Goal: Task Accomplishment & Management: Manage account settings

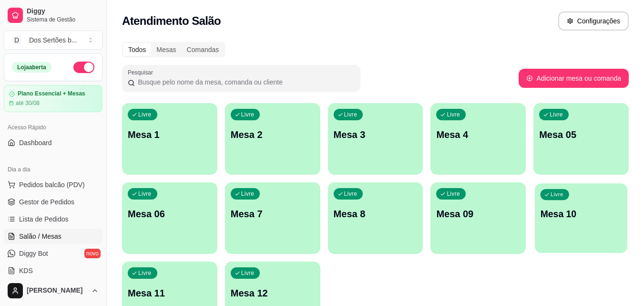
click at [548, 217] on p "Mesa 10" at bounding box center [582, 213] width 82 height 13
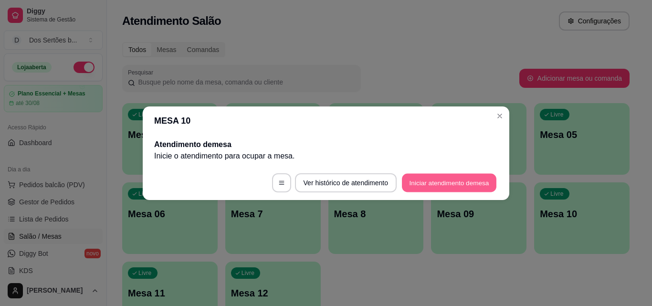
click at [463, 179] on button "Iniciar atendimento de mesa" at bounding box center [449, 182] width 94 height 19
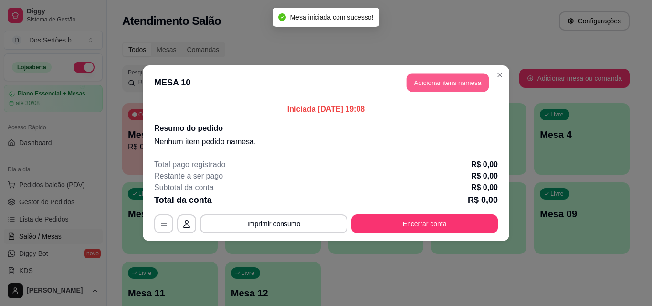
click at [431, 77] on button "Adicionar itens na mesa" at bounding box center [447, 82] width 82 height 19
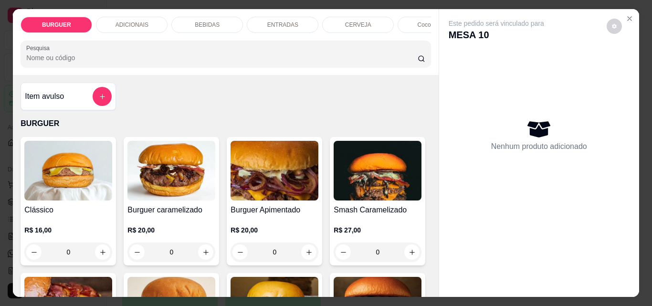
click at [212, 21] on p "BEBIDAS" at bounding box center [207, 25] width 25 height 8
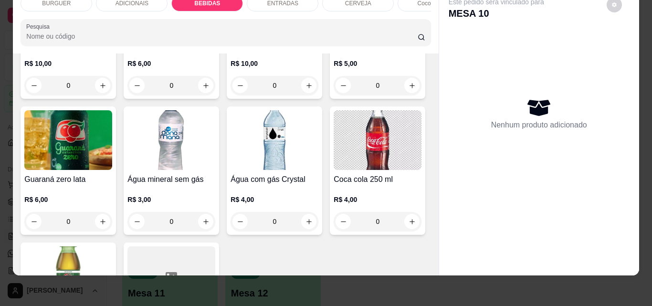
scroll to position [1137, 0]
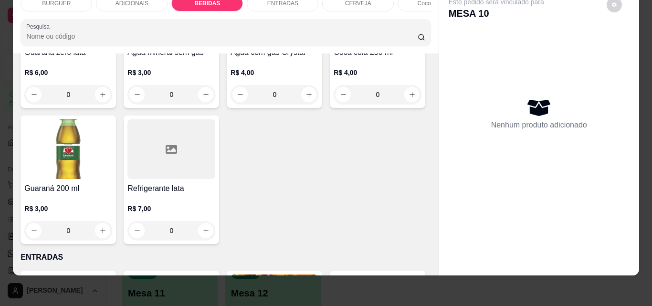
type input "1"
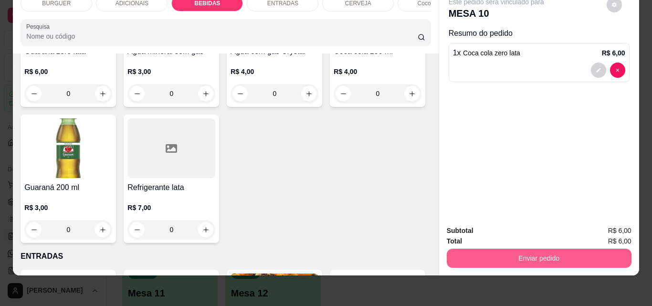
click at [502, 249] on button "Enviar pedido" at bounding box center [538, 258] width 185 height 19
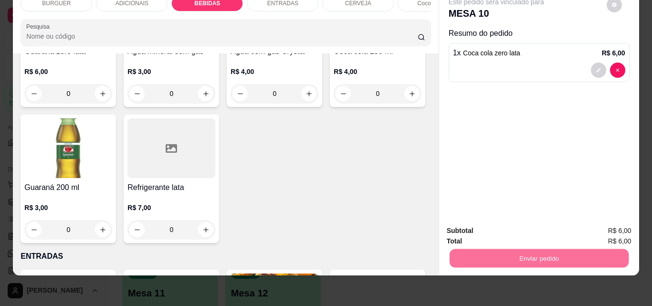
click at [590, 225] on button "Sim, quero registrar" at bounding box center [597, 227] width 71 height 18
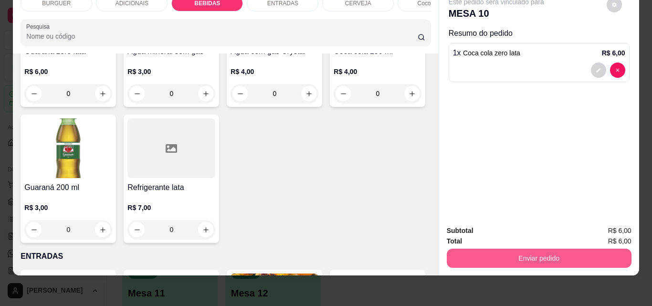
click at [497, 256] on button "Enviar pedido" at bounding box center [538, 258] width 185 height 19
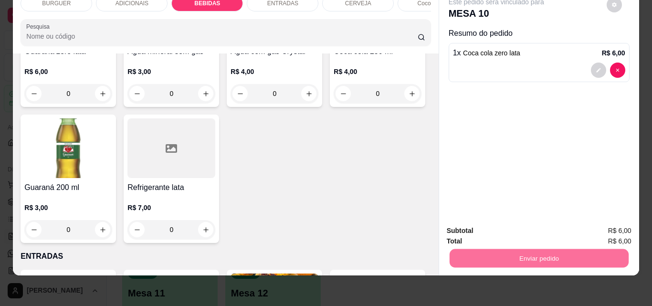
click at [483, 224] on button "Não registrar e enviar pedido" at bounding box center [507, 227] width 96 height 18
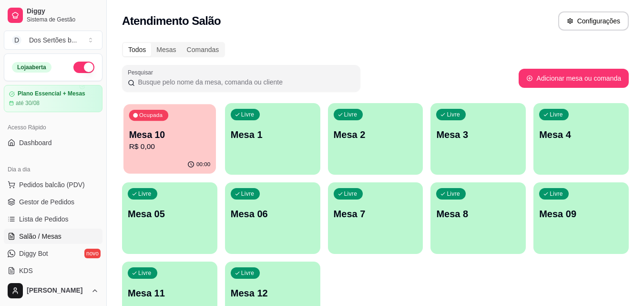
click at [173, 136] on p "Mesa 10" at bounding box center [170, 134] width 82 height 13
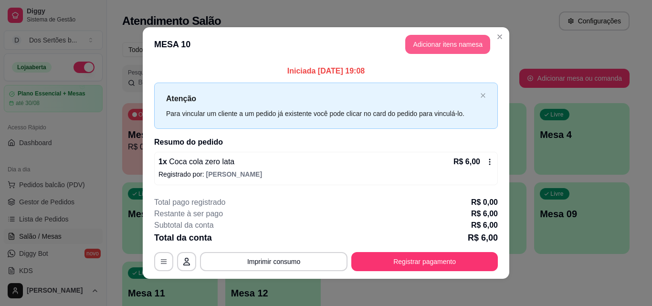
click at [436, 42] on button "Adicionar itens na mesa" at bounding box center [447, 44] width 85 height 19
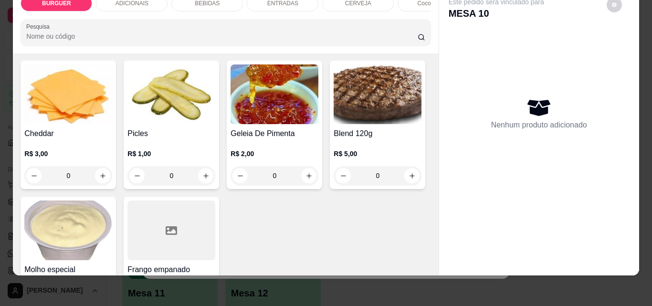
scroll to position [532, 0]
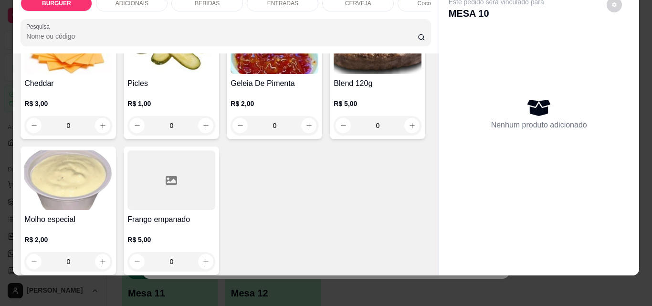
type input "1"
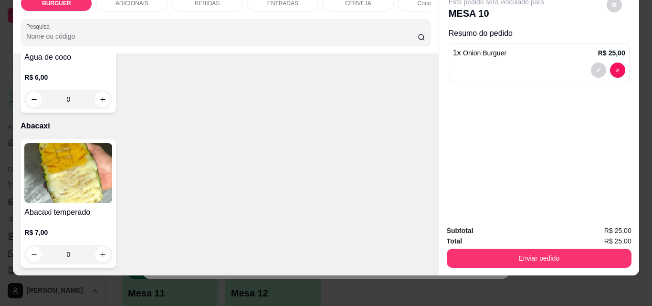
scroll to position [2267, 0]
click at [95, 107] on button "increase-product-quantity" at bounding box center [102, 99] width 15 height 15
type input "1"
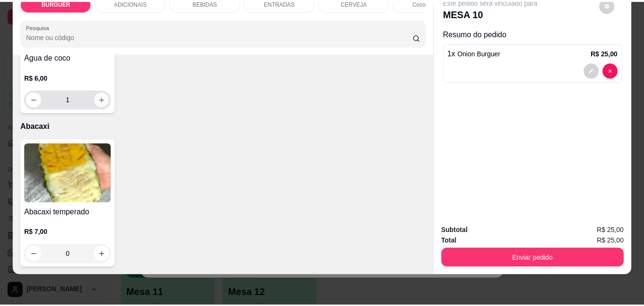
scroll to position [2268, 0]
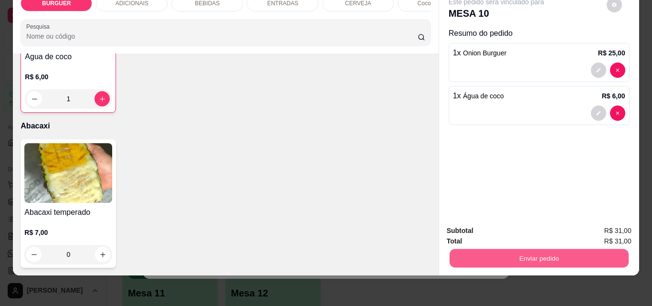
click at [479, 255] on button "Enviar pedido" at bounding box center [538, 258] width 179 height 19
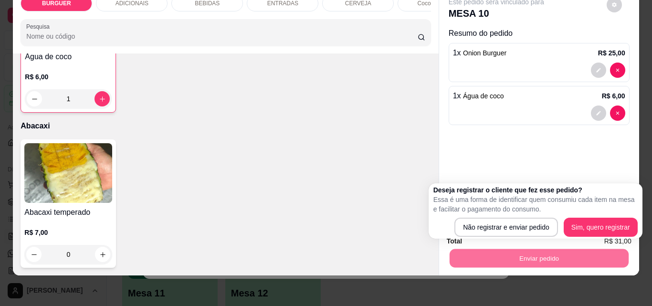
click at [485, 217] on div "Deseja registrar o cliente que fez esse pedido? Essa é uma forma de identificar…" at bounding box center [535, 211] width 204 height 52
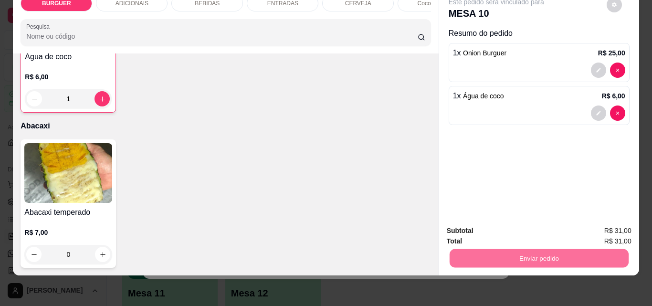
click at [478, 224] on button "Não registrar e enviar pedido" at bounding box center [506, 227] width 99 height 18
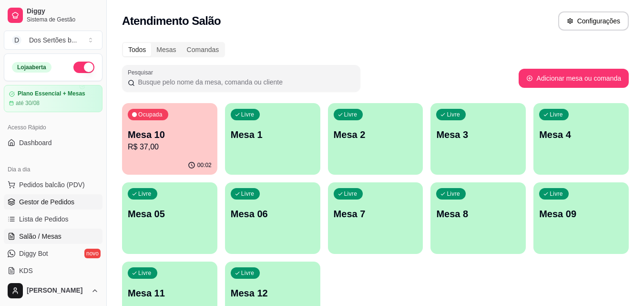
click at [66, 200] on span "Gestor de Pedidos" at bounding box center [46, 202] width 55 height 10
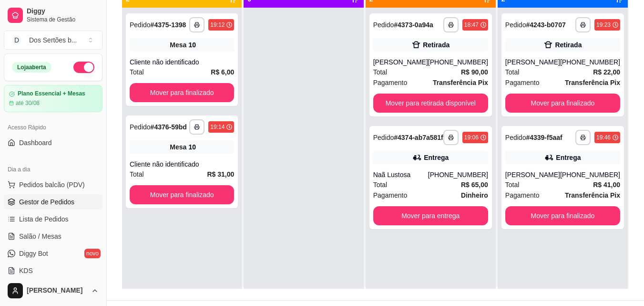
scroll to position [1, 0]
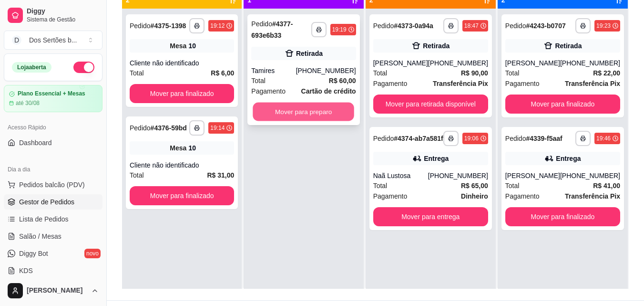
click at [286, 107] on button "Mover para preparo" at bounding box center [304, 112] width 102 height 19
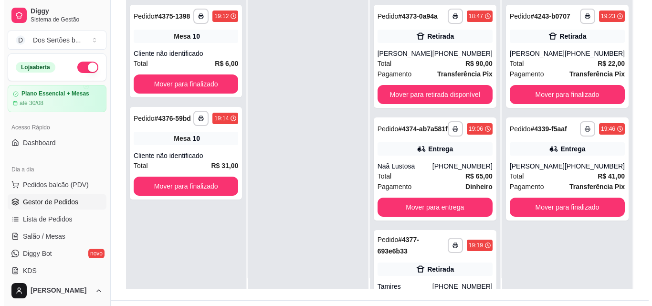
scroll to position [10, 0]
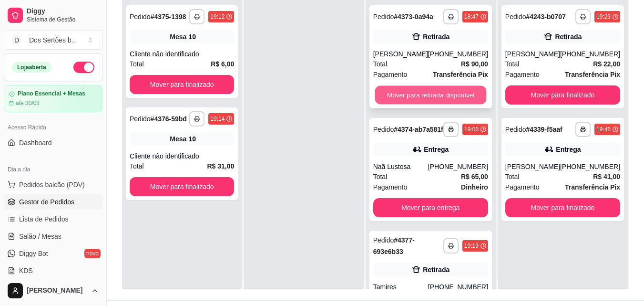
click at [427, 104] on button "Mover para retirada disponível" at bounding box center [431, 95] width 112 height 19
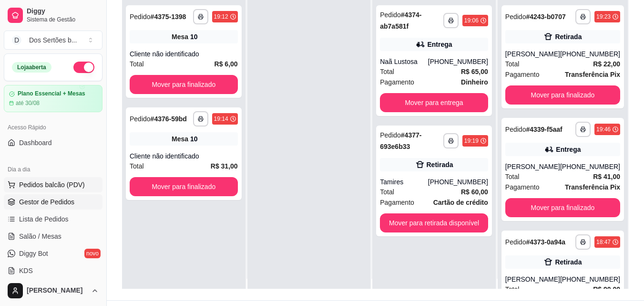
click at [46, 183] on span "Pedidos balcão (PDV)" at bounding box center [52, 185] width 66 height 10
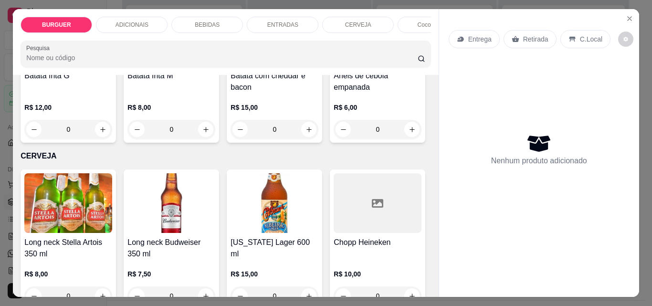
scroll to position [1339, 0]
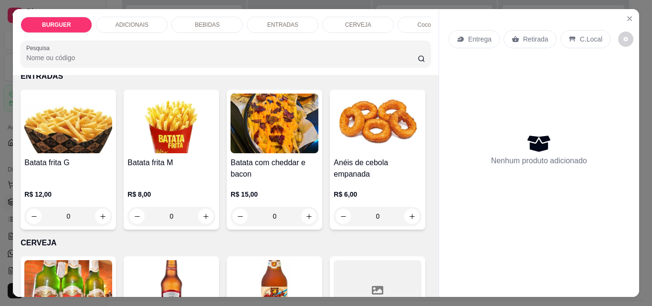
type input "1"
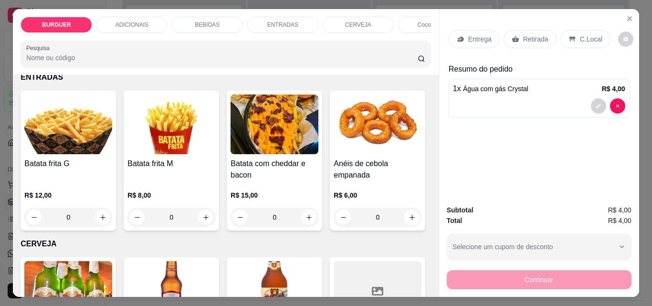
click at [525, 41] on div "Retirada" at bounding box center [529, 39] width 53 height 18
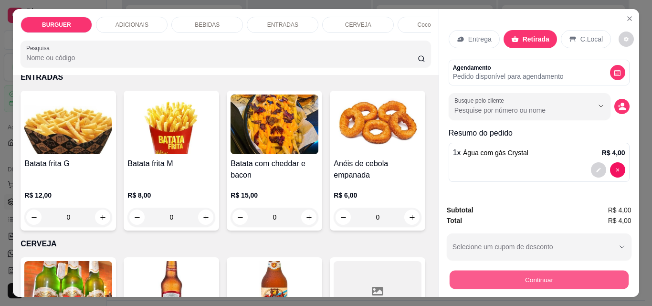
click at [516, 279] on button "Continuar" at bounding box center [538, 279] width 179 height 19
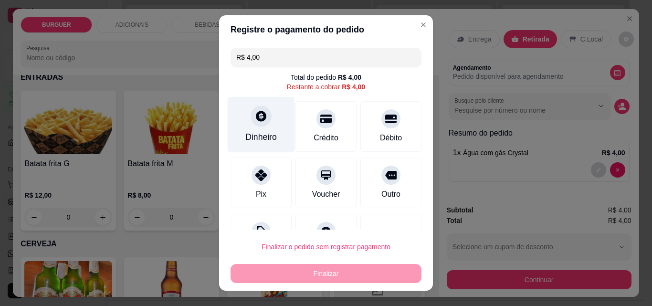
click at [237, 120] on div "Dinheiro" at bounding box center [261, 125] width 67 height 56
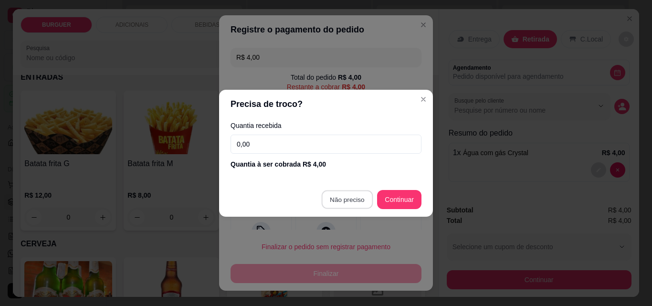
type input "R$ 0,00"
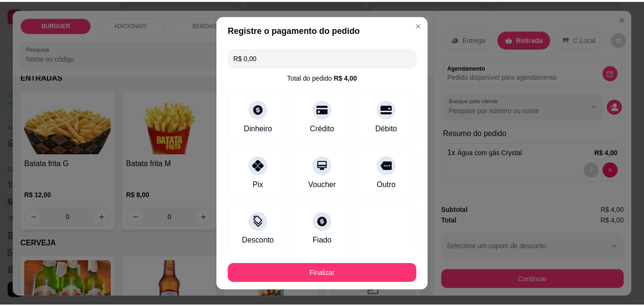
scroll to position [56, 0]
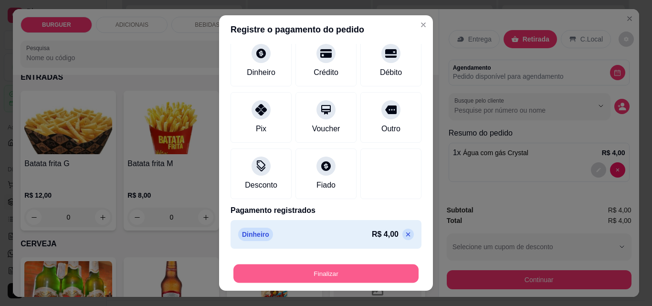
click at [375, 270] on button "Finalizar" at bounding box center [325, 273] width 185 height 19
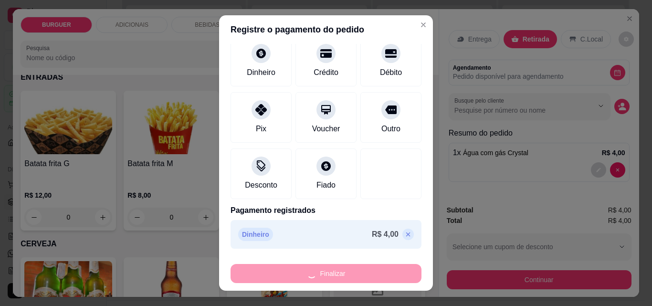
type input "0"
type input "-R$ 4,00"
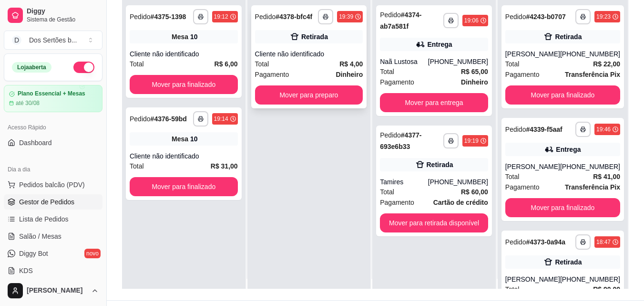
click at [296, 62] on div "Total R$ 4,00" at bounding box center [309, 64] width 108 height 10
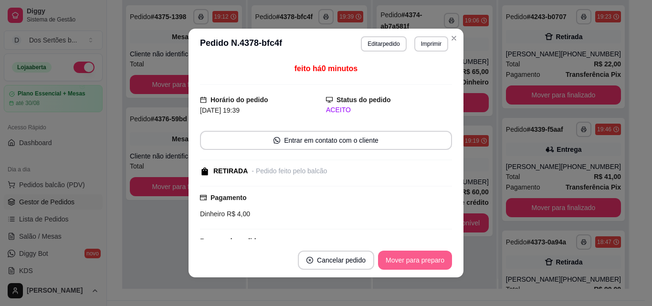
click at [418, 256] on button "Mover para preparo" at bounding box center [415, 259] width 74 height 19
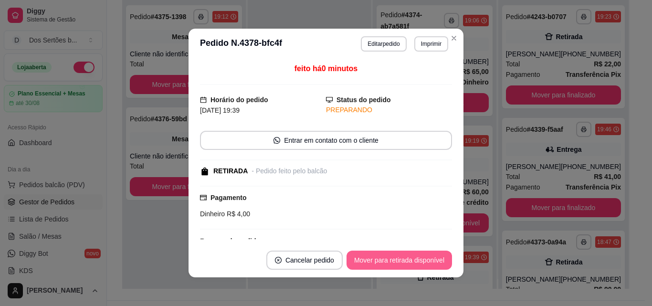
click at [409, 254] on button "Mover para retirada disponível" at bounding box center [398, 259] width 105 height 19
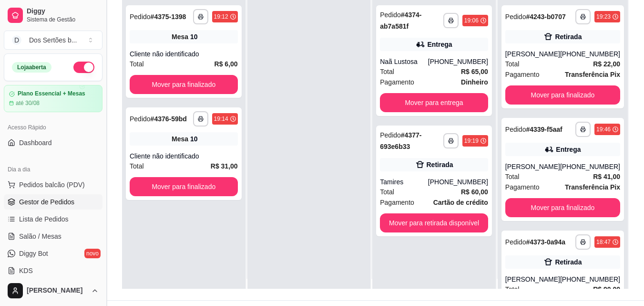
click at [104, 208] on button "Toggle Sidebar" at bounding box center [107, 153] width 8 height 306
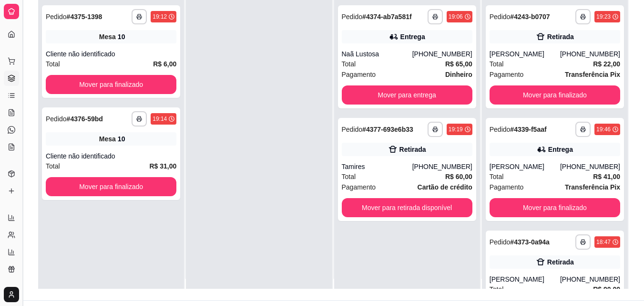
click at [21, 144] on button "Toggle Sidebar" at bounding box center [23, 153] width 8 height 306
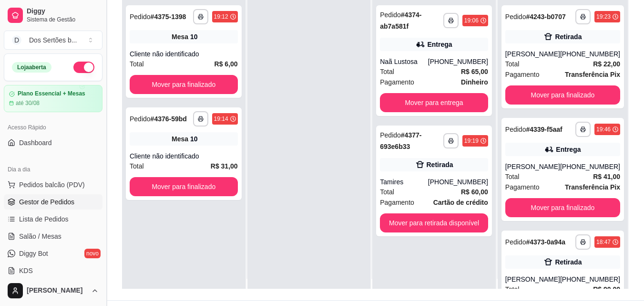
click at [103, 177] on button "Toggle Sidebar" at bounding box center [107, 153] width 8 height 306
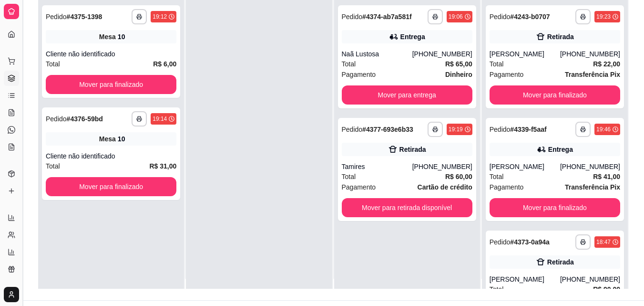
click at [23, 153] on button "Toggle Sidebar" at bounding box center [23, 153] width 8 height 306
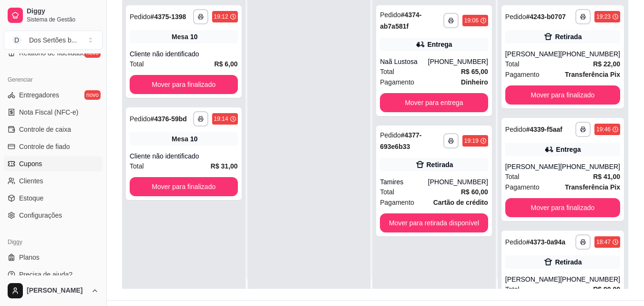
scroll to position [369, 0]
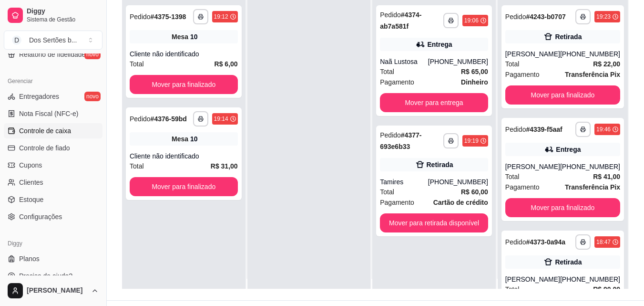
click at [18, 131] on link "Controle de caixa" at bounding box center [53, 130] width 99 height 15
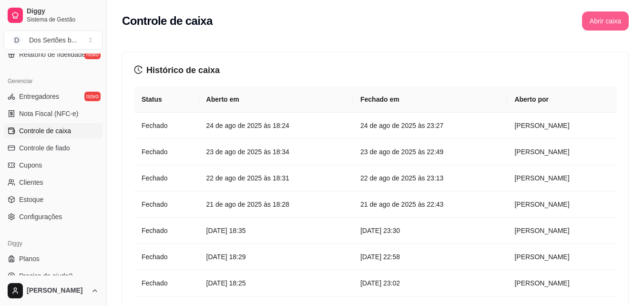
click at [593, 19] on button "Abrir caixa" at bounding box center [605, 20] width 47 height 19
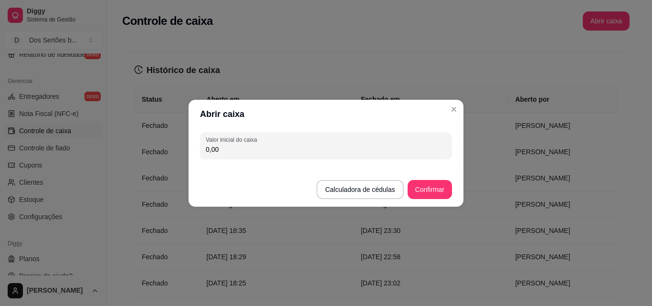
click at [259, 153] on input "0,00" at bounding box center [326, 150] width 240 height 10
type input "193,15"
click at [429, 187] on button "Confirmar" at bounding box center [429, 189] width 43 height 19
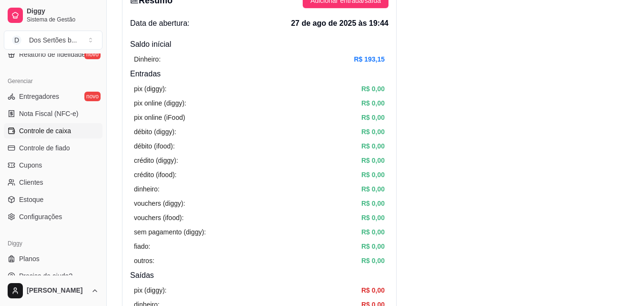
scroll to position [315, 0]
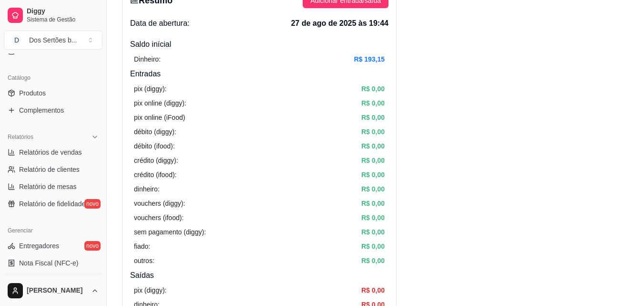
click at [99, 62] on div "Dia a dia Pedidos balcão (PDV) Gestor de Pedidos Lista de Pedidos Salão / Mesas…" at bounding box center [53, 0] width 106 height 124
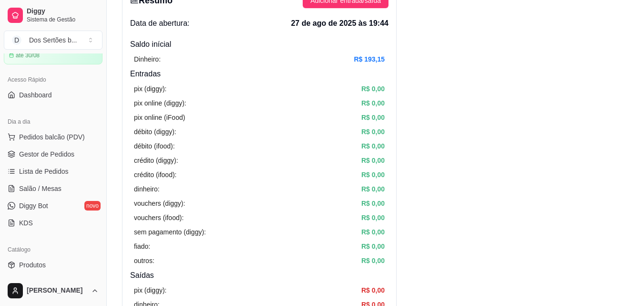
click at [98, 62] on div "Loja aberta Plano Essencial + Mesas até 30/08 Acesso Rápido Dashboard Dia a dia…" at bounding box center [53, 164] width 106 height 222
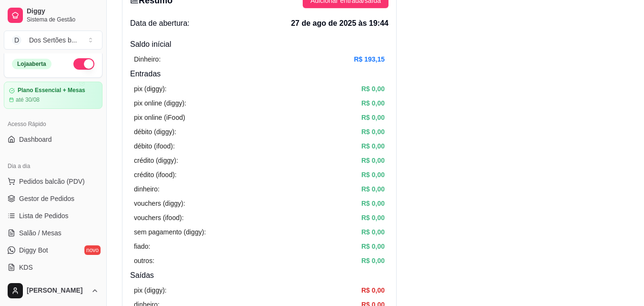
scroll to position [0, 0]
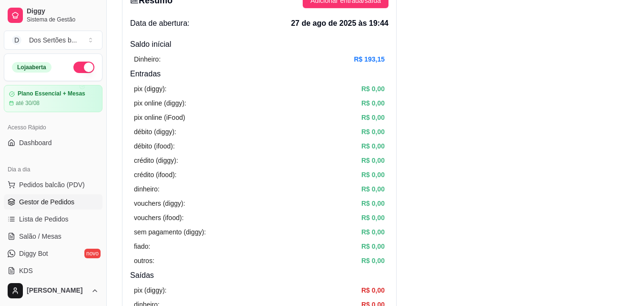
click at [9, 207] on link "Gestor de Pedidos" at bounding box center [53, 201] width 99 height 15
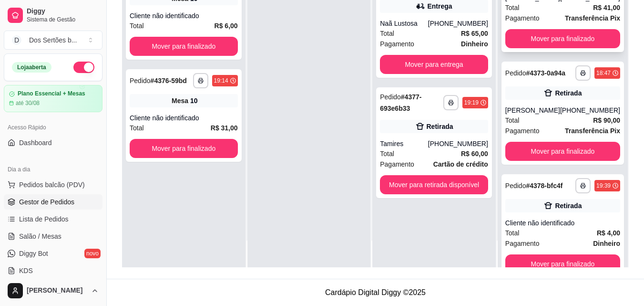
scroll to position [185, 0]
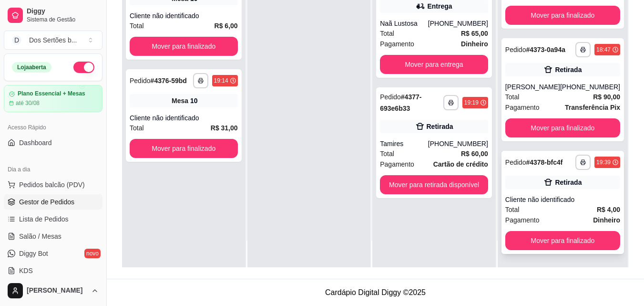
click at [559, 209] on div "Total R$ 4,00" at bounding box center [563, 209] width 115 height 10
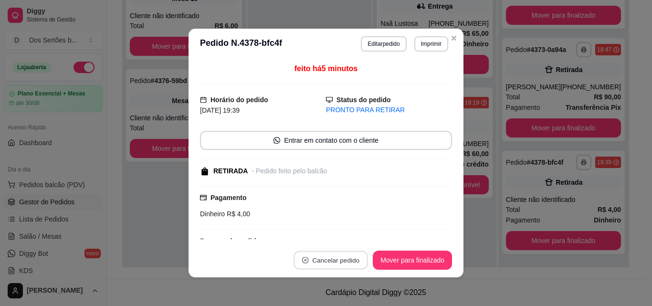
click at [313, 260] on button "Cancelar pedido" at bounding box center [331, 260] width 74 height 19
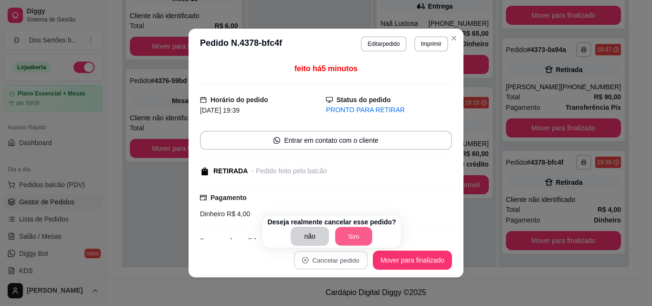
click at [342, 232] on button "Sim" at bounding box center [353, 236] width 37 height 19
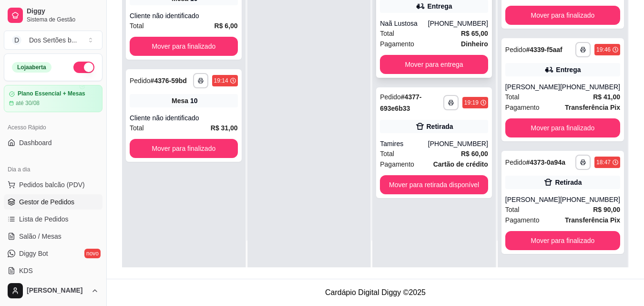
scroll to position [64, 0]
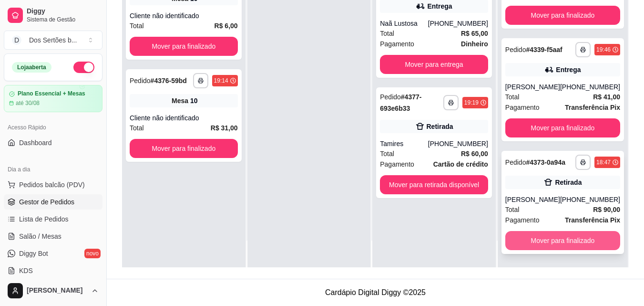
click at [547, 239] on button "Mover para finalizado" at bounding box center [563, 240] width 115 height 19
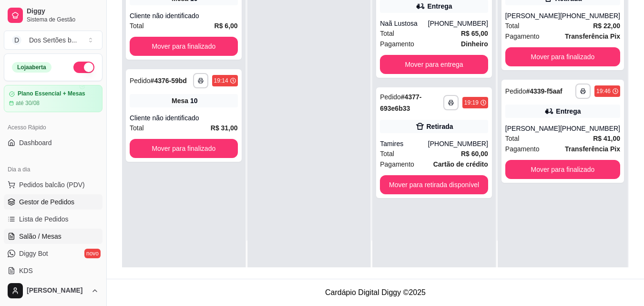
scroll to position [68, 0]
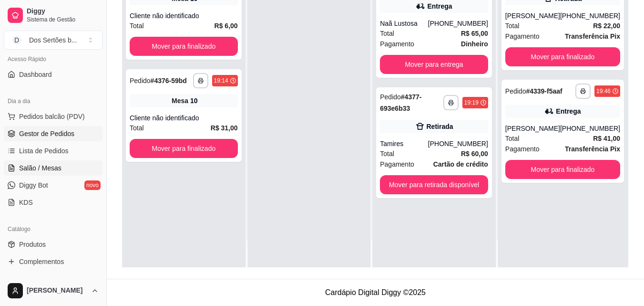
click at [30, 171] on span "Salão / Mesas" at bounding box center [40, 168] width 42 height 10
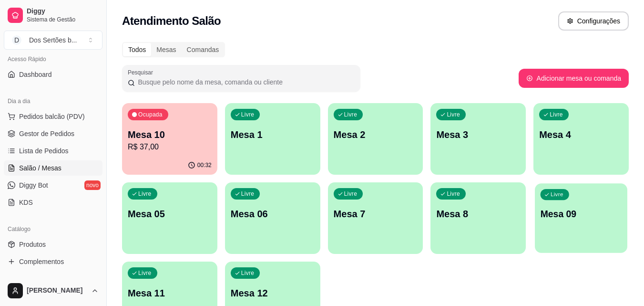
click at [552, 219] on p "Mesa 09" at bounding box center [582, 213] width 82 height 13
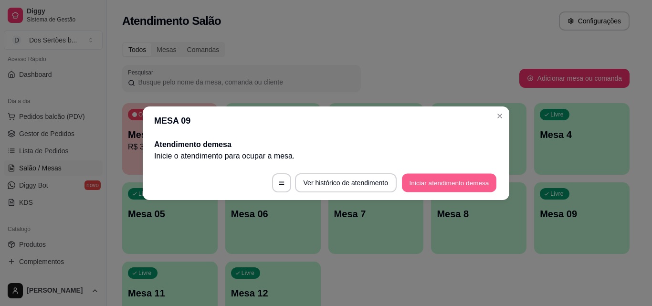
click at [423, 186] on button "Iniciar atendimento de mesa" at bounding box center [449, 182] width 94 height 19
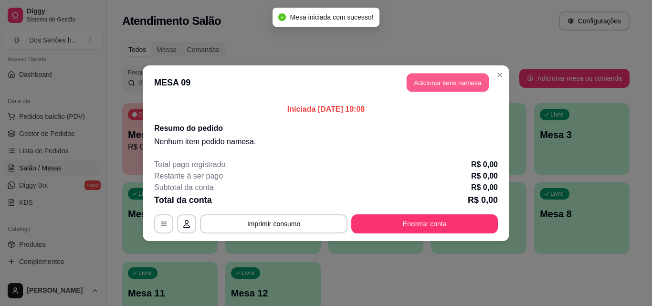
click at [445, 77] on button "Adicionar itens na mesa" at bounding box center [447, 82] width 82 height 19
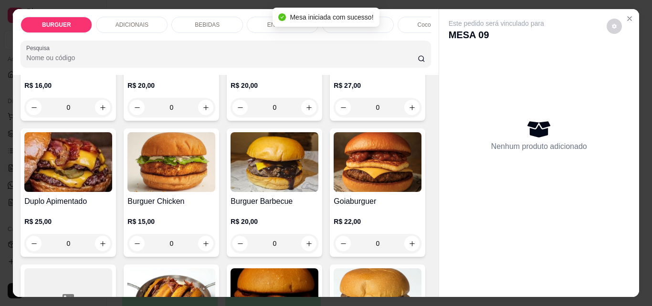
scroll to position [236, 0]
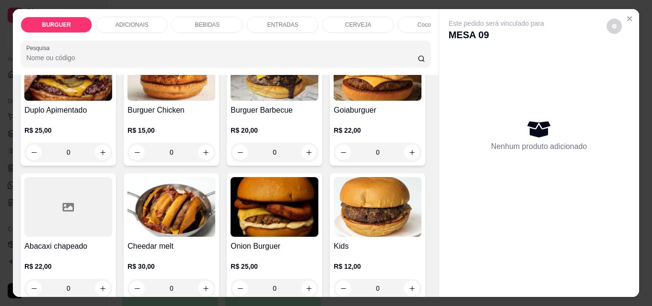
click at [405, 24] on button "increase-product-quantity" at bounding box center [412, 16] width 15 height 15
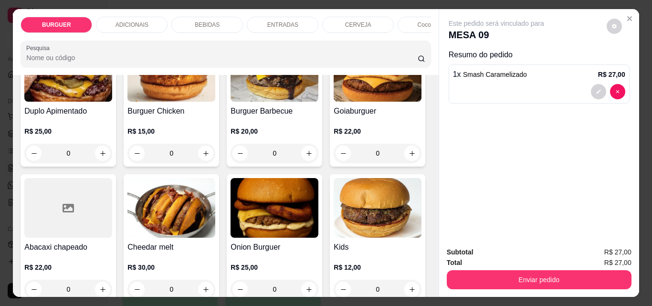
scroll to position [236, 0]
click at [404, 24] on button "increase-product-quantity" at bounding box center [411, 16] width 15 height 15
type input "2"
click at [193, 17] on div "BEBIDAS" at bounding box center [207, 25] width 72 height 16
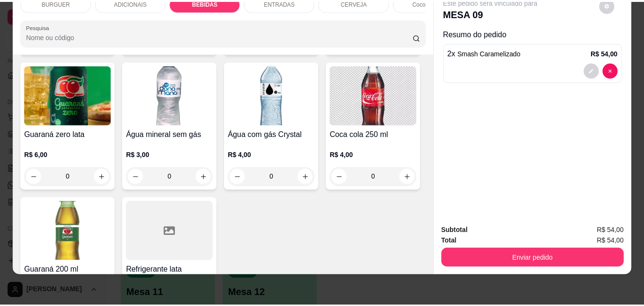
scroll to position [1209, 0]
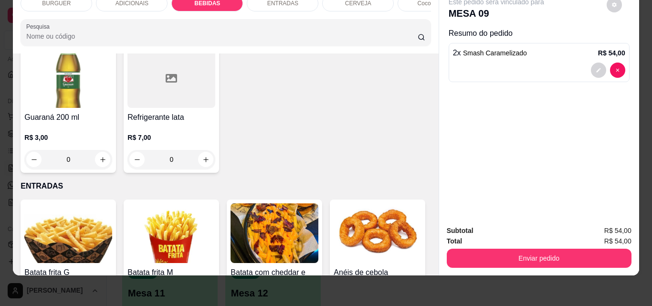
type input "1"
click at [591, 106] on button "decrease-product-quantity" at bounding box center [598, 113] width 15 height 15
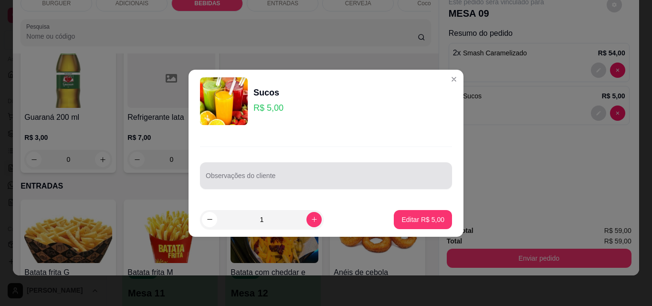
click at [288, 167] on div at bounding box center [326, 175] width 240 height 19
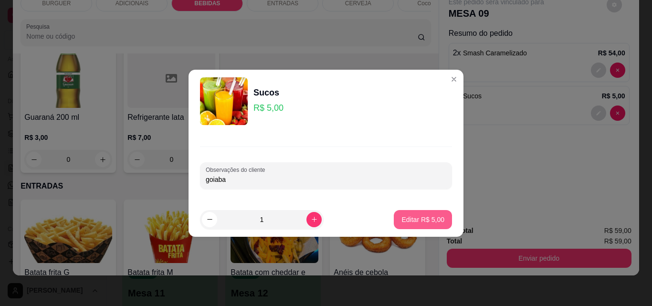
type input "goiaba"
click at [414, 220] on p "Editar R$ 5,00" at bounding box center [422, 219] width 41 height 9
type input "0"
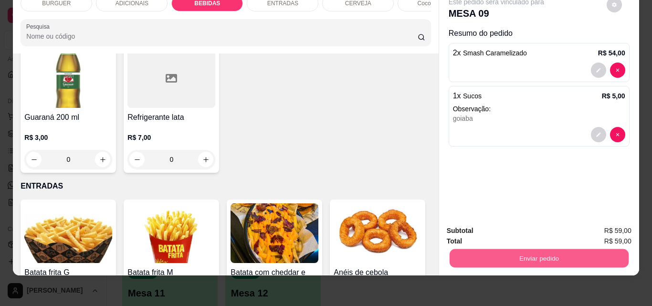
click at [495, 258] on button "Enviar pedido" at bounding box center [538, 258] width 179 height 19
click at [474, 227] on button "Não registrar e enviar pedido" at bounding box center [507, 227] width 96 height 18
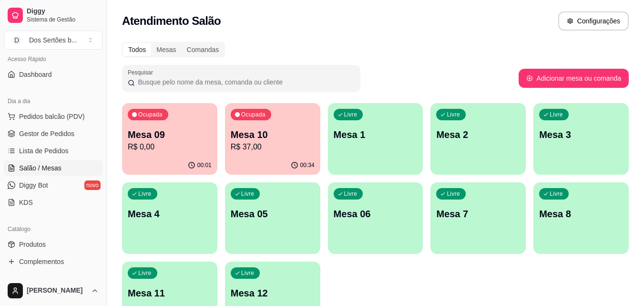
scroll to position [262, 0]
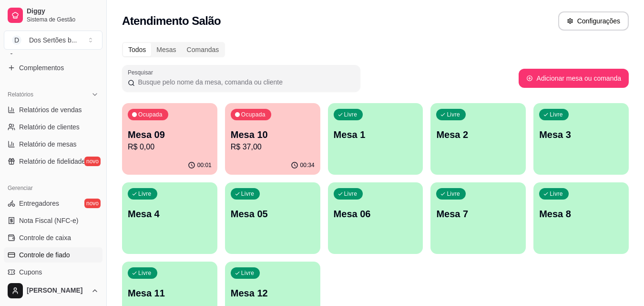
click at [50, 250] on span "Controle de fiado" at bounding box center [44, 255] width 51 height 10
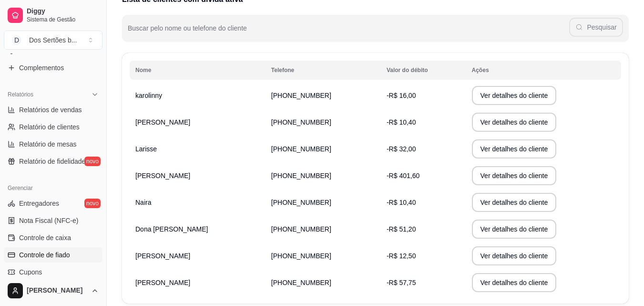
scroll to position [131, 0]
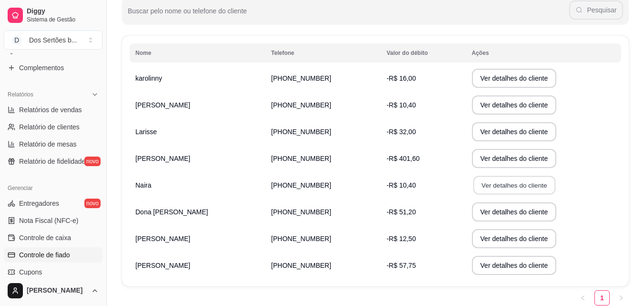
click at [485, 181] on button "Ver detalhes do cliente" at bounding box center [514, 185] width 82 height 19
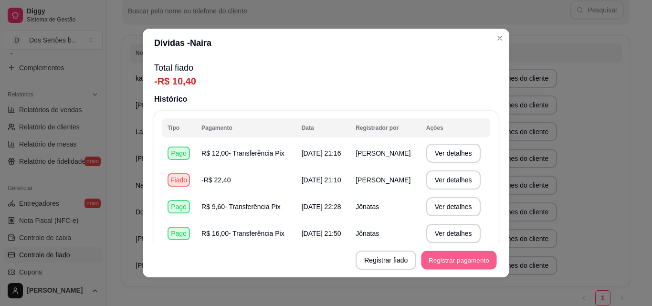
click at [442, 260] on button "Registrar pagamento" at bounding box center [458, 260] width 75 height 19
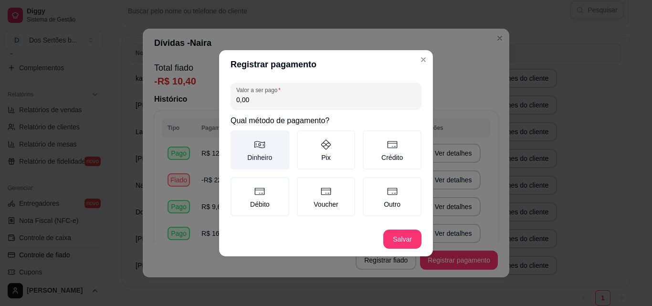
click at [231, 146] on label "Dinheiro" at bounding box center [259, 149] width 59 height 39
click at [231, 137] on button "Dinheiro" at bounding box center [234, 134] width 8 height 8
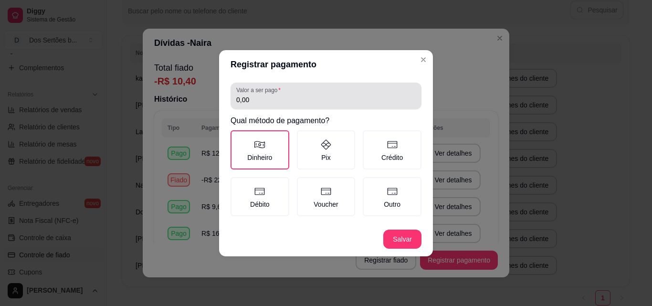
click at [250, 103] on input "0,00" at bounding box center [325, 100] width 179 height 10
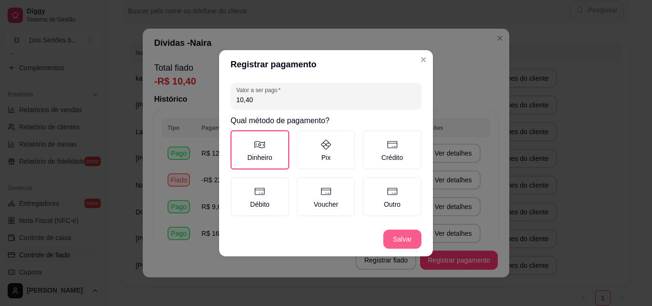
type input "10,40"
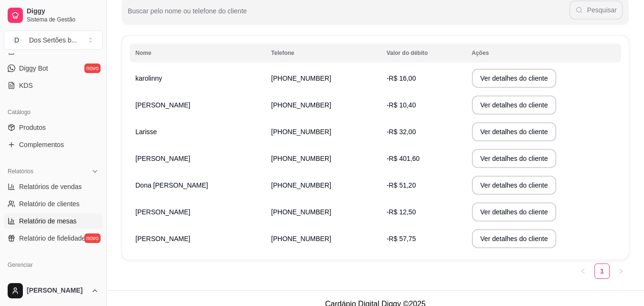
scroll to position [309, 0]
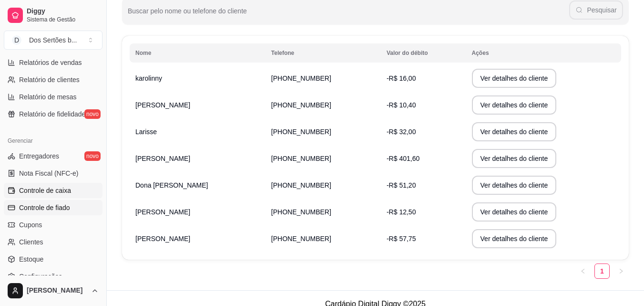
click at [33, 191] on span "Controle de caixa" at bounding box center [45, 191] width 52 height 10
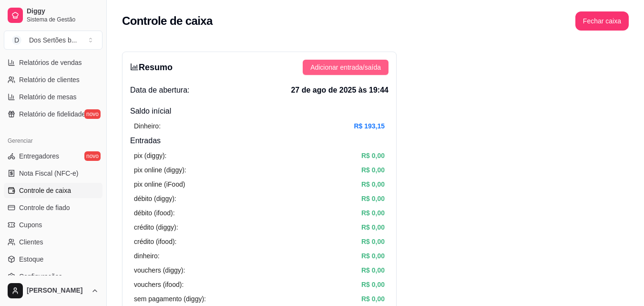
click at [344, 68] on span "Adicionar entrada/saída" at bounding box center [346, 67] width 71 height 10
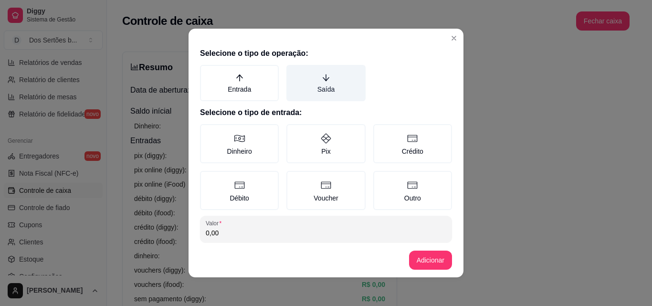
click at [322, 76] on icon "arrow-down" at bounding box center [326, 77] width 9 height 9
click at [293, 72] on button "Saída" at bounding box center [290, 68] width 8 height 8
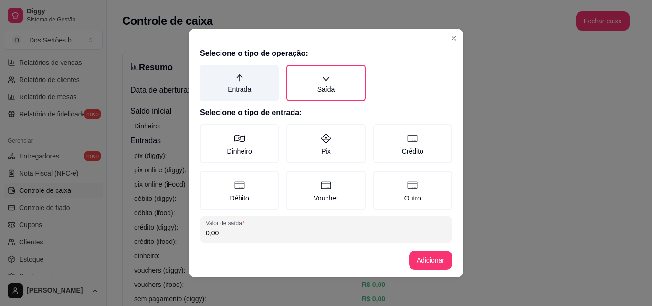
click at [248, 83] on label "Entrada" at bounding box center [239, 83] width 79 height 36
click at [207, 72] on button "Entrada" at bounding box center [203, 68] width 8 height 8
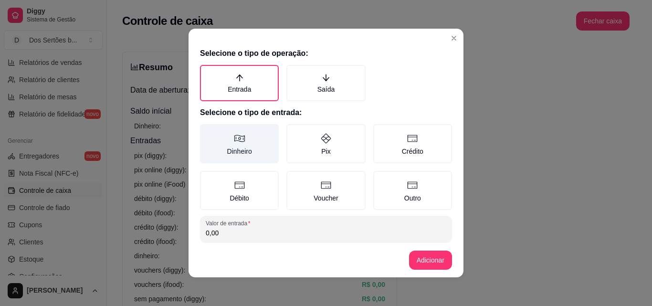
click at [224, 136] on label "Dinheiro" at bounding box center [239, 143] width 79 height 39
click at [207, 131] on button "Dinheiro" at bounding box center [203, 128] width 8 height 8
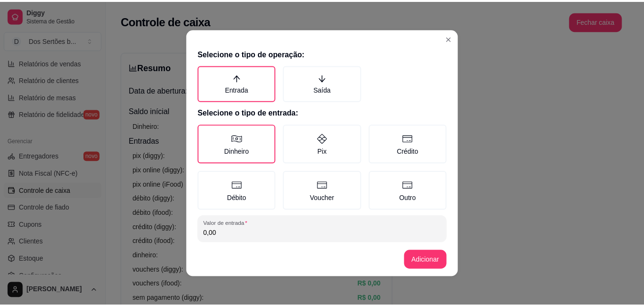
scroll to position [51, 0]
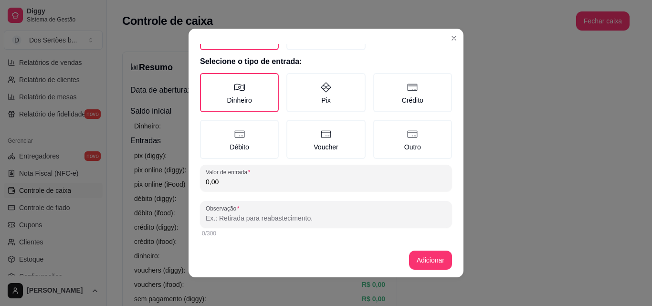
click at [218, 180] on input "0,00" at bounding box center [326, 182] width 240 height 10
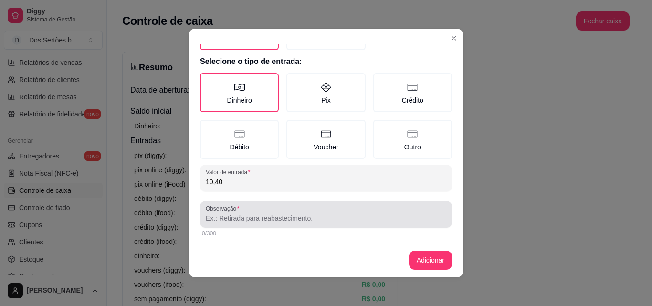
type input "10,40"
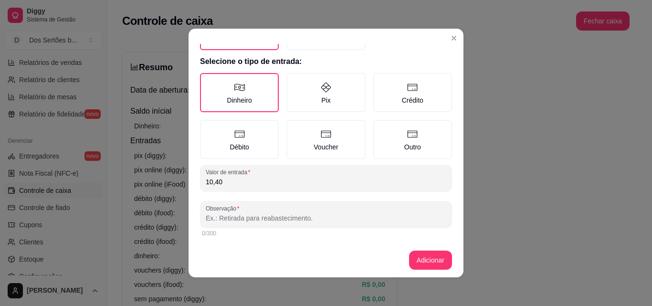
click at [222, 217] on input "Observação" at bounding box center [326, 218] width 240 height 10
type input "naira pagou seu debito"
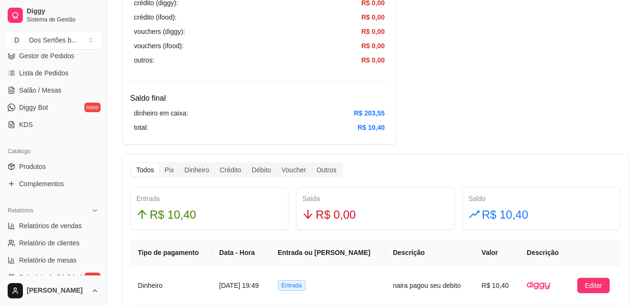
scroll to position [126, 0]
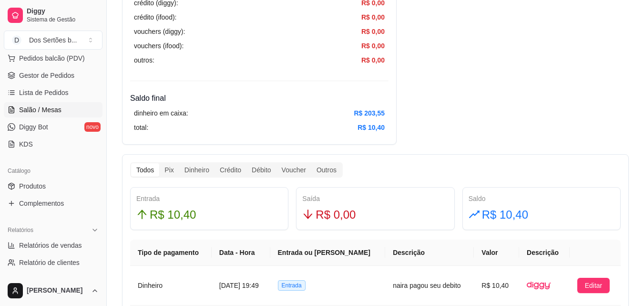
click at [31, 110] on span "Salão / Mesas" at bounding box center [40, 110] width 42 height 10
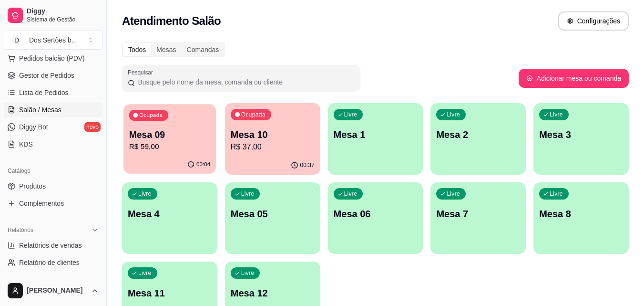
click at [168, 137] on p "Mesa 09" at bounding box center [170, 134] width 82 height 13
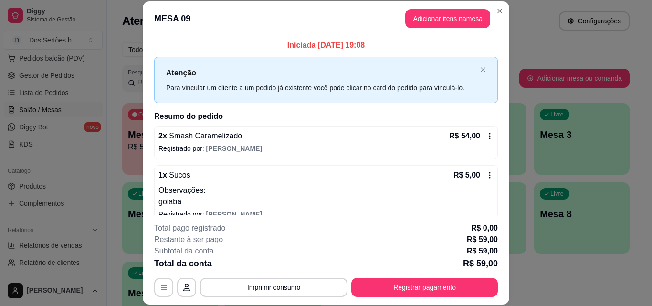
scroll to position [14, 0]
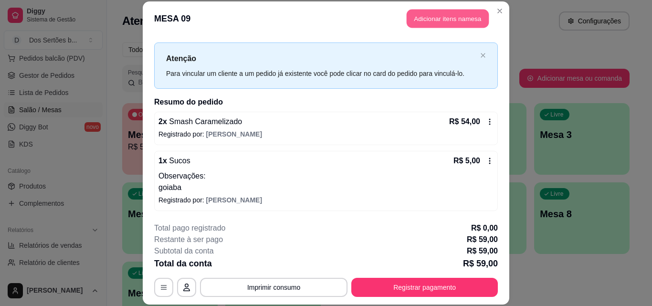
click at [420, 20] on button "Adicionar itens na mesa" at bounding box center [447, 19] width 82 height 19
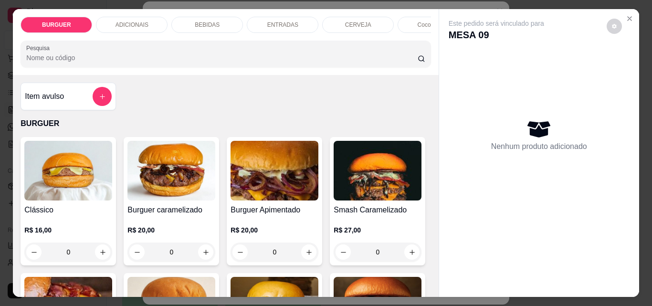
click at [149, 21] on div "ADICIONAIS" at bounding box center [132, 25] width 72 height 16
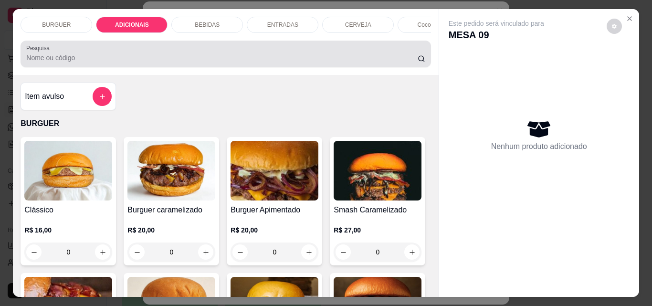
scroll to position [25, 0]
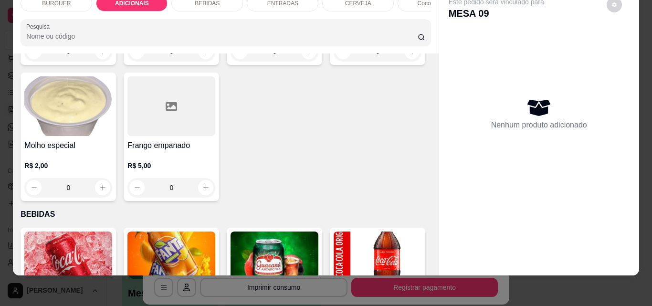
click at [259, 0] on div "ENTRADAS" at bounding box center [283, 3] width 72 height 16
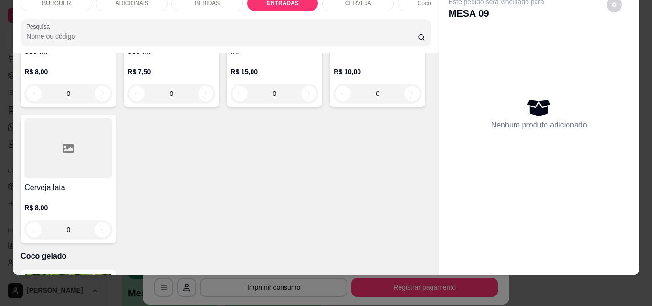
type input "1"
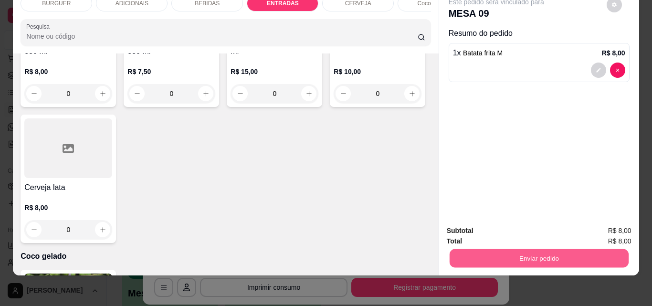
click at [501, 249] on button "Enviar pedido" at bounding box center [538, 258] width 179 height 19
click at [490, 226] on button "Não registrar e enviar pedido" at bounding box center [506, 227] width 99 height 18
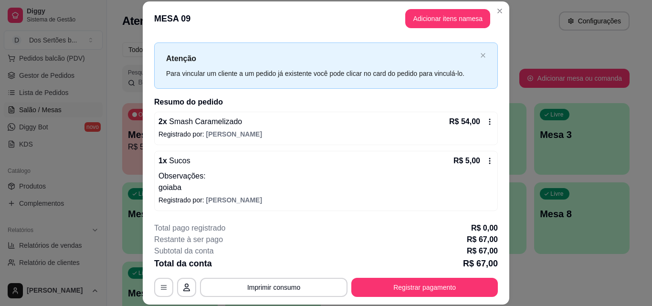
scroll to position [53, 0]
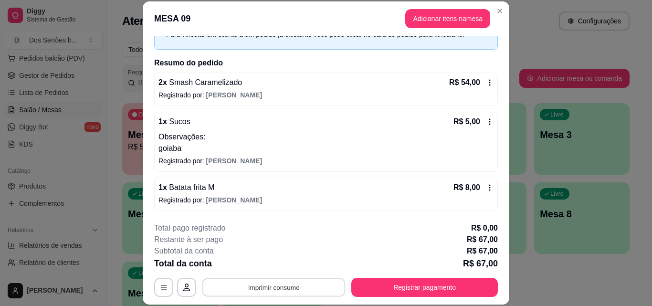
click at [250, 287] on button "Imprimir consumo" at bounding box center [273, 287] width 143 height 19
click at [262, 258] on button "Impressora" at bounding box center [272, 265] width 67 height 15
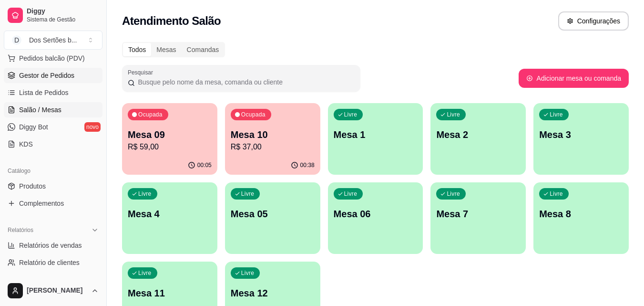
click at [44, 77] on span "Gestor de Pedidos" at bounding box center [46, 76] width 55 height 10
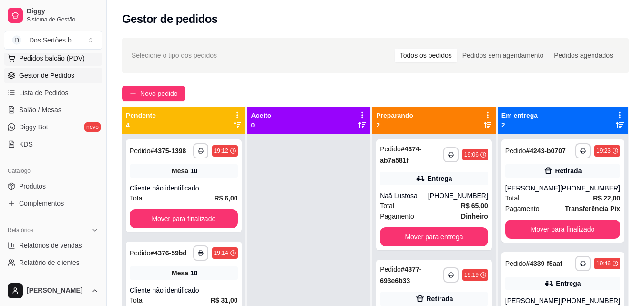
click at [9, 57] on icon at bounding box center [12, 58] width 8 height 8
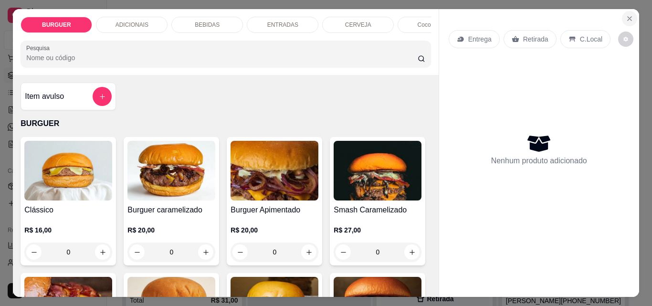
click at [625, 15] on icon "Close" at bounding box center [629, 19] width 8 height 8
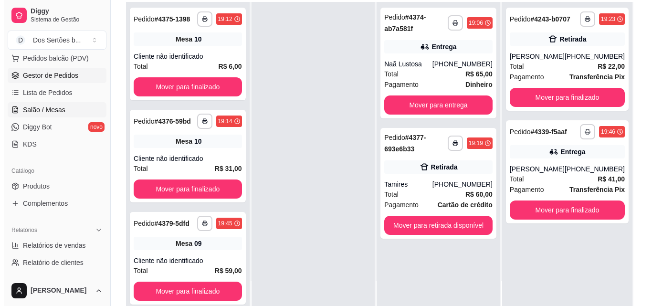
scroll to position [19, 0]
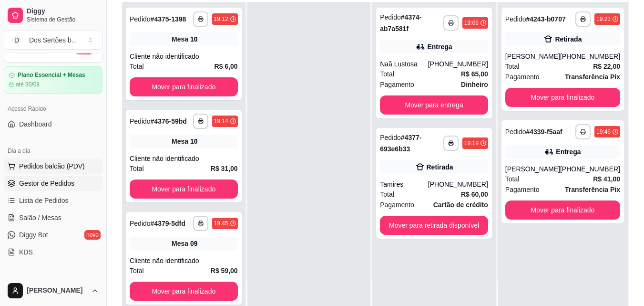
click at [31, 161] on span "Pedidos balcão (PDV)" at bounding box center [52, 166] width 66 height 10
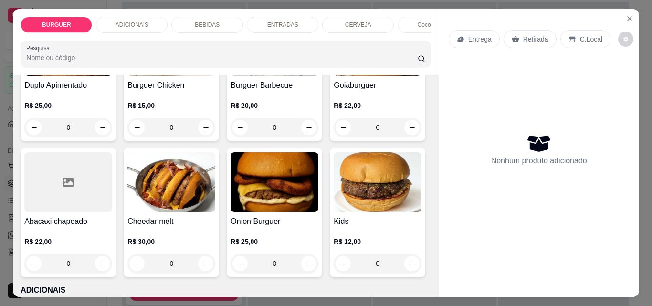
scroll to position [314, 0]
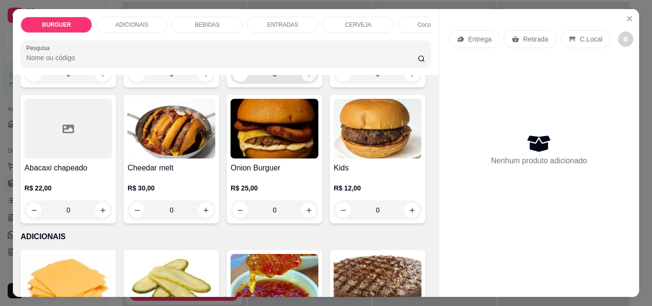
click at [301, 82] on button "increase-product-quantity" at bounding box center [308, 74] width 15 height 15
type input "1"
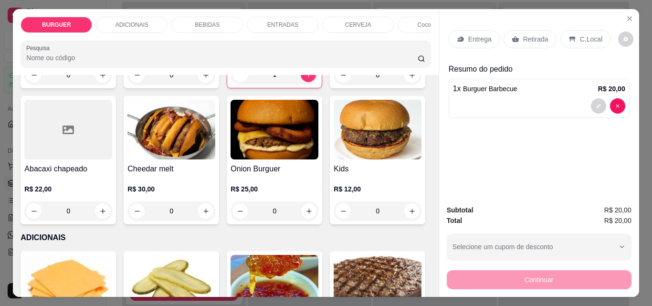
click at [516, 32] on div "Retirada" at bounding box center [529, 39] width 53 height 18
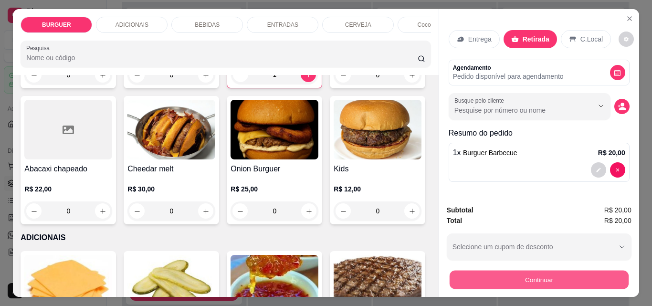
click at [522, 270] on button "Continuar" at bounding box center [538, 279] width 179 height 19
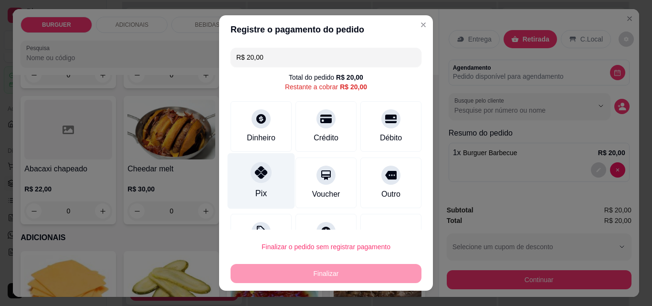
click at [250, 166] on div at bounding box center [260, 172] width 21 height 21
type input "R$ 0,00"
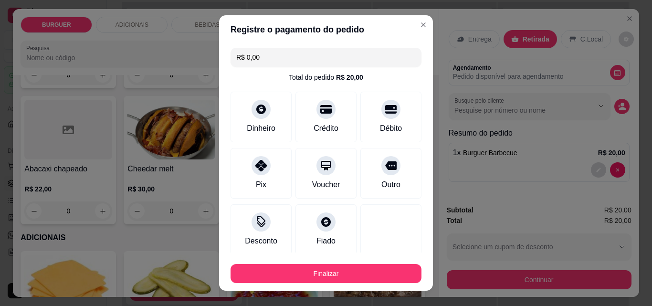
scroll to position [56, 0]
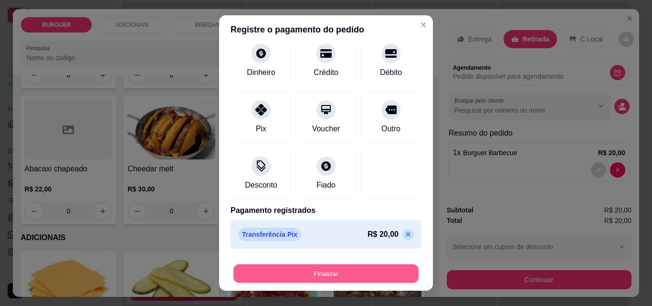
click at [333, 276] on button "Finalizar" at bounding box center [325, 273] width 185 height 19
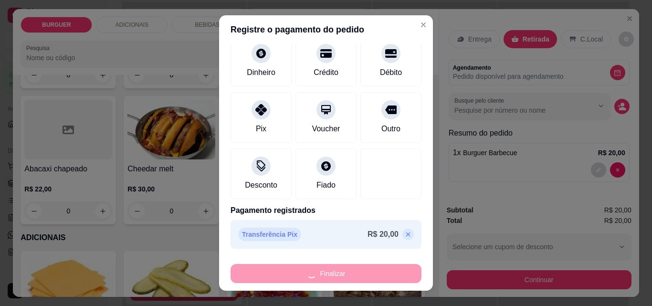
type input "0"
type input "-R$ 20,00"
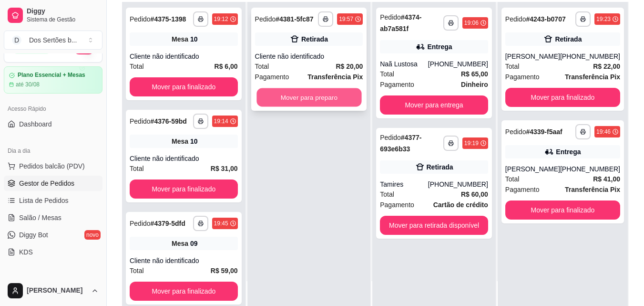
click at [272, 95] on button "Mover para preparo" at bounding box center [309, 97] width 105 height 19
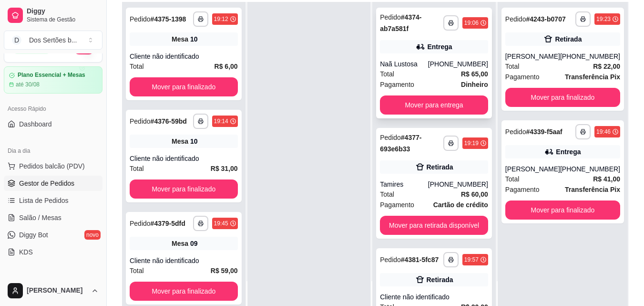
click at [428, 62] on div "Naã Lustosa" at bounding box center [404, 64] width 48 height 10
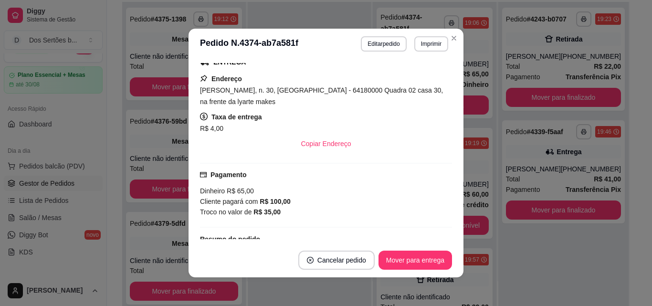
scroll to position [243, 0]
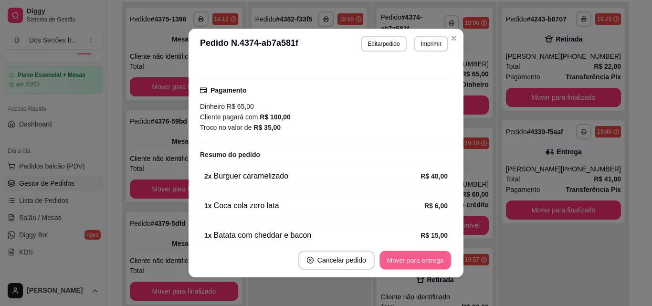
click at [393, 263] on button "Mover para entrega" at bounding box center [415, 260] width 72 height 19
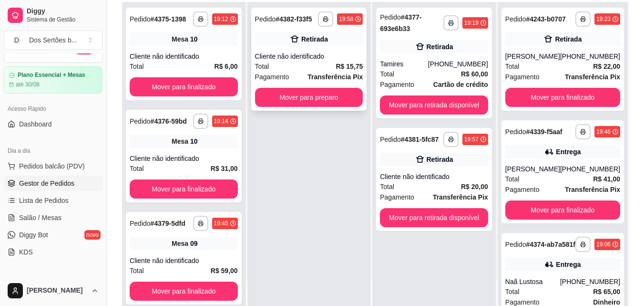
click at [303, 68] on div "Total R$ 15,75" at bounding box center [309, 66] width 108 height 10
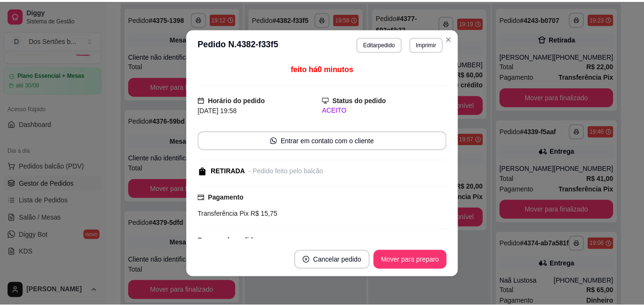
scroll to position [111, 0]
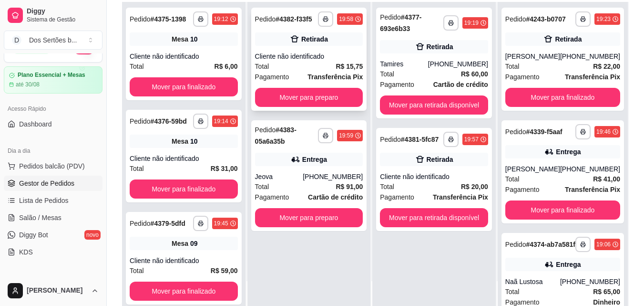
click at [292, 59] on div "Cliente não identificado" at bounding box center [309, 57] width 108 height 10
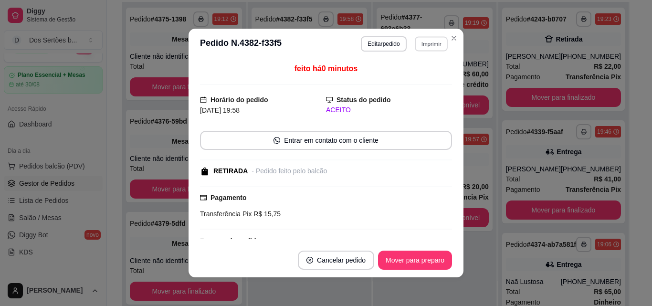
click at [423, 44] on button "Imprimir" at bounding box center [431, 43] width 33 height 15
click at [388, 80] on button "Impressora" at bounding box center [410, 77] width 67 height 15
click at [434, 42] on button "Imprimir" at bounding box center [431, 43] width 33 height 15
click at [407, 78] on button "Impressora" at bounding box center [410, 77] width 67 height 15
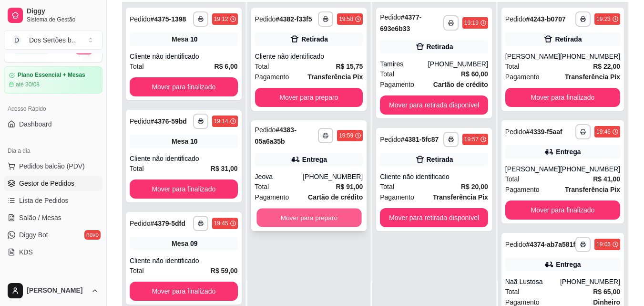
click at [309, 221] on button "Mover para preparo" at bounding box center [309, 217] width 105 height 19
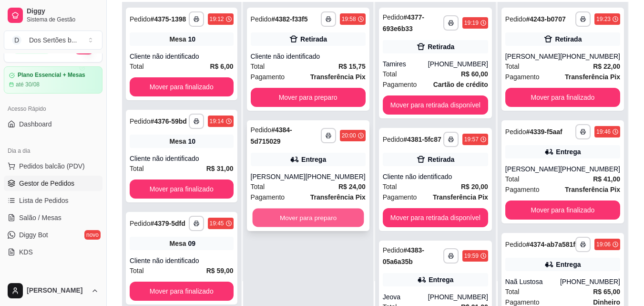
click at [303, 213] on button "Mover para preparo" at bounding box center [308, 217] width 112 height 19
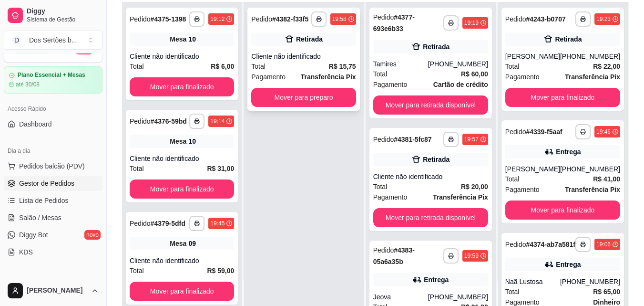
scroll to position [145, 0]
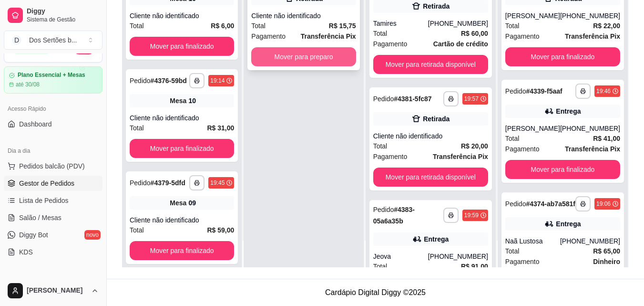
click at [298, 57] on button "Mover para preparo" at bounding box center [303, 56] width 104 height 19
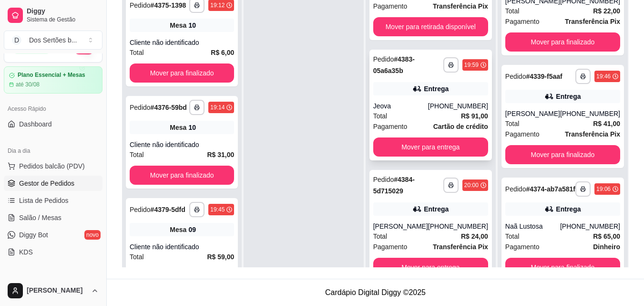
scroll to position [27, 0]
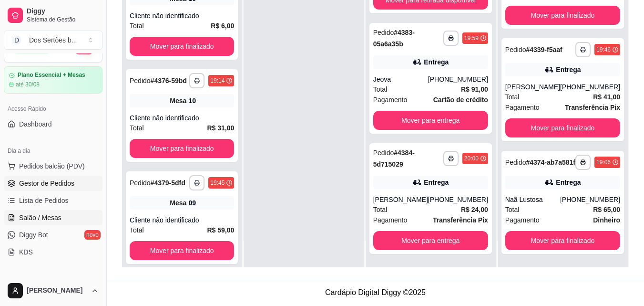
click at [38, 221] on span "Salão / Mesas" at bounding box center [40, 218] width 42 height 10
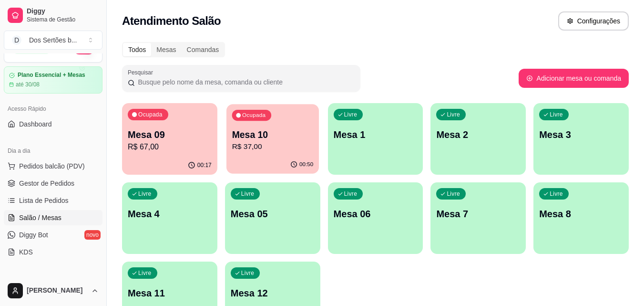
click at [269, 158] on div "00:50" at bounding box center [273, 165] width 93 height 18
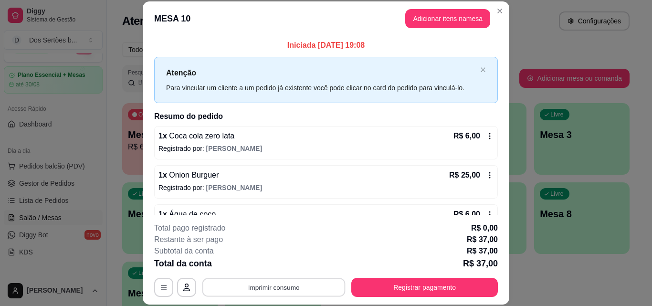
click at [259, 291] on button "Imprimir consumo" at bounding box center [273, 287] width 143 height 19
click at [259, 261] on button "Impressora" at bounding box center [272, 265] width 67 height 15
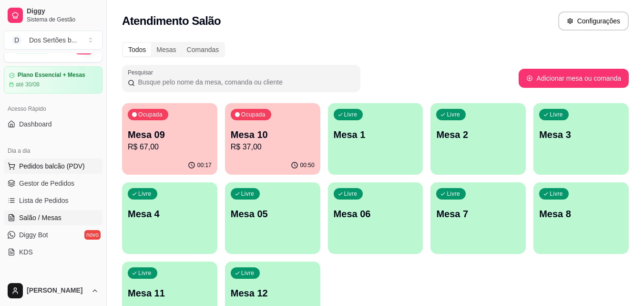
click at [17, 167] on button "Pedidos balcão (PDV)" at bounding box center [53, 165] width 99 height 15
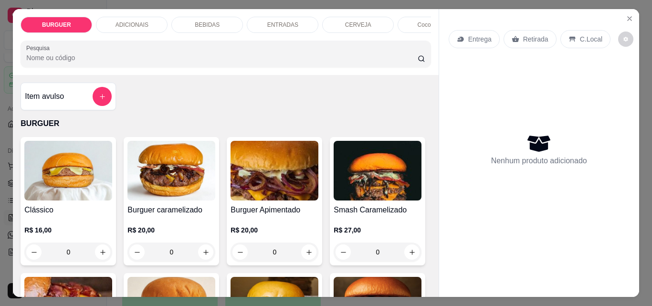
scroll to position [101, 0]
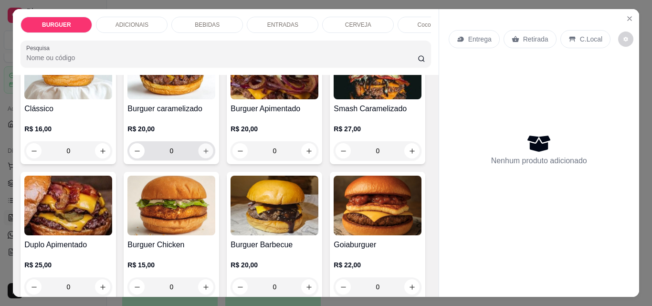
click at [202, 155] on icon "increase-product-quantity" at bounding box center [205, 150] width 7 height 7
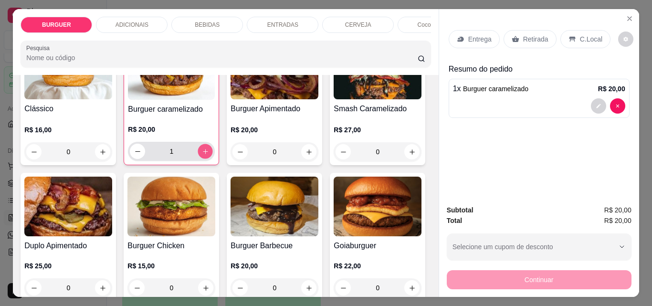
click at [202, 155] on icon "increase-product-quantity" at bounding box center [205, 151] width 7 height 7
type input "2"
click at [269, 21] on p "ENTRADAS" at bounding box center [282, 25] width 31 height 8
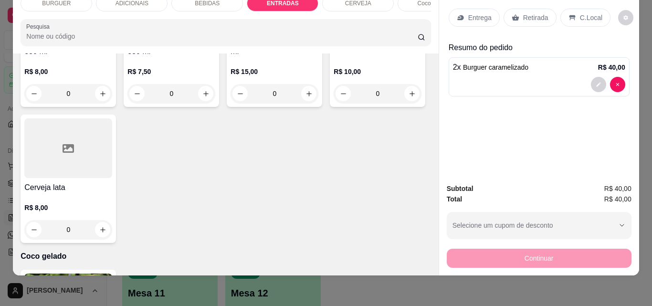
scroll to position [1650, 0]
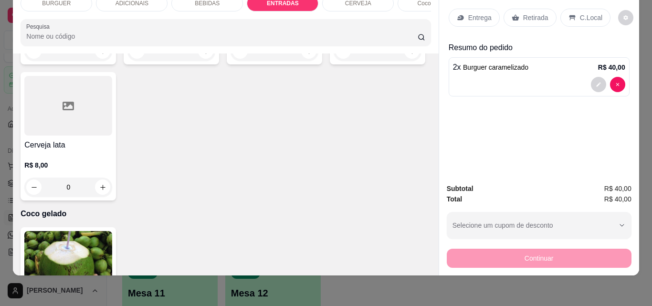
type input "1"
click at [185, 2] on div "BEBIDAS" at bounding box center [207, 3] width 72 height 16
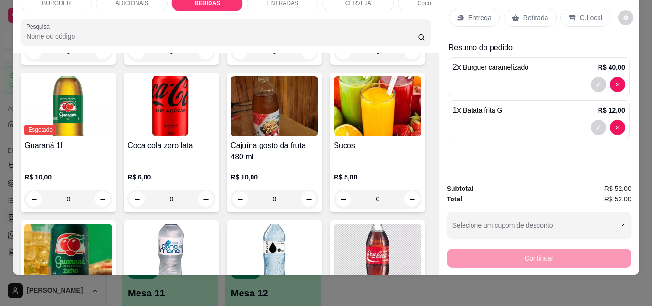
scroll to position [989, 0]
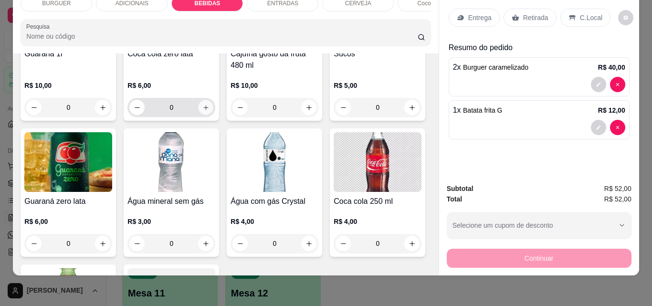
click at [209, 111] on icon "increase-product-quantity" at bounding box center [205, 107] width 7 height 7
type input "1"
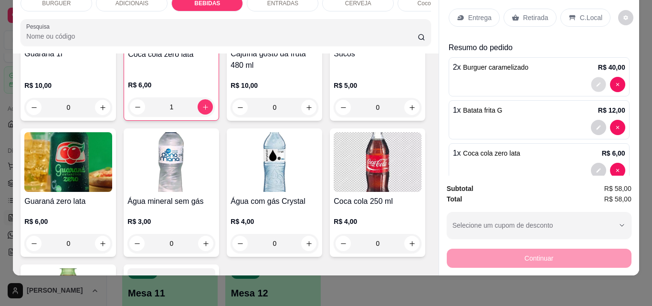
click at [591, 77] on button "decrease-product-quantity" at bounding box center [598, 84] width 15 height 15
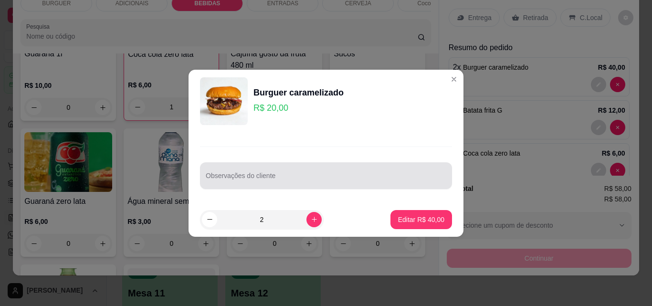
click at [235, 179] on input "Observações do cliente" at bounding box center [326, 180] width 240 height 10
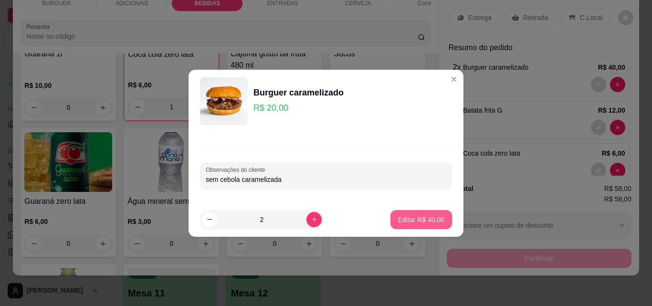
type input "sem cebola caramelizada"
click at [405, 210] on button "Editar R$ 40,00" at bounding box center [421, 219] width 60 height 19
type input "0"
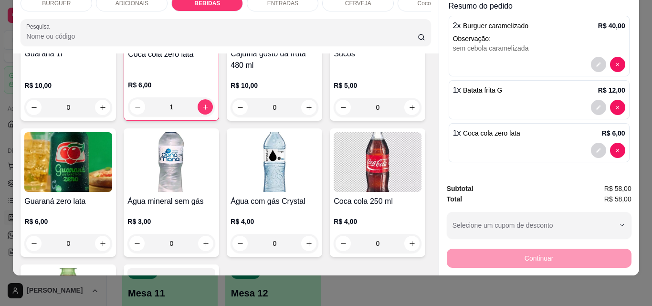
scroll to position [0, 0]
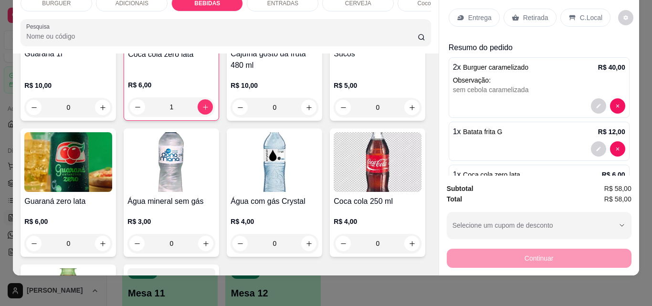
click at [468, 13] on p "Entrega" at bounding box center [479, 18] width 23 height 10
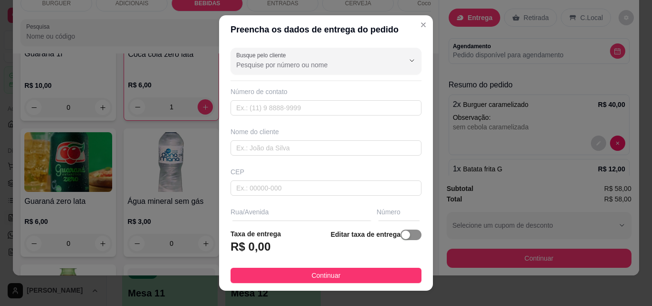
click at [402, 233] on span "button" at bounding box center [410, 234] width 21 height 10
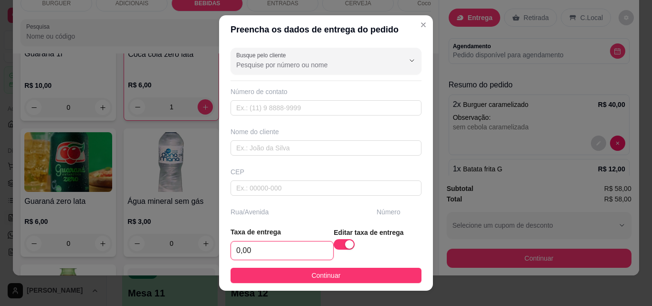
click at [248, 255] on input "0,00" at bounding box center [282, 250] width 102 height 18
type input "3,00"
click at [239, 106] on input "text" at bounding box center [325, 107] width 191 height 15
type input "[PHONE_NUMBER]"
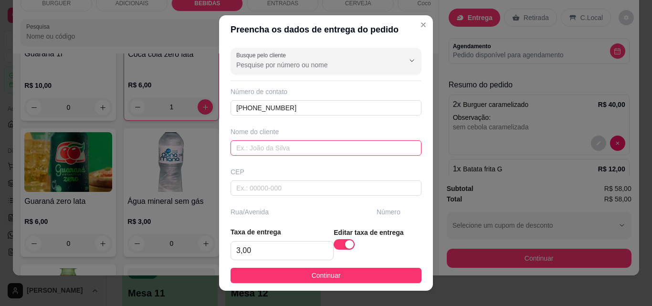
click at [236, 144] on input "text" at bounding box center [325, 147] width 191 height 15
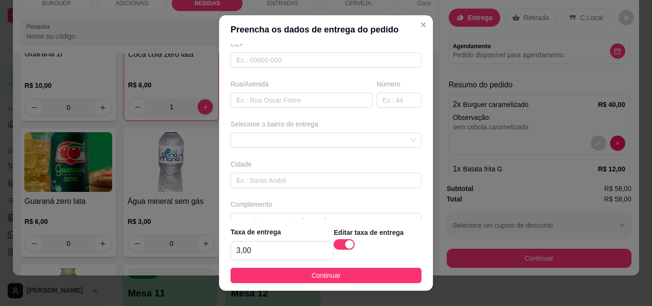
scroll to position [146, 0]
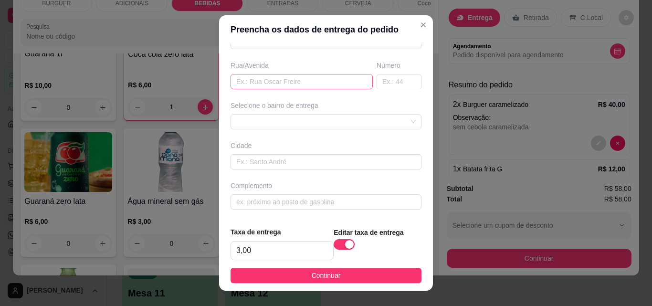
type input "[PERSON_NAME]"
click at [234, 83] on input "text" at bounding box center [301, 81] width 142 height 15
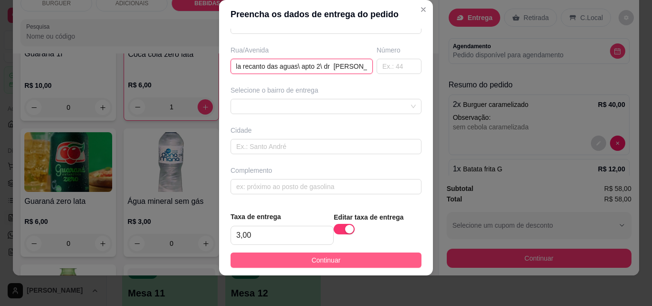
type input "posada recanto das aguas\ apto 2\ dr [PERSON_NAME]"
click at [345, 255] on button "Continuar" at bounding box center [325, 259] width 191 height 15
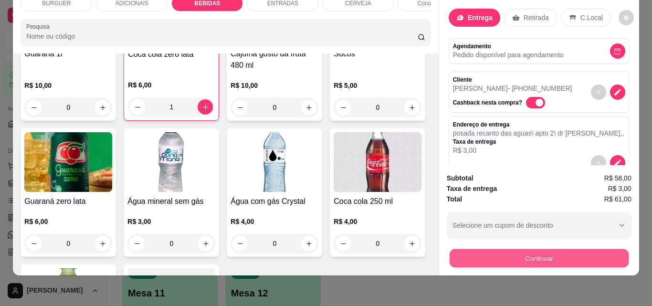
click at [478, 256] on button "Continuar" at bounding box center [538, 258] width 179 height 19
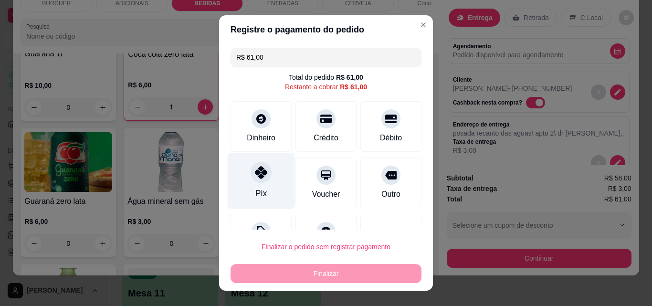
click at [258, 166] on icon at bounding box center [261, 172] width 12 height 12
type input "R$ 0,00"
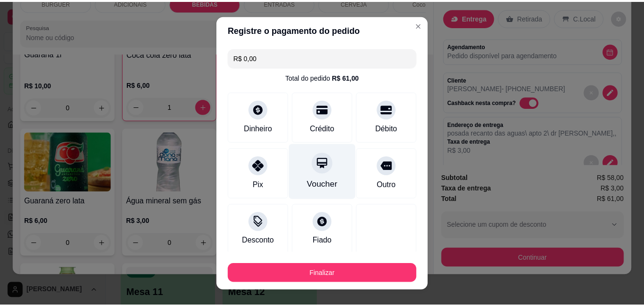
scroll to position [56, 0]
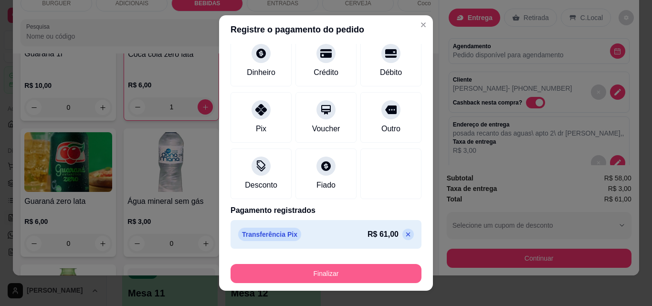
click at [298, 270] on button "Finalizar" at bounding box center [325, 273] width 191 height 19
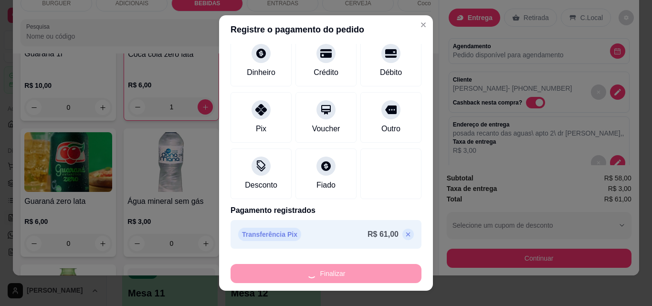
type input "0"
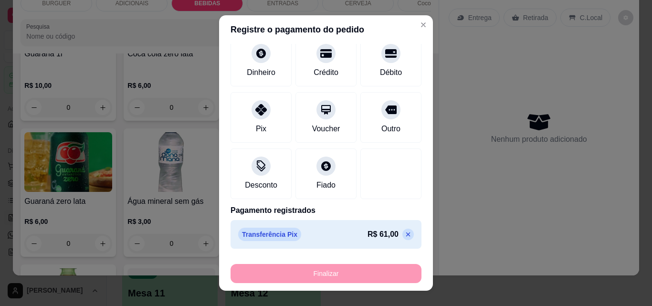
type input "-R$ 61,00"
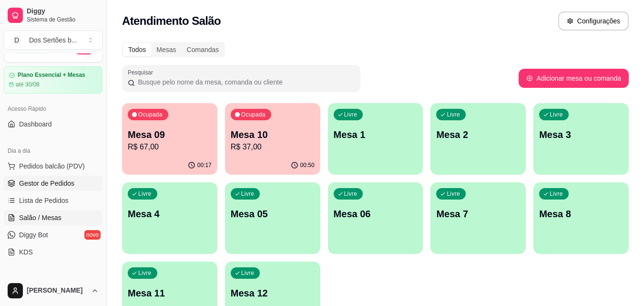
click at [12, 182] on icon at bounding box center [12, 183] width 8 height 8
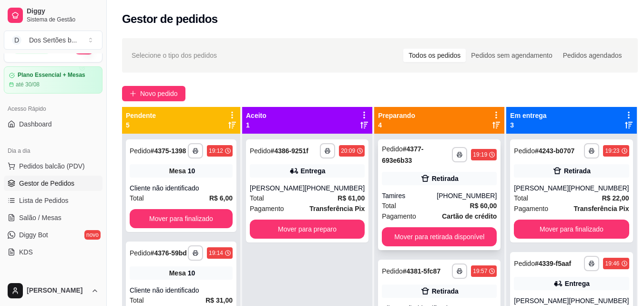
click at [392, 187] on div "**********" at bounding box center [439, 194] width 123 height 111
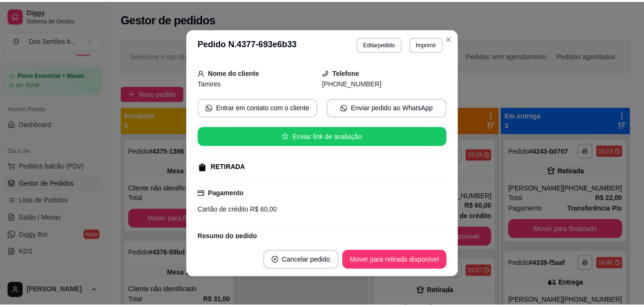
scroll to position [179, 0]
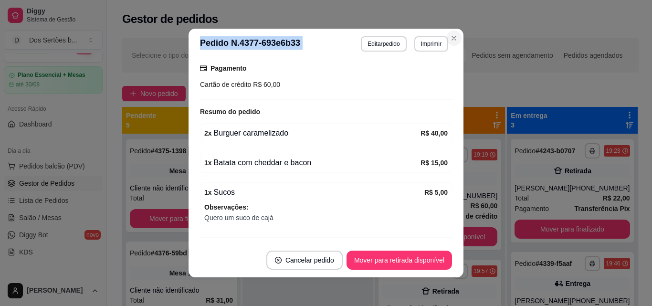
drag, startPoint x: 458, startPoint y: 41, endPoint x: 449, endPoint y: 38, distance: 9.7
click at [449, 38] on section "**********" at bounding box center [325, 153] width 275 height 249
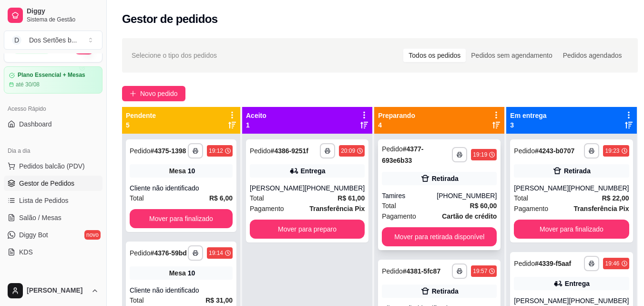
scroll to position [115, 0]
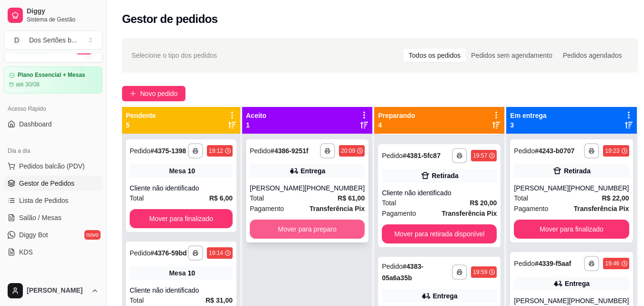
click at [302, 231] on button "Mover para preparo" at bounding box center [307, 228] width 115 height 19
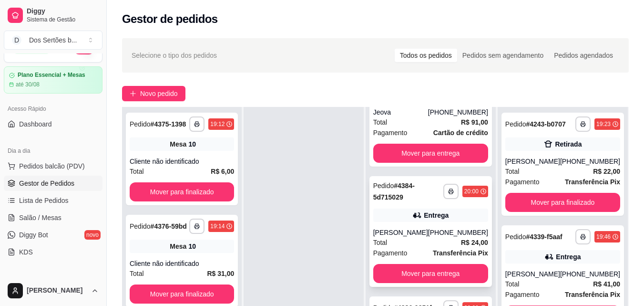
scroll to position [145, 0]
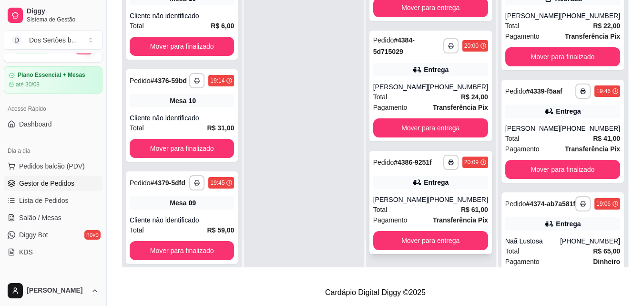
click at [411, 205] on div "Total R$ 61,00" at bounding box center [430, 209] width 115 height 10
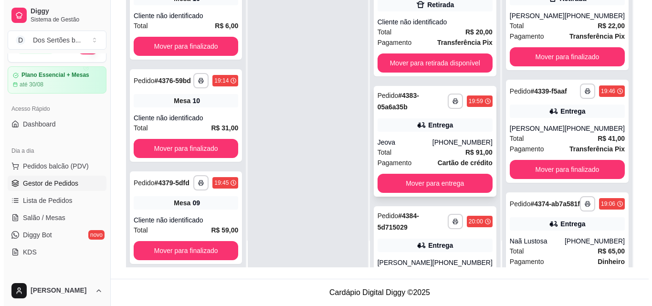
scroll to position [0, 0]
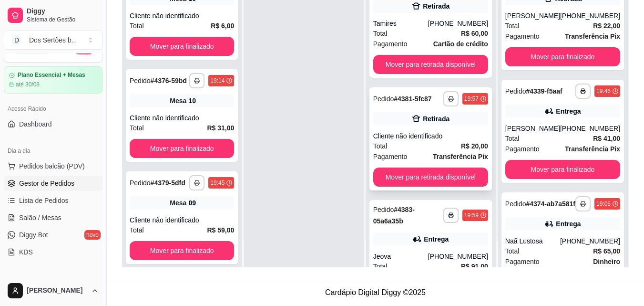
click at [442, 157] on strong "Transferência Pix" at bounding box center [460, 157] width 55 height 8
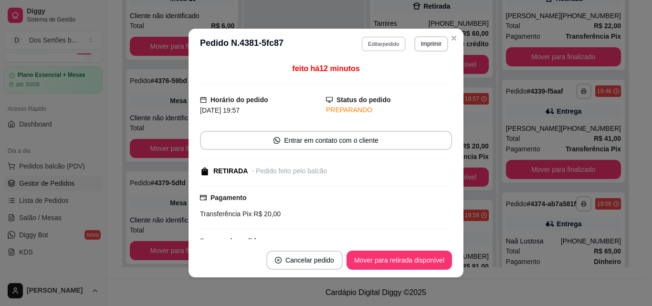
click at [373, 45] on button "Editar pedido" at bounding box center [384, 43] width 44 height 15
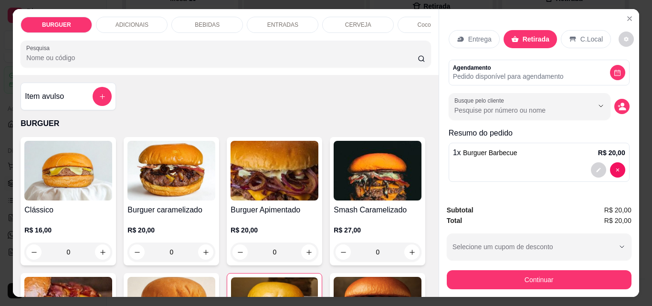
scroll to position [68, 0]
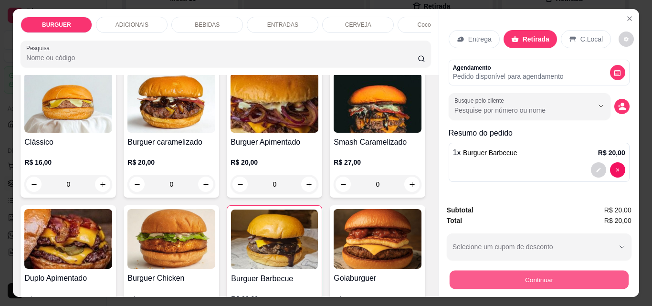
click at [460, 280] on button "Continuar" at bounding box center [538, 279] width 179 height 19
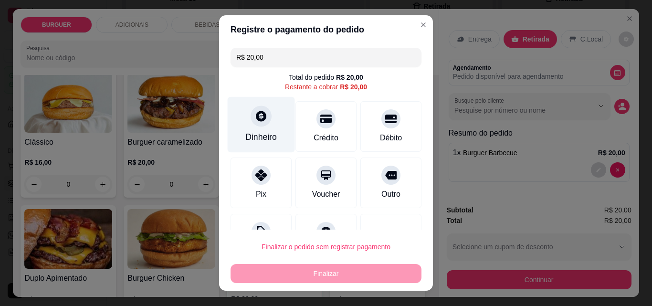
click at [259, 127] on div "Dinheiro" at bounding box center [261, 125] width 67 height 56
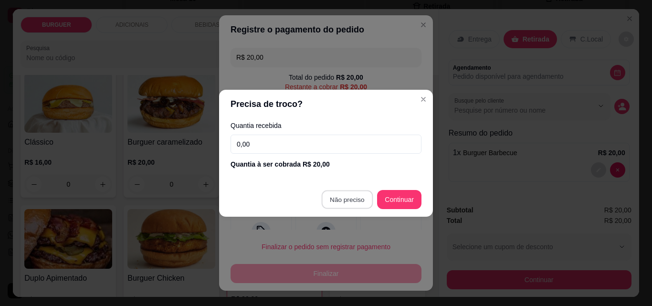
type input "R$ 0,00"
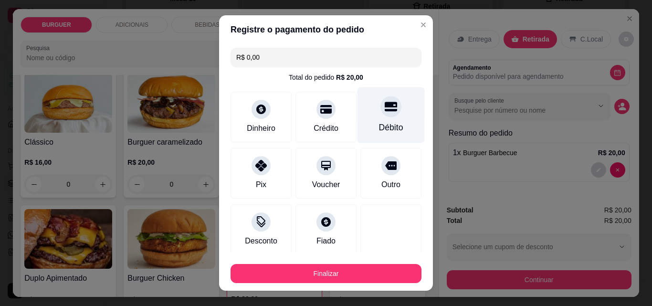
scroll to position [56, 0]
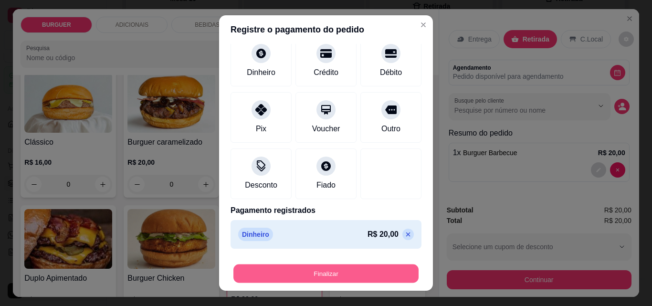
click at [369, 268] on button "Finalizar" at bounding box center [325, 273] width 185 height 19
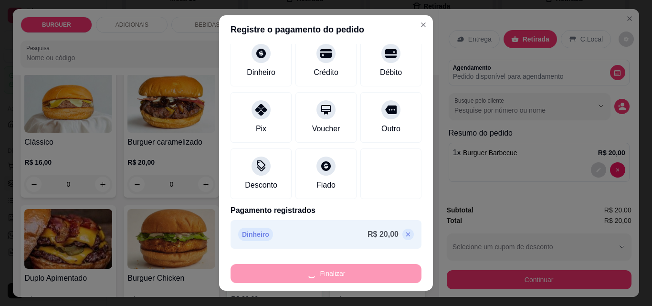
type input "0"
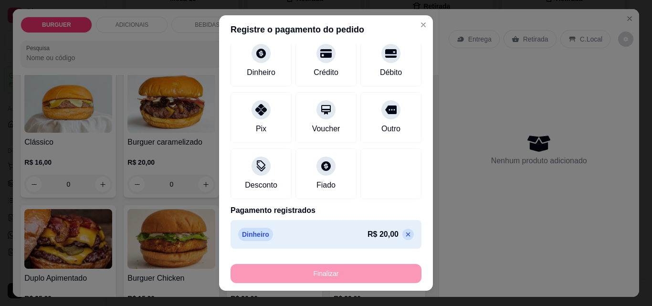
type input "-R$ 20,00"
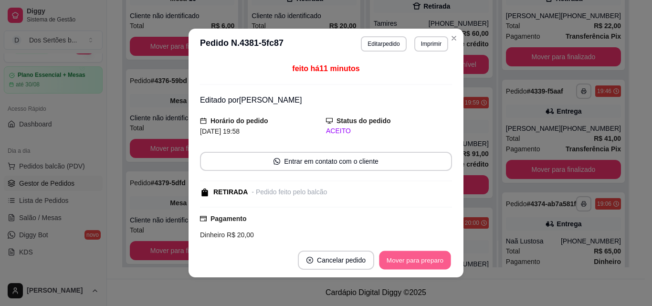
click at [394, 261] on button "Mover para preparo" at bounding box center [415, 260] width 72 height 19
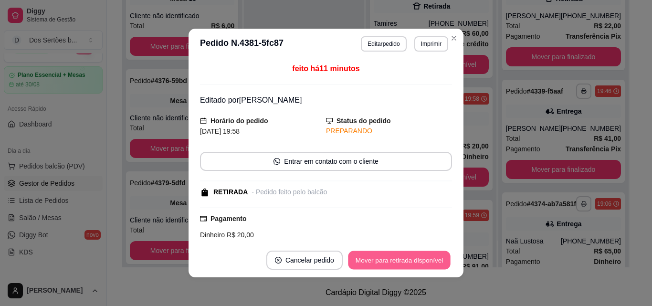
click at [394, 260] on button "Mover para retirada disponível" at bounding box center [399, 260] width 102 height 19
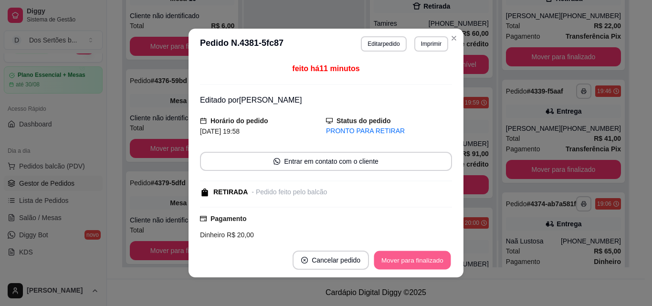
click at [394, 260] on button "Mover para finalizado" at bounding box center [412, 260] width 77 height 19
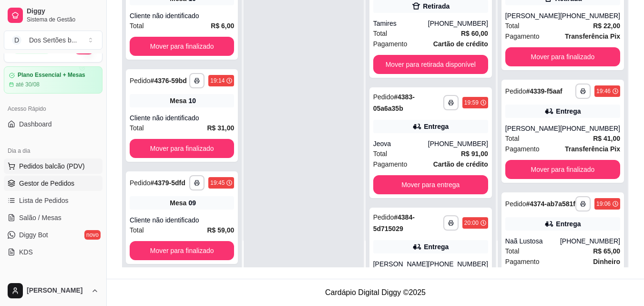
click at [43, 164] on span "Pedidos balcão (PDV)" at bounding box center [52, 166] width 66 height 10
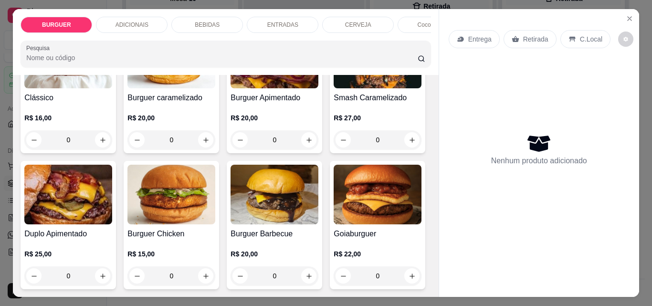
scroll to position [230, 0]
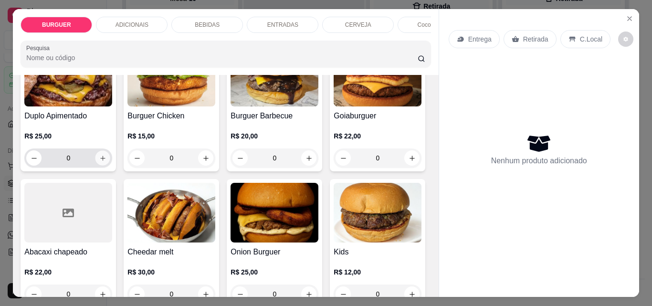
click at [106, 161] on icon "increase-product-quantity" at bounding box center [102, 158] width 7 height 7
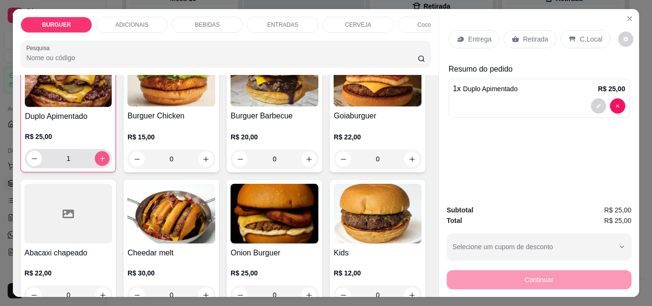
click at [106, 161] on icon "increase-product-quantity" at bounding box center [102, 158] width 7 height 7
type input "2"
click at [511, 35] on icon at bounding box center [515, 39] width 8 height 8
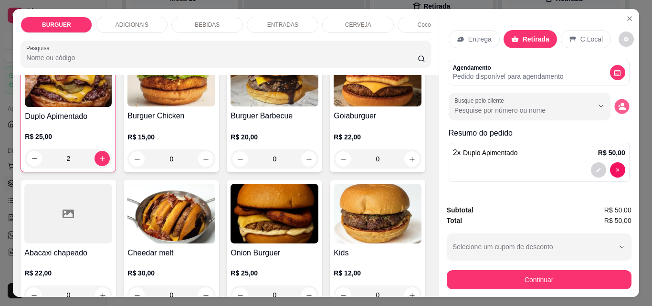
click at [619, 107] on icon "decrease-product-quantity" at bounding box center [622, 108] width 7 height 3
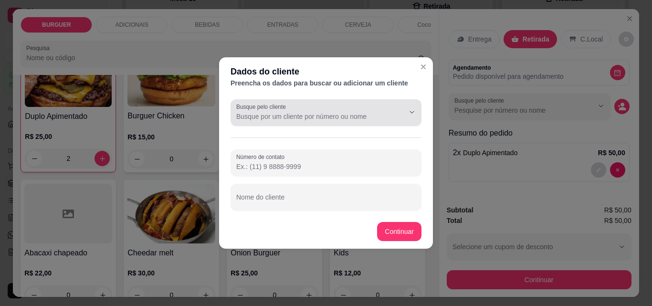
click at [281, 117] on input "Busque pelo cliente" at bounding box center [312, 117] width 153 height 10
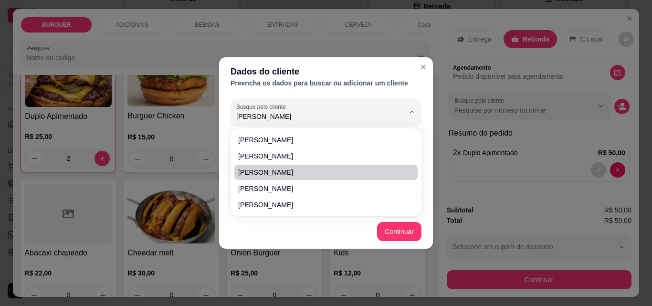
click at [257, 171] on span "[PERSON_NAME]" at bounding box center [321, 172] width 166 height 10
type input "[PERSON_NAME]"
type input "[PHONE_NUMBER]"
type input "[PERSON_NAME]"
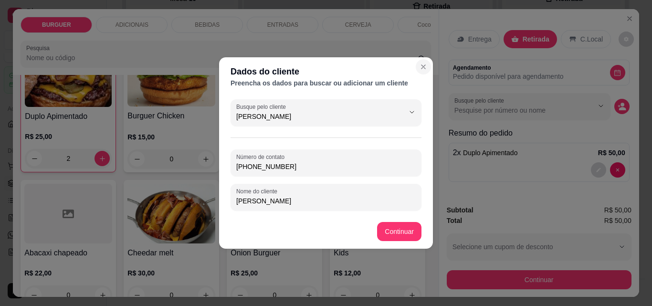
type input "[PERSON_NAME]"
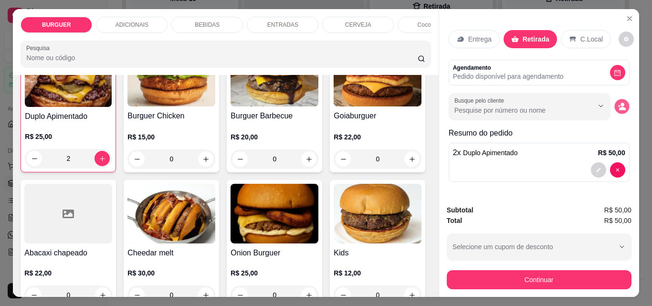
click at [617, 105] on icon "decrease-product-quantity" at bounding box center [618, 106] width 2 height 2
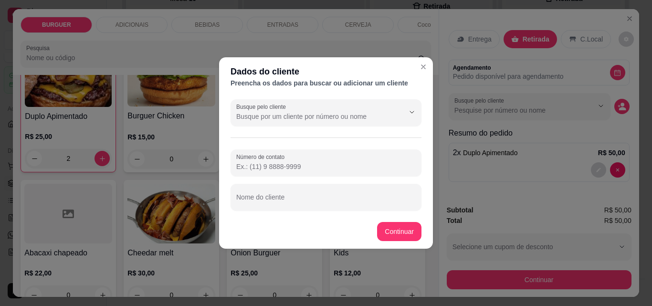
click at [246, 166] on input "Número de contato" at bounding box center [325, 167] width 179 height 10
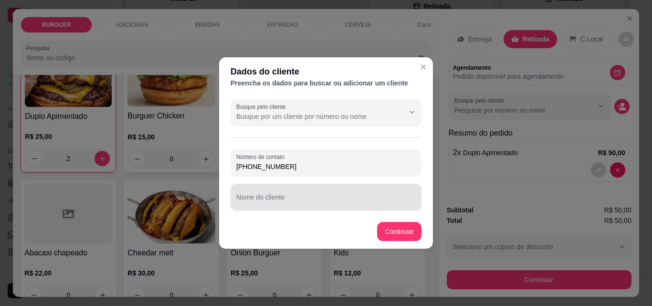
type input "[PHONE_NUMBER]"
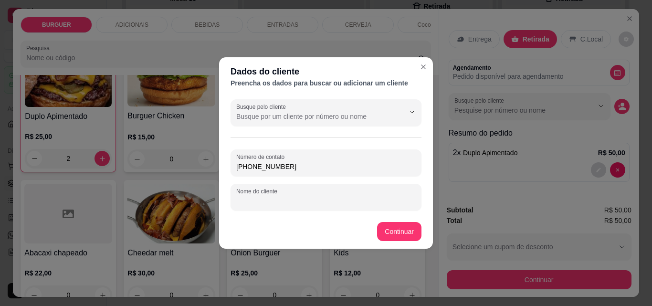
click at [248, 200] on input "Nome do cliente" at bounding box center [325, 201] width 179 height 10
type input "l"
type input "[PERSON_NAME]"
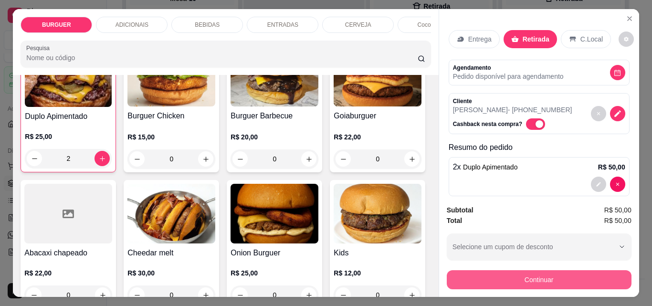
click at [499, 275] on button "Continuar" at bounding box center [538, 279] width 185 height 19
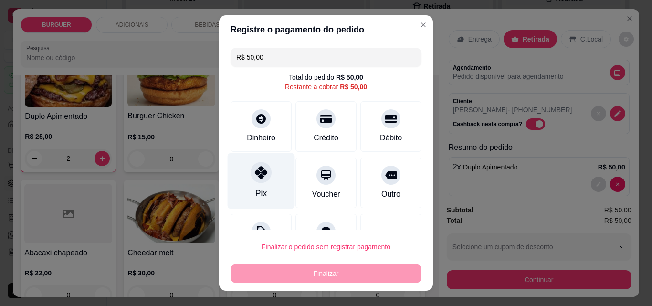
click at [239, 171] on div "Pix" at bounding box center [261, 181] width 67 height 56
type input "R$ 0,00"
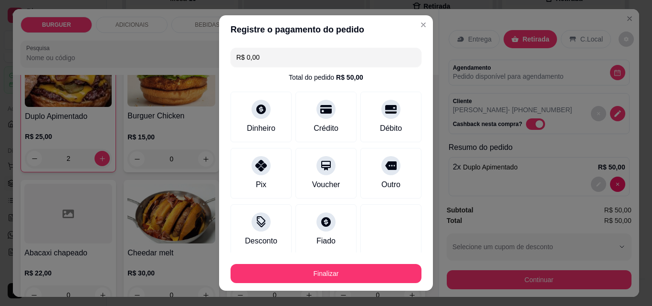
scroll to position [56, 0]
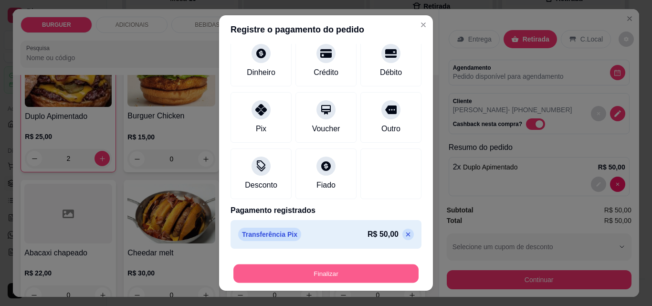
click at [306, 276] on button "Finalizar" at bounding box center [325, 273] width 185 height 19
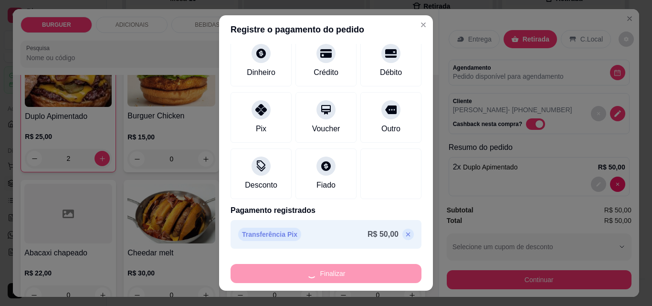
type input "0"
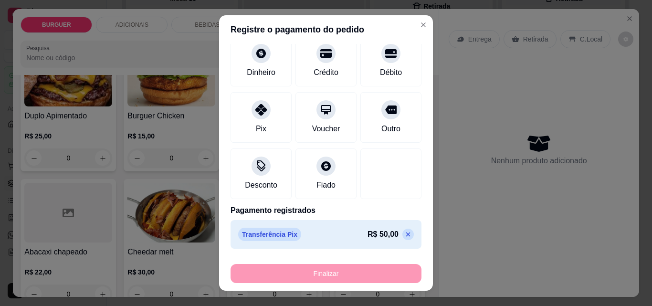
type input "-R$ 50,00"
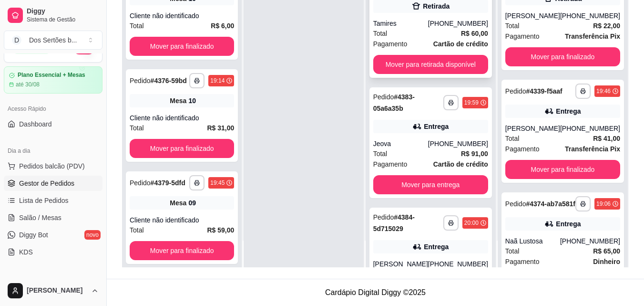
click at [405, 33] on div "Total R$ 60,00" at bounding box center [430, 33] width 115 height 10
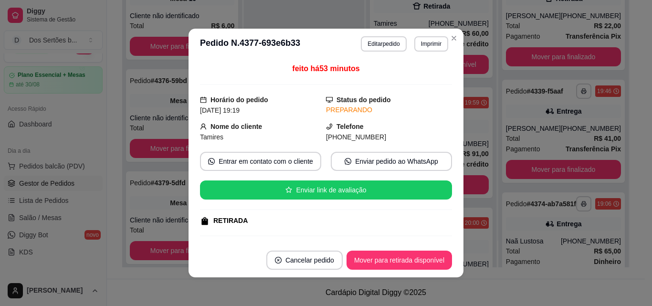
scroll to position [204, 0]
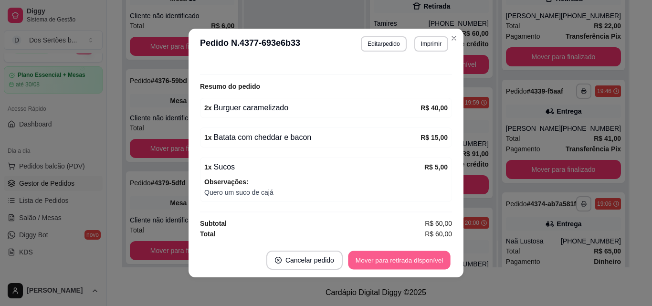
click at [391, 259] on button "Mover para retirada disponível" at bounding box center [399, 260] width 102 height 19
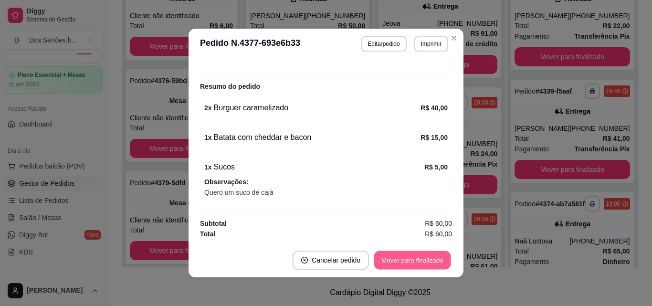
click at [421, 257] on button "Mover para finalizado" at bounding box center [412, 260] width 77 height 19
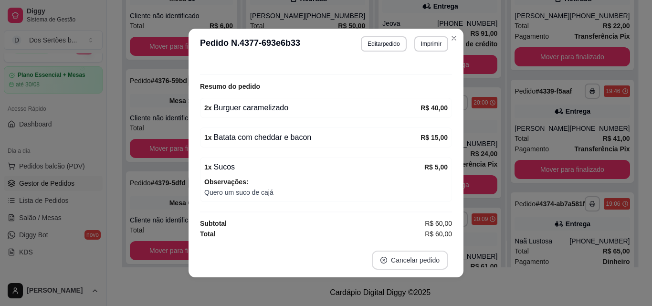
scroll to position [182, 0]
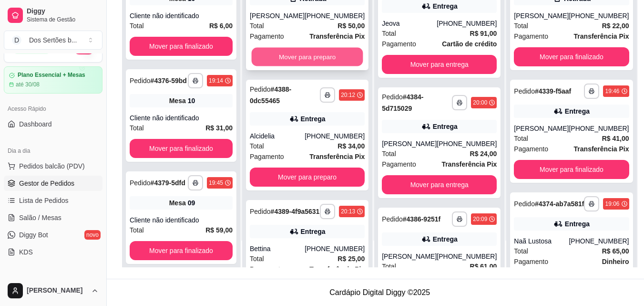
click at [299, 61] on button "Mover para preparo" at bounding box center [308, 57] width 112 height 19
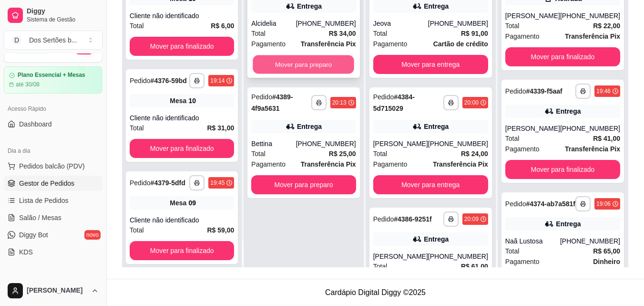
click at [315, 62] on button "Mover para preparo" at bounding box center [304, 64] width 102 height 19
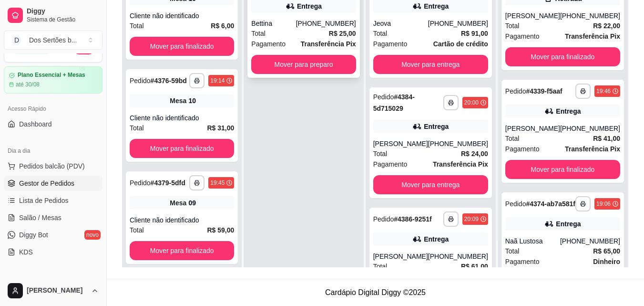
click at [277, 8] on div "Entrega" at bounding box center [303, 6] width 104 height 13
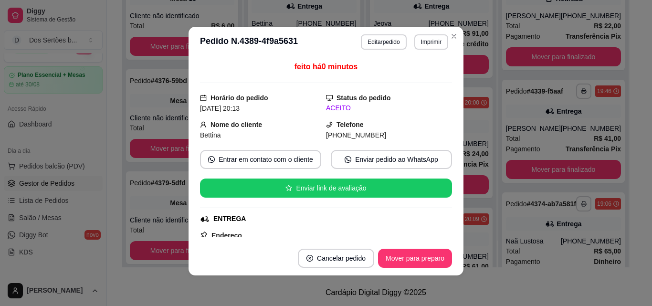
scroll to position [224, 0]
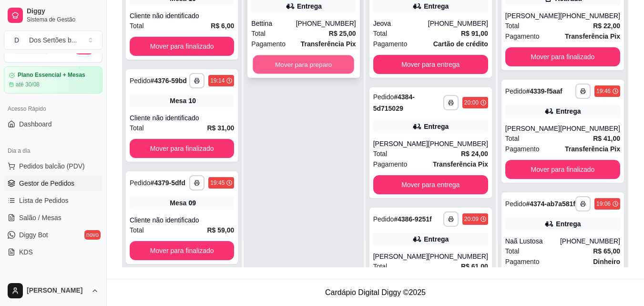
click at [330, 70] on button "Mover para preparo" at bounding box center [304, 64] width 102 height 19
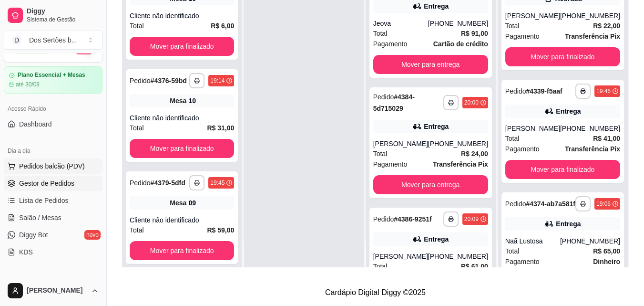
click at [61, 171] on button "Pedidos balcão (PDV)" at bounding box center [53, 165] width 99 height 15
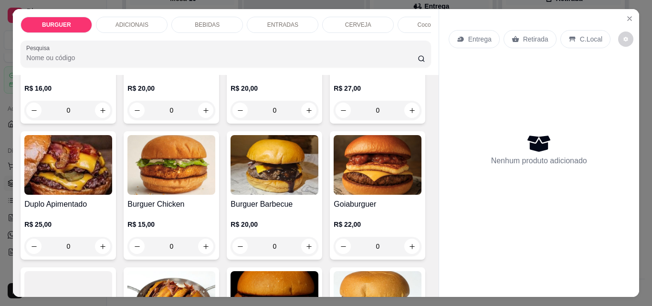
scroll to position [65, 0]
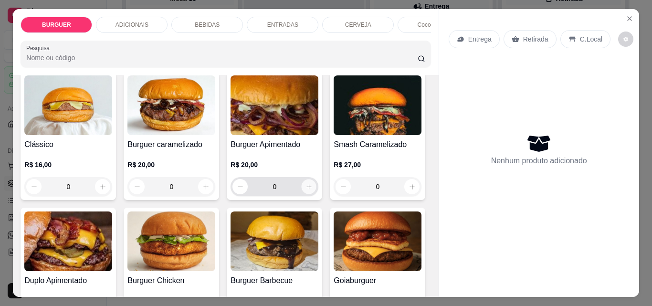
click at [308, 187] on icon "increase-product-quantity" at bounding box center [308, 186] width 7 height 7
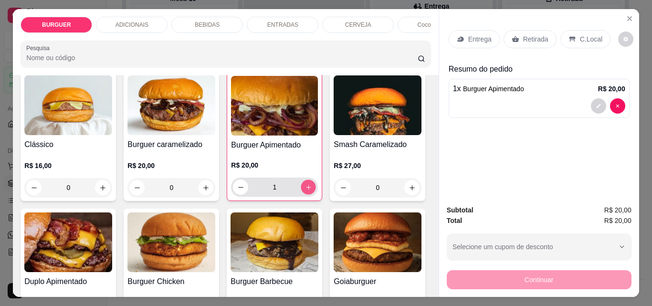
click at [308, 187] on icon "increase-product-quantity" at bounding box center [308, 187] width 7 height 7
type input "2"
click at [596, 104] on icon "decrease-product-quantity" at bounding box center [598, 106] width 4 height 4
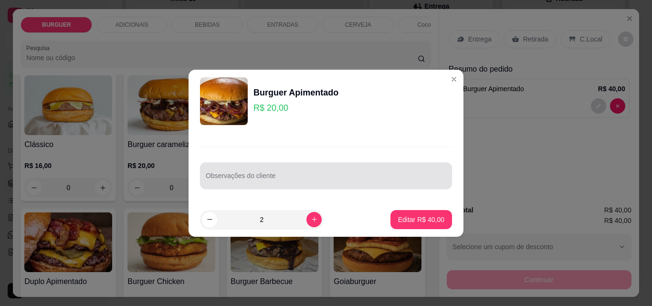
click at [218, 185] on div at bounding box center [326, 175] width 240 height 19
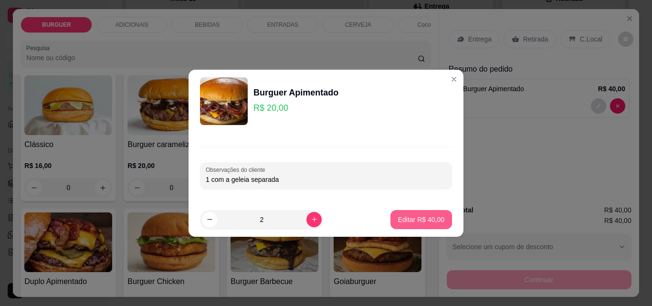
type input "1 com a geleia separada"
click at [398, 217] on p "Editar R$ 40,00" at bounding box center [421, 220] width 46 height 10
type input "0"
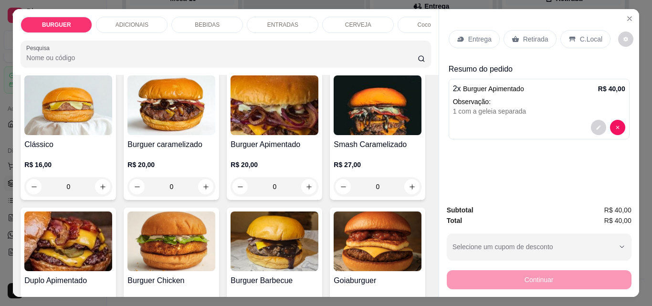
click at [209, 17] on div "BEBIDAS" at bounding box center [207, 25] width 72 height 16
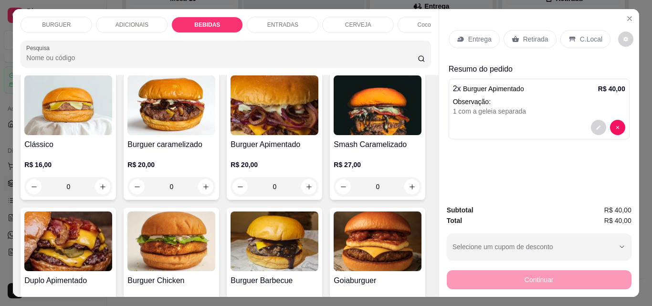
scroll to position [25, 0]
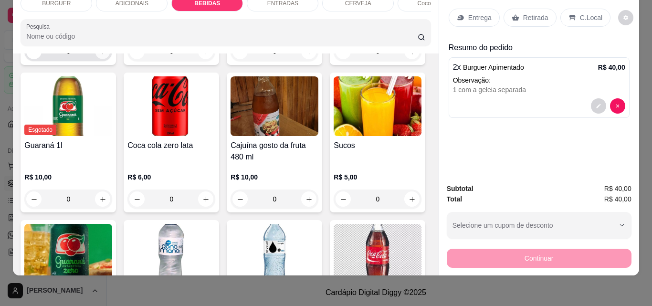
click at [100, 55] on icon "increase-product-quantity" at bounding box center [102, 51] width 7 height 7
type input "1"
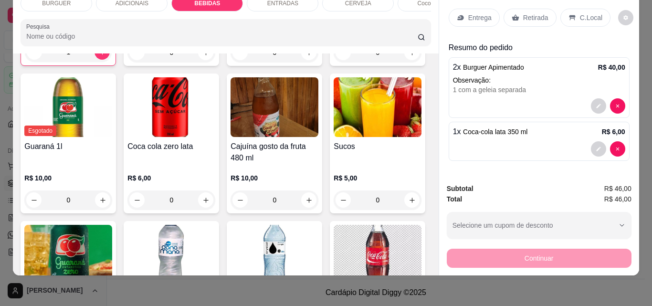
click at [516, 9] on div "Retirada" at bounding box center [529, 18] width 53 height 18
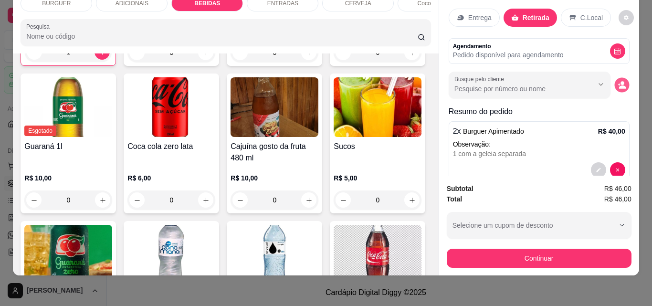
click at [617, 83] on icon "decrease-product-quantity" at bounding box center [618, 84] width 2 height 2
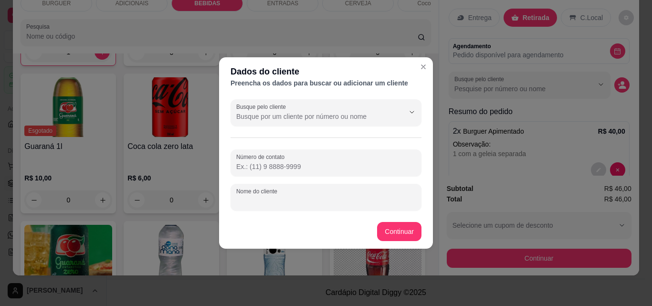
click at [270, 197] on input "Nome do cliente" at bounding box center [325, 201] width 179 height 10
type input "[PERSON_NAME]"
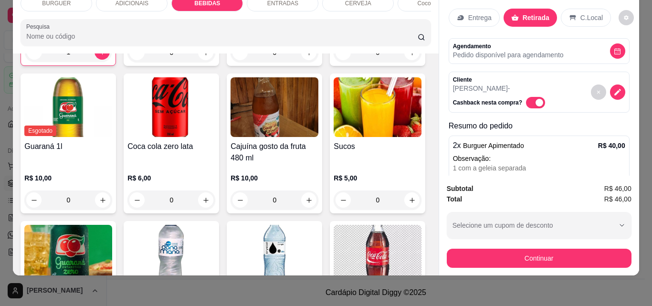
scroll to position [77, 0]
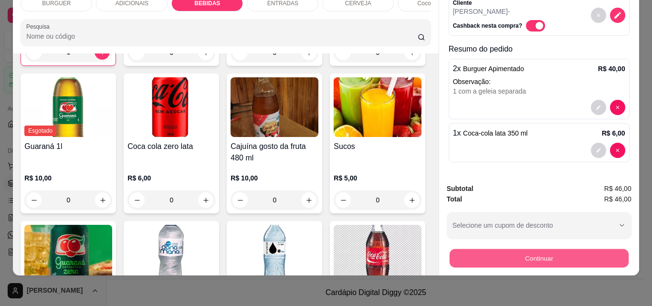
click at [464, 254] on button "Continuar" at bounding box center [538, 258] width 179 height 19
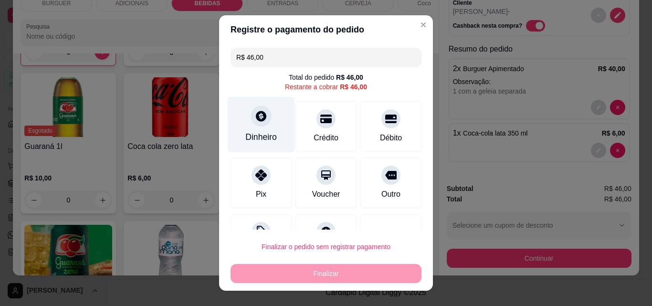
click at [255, 115] on icon at bounding box center [261, 116] width 12 height 12
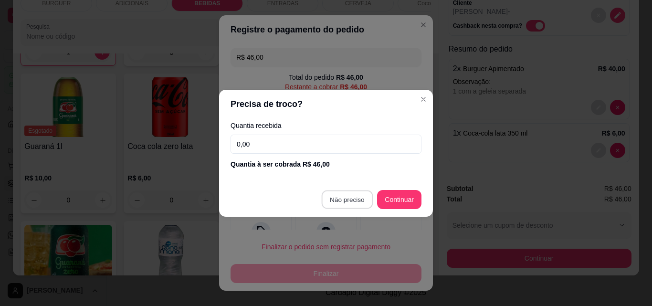
type input "R$ 0,00"
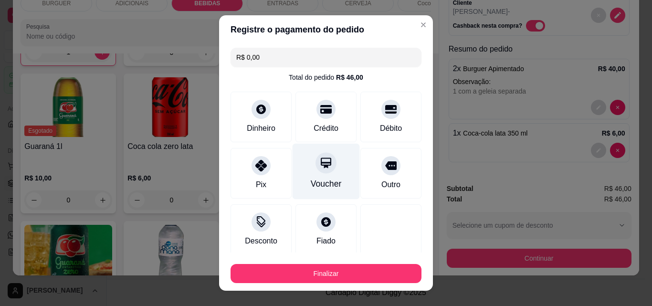
scroll to position [56, 0]
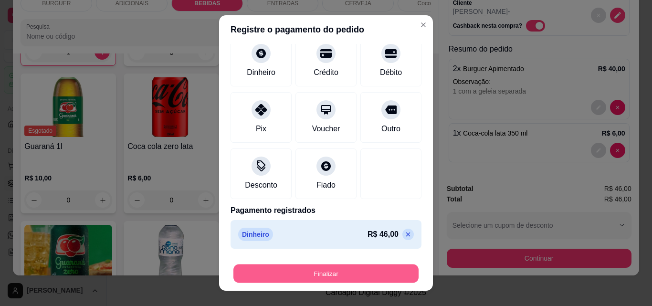
click at [373, 276] on button "Finalizar" at bounding box center [325, 273] width 185 height 19
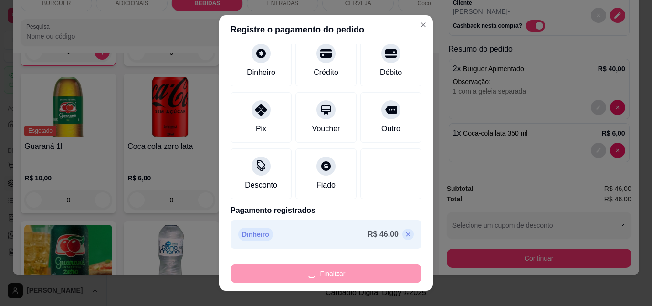
type input "0"
type input "-R$ 46,00"
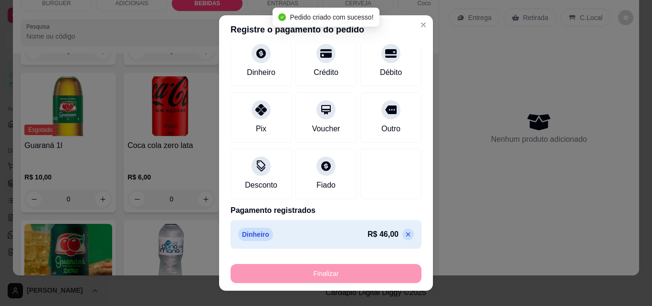
scroll to position [0, 0]
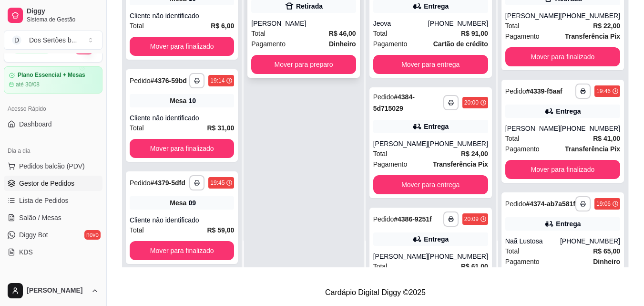
click at [289, 9] on div "**********" at bounding box center [304, 22] width 112 height 111
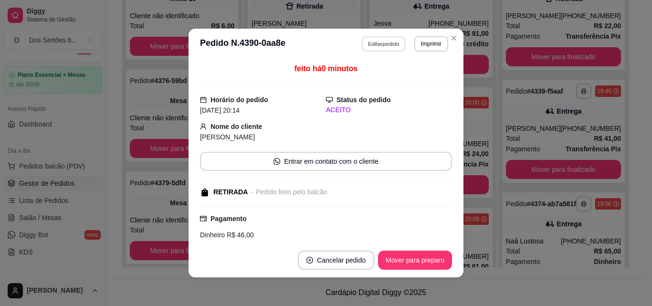
click at [369, 43] on button "Editar pedido" at bounding box center [384, 43] width 44 height 15
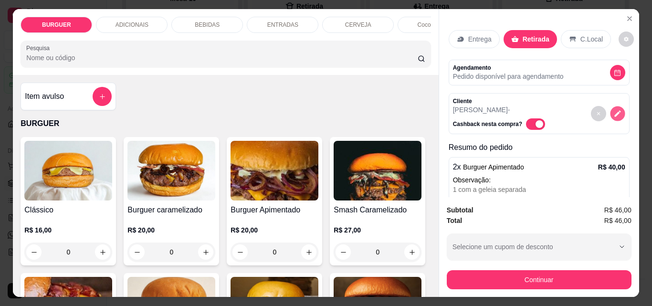
click at [614, 112] on icon "decrease-product-quantity" at bounding box center [617, 114] width 6 height 6
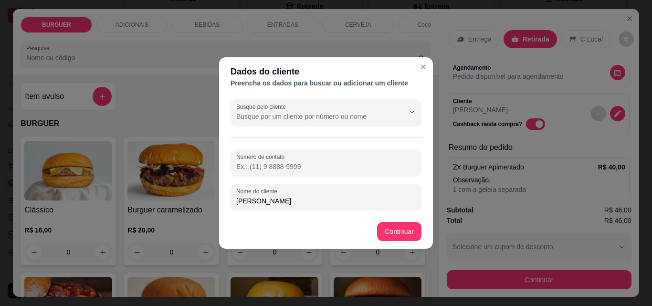
click at [288, 164] on input "Número de contato" at bounding box center [325, 167] width 179 height 10
type input "[PHONE_NUMBER]"
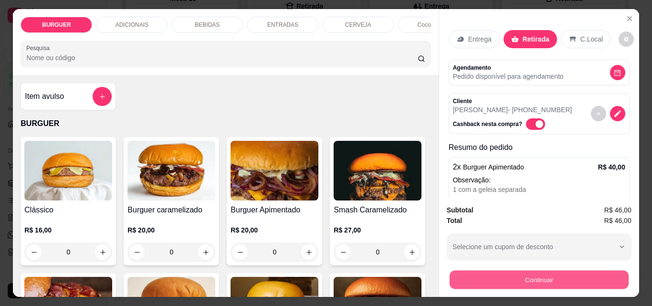
click at [500, 278] on button "Continuar" at bounding box center [538, 279] width 179 height 19
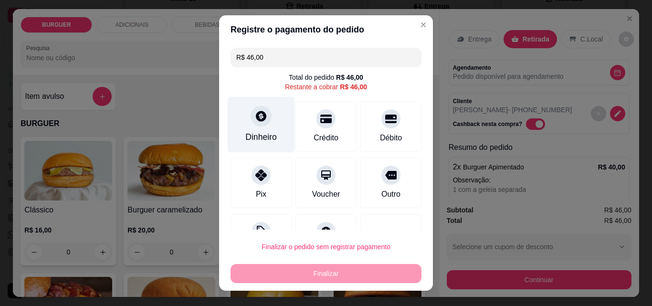
click at [257, 124] on div at bounding box center [260, 115] width 21 height 21
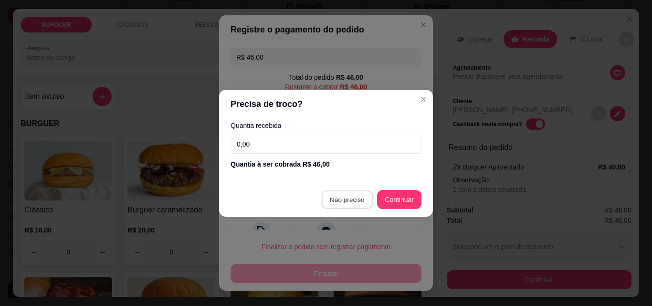
type input "R$ 0,00"
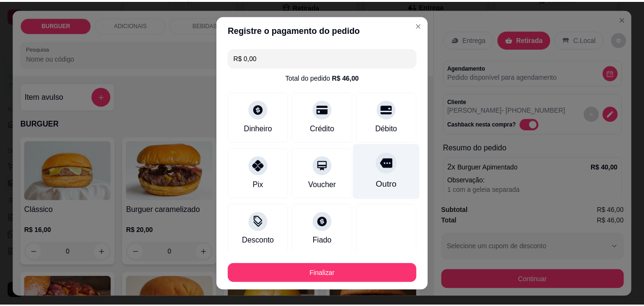
scroll to position [56, 0]
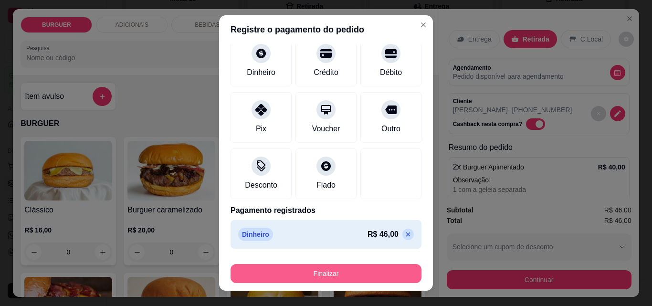
click at [319, 266] on button "Finalizar" at bounding box center [325, 273] width 191 height 19
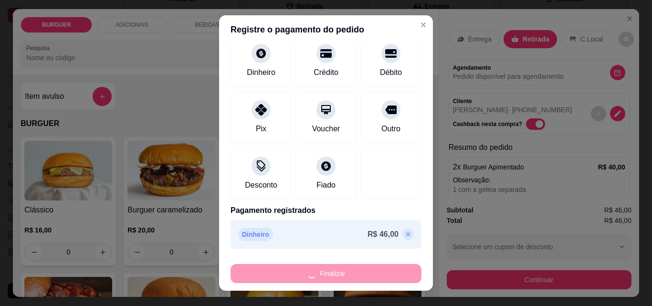
type input "0"
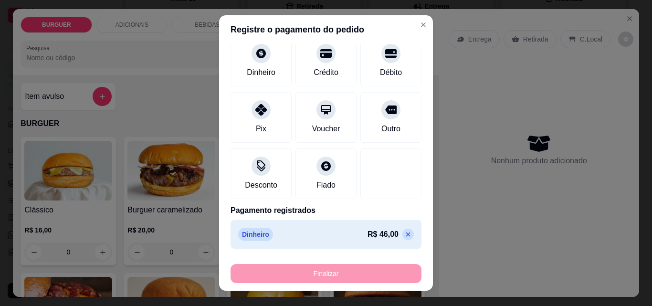
type input "-R$ 46,00"
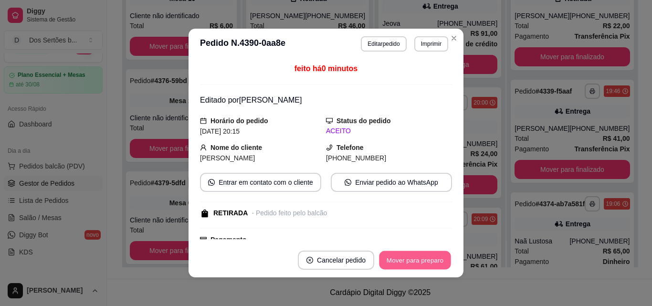
click at [396, 254] on button "Mover para preparo" at bounding box center [415, 260] width 72 height 19
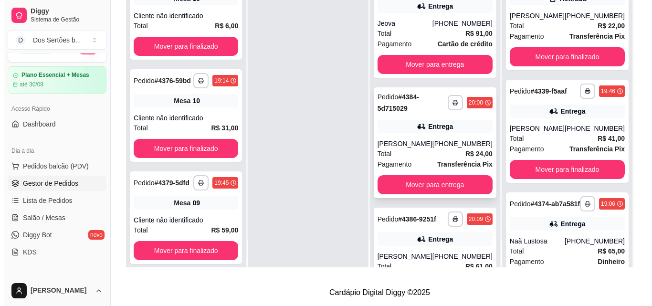
scroll to position [85, 0]
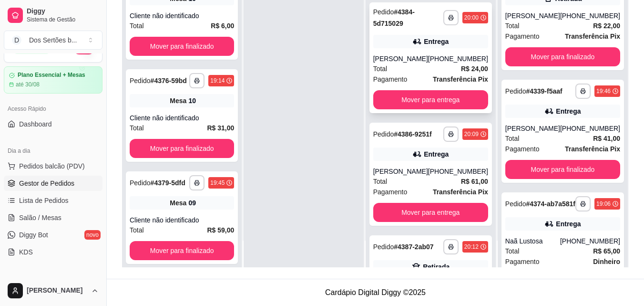
click at [421, 31] on div "**********" at bounding box center [431, 57] width 123 height 111
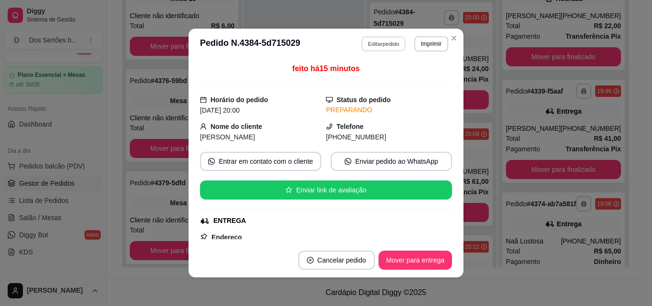
click at [378, 47] on button "Editar pedido" at bounding box center [384, 43] width 44 height 15
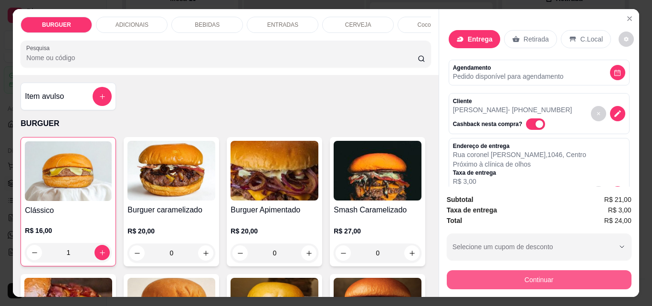
click at [470, 276] on button "Continuar" at bounding box center [538, 279] width 185 height 19
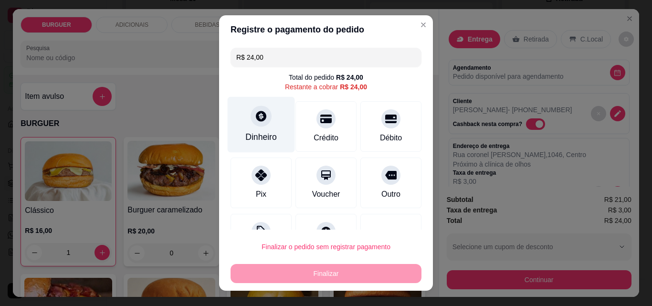
click at [246, 127] on div "Dinheiro" at bounding box center [261, 125] width 67 height 56
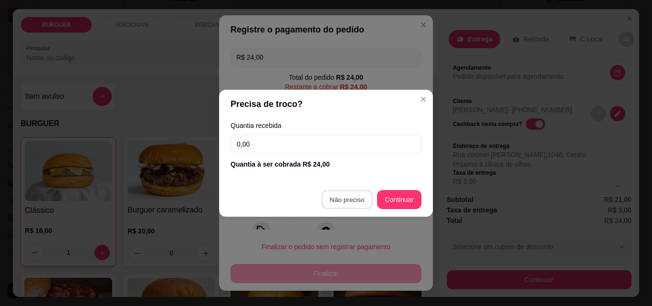
type input "R$ 0,00"
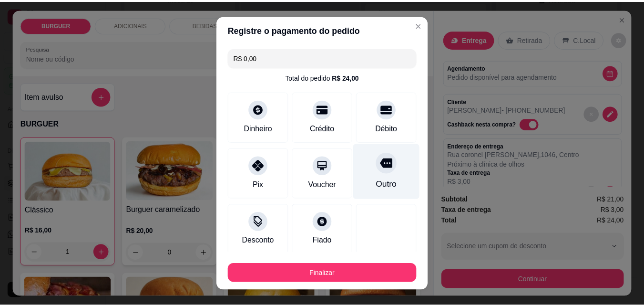
scroll to position [56, 0]
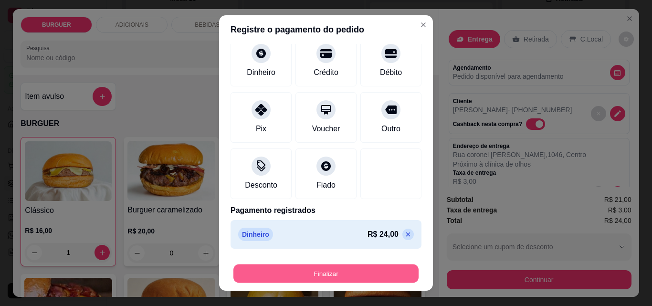
click at [334, 267] on button "Finalizar" at bounding box center [325, 273] width 185 height 19
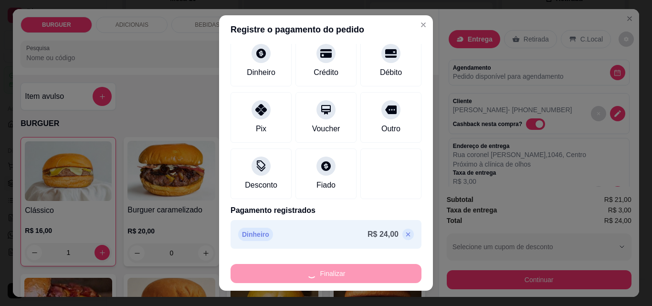
type input "0"
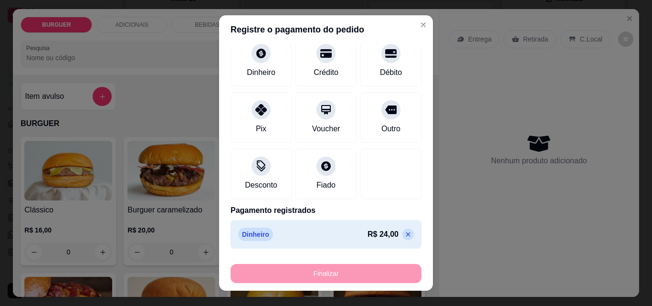
type input "-R$ 24,00"
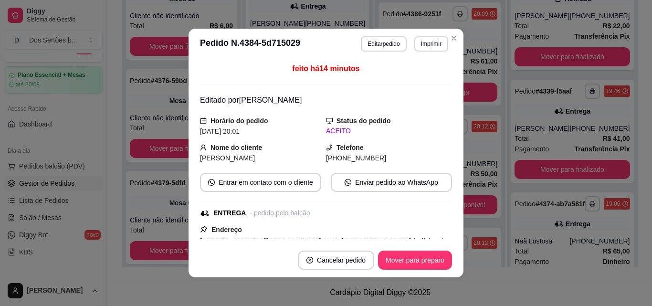
click at [452, 37] on section "**********" at bounding box center [325, 153] width 275 height 249
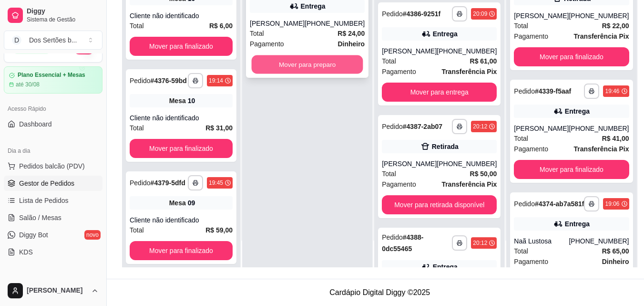
click at [283, 62] on button "Mover para preparo" at bounding box center [308, 64] width 112 height 19
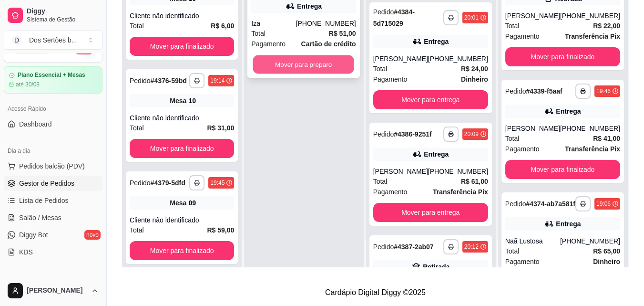
click at [285, 65] on button "Mover para preparo" at bounding box center [304, 64] width 102 height 19
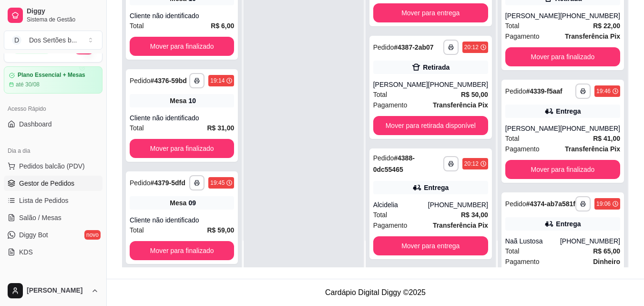
scroll to position [64, 0]
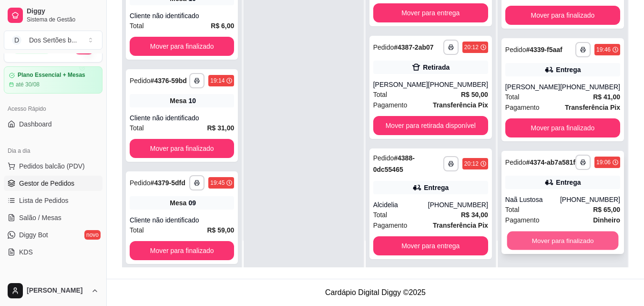
click at [530, 242] on button "Mover para finalizado" at bounding box center [563, 240] width 112 height 19
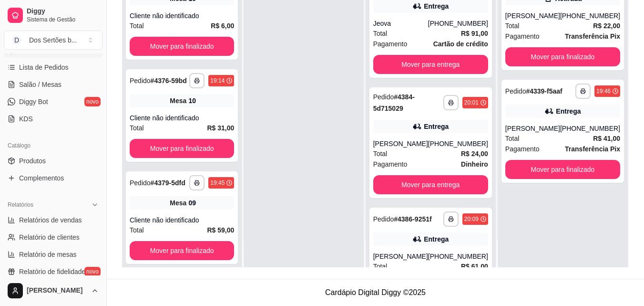
scroll to position [254, 0]
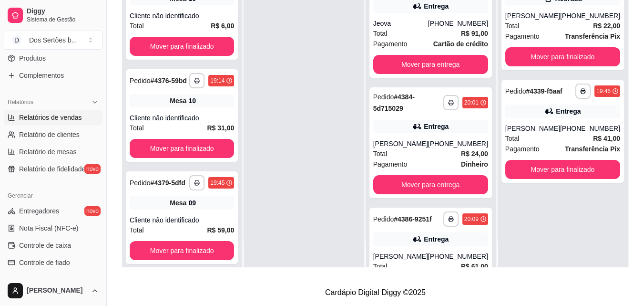
click at [7, 121] on link "Relatórios de vendas" at bounding box center [53, 117] width 99 height 15
select select "ALL"
select select "0"
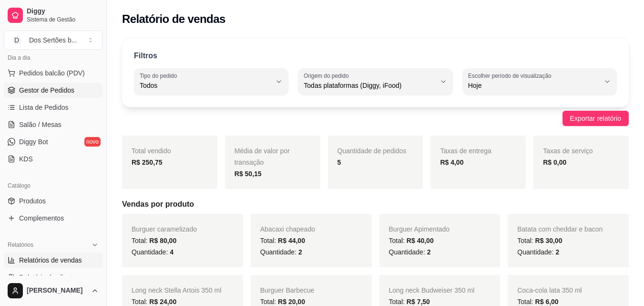
scroll to position [54, 0]
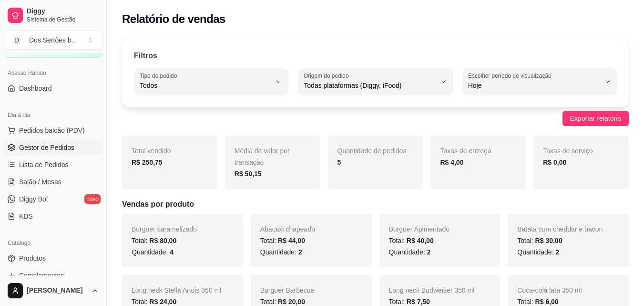
click at [18, 145] on link "Gestor de Pedidos" at bounding box center [53, 147] width 99 height 15
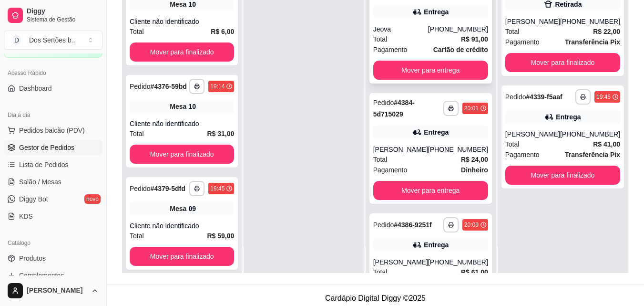
click at [400, 48] on span "Pagamento" at bounding box center [390, 49] width 34 height 10
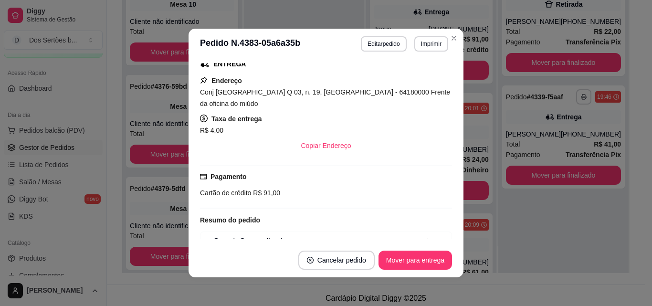
scroll to position [224, 0]
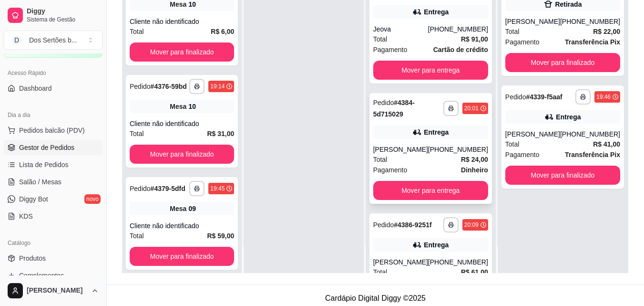
click at [428, 154] on div "[PERSON_NAME]" at bounding box center [400, 150] width 55 height 10
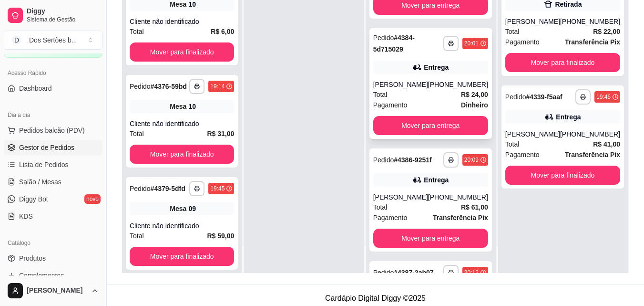
scroll to position [0, 0]
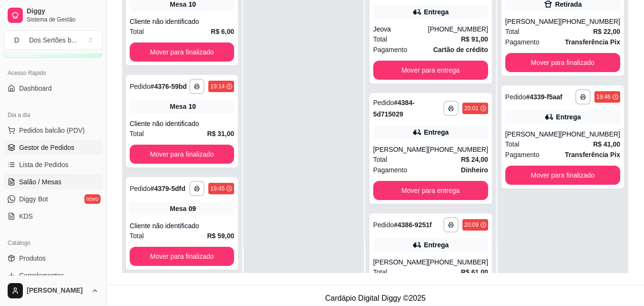
click at [39, 179] on span "Salão / Mesas" at bounding box center [40, 182] width 42 height 10
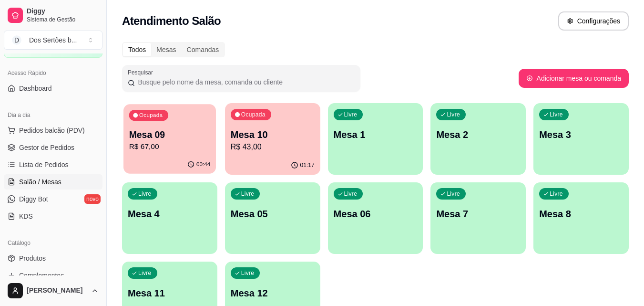
click at [180, 141] on p "R$ 67,00" at bounding box center [170, 146] width 82 height 11
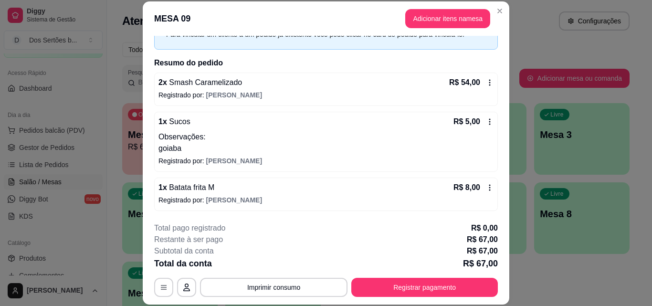
scroll to position [29, 0]
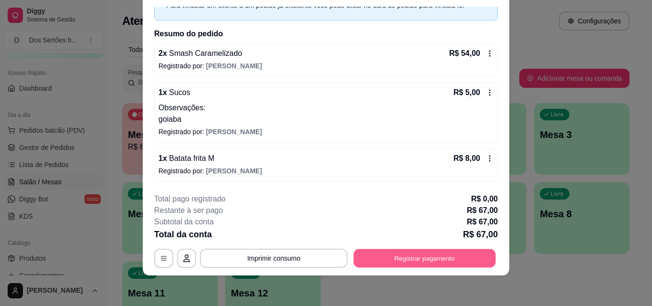
click at [400, 254] on button "Registrar pagamento" at bounding box center [424, 258] width 142 height 19
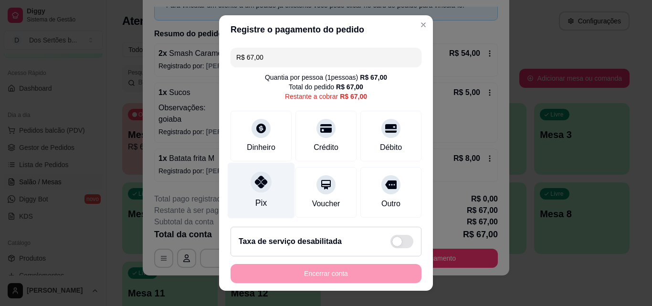
click at [233, 195] on div "Pix" at bounding box center [261, 191] width 67 height 56
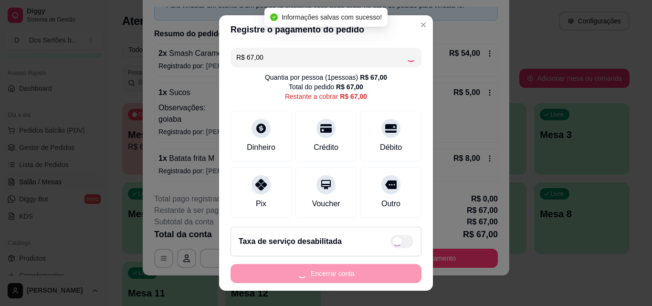
type input "R$ 0,00"
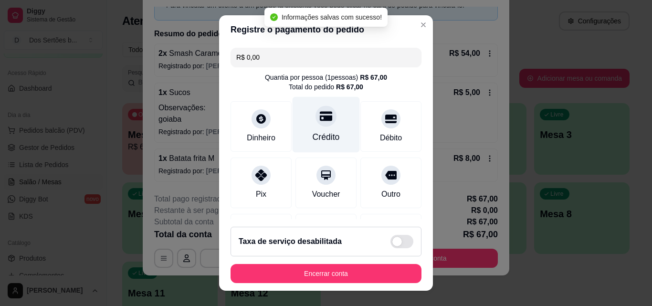
scroll to position [110, 0]
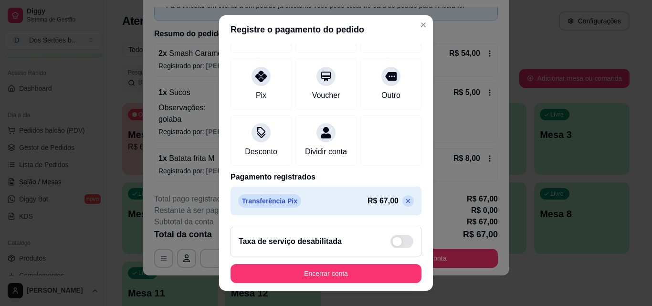
drag, startPoint x: 238, startPoint y: 55, endPoint x: 350, endPoint y: 101, distance: 121.7
click at [270, 65] on div "Pix" at bounding box center [260, 84] width 61 height 51
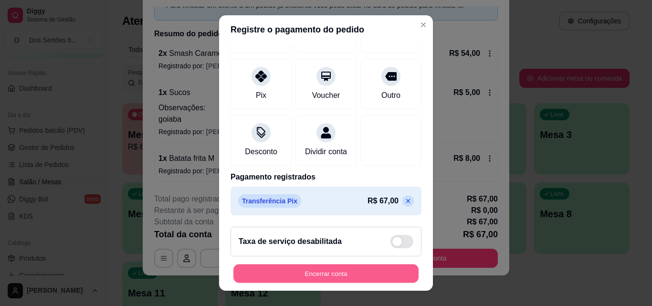
click at [281, 270] on button "Encerrar conta" at bounding box center [325, 273] width 185 height 19
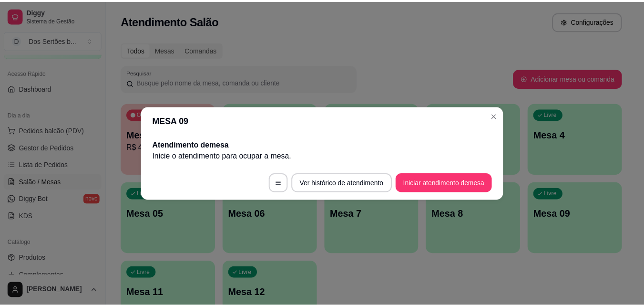
scroll to position [0, 0]
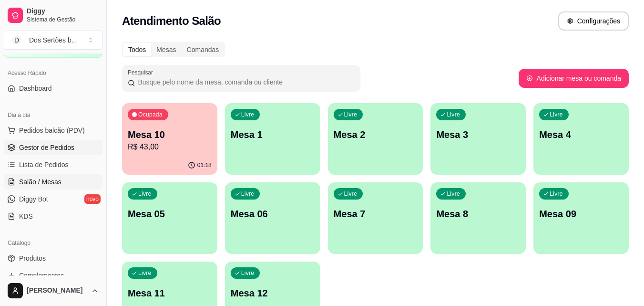
click at [37, 146] on span "Gestor de Pedidos" at bounding box center [46, 148] width 55 height 10
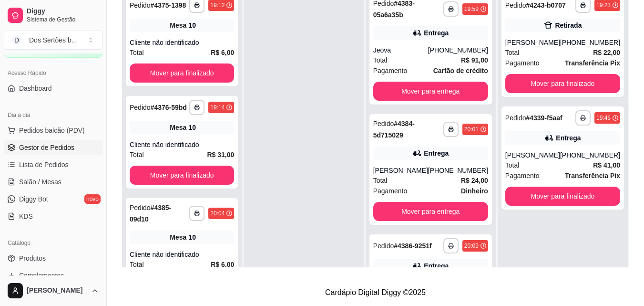
click at [323, 78] on div at bounding box center [304, 141] width 120 height 306
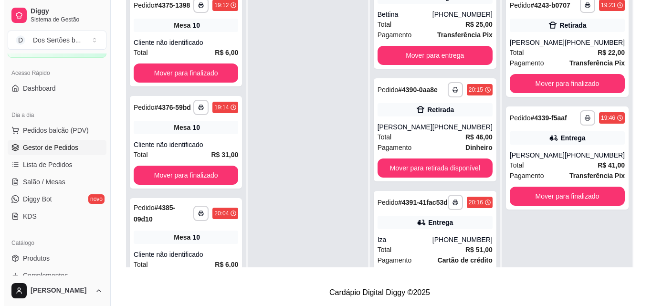
scroll to position [658, 0]
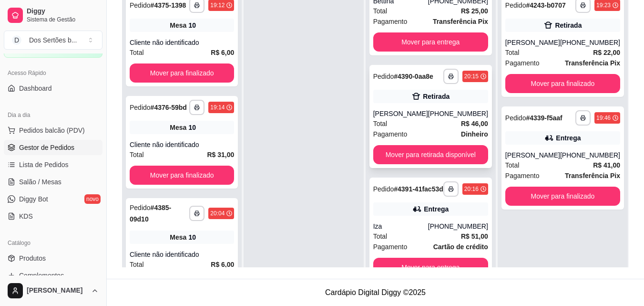
click at [406, 97] on div "**********" at bounding box center [431, 116] width 123 height 103
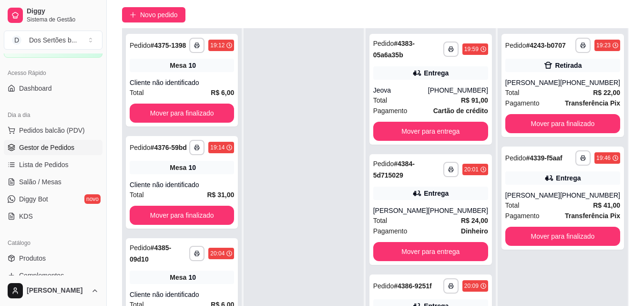
scroll to position [89, 0]
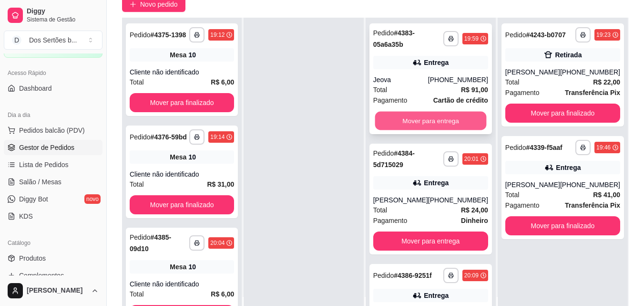
click at [396, 121] on button "Mover para entrega" at bounding box center [431, 121] width 112 height 19
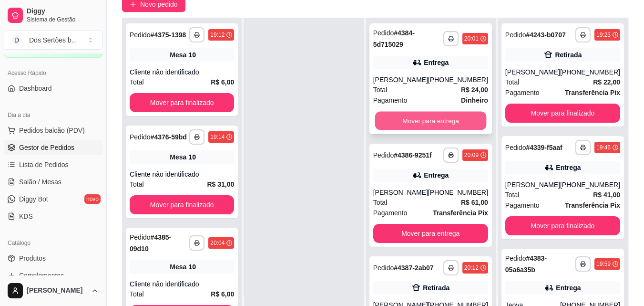
click at [407, 119] on button "Mover para entrega" at bounding box center [431, 121] width 112 height 19
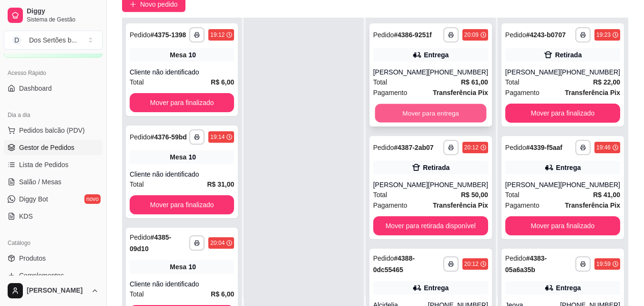
click at [419, 111] on button "Mover para entrega" at bounding box center [431, 113] width 112 height 19
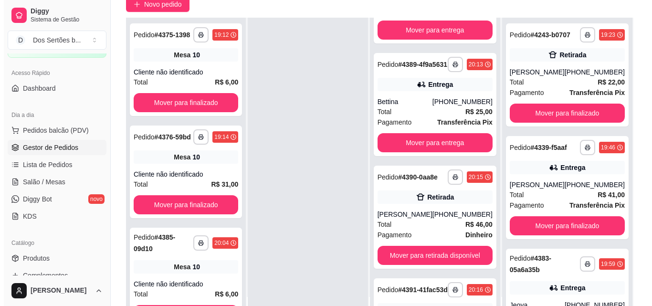
scroll to position [243, 0]
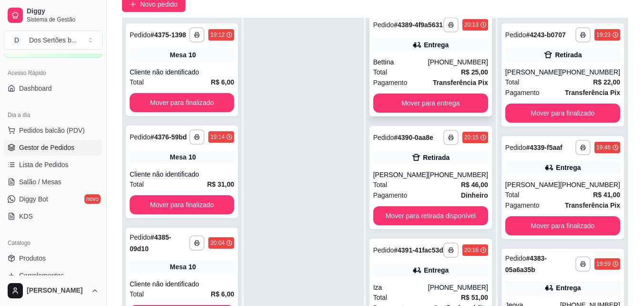
click at [418, 67] on div "Bettina" at bounding box center [400, 62] width 55 height 10
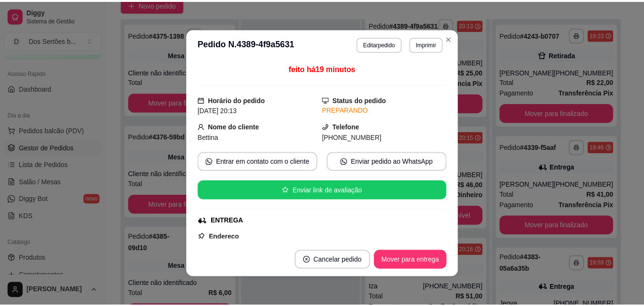
scroll to position [224, 0]
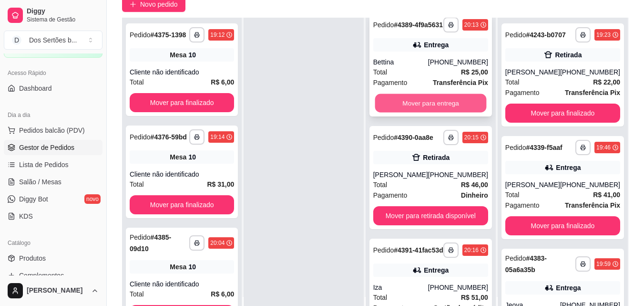
click at [417, 113] on button "Mover para entrega" at bounding box center [431, 103] width 112 height 19
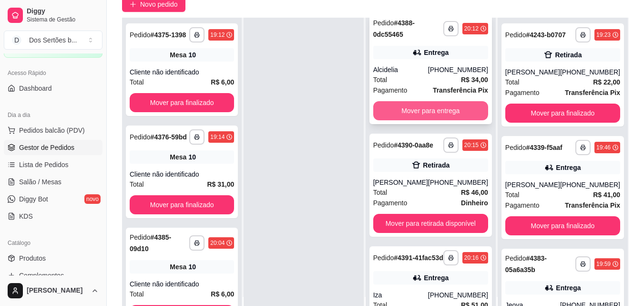
click at [436, 115] on button "Mover para entrega" at bounding box center [430, 110] width 115 height 19
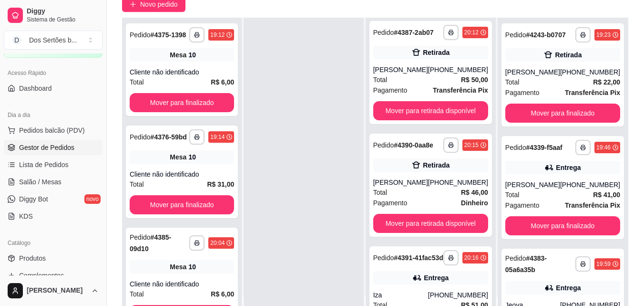
scroll to position [134, 0]
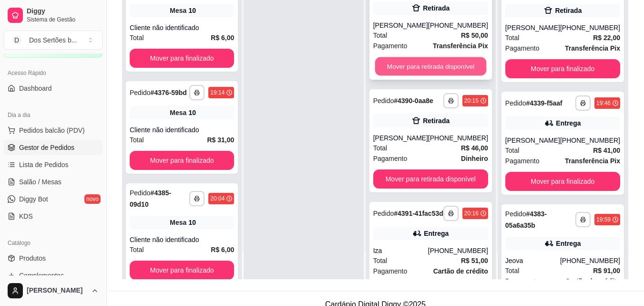
click at [395, 72] on button "Mover para retirada disponível" at bounding box center [431, 66] width 112 height 19
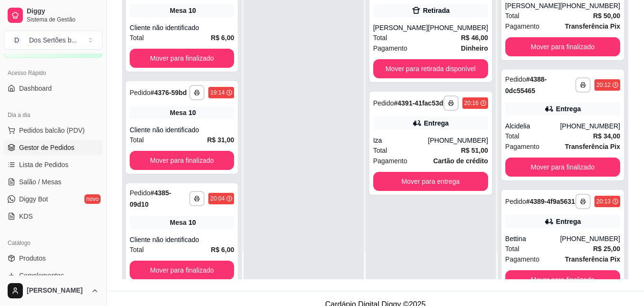
scroll to position [665, 0]
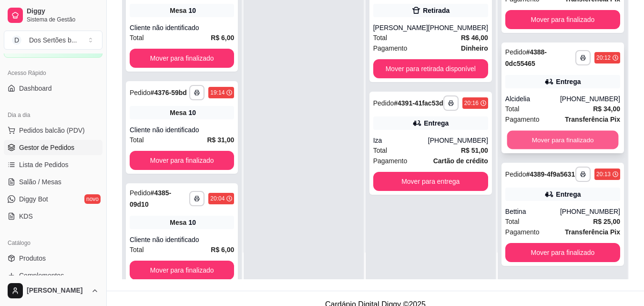
click at [550, 131] on button "Mover para finalizado" at bounding box center [563, 140] width 112 height 19
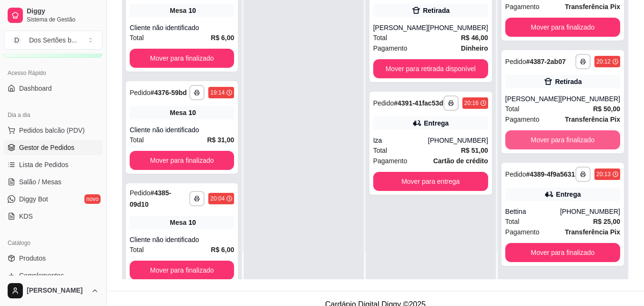
scroll to position [545, 0]
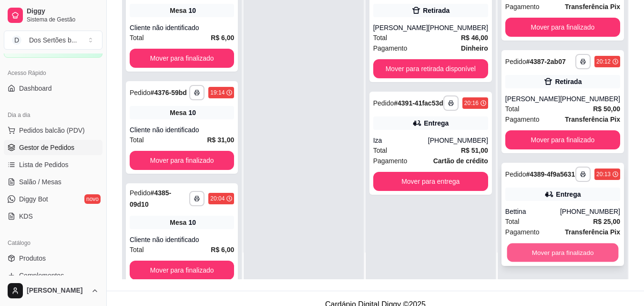
click at [548, 255] on button "Mover para finalizado" at bounding box center [563, 252] width 112 height 19
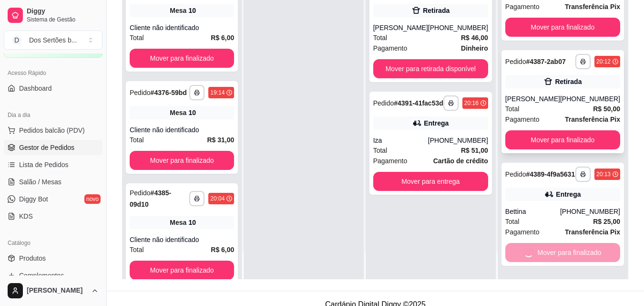
scroll to position [425, 0]
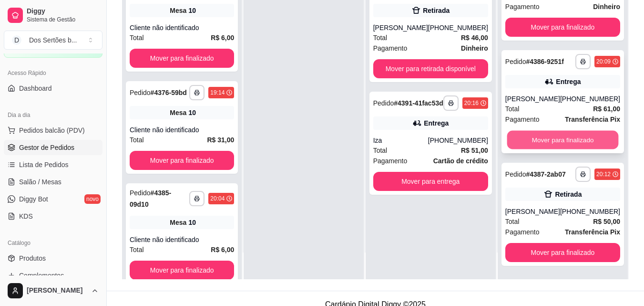
click at [528, 132] on button "Mover para finalizado" at bounding box center [563, 140] width 112 height 19
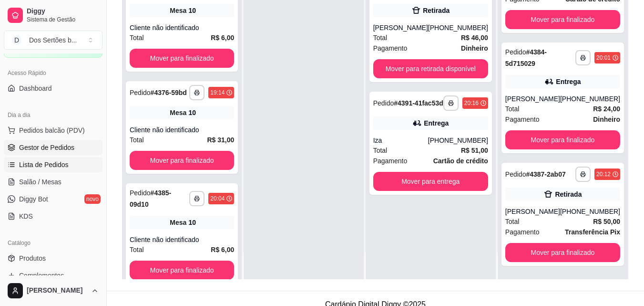
scroll to position [257, 0]
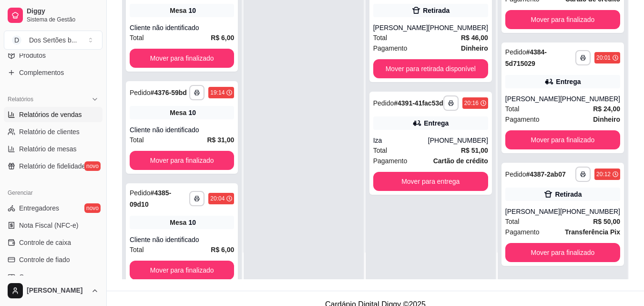
click at [23, 116] on span "Relatórios de vendas" at bounding box center [50, 115] width 63 height 10
select select "ALL"
select select "0"
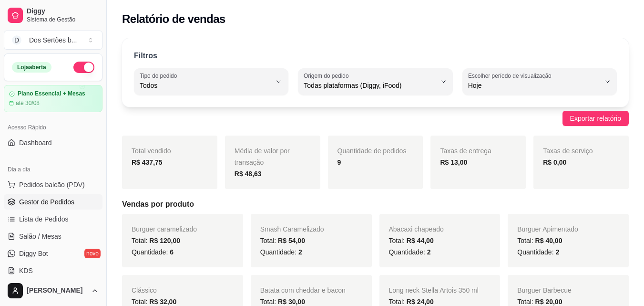
click at [16, 201] on link "Gestor de Pedidos" at bounding box center [53, 201] width 99 height 15
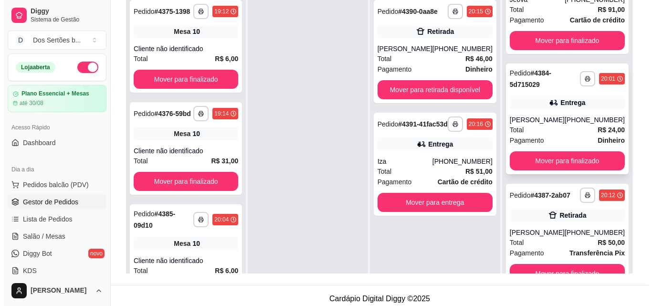
scroll to position [27, 0]
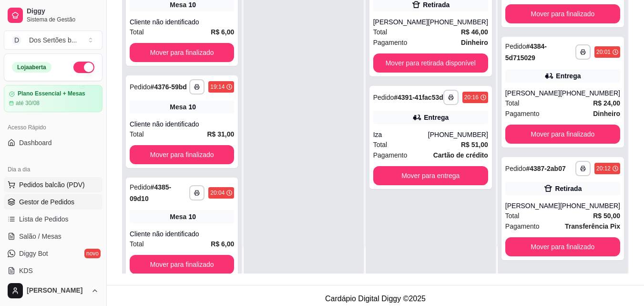
click at [14, 184] on icon at bounding box center [11, 183] width 6 height 4
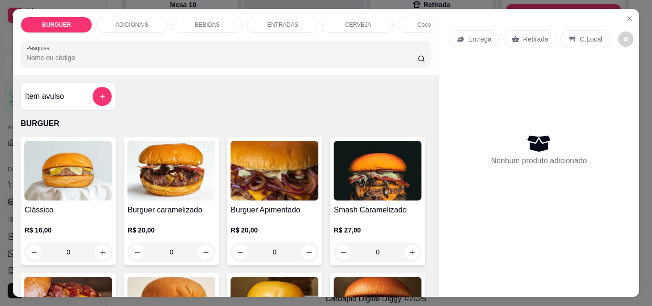
scroll to position [67, 0]
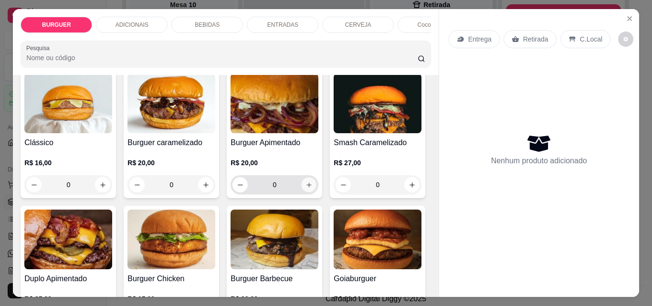
click at [301, 189] on button "increase-product-quantity" at bounding box center [308, 184] width 15 height 15
type input "1"
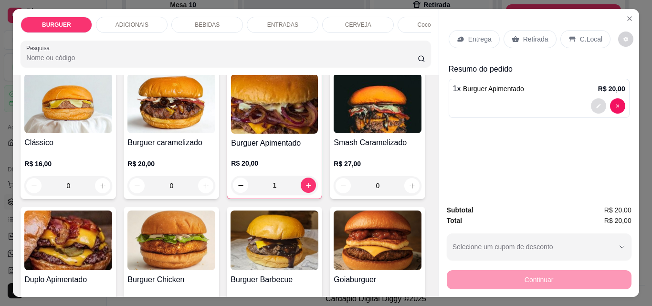
click at [601, 100] on button "decrease-product-quantity" at bounding box center [598, 105] width 15 height 15
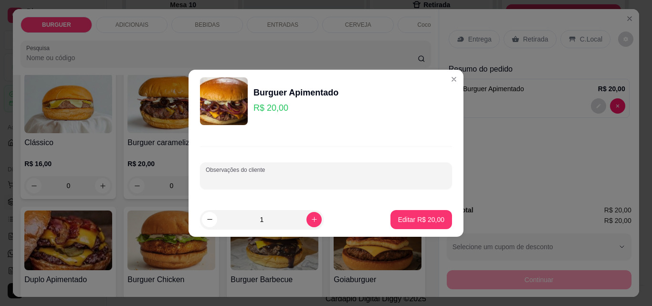
click at [256, 176] on input "Observações do cliente" at bounding box center [326, 180] width 240 height 10
type input "sem cebola"
click at [401, 213] on button "Editar R$ 20,00" at bounding box center [421, 219] width 60 height 19
type input "0"
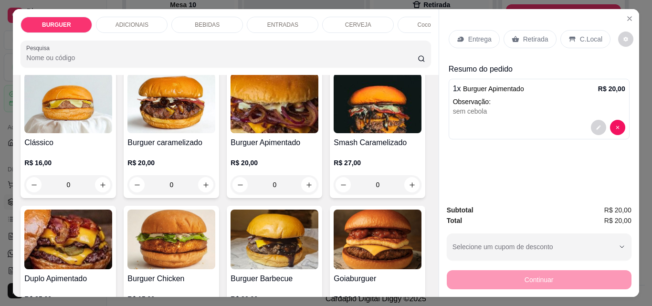
click at [122, 21] on p "ADICIONAIS" at bounding box center [131, 25] width 33 height 8
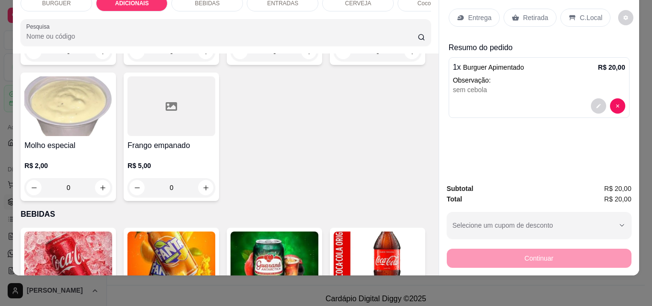
click at [176, 2] on div "BEBIDAS" at bounding box center [207, 3] width 72 height 16
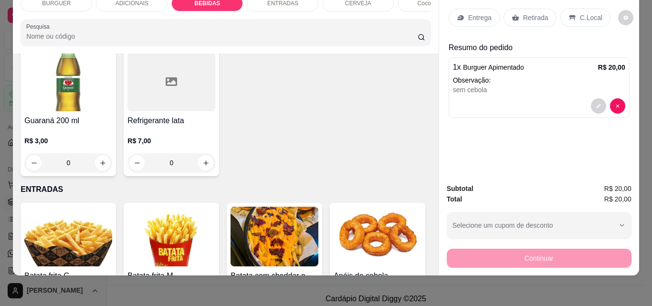
scroll to position [941, 0]
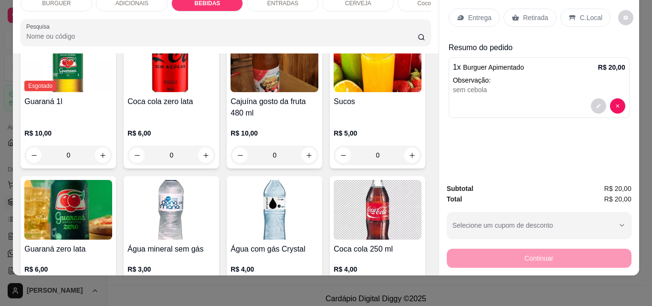
click at [279, 4] on div "ENTRADAS" at bounding box center [283, 3] width 72 height 16
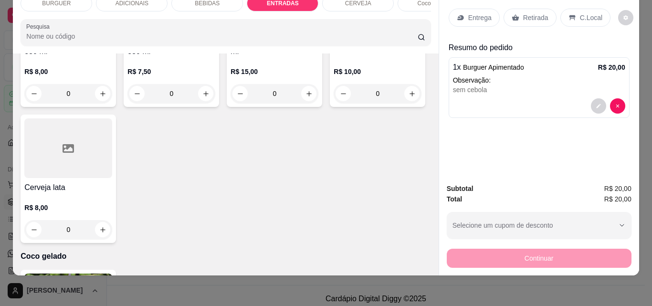
scroll to position [1714, 0]
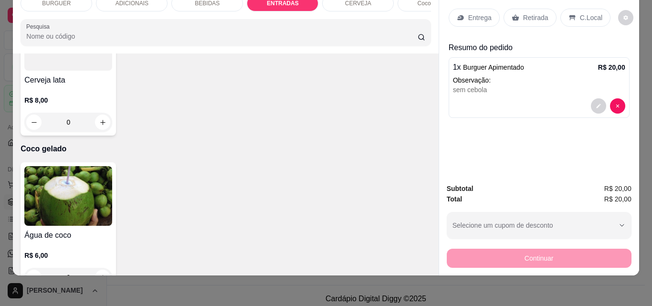
type input "1"
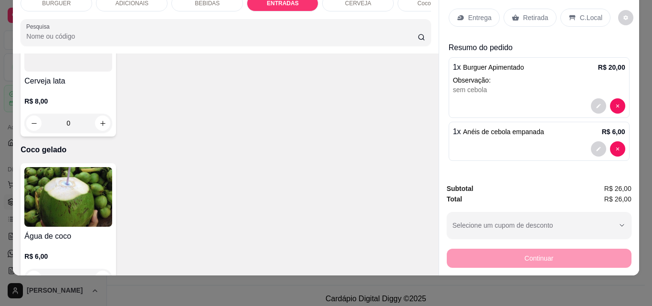
scroll to position [1494, 0]
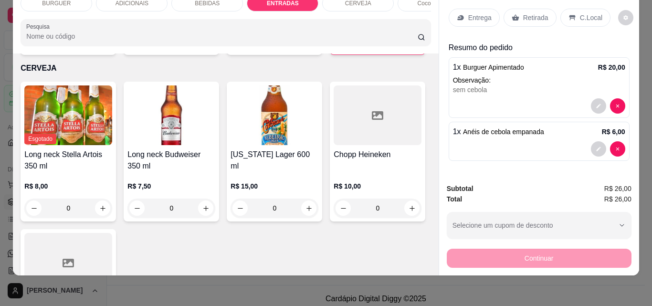
click at [187, 0] on div "BEBIDAS" at bounding box center [207, 3] width 72 height 16
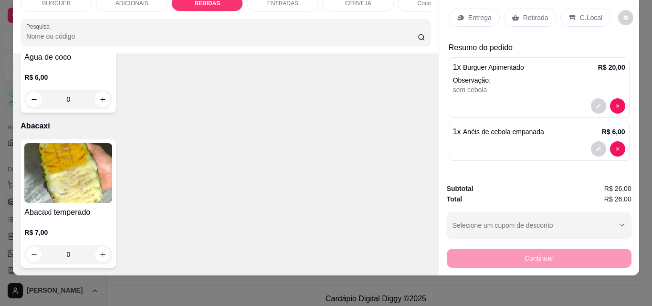
scroll to position [2320, 0]
click at [102, 251] on button "increase-product-quantity" at bounding box center [102, 254] width 15 height 15
type input "1"
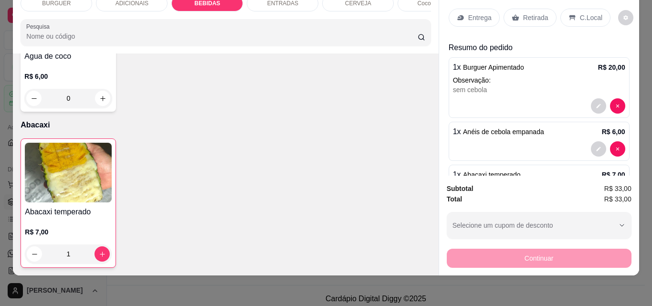
click at [275, 168] on div "Abacaxi temperado R$ 7,00 1" at bounding box center [226, 202] width 410 height 129
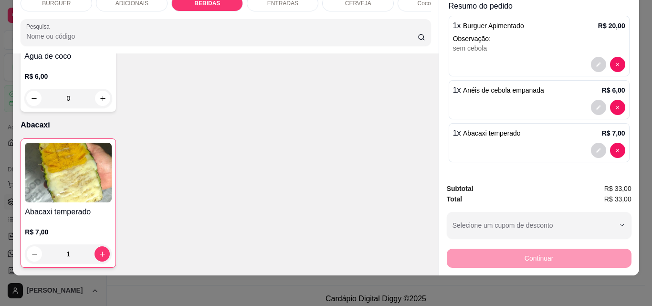
scroll to position [0, 0]
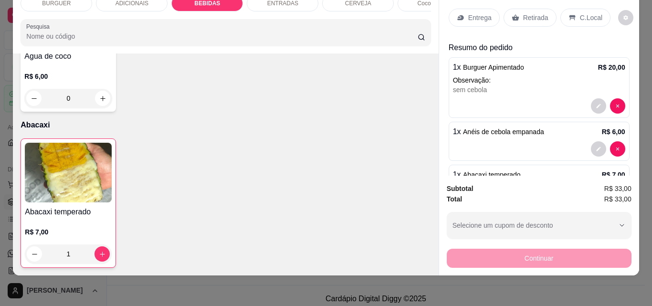
click at [584, 13] on p "C.Local" at bounding box center [591, 18] width 22 height 10
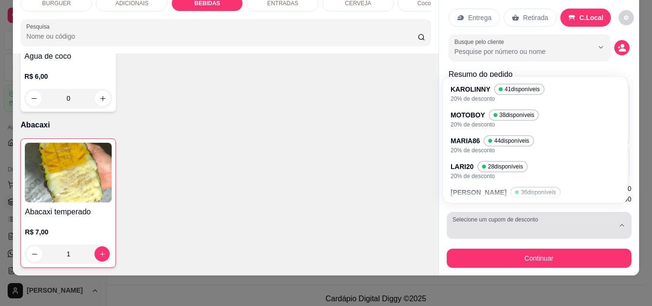
click at [567, 221] on div "button" at bounding box center [533, 225] width 162 height 19
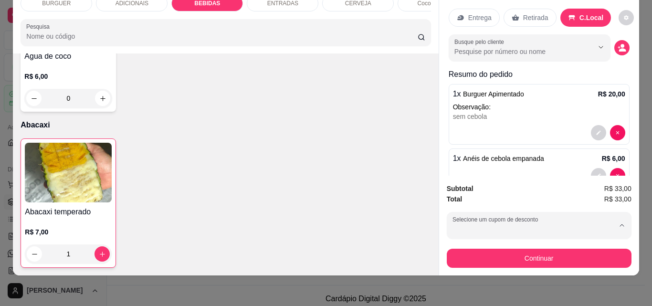
click at [470, 99] on p "20% de desconto" at bounding box center [499, 102] width 90 height 7
type input "67fba0eefb27f8bab9211f9b"
select select "67fba0eefb27f8bab9211f9b"
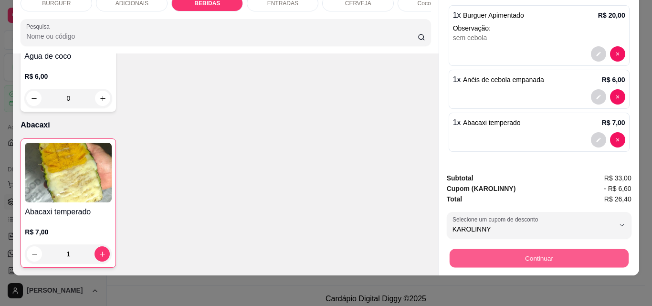
click at [534, 249] on button "Continuar" at bounding box center [538, 258] width 179 height 19
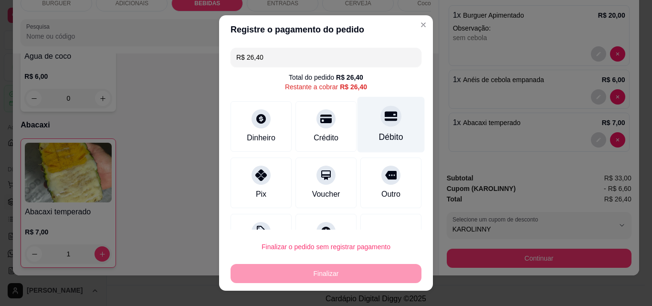
click at [384, 118] on icon at bounding box center [390, 116] width 12 height 12
type input "R$ 0,00"
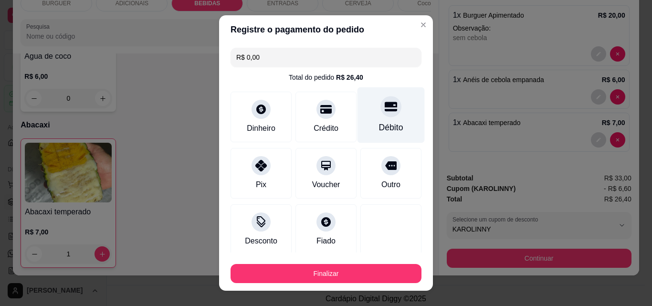
scroll to position [56, 0]
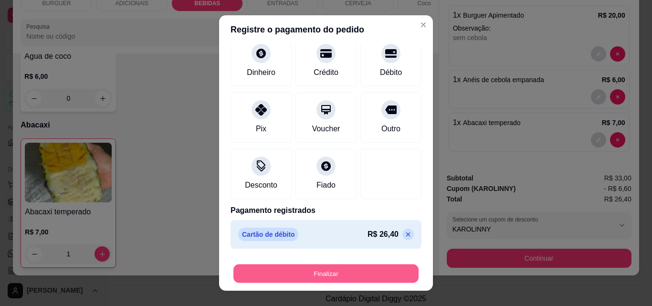
click at [356, 275] on button "Finalizar" at bounding box center [325, 273] width 185 height 19
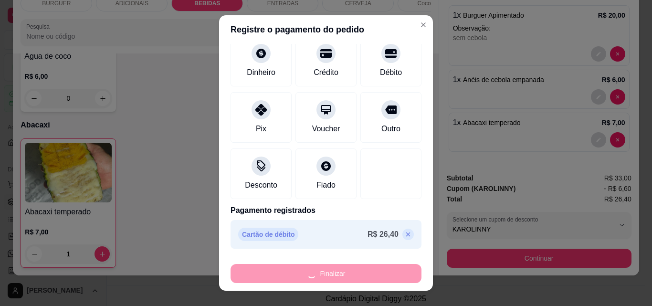
type input "0"
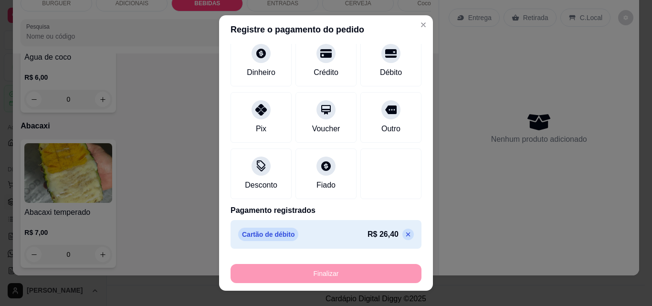
type input "-R$ 26,40"
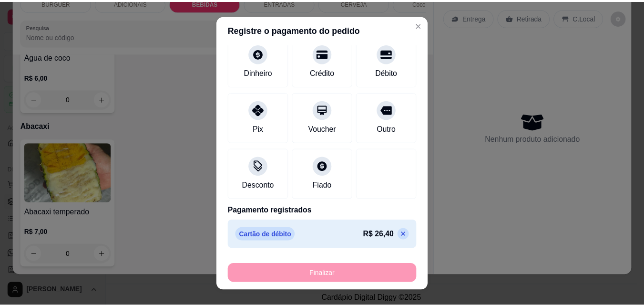
scroll to position [0, 0]
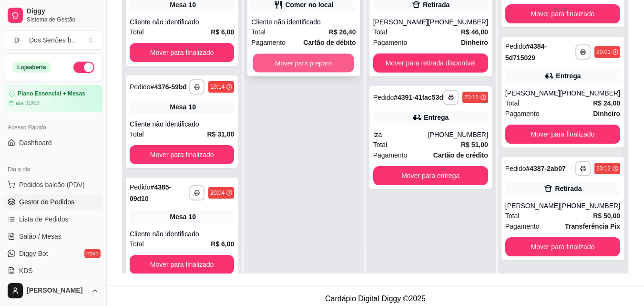
click at [301, 63] on button "Mover para preparo" at bounding box center [304, 63] width 102 height 19
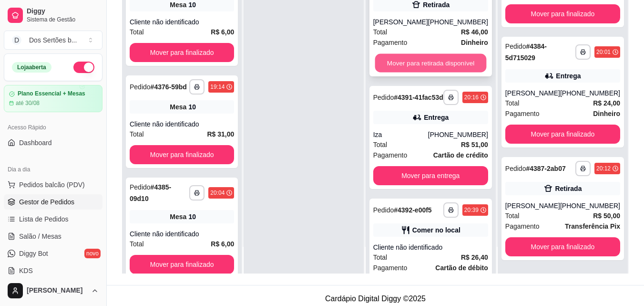
click at [403, 73] on button "Mover para retirada disponível" at bounding box center [431, 63] width 112 height 19
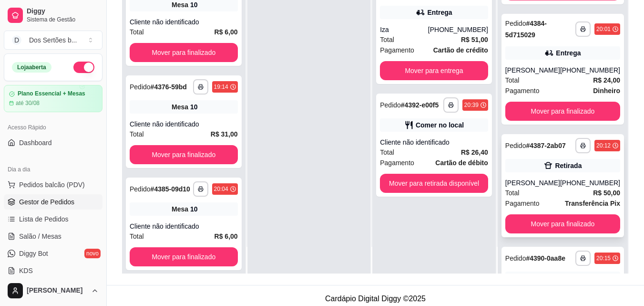
scroll to position [425, 0]
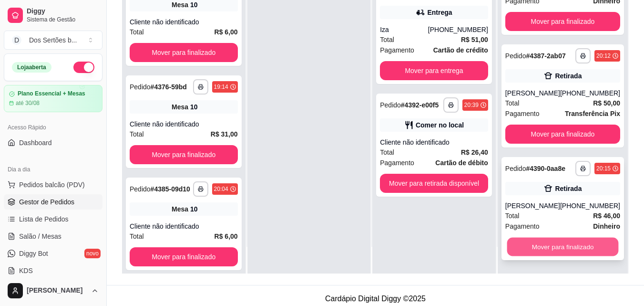
click at [535, 241] on button "Mover para finalizado" at bounding box center [563, 247] width 112 height 19
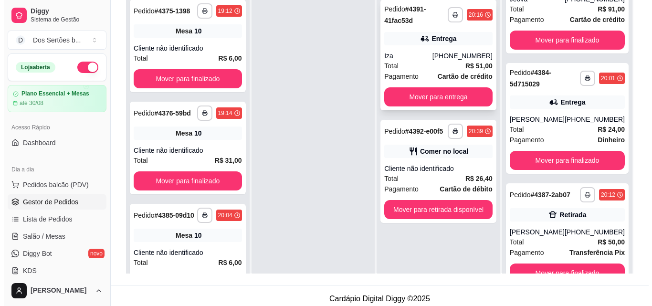
scroll to position [1, 0]
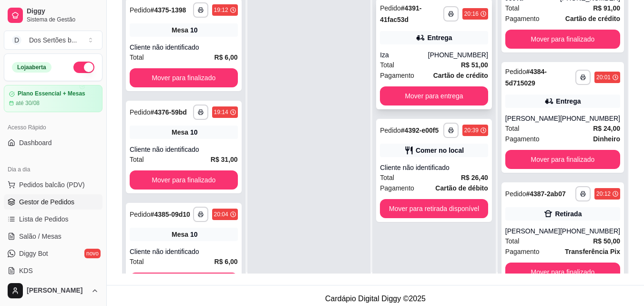
click at [382, 54] on div "Iza" at bounding box center [404, 55] width 48 height 10
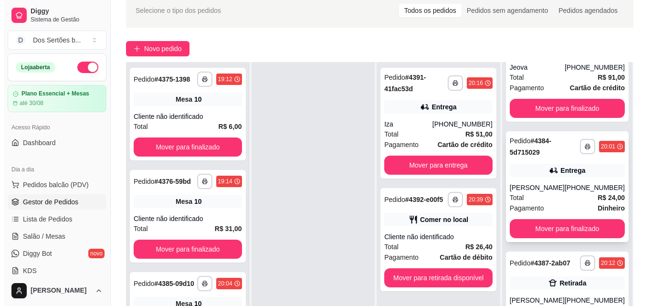
scroll to position [145, 0]
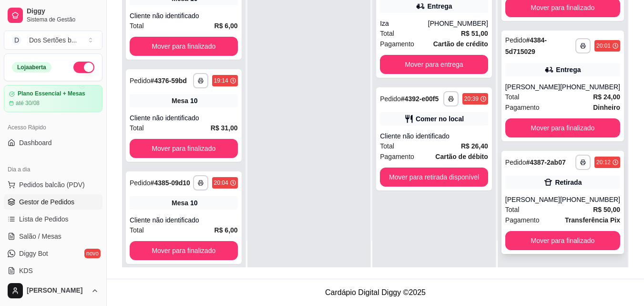
click at [570, 195] on div "[PHONE_NUMBER]" at bounding box center [590, 200] width 60 height 10
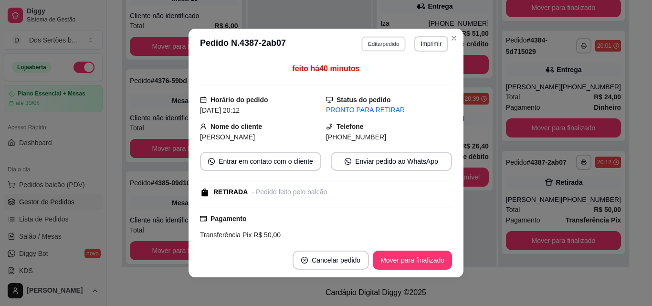
click at [370, 42] on button "Editar pedido" at bounding box center [384, 43] width 44 height 15
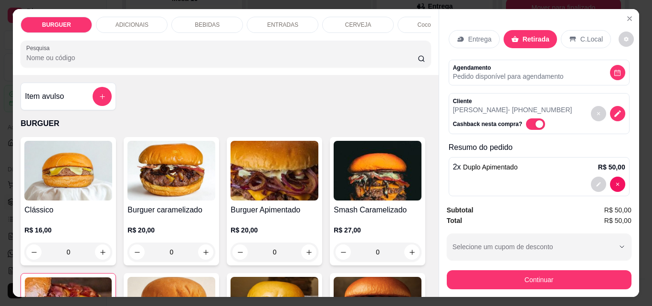
scroll to position [12, 0]
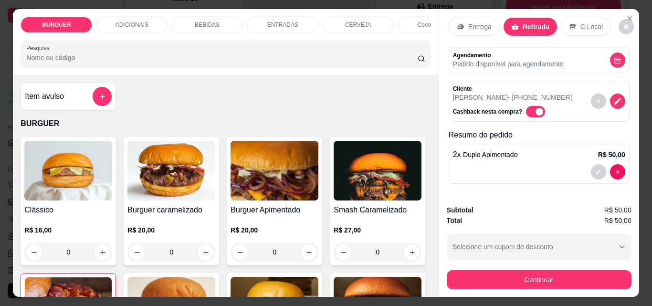
click at [195, 21] on p "BEBIDAS" at bounding box center [207, 25] width 25 height 8
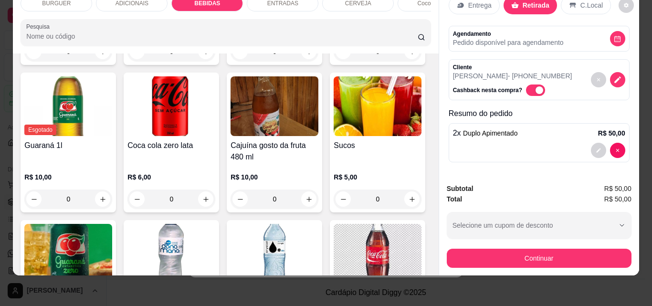
scroll to position [1048, 0]
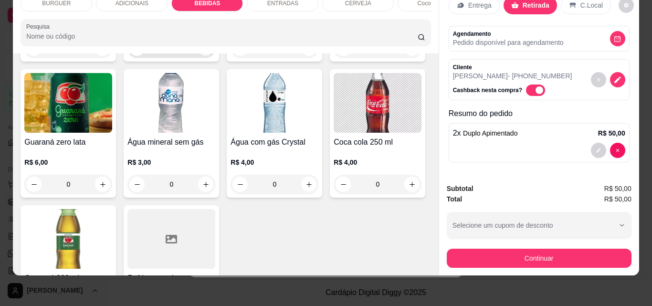
click at [213, 56] on button "increase-product-quantity" at bounding box center [205, 48] width 15 height 15
type input "1"
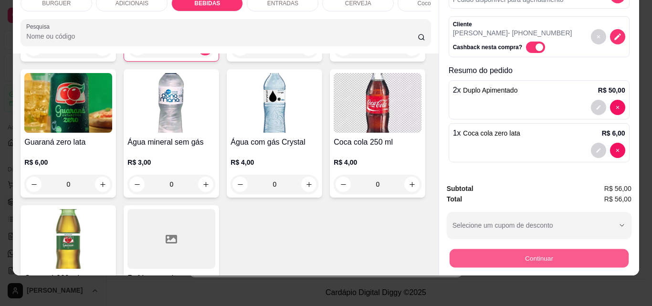
click at [488, 249] on button "Continuar" at bounding box center [538, 258] width 179 height 19
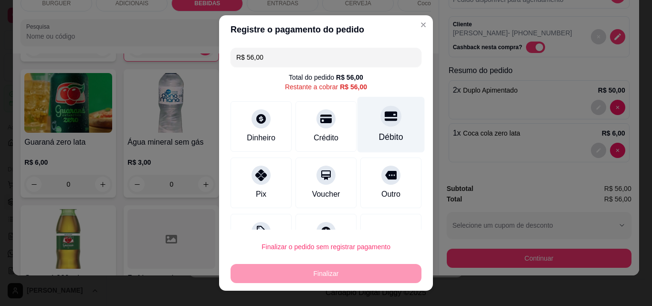
click at [360, 129] on div "Débito" at bounding box center [390, 125] width 67 height 56
type input "R$ 0,00"
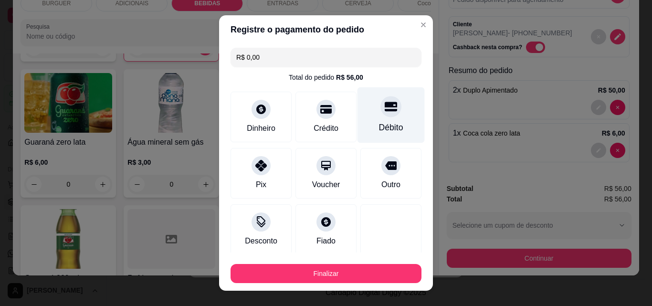
scroll to position [56, 0]
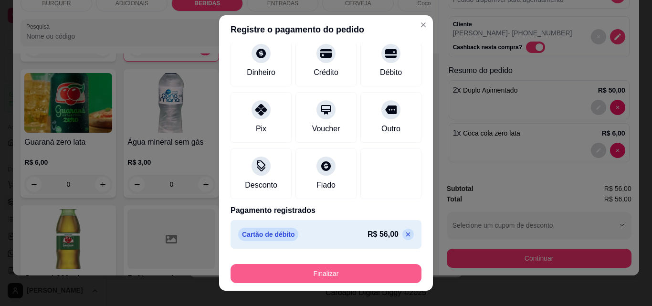
click at [332, 276] on button "Finalizar" at bounding box center [325, 273] width 191 height 19
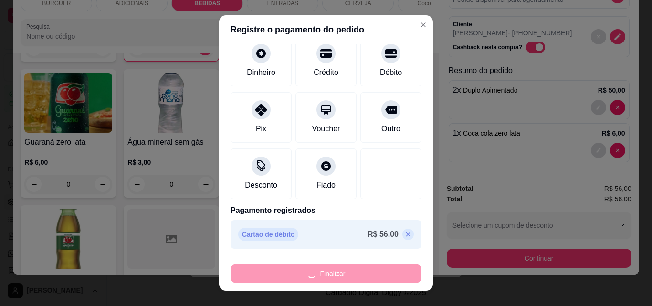
type input "0"
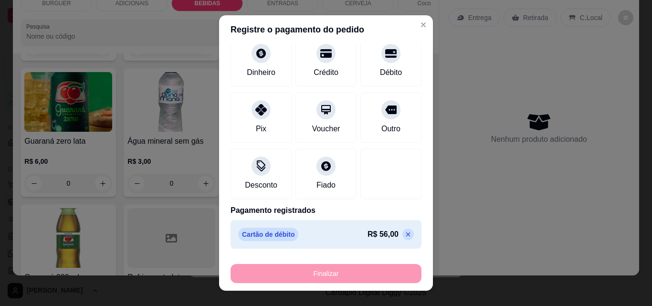
type input "-R$ 56,00"
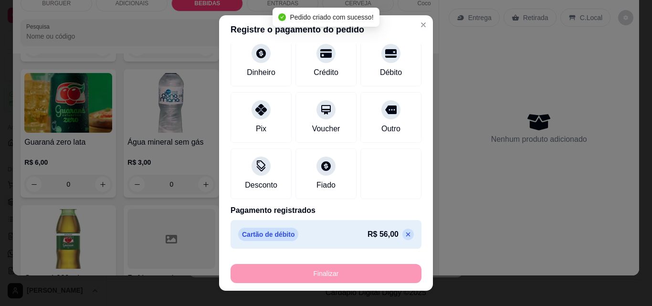
scroll to position [185, 0]
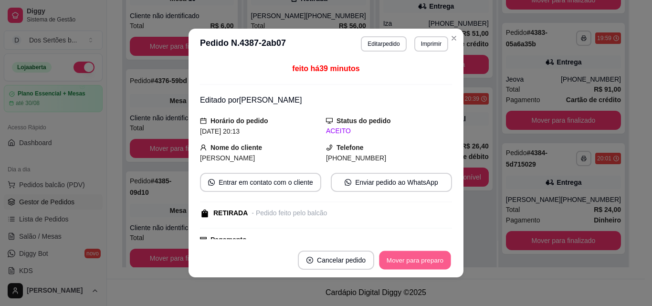
click at [403, 252] on button "Mover para preparo" at bounding box center [415, 260] width 72 height 19
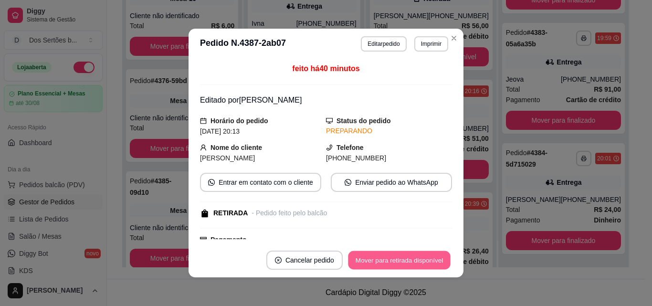
click at [404, 258] on button "Mover para retirada disponível" at bounding box center [399, 260] width 102 height 19
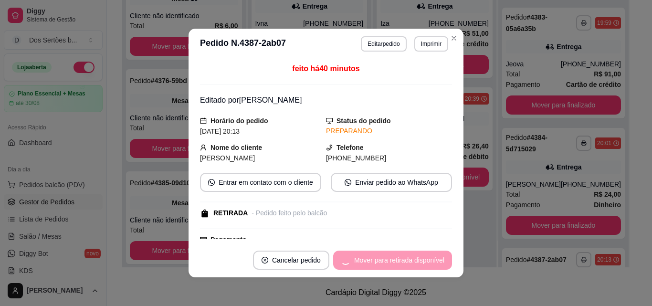
scroll to position [305, 0]
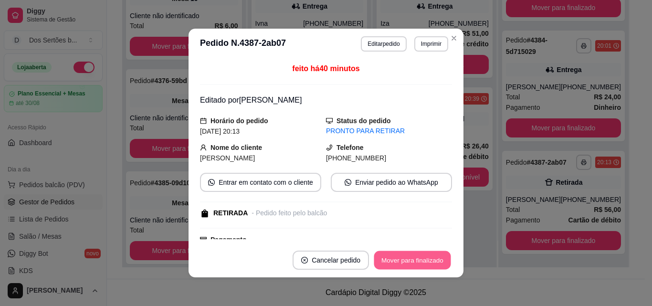
click at [410, 258] on button "Mover para finalizado" at bounding box center [412, 260] width 77 height 19
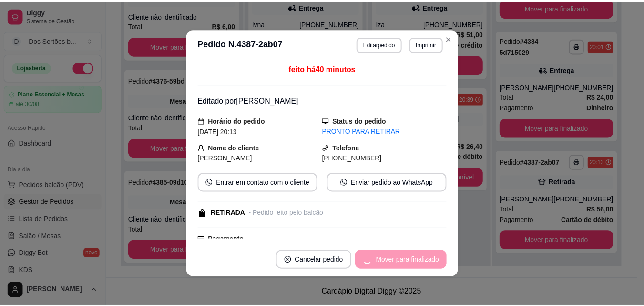
scroll to position [185, 0]
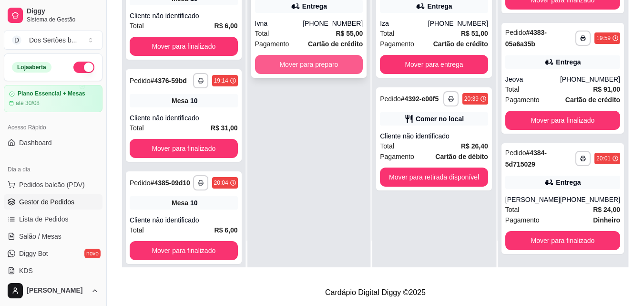
click at [295, 65] on button "Mover para preparo" at bounding box center [309, 64] width 108 height 19
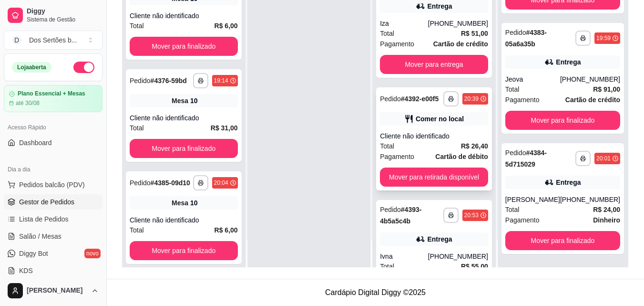
scroll to position [57, 0]
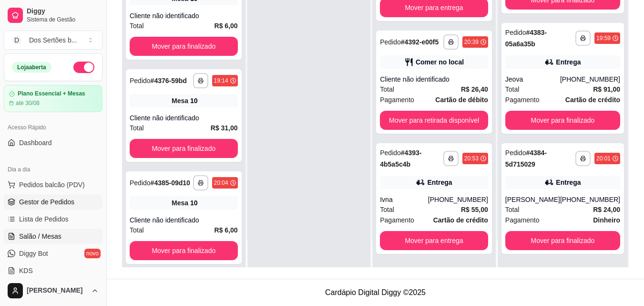
click at [32, 236] on span "Salão / Mesas" at bounding box center [40, 236] width 42 height 10
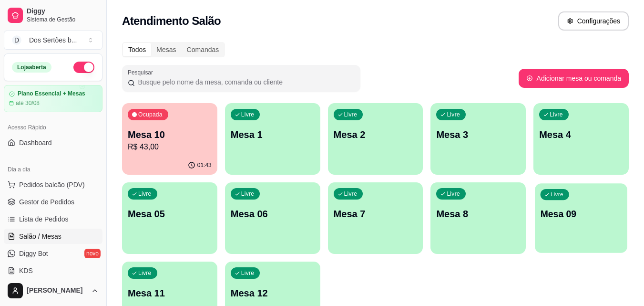
click at [575, 230] on div "Livre Mesa 09" at bounding box center [581, 212] width 93 height 58
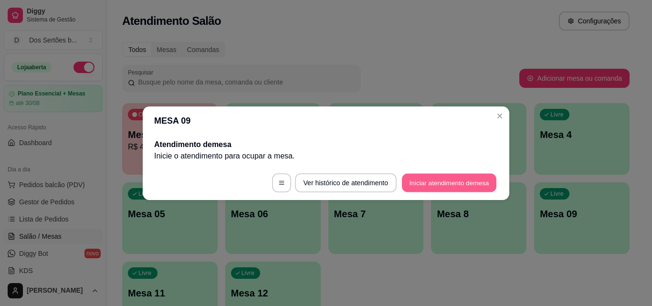
click at [456, 179] on button "Iniciar atendimento de mesa" at bounding box center [449, 182] width 94 height 19
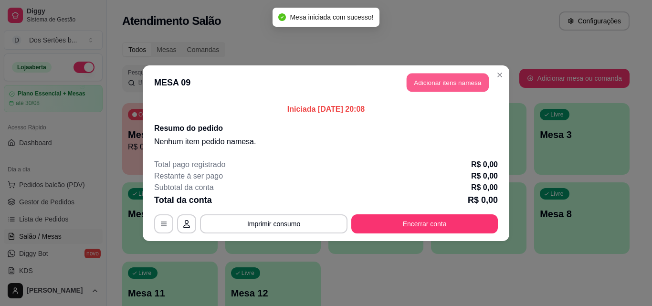
click at [424, 83] on button "Adicionar itens na mesa" at bounding box center [447, 82] width 82 height 19
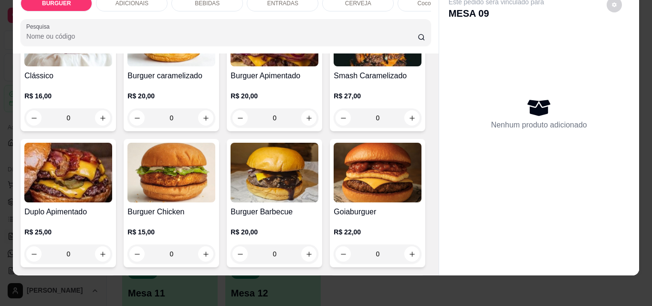
scroll to position [232, 0]
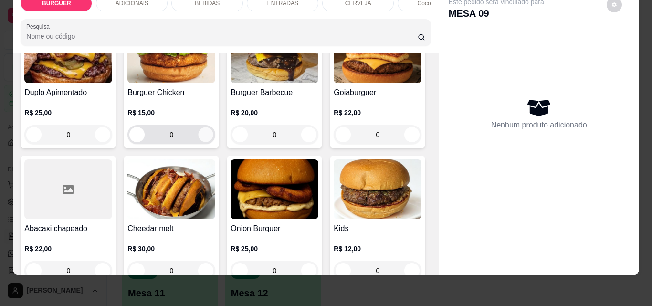
click at [213, 131] on button "increase-product-quantity" at bounding box center [205, 134] width 15 height 15
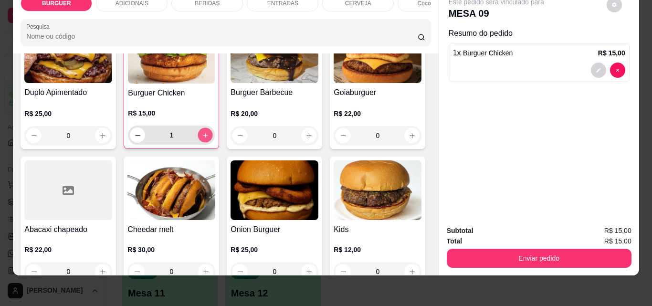
click at [213, 131] on button "increase-product-quantity" at bounding box center [205, 135] width 15 height 15
type input "3"
click at [198, 1] on div "BEBIDAS" at bounding box center [207, 3] width 72 height 16
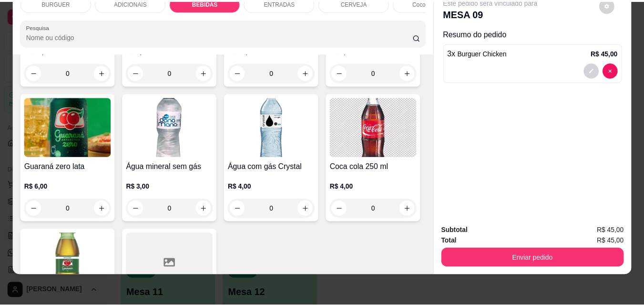
scroll to position [1141, 0]
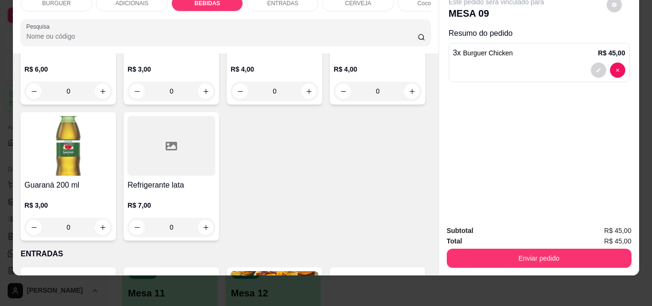
type input "3"
click at [596, 111] on icon "decrease-product-quantity" at bounding box center [598, 113] width 4 height 4
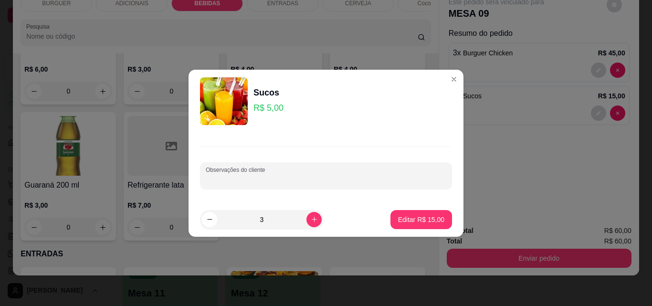
click at [252, 177] on input "Observações do cliente" at bounding box center [326, 180] width 240 height 10
type input "maracujá"
click at [418, 218] on p "Editar R$ 15,00" at bounding box center [420, 219] width 45 height 9
type input "0"
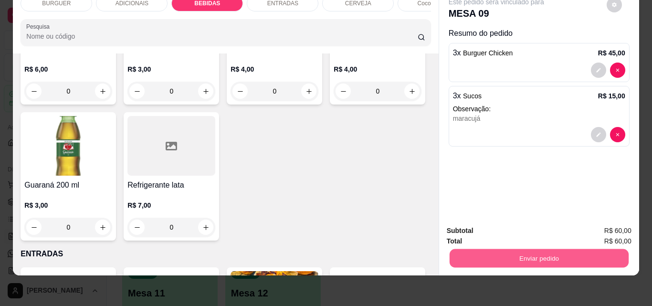
click at [481, 251] on button "Enviar pedido" at bounding box center [538, 258] width 179 height 19
click at [487, 222] on button "Não registrar e enviar pedido" at bounding box center [507, 227] width 96 height 18
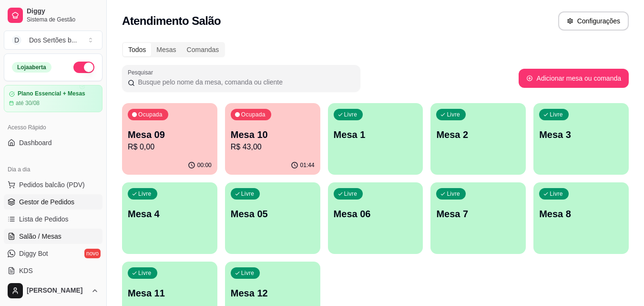
click at [31, 199] on span "Gestor de Pedidos" at bounding box center [46, 202] width 55 height 10
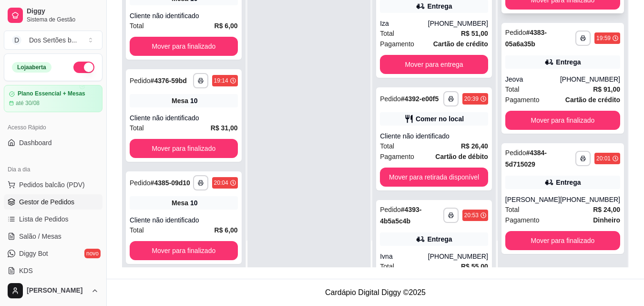
scroll to position [185, 0]
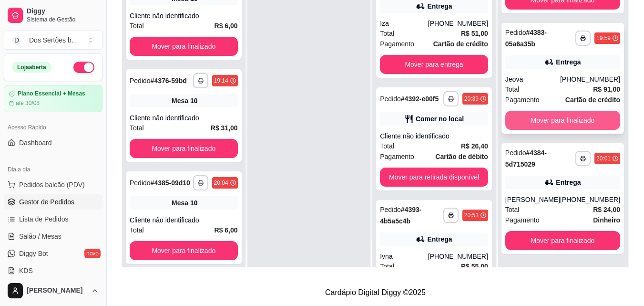
click at [552, 115] on button "Mover para finalizado" at bounding box center [563, 120] width 115 height 19
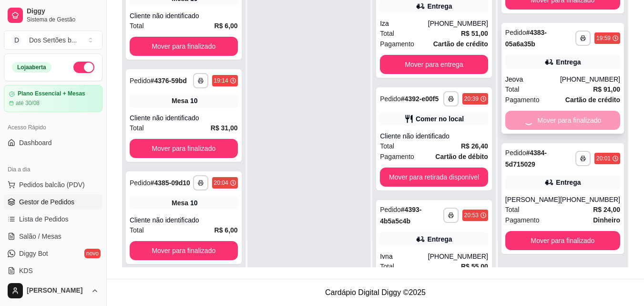
scroll to position [64, 0]
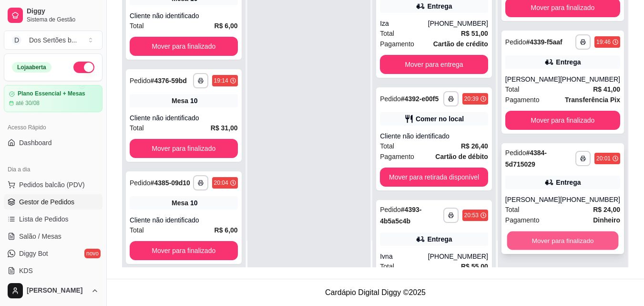
click at [568, 236] on button "Mover para finalizado" at bounding box center [563, 240] width 112 height 19
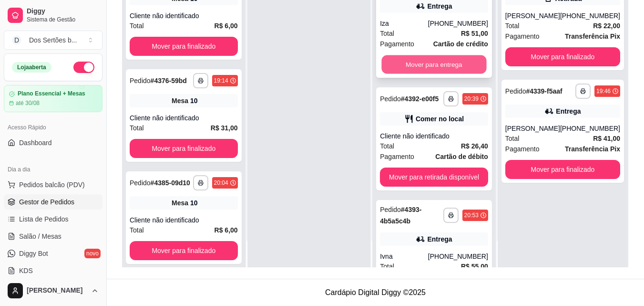
click at [412, 55] on button "Mover para entrega" at bounding box center [434, 64] width 105 height 19
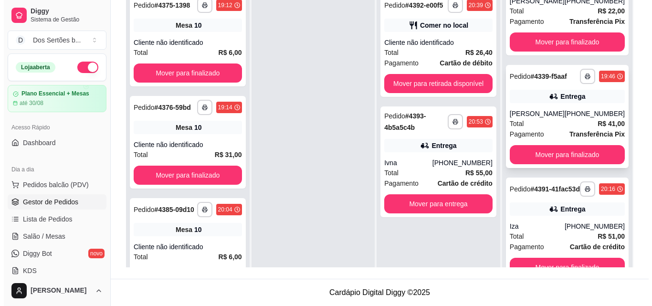
scroll to position [27, 0]
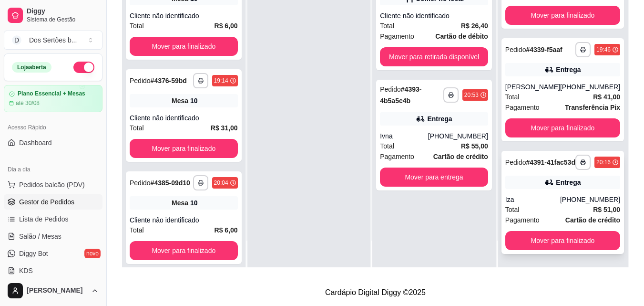
click at [533, 180] on div "Entrega" at bounding box center [563, 182] width 115 height 13
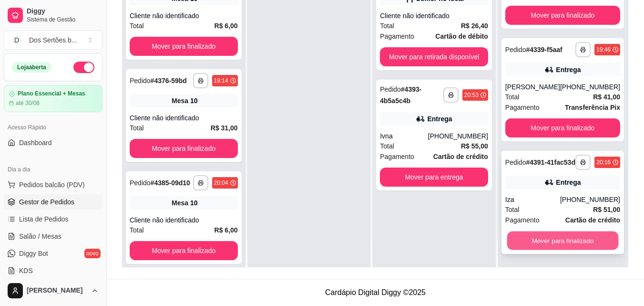
click at [557, 236] on button "Mover para finalizado" at bounding box center [563, 240] width 112 height 19
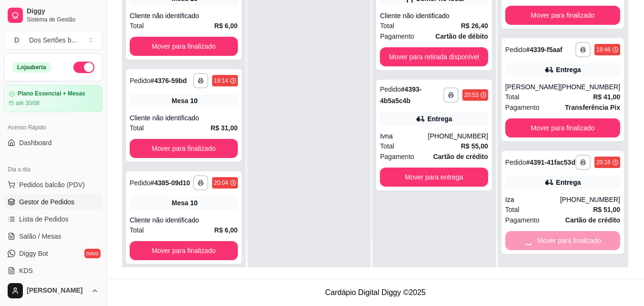
scroll to position [0, 0]
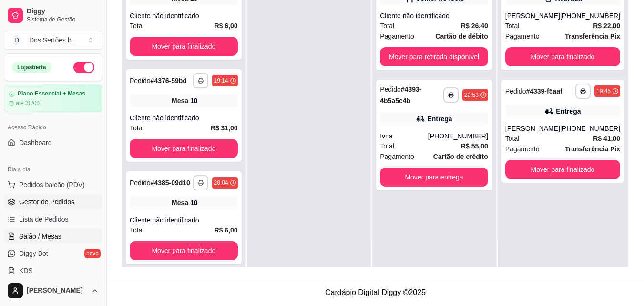
click at [55, 236] on span "Salão / Mesas" at bounding box center [40, 236] width 42 height 10
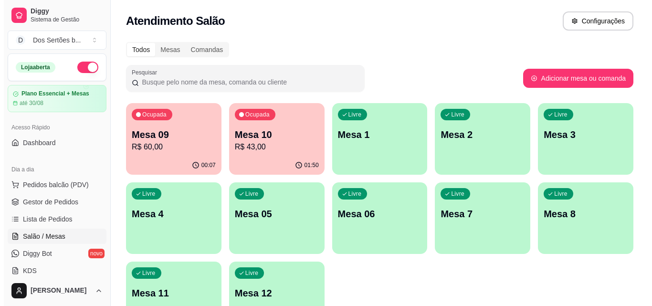
scroll to position [44, 0]
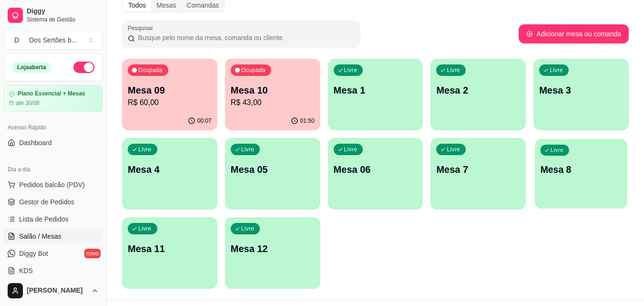
click at [576, 162] on div "Livre Mesa 8" at bounding box center [581, 168] width 93 height 58
click at [176, 96] on div "Mesa 09 R$ 60,00" at bounding box center [170, 95] width 84 height 25
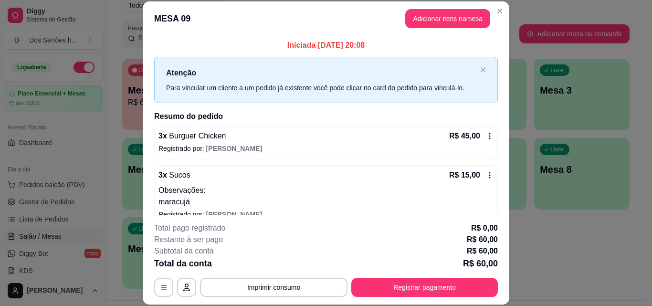
scroll to position [14, 0]
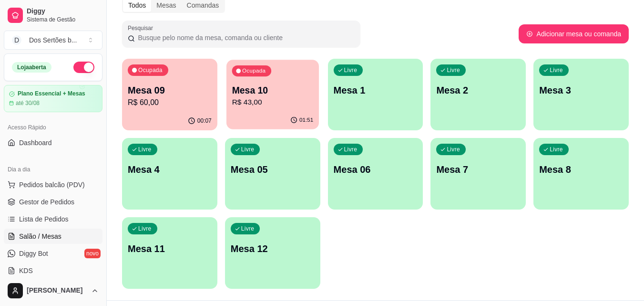
click at [258, 93] on p "Mesa 10" at bounding box center [273, 90] width 82 height 13
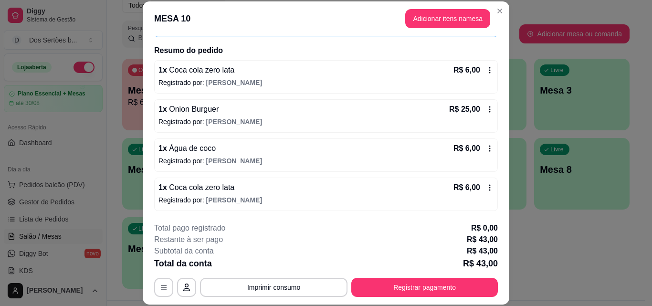
scroll to position [29, 0]
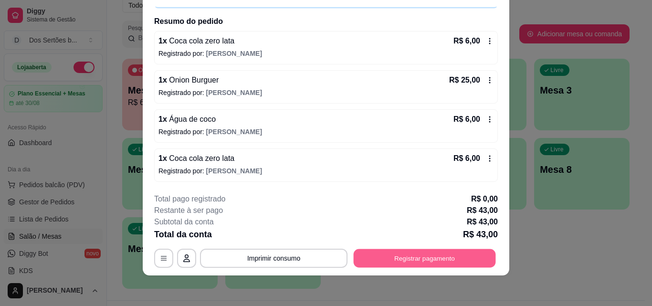
click at [405, 254] on button "Registrar pagamento" at bounding box center [424, 258] width 142 height 19
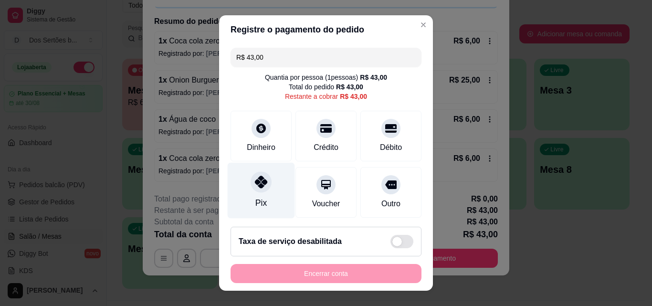
click at [258, 186] on icon at bounding box center [261, 182] width 12 height 12
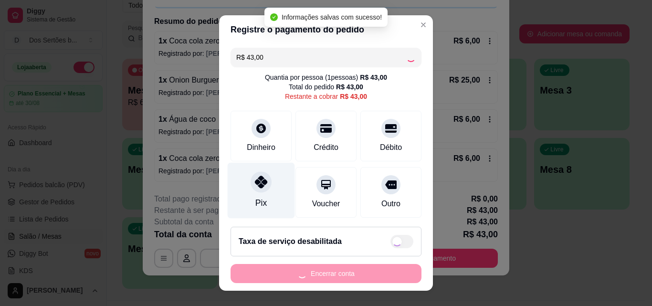
type input "R$ 0,00"
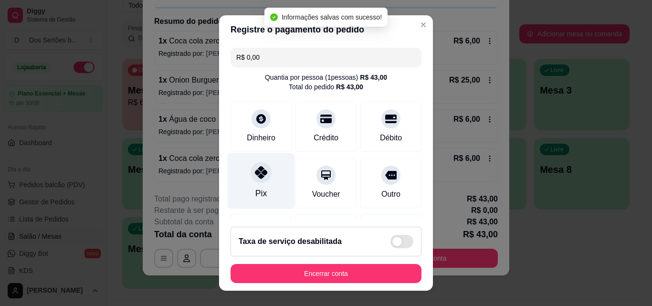
scroll to position [110, 0]
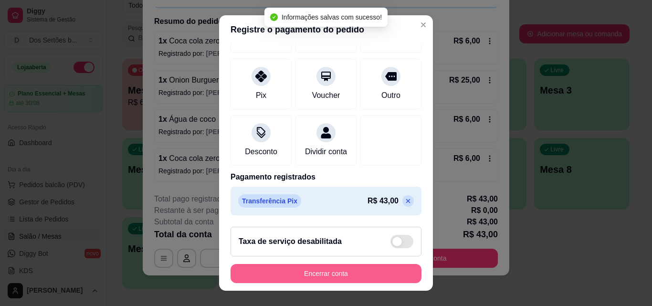
click at [285, 270] on button "Encerrar conta" at bounding box center [325, 273] width 191 height 19
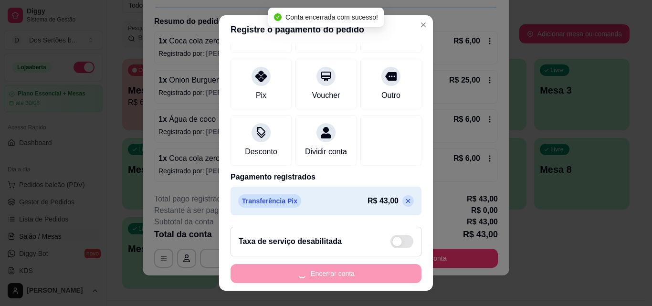
scroll to position [0, 0]
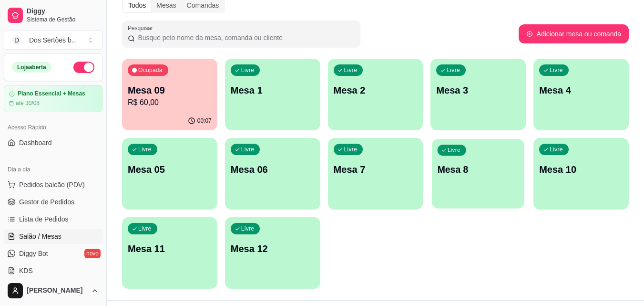
click at [455, 173] on p "Mesa 8" at bounding box center [479, 169] width 82 height 13
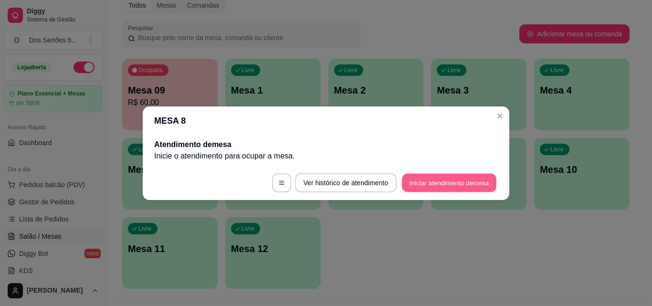
click at [433, 184] on button "Iniciar atendimento de mesa" at bounding box center [449, 182] width 94 height 19
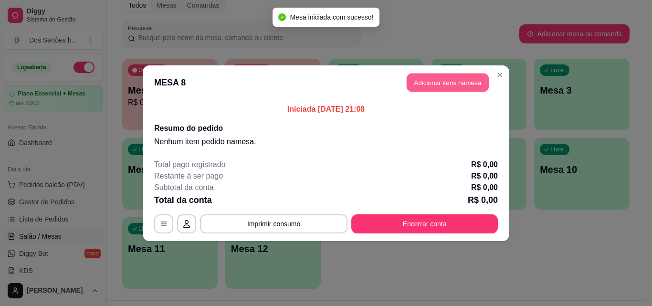
click at [443, 81] on button "Adicionar itens na mesa" at bounding box center [447, 82] width 82 height 19
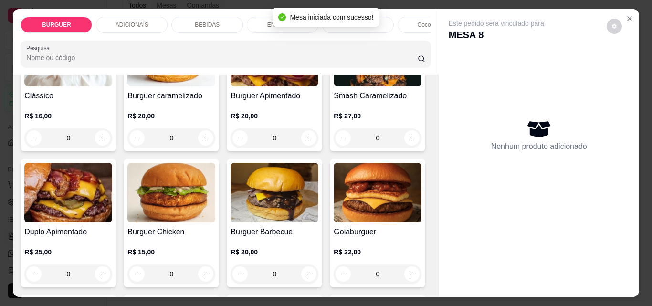
scroll to position [213, 0]
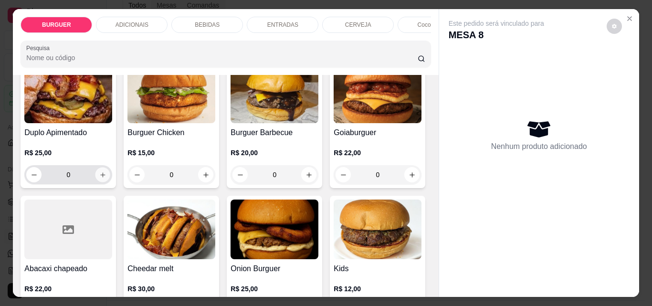
click at [106, 176] on icon "increase-product-quantity" at bounding box center [102, 174] width 7 height 7
type input "1"
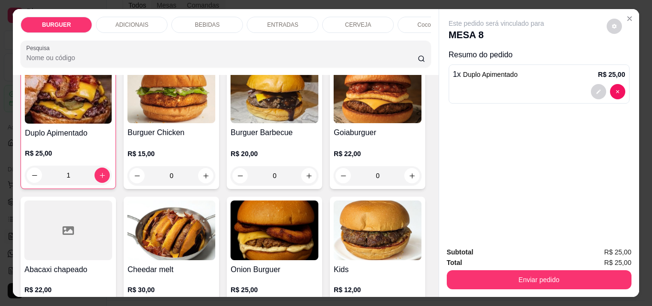
click at [192, 17] on div "BEBIDAS" at bounding box center [207, 25] width 72 height 16
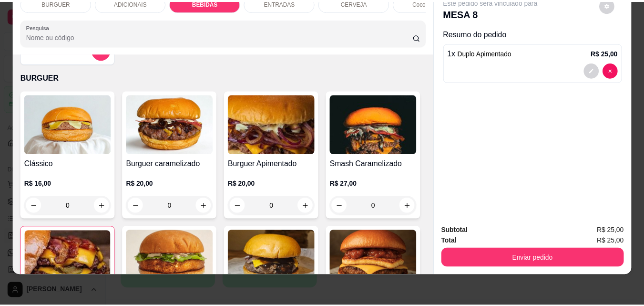
scroll to position [8, 0]
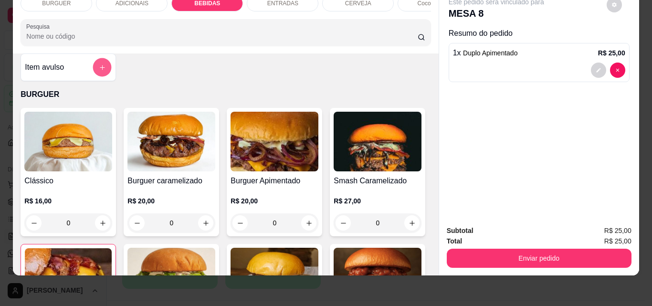
click at [93, 64] on div at bounding box center [102, 67] width 19 height 19
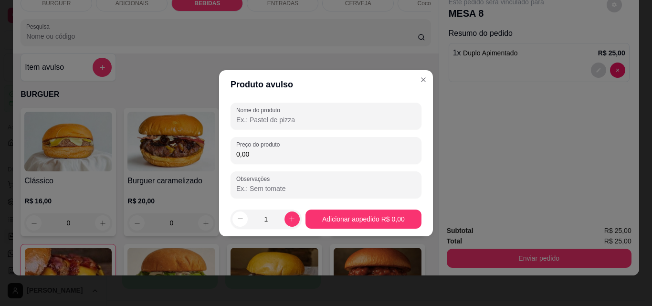
click at [241, 121] on input "Nome do produto" at bounding box center [325, 120] width 179 height 10
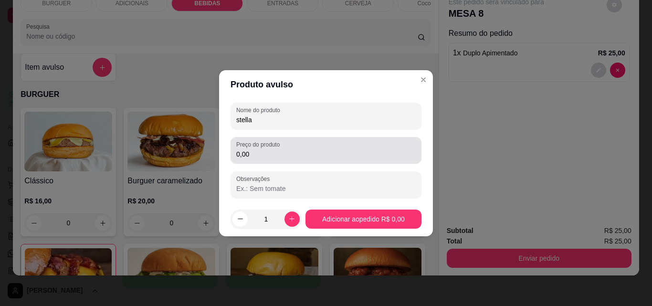
type input "stella"
click at [254, 156] on input "0,00" at bounding box center [325, 154] width 179 height 10
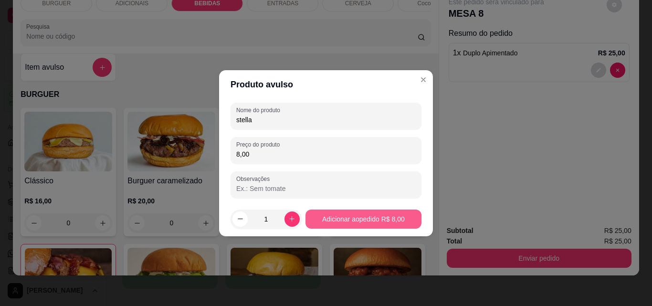
type input "8,00"
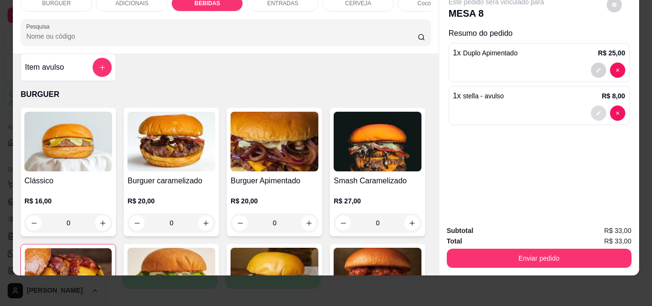
click at [595, 110] on icon "decrease-product-quantity" at bounding box center [598, 113] width 6 height 6
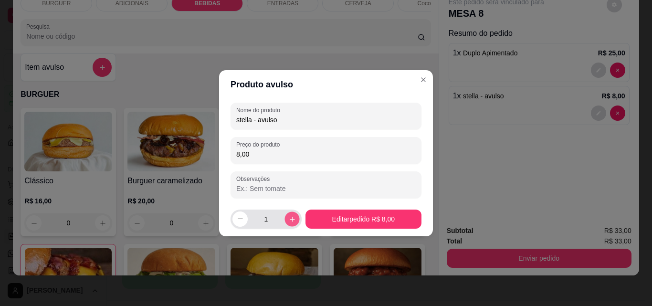
click at [289, 222] on icon "increase-product-quantity" at bounding box center [291, 218] width 7 height 7
type input "2"
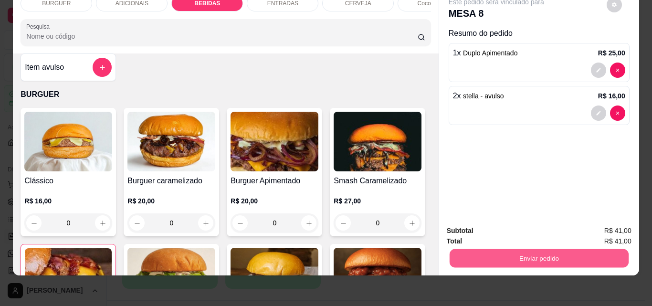
click at [500, 249] on button "Enviar pedido" at bounding box center [538, 258] width 179 height 19
click at [477, 223] on button "Não registrar e enviar pedido" at bounding box center [507, 227] width 96 height 18
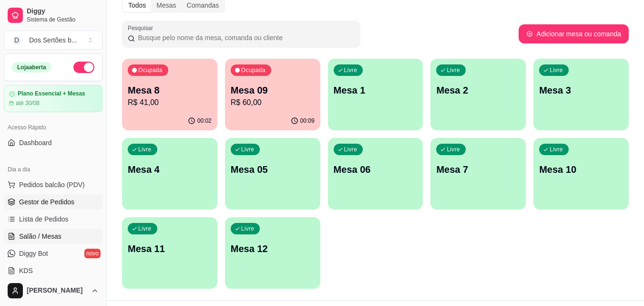
click at [76, 205] on link "Gestor de Pedidos" at bounding box center [53, 201] width 99 height 15
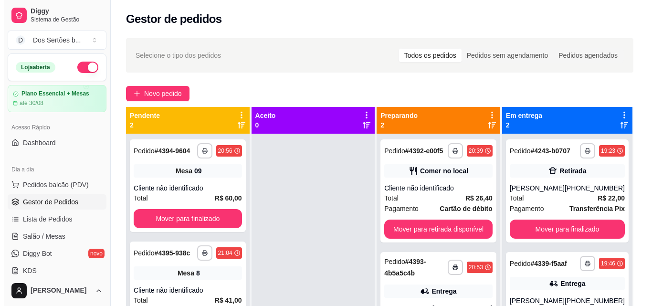
scroll to position [145, 0]
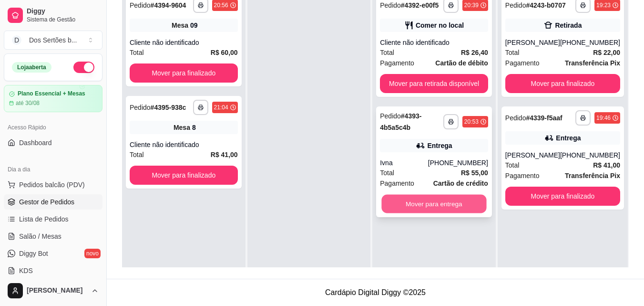
click at [422, 202] on button "Mover para entrega" at bounding box center [434, 204] width 105 height 19
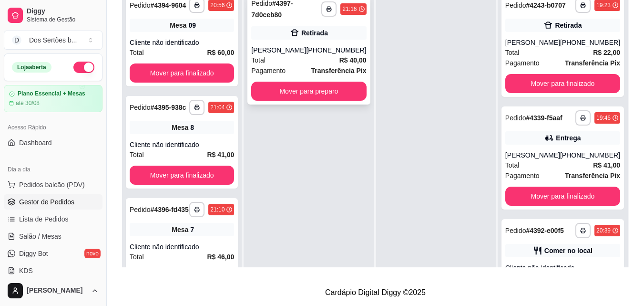
click at [304, 55] on div "Total R$ 40,00" at bounding box center [308, 60] width 115 height 10
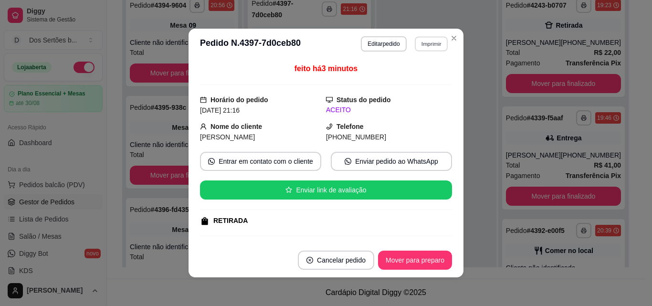
click at [423, 45] on button "Imprimir" at bounding box center [431, 43] width 33 height 15
click at [396, 75] on button "Impressora" at bounding box center [410, 77] width 67 height 15
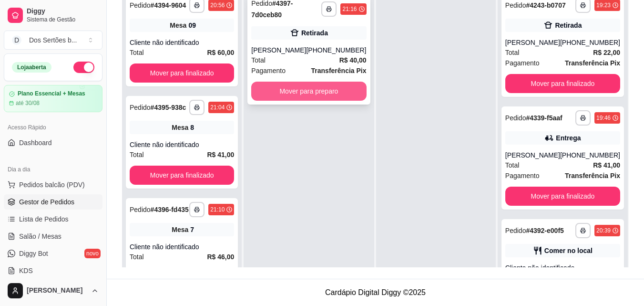
click at [303, 86] on button "Mover para preparo" at bounding box center [308, 91] width 115 height 19
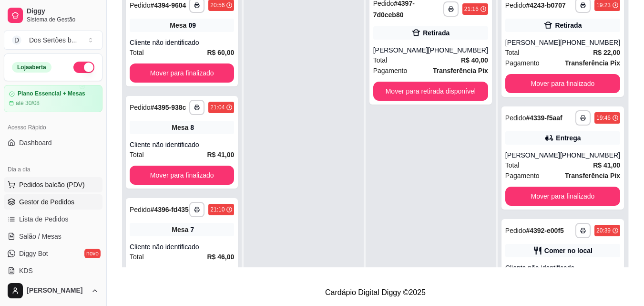
click at [26, 187] on span "Pedidos balcão (PDV)" at bounding box center [52, 185] width 66 height 10
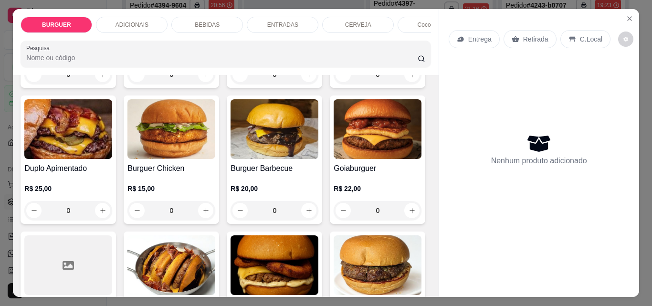
scroll to position [137, 0]
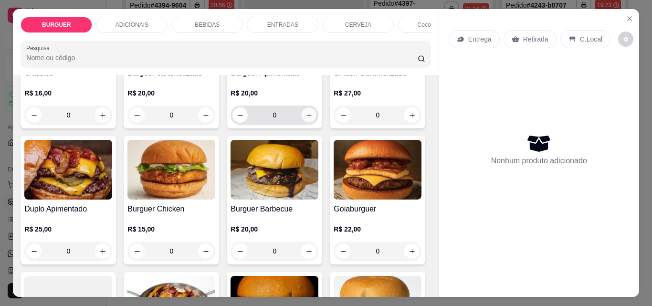
click at [305, 117] on icon "increase-product-quantity" at bounding box center [308, 115] width 7 height 7
type input "1"
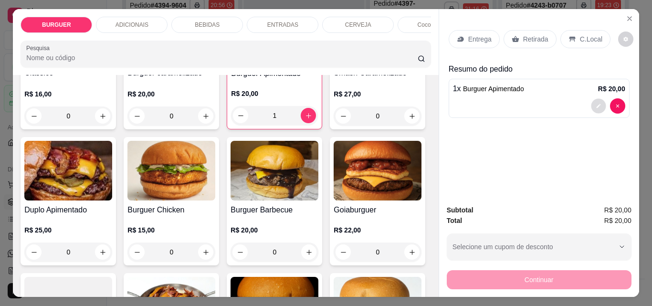
click at [593, 99] on button "decrease-product-quantity" at bounding box center [598, 106] width 15 height 15
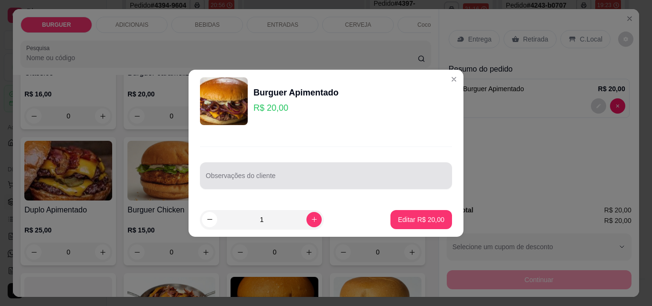
click at [252, 174] on div at bounding box center [326, 175] width 240 height 19
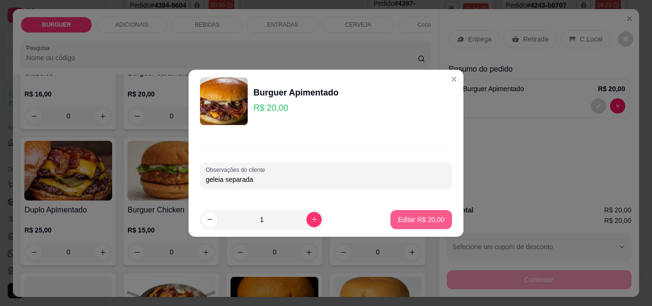
type input "geleia separada"
click at [413, 216] on p "Editar R$ 20,00" at bounding box center [420, 219] width 45 height 9
type input "0"
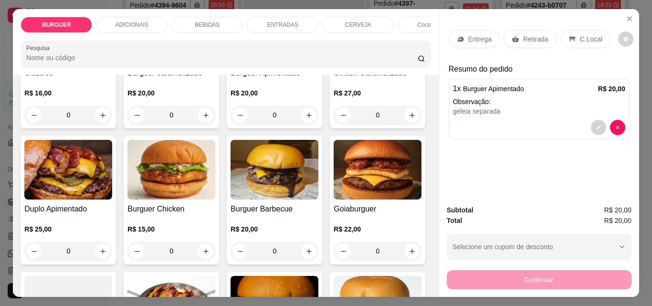
click at [468, 36] on p "Entrega" at bounding box center [479, 39] width 23 height 10
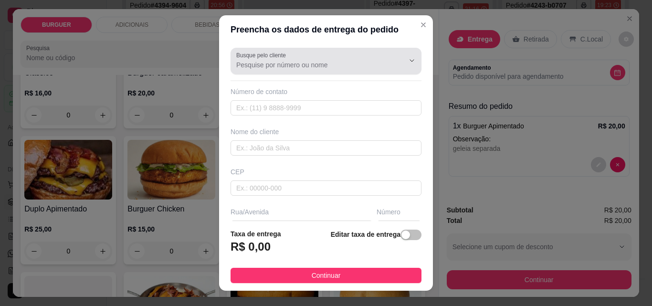
click at [247, 72] on div "Busque pelo cliente" at bounding box center [325, 61] width 191 height 27
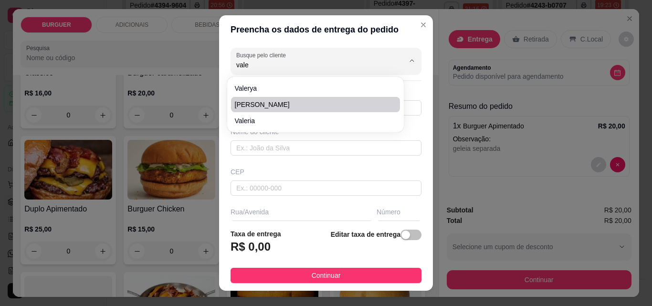
click at [236, 110] on li "[PERSON_NAME]" at bounding box center [315, 104] width 169 height 15
type input "[PERSON_NAME]"
type input "8695914482"
type input "[PERSON_NAME]"
type input "[STREET_ADDRESS][PERSON_NAME]"
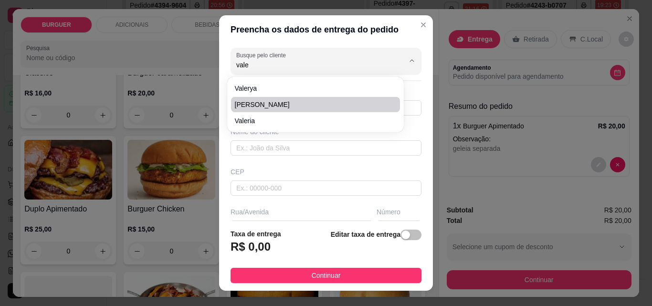
type input "Esperantina"
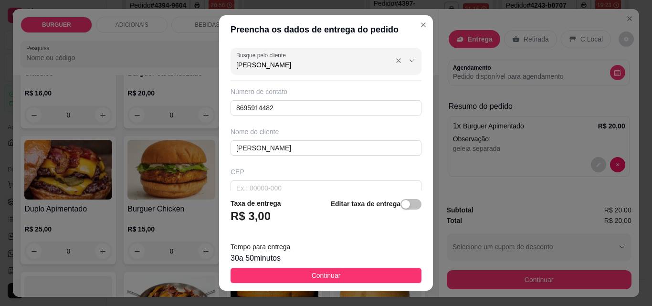
click at [322, 60] on input "[PERSON_NAME]" at bounding box center [312, 65] width 153 height 10
type input "[PERSON_NAME]"
click at [419, 29] on icon "Close" at bounding box center [423, 25] width 8 height 8
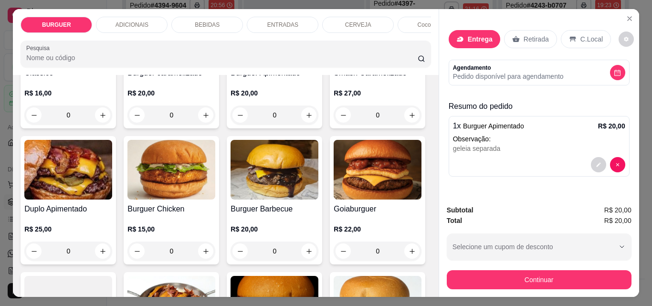
click at [460, 34] on div "Entrega" at bounding box center [474, 39] width 52 height 18
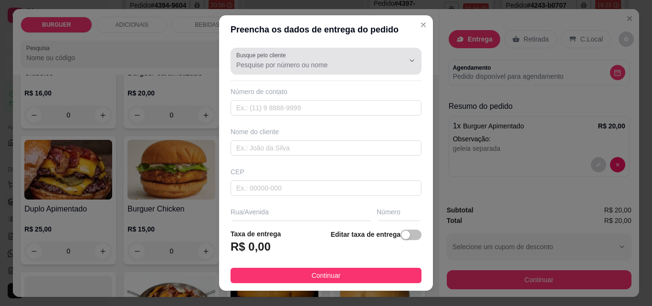
click at [236, 71] on div at bounding box center [325, 61] width 179 height 19
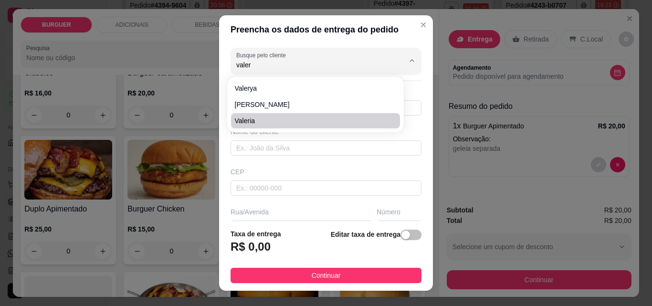
click at [257, 118] on span "Valeria" at bounding box center [311, 121] width 152 height 10
type input "Valeria"
type input "8695714502"
type input "Valeria"
type input "Curva\ Bar da Deuza"
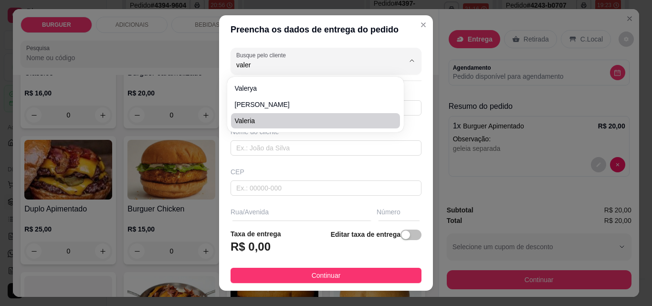
type input "Batalha"
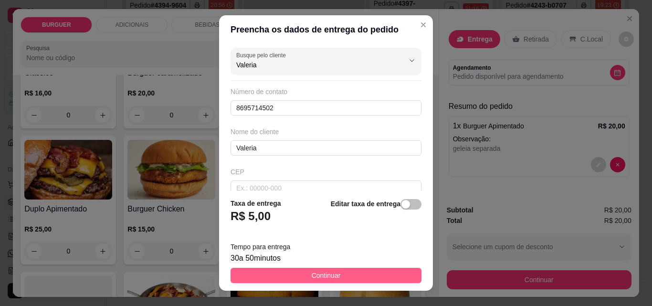
type input "Valeria"
click at [333, 277] on span "Continuar" at bounding box center [325, 275] width 29 height 10
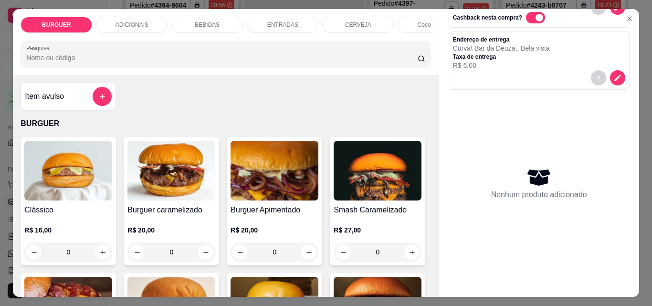
scroll to position [130, 0]
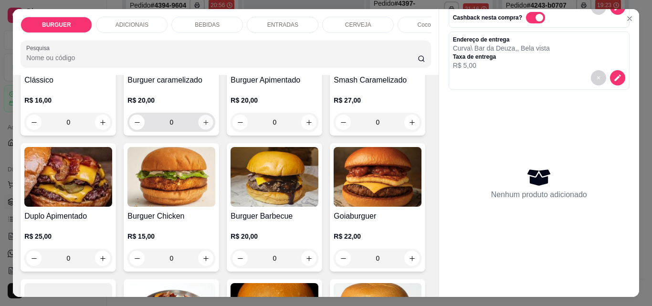
click at [202, 126] on icon "increase-product-quantity" at bounding box center [205, 122] width 7 height 7
type input "1"
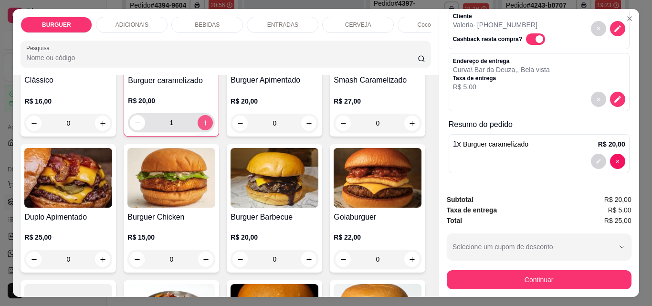
scroll to position [85, 0]
click at [145, 21] on div "ADICIONAIS" at bounding box center [132, 25] width 72 height 16
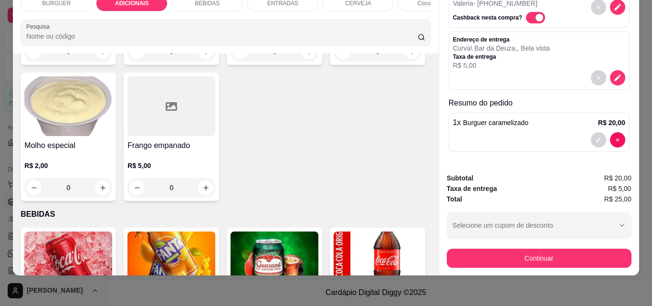
scroll to position [686, 0]
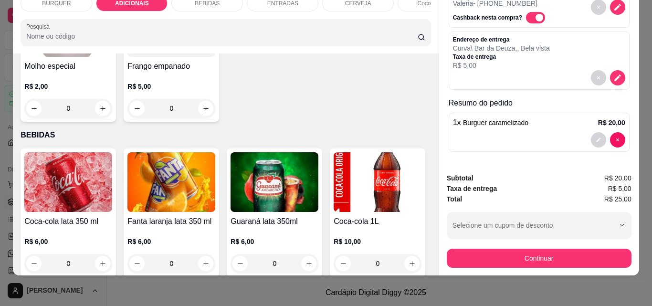
type input "1"
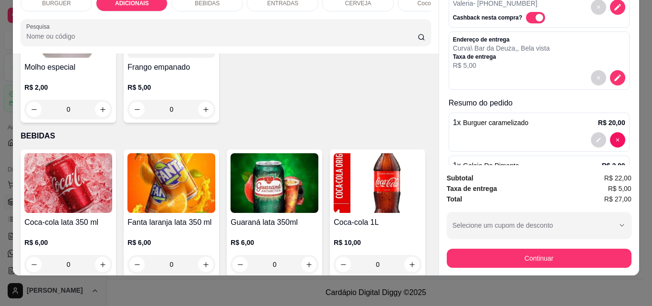
scroll to position [106, 0]
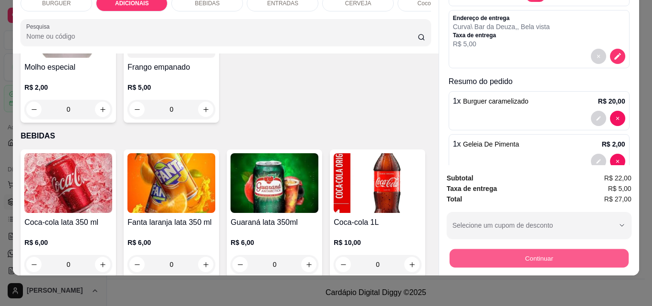
click at [503, 249] on button "Continuar" at bounding box center [538, 258] width 179 height 19
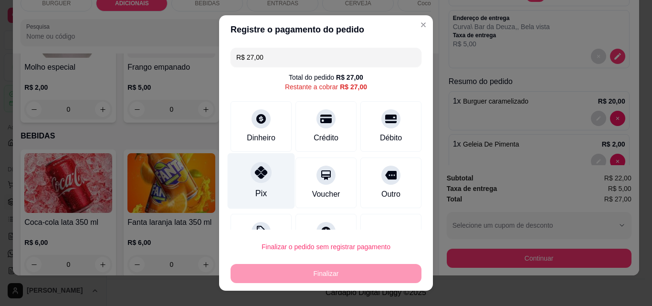
click at [245, 181] on div "Pix" at bounding box center [261, 181] width 67 height 56
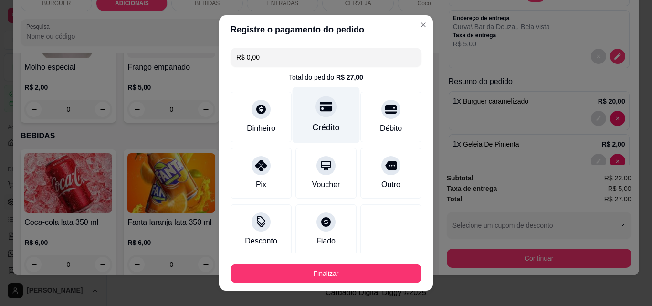
scroll to position [56, 0]
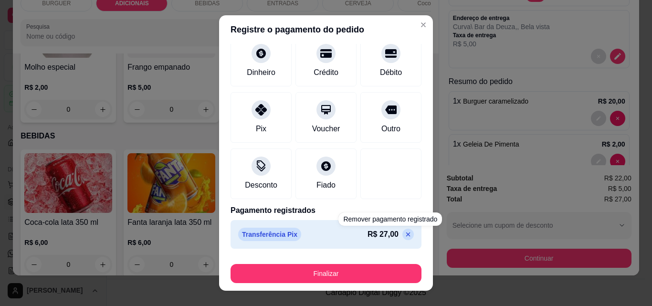
click at [406, 233] on icon at bounding box center [408, 234] width 4 height 4
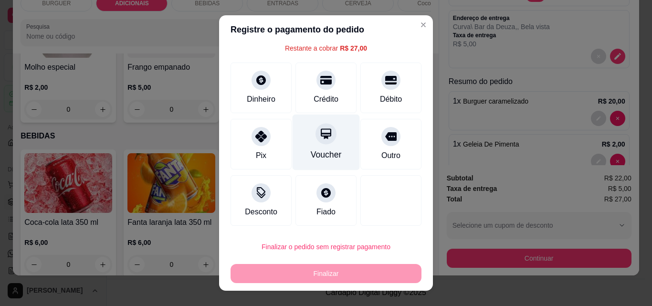
scroll to position [0, 0]
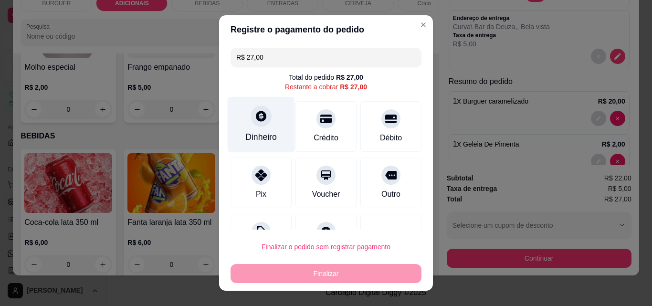
click at [251, 137] on div "Dinheiro" at bounding box center [260, 137] width 31 height 12
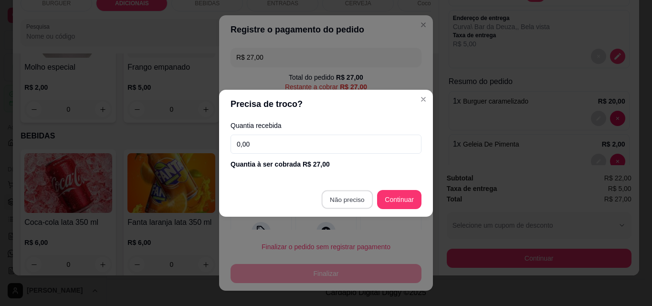
type input "R$ 0,00"
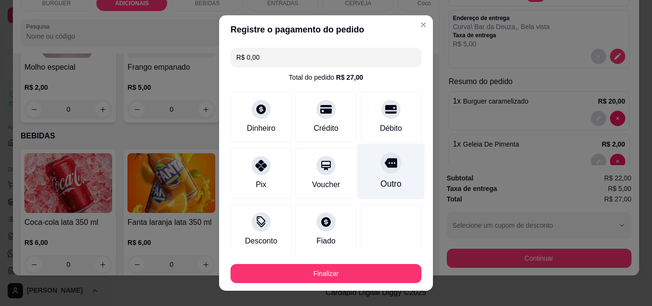
scroll to position [56, 0]
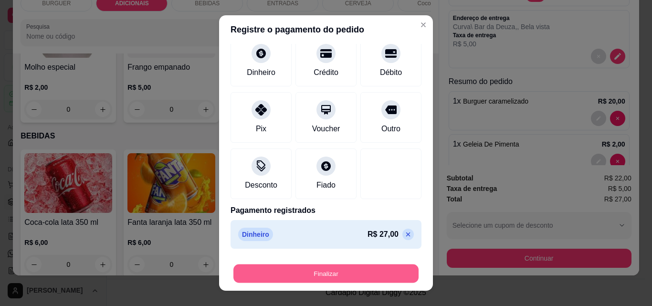
click at [336, 272] on button "Finalizar" at bounding box center [325, 273] width 185 height 19
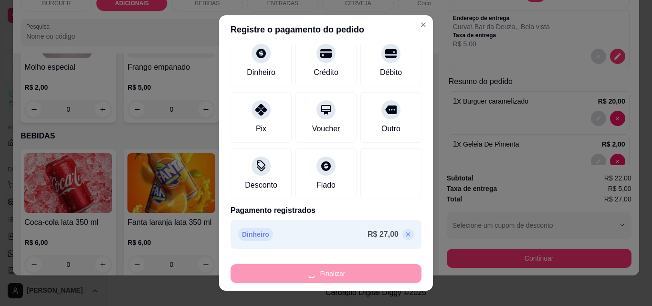
type input "0"
type input "-R$ 27,00"
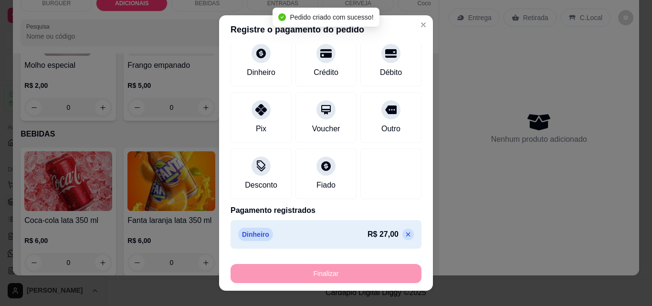
scroll to position [685, 0]
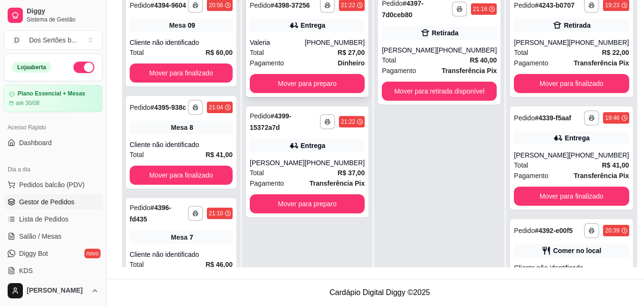
click at [294, 31] on div "Entrega" at bounding box center [307, 25] width 115 height 13
click at [424, 53] on div "[PERSON_NAME]" at bounding box center [409, 50] width 55 height 10
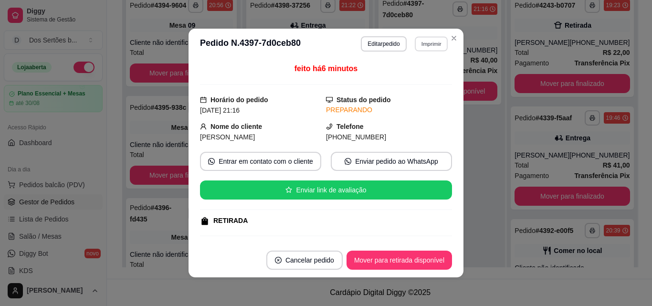
click at [426, 40] on button "Imprimir" at bounding box center [431, 43] width 33 height 15
click at [400, 75] on button "Impressora" at bounding box center [410, 77] width 67 height 15
click at [432, 44] on button "Imprimir" at bounding box center [431, 43] width 34 height 15
click at [403, 75] on button "Impressora" at bounding box center [410, 77] width 67 height 15
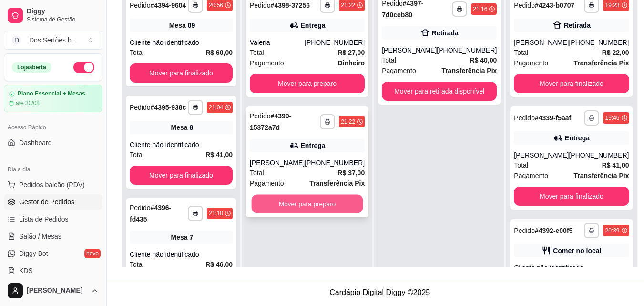
click at [277, 212] on button "Mover para preparo" at bounding box center [308, 204] width 112 height 19
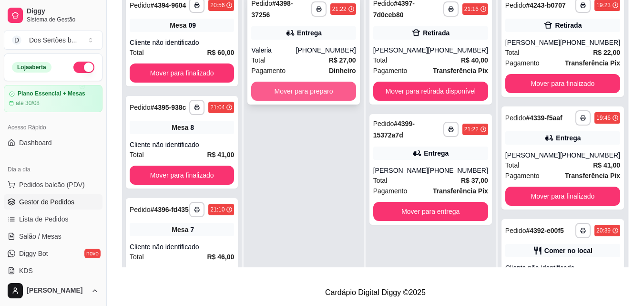
click at [285, 83] on button "Mover para preparo" at bounding box center [303, 91] width 104 height 19
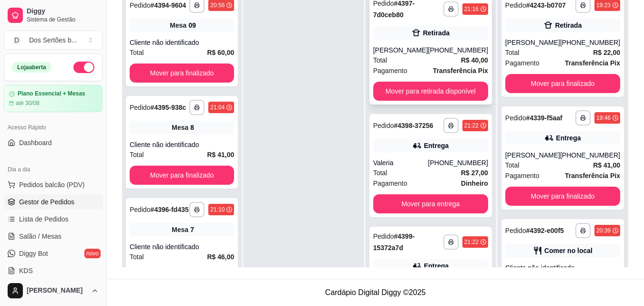
click at [416, 49] on div "[PERSON_NAME]" at bounding box center [400, 50] width 55 height 10
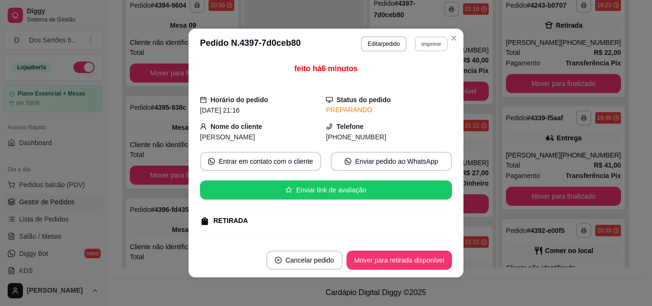
click at [419, 47] on button "Imprimir" at bounding box center [431, 43] width 33 height 15
click at [396, 78] on button "Impressora" at bounding box center [410, 77] width 67 height 15
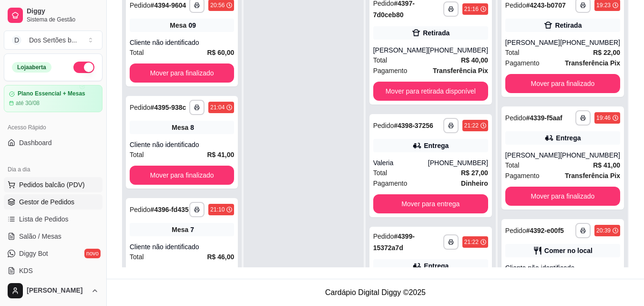
click at [17, 179] on button "Pedidos balcão (PDV)" at bounding box center [53, 184] width 99 height 15
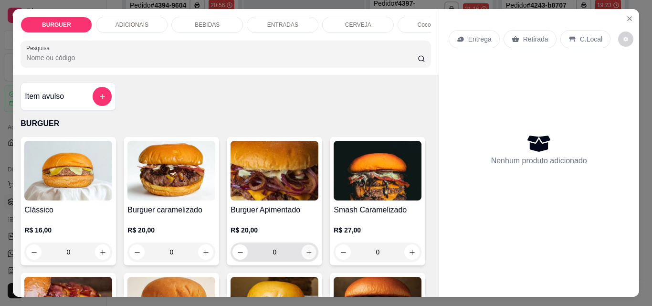
click at [306, 254] on icon "increase-product-quantity" at bounding box center [308, 251] width 5 height 5
type input "1"
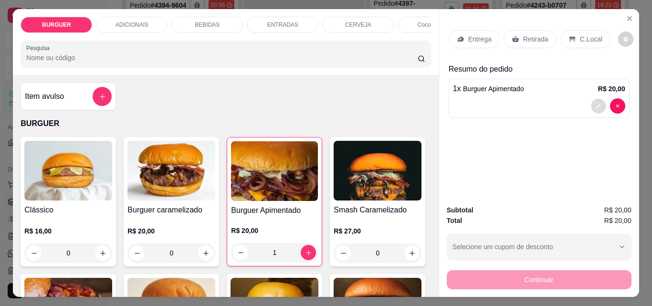
click at [595, 103] on icon "decrease-product-quantity" at bounding box center [598, 106] width 6 height 6
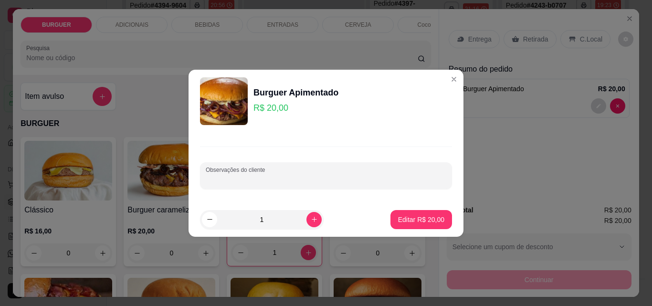
click at [311, 180] on input "Observações do cliente" at bounding box center [326, 180] width 240 height 10
type input "muita geleia"
click at [408, 224] on p "Editar R$ 20,00" at bounding box center [420, 219] width 45 height 9
type input "0"
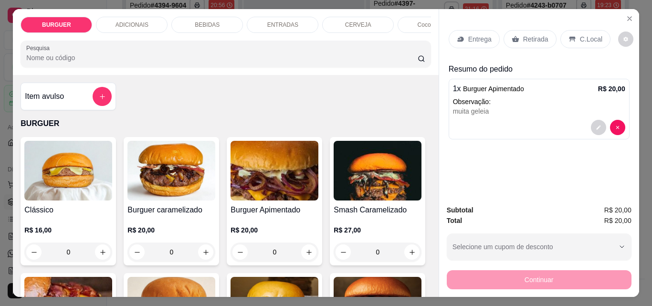
click at [525, 34] on p "Retirada" at bounding box center [535, 39] width 25 height 10
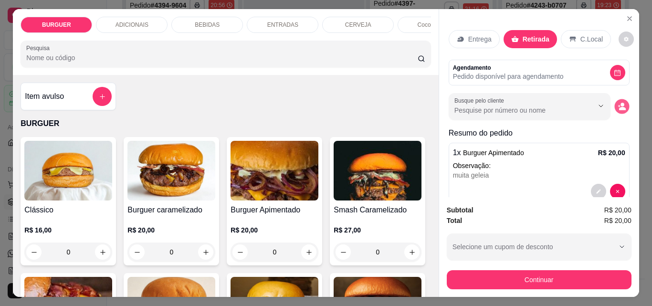
click at [614, 99] on button "decrease-product-quantity" at bounding box center [621, 106] width 15 height 15
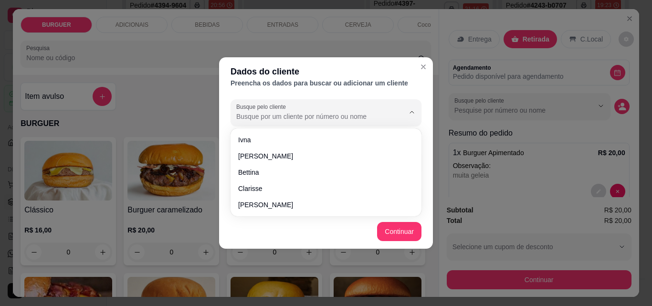
click at [243, 114] on input "Busque pelo cliente" at bounding box center [312, 117] width 153 height 10
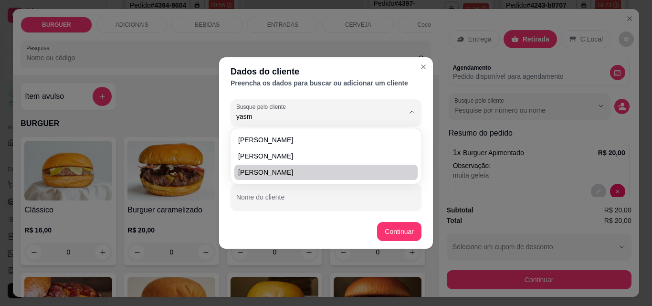
click at [246, 169] on span "[PERSON_NAME]" at bounding box center [321, 172] width 166 height 10
type input "[PERSON_NAME]"
type input "[PHONE_NUMBER]"
type input "[PERSON_NAME]"
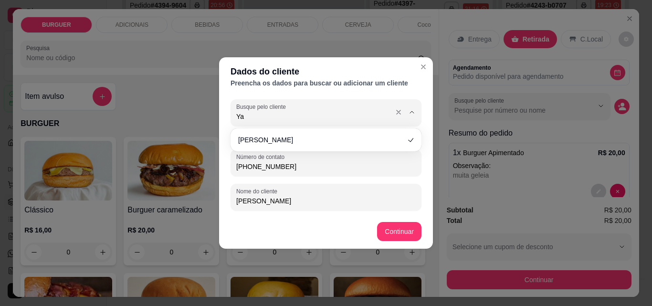
type input "Y"
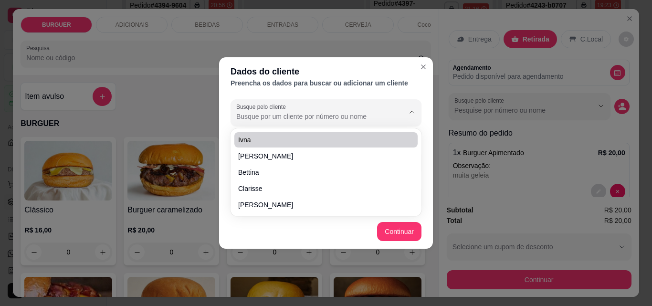
click at [408, 87] on div "Preencha os dados para buscar ou adicionar um cliente" at bounding box center [325, 83] width 191 height 10
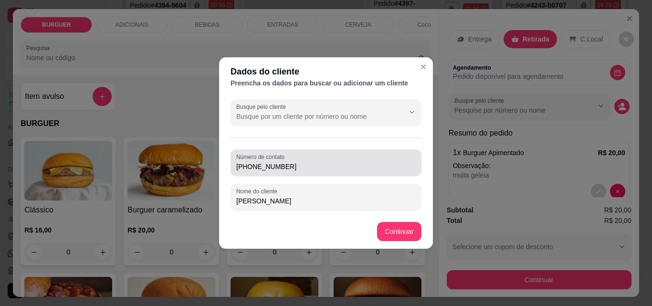
click at [304, 162] on input "[PHONE_NUMBER]" at bounding box center [325, 167] width 179 height 10
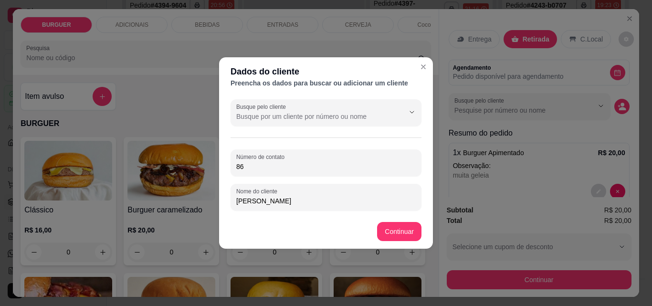
type input "8"
drag, startPoint x: 302, startPoint y: 168, endPoint x: 270, endPoint y: 174, distance: 32.0
click at [270, 174] on div "Número de contato" at bounding box center [325, 162] width 191 height 27
type input "[PHONE_NUMBER]"
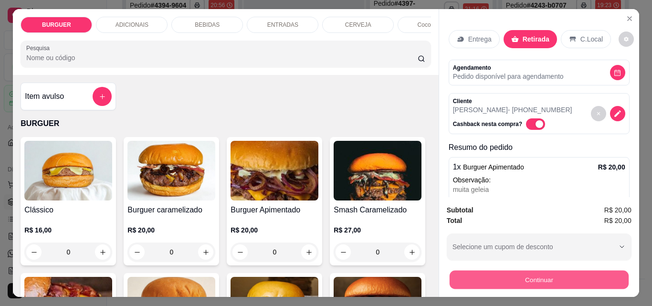
click at [506, 277] on button "Continuar" at bounding box center [538, 279] width 179 height 19
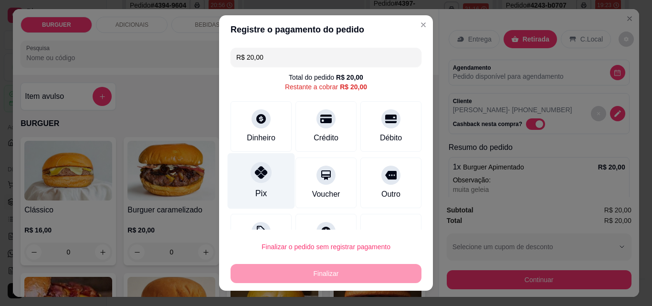
click at [255, 188] on div "Pix" at bounding box center [260, 193] width 11 height 12
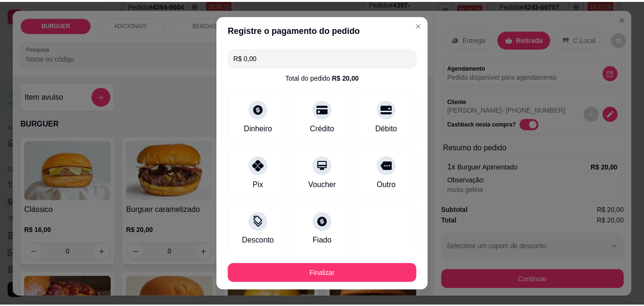
scroll to position [56, 0]
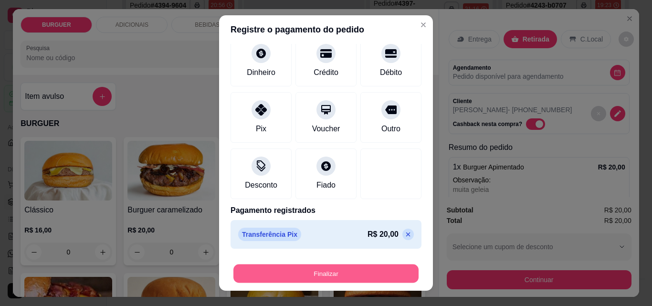
click at [334, 273] on button "Finalizar" at bounding box center [325, 273] width 185 height 19
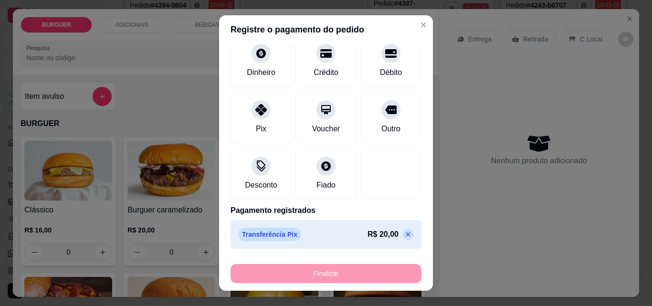
type input "-R$ 20,00"
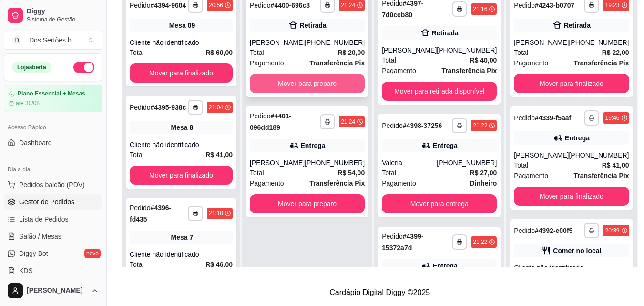
click at [275, 85] on button "Mover para preparo" at bounding box center [307, 83] width 115 height 19
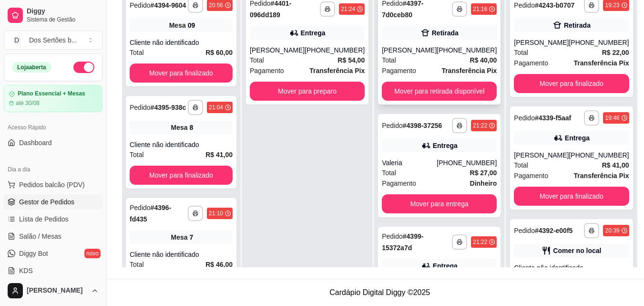
click at [408, 58] on div "Total R$ 40,00" at bounding box center [439, 60] width 115 height 10
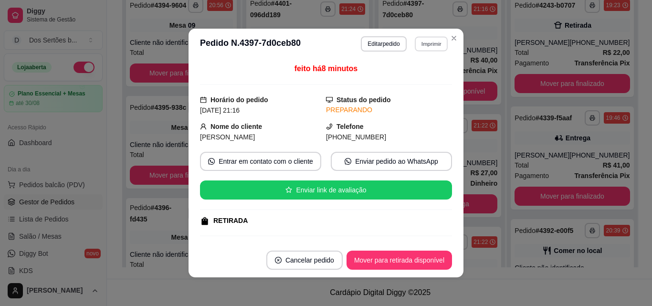
click at [429, 42] on button "Imprimir" at bounding box center [431, 43] width 33 height 15
click at [390, 78] on button "Impressora" at bounding box center [410, 77] width 69 height 15
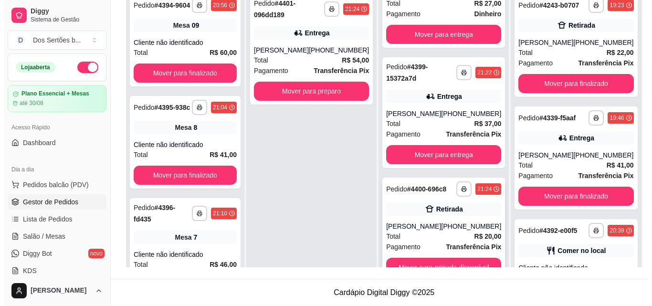
scroll to position [27, 0]
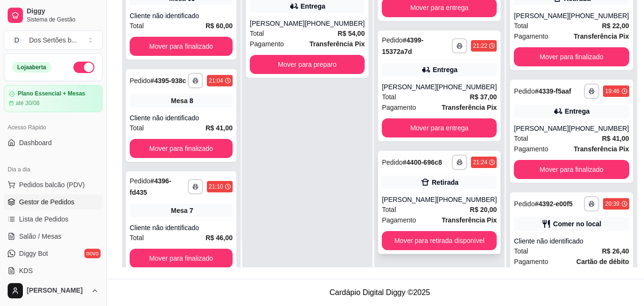
click at [436, 186] on div "Retirada" at bounding box center [445, 182] width 27 height 10
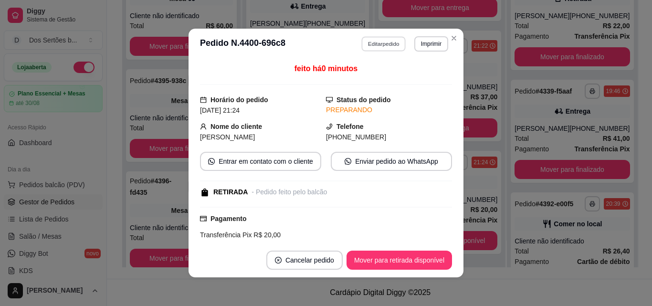
click at [365, 48] on button "Editar pedido" at bounding box center [384, 43] width 44 height 15
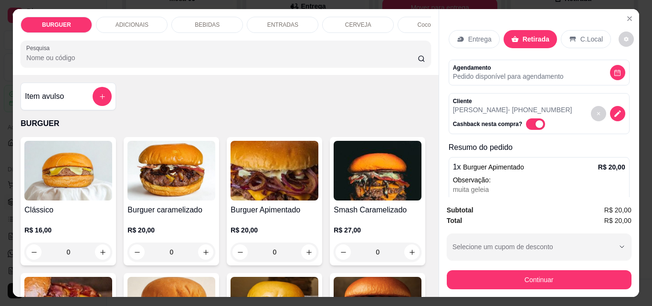
click at [139, 22] on p "ADICIONAIS" at bounding box center [131, 25] width 33 height 8
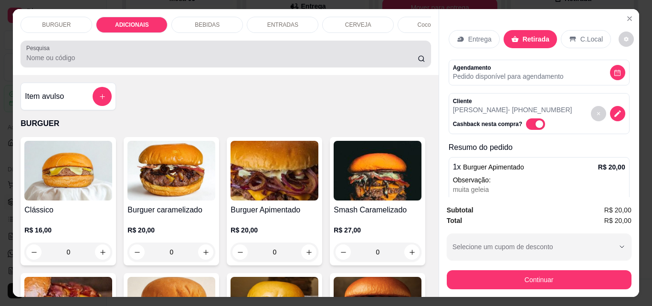
scroll to position [25, 0]
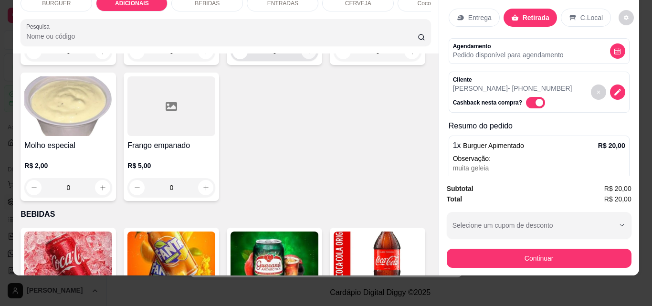
click at [305, 55] on icon "increase-product-quantity" at bounding box center [308, 51] width 7 height 7
type input "1"
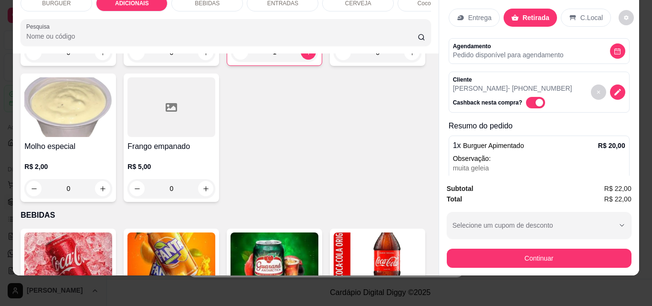
scroll to position [77, 0]
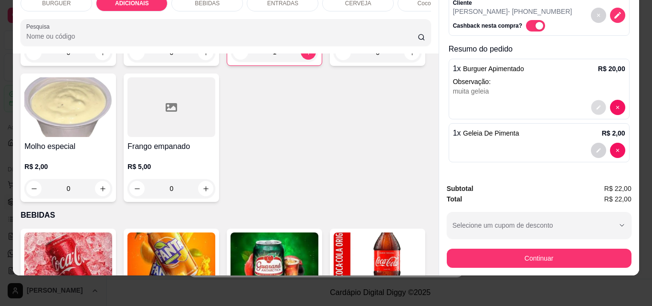
click at [591, 100] on button "decrease-product-quantity" at bounding box center [598, 107] width 15 height 15
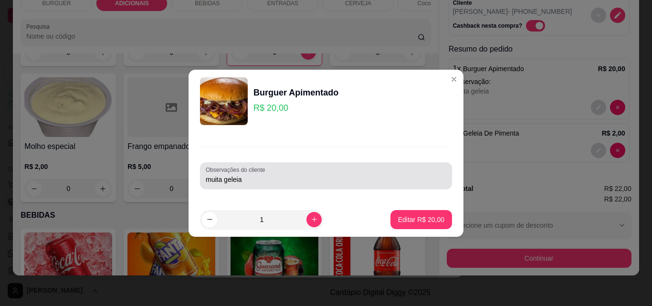
click at [301, 178] on input "muita geleia" at bounding box center [326, 180] width 240 height 10
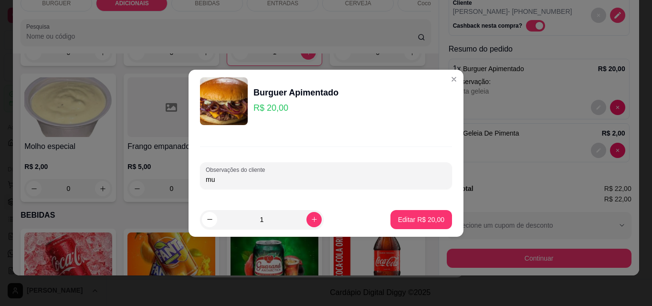
type input "m"
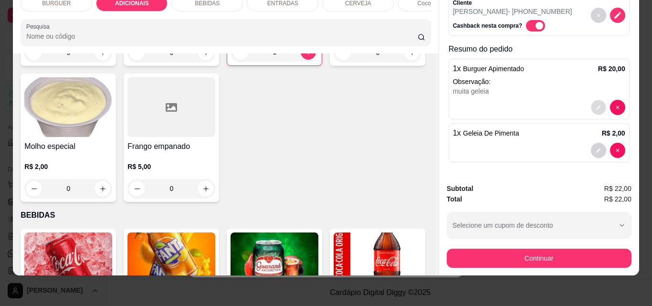
click at [591, 100] on button "decrease-product-quantity" at bounding box center [598, 107] width 15 height 15
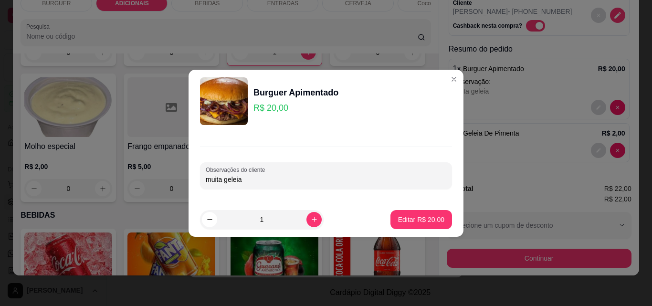
click at [268, 181] on input "muita geleia" at bounding box center [326, 180] width 240 height 10
type input "m"
click at [420, 219] on p "Editar R$ 20,00" at bounding box center [420, 219] width 45 height 9
type input "1"
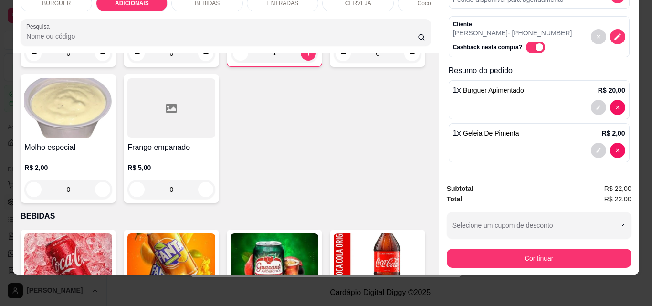
scroll to position [607, 0]
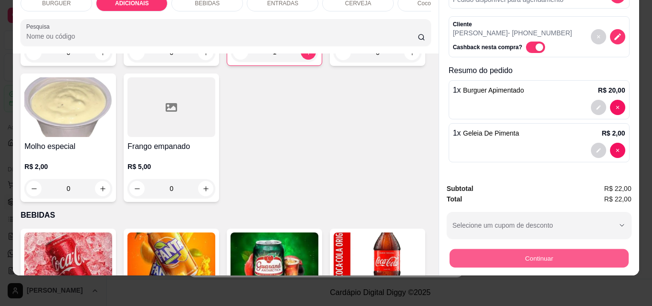
click at [491, 249] on button "Continuar" at bounding box center [538, 258] width 179 height 19
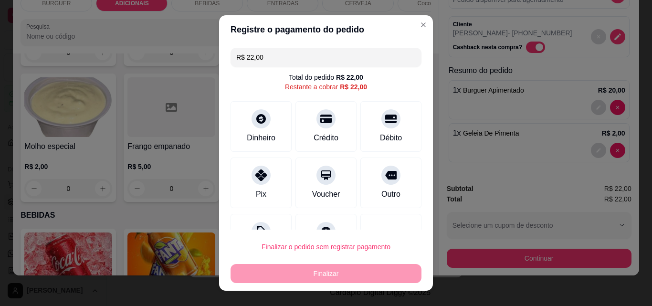
scroll to position [39, 0]
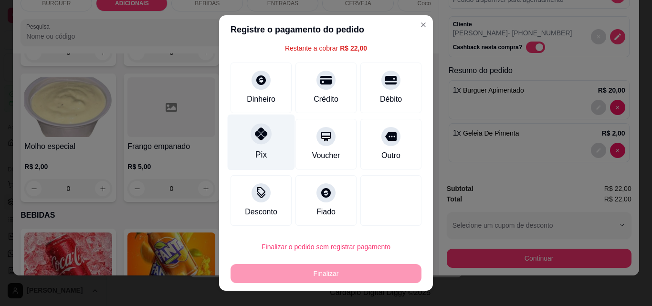
click at [255, 135] on icon at bounding box center [261, 133] width 12 height 12
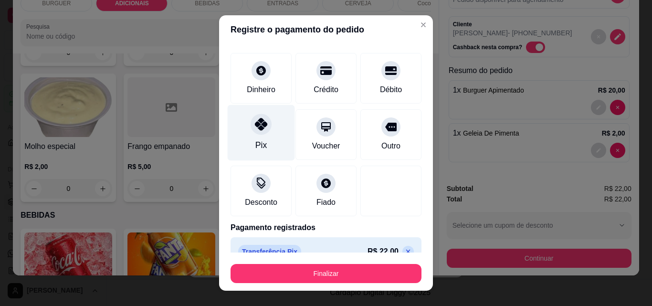
type input "R$ 0,00"
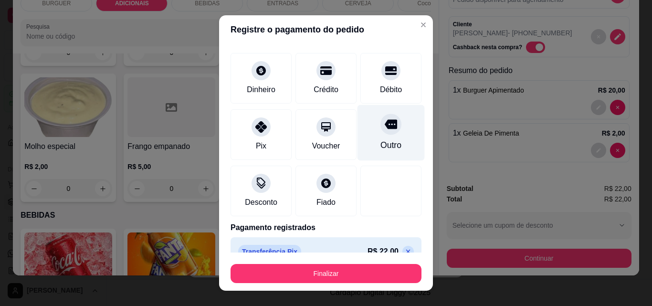
scroll to position [56, 0]
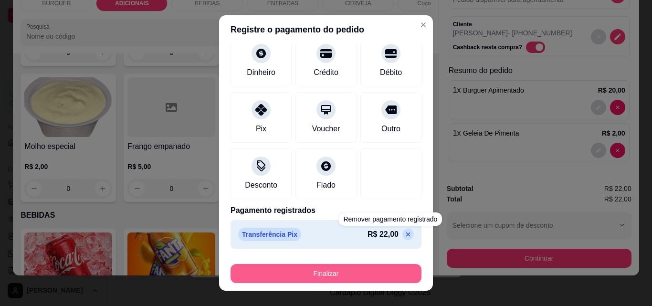
click at [350, 276] on button "Finalizar" at bounding box center [325, 273] width 191 height 19
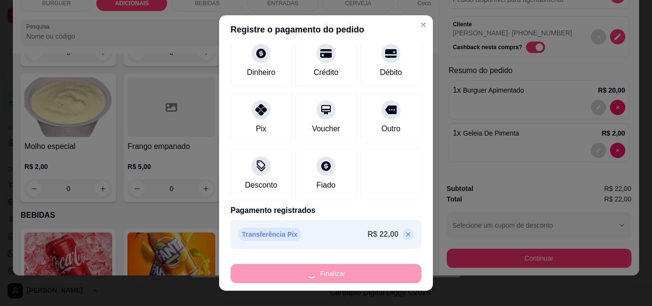
type input "0"
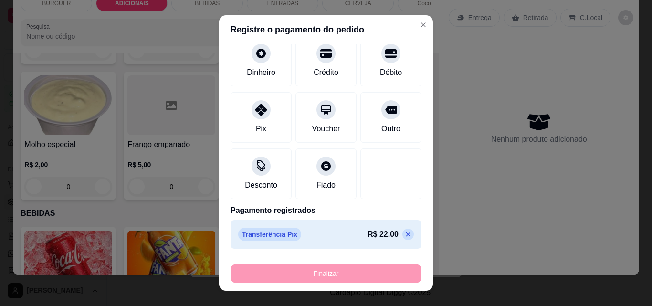
type input "-R$ 22,00"
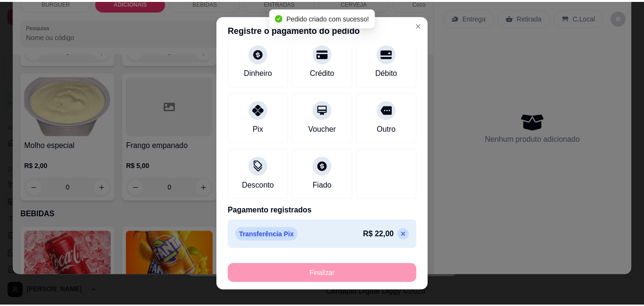
scroll to position [64, 0]
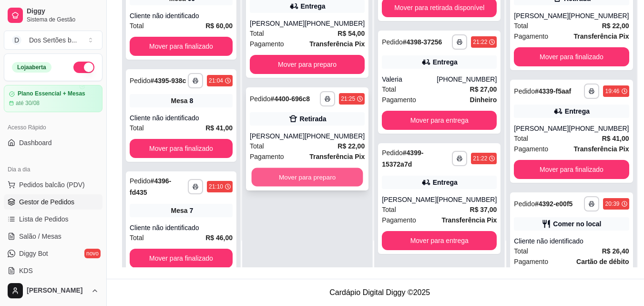
click at [276, 177] on button "Mover para preparo" at bounding box center [308, 177] width 112 height 19
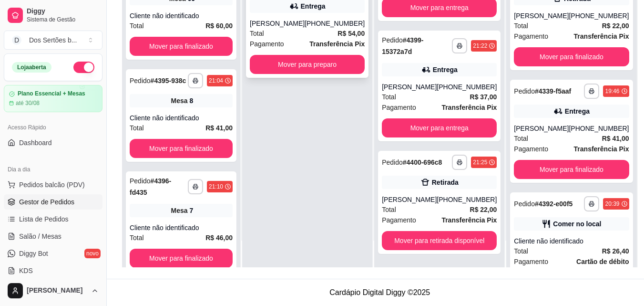
click at [286, 31] on div "Total R$ 54,00" at bounding box center [307, 33] width 115 height 10
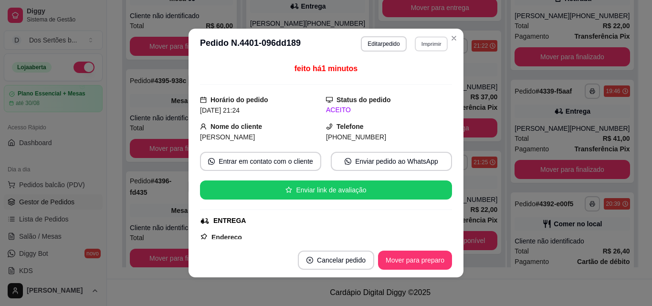
click at [422, 44] on button "Imprimir" at bounding box center [431, 43] width 33 height 15
click at [396, 79] on button "Impressora" at bounding box center [410, 77] width 67 height 15
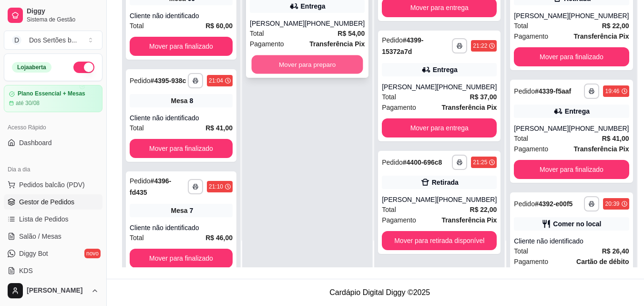
click at [263, 60] on button "Mover para preparo" at bounding box center [308, 64] width 112 height 19
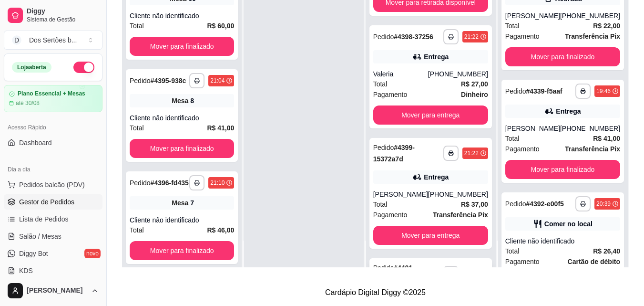
scroll to position [0, 0]
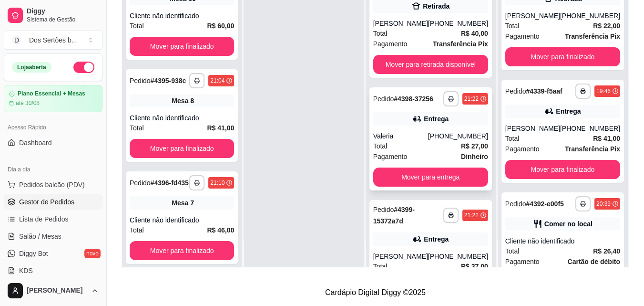
click at [418, 124] on icon at bounding box center [418, 119] width 10 height 10
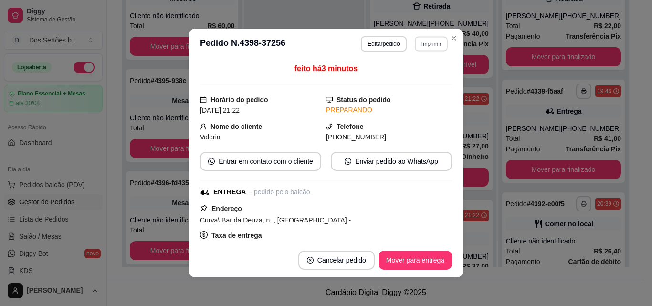
click at [428, 44] on button "Imprimir" at bounding box center [431, 43] width 33 height 15
click at [398, 77] on button "Impressora" at bounding box center [410, 77] width 67 height 15
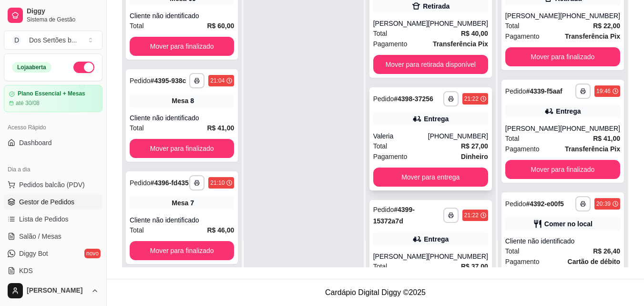
scroll to position [135, 0]
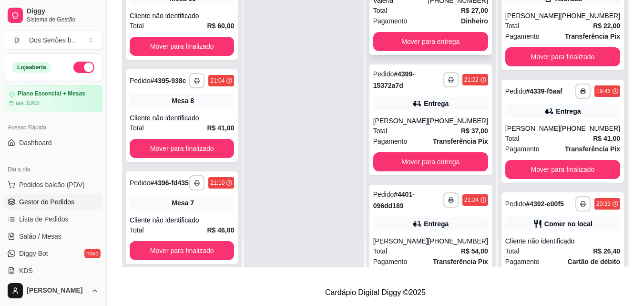
click at [408, 24] on span "Pagamento" at bounding box center [390, 21] width 34 height 10
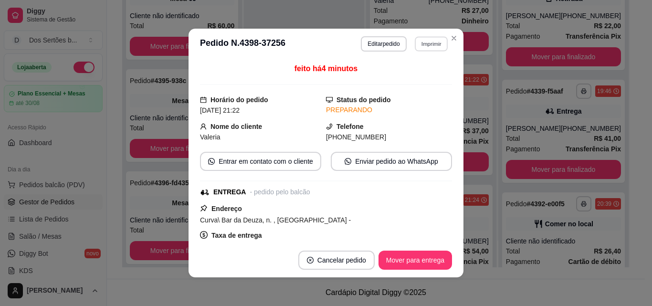
click at [428, 43] on button "Imprimir" at bounding box center [431, 43] width 33 height 15
click at [397, 74] on button "Impressora" at bounding box center [410, 77] width 67 height 15
click at [435, 41] on button "Imprimir" at bounding box center [431, 43] width 33 height 15
click at [395, 76] on button "Impressora" at bounding box center [410, 77] width 67 height 15
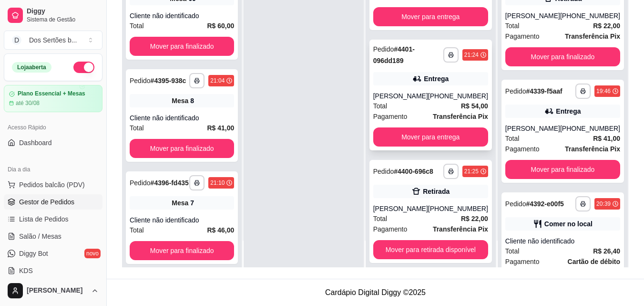
scroll to position [305, 0]
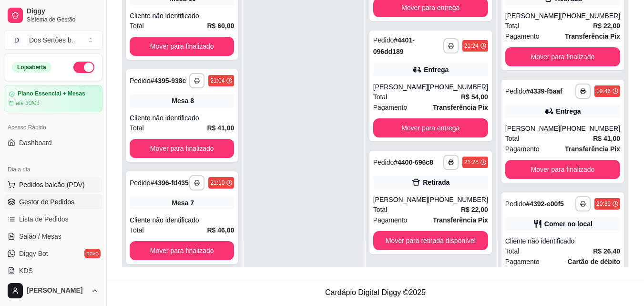
click at [54, 182] on span "Pedidos balcão (PDV)" at bounding box center [52, 185] width 66 height 10
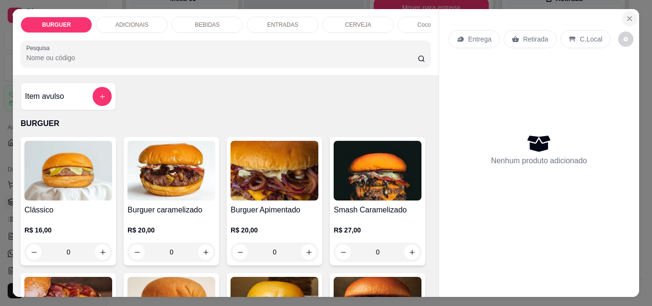
click at [625, 16] on icon "Close" at bounding box center [629, 19] width 8 height 8
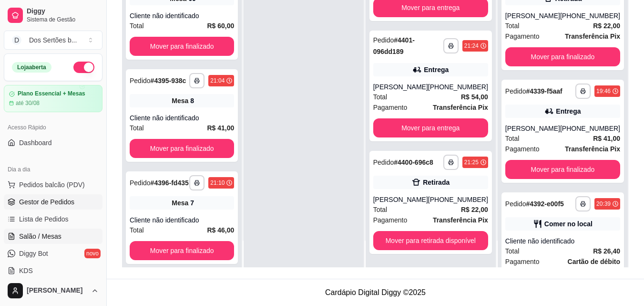
click at [22, 241] on link "Salão / Mesas" at bounding box center [53, 235] width 99 height 15
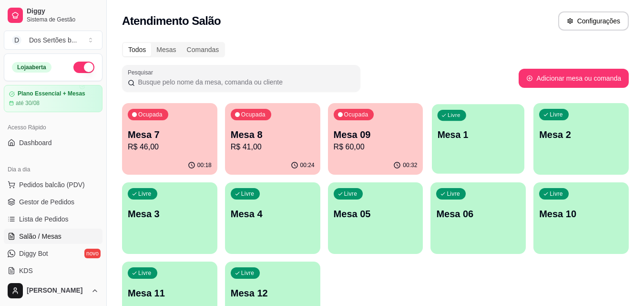
click at [468, 150] on div "Livre Mesa 1" at bounding box center [478, 133] width 93 height 58
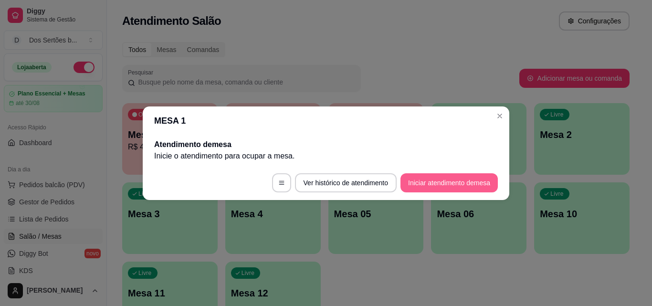
click at [447, 177] on button "Iniciar atendimento de mesa" at bounding box center [448, 182] width 97 height 19
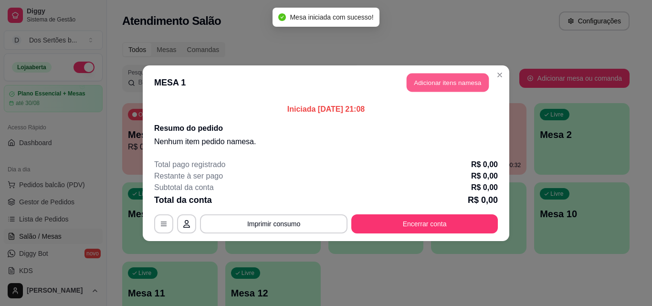
click at [412, 83] on button "Adicionar itens na mesa" at bounding box center [447, 82] width 82 height 19
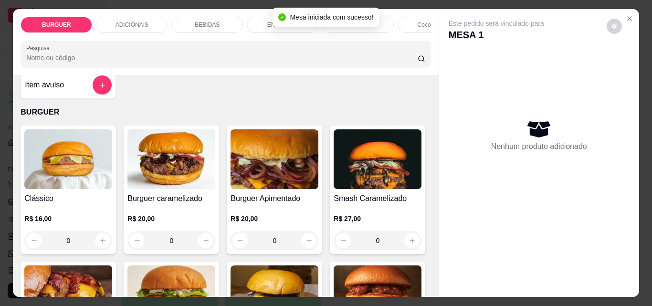
scroll to position [94, 0]
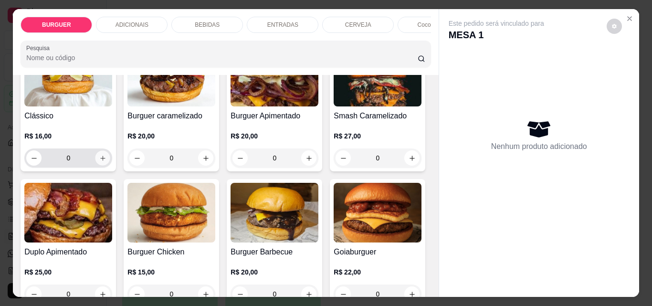
click at [95, 162] on button "increase-product-quantity" at bounding box center [102, 158] width 15 height 15
type input "1"
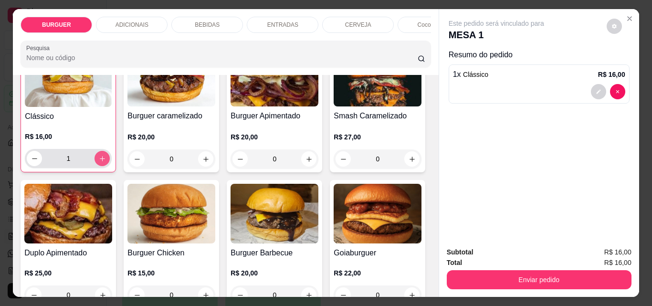
scroll to position [94, 0]
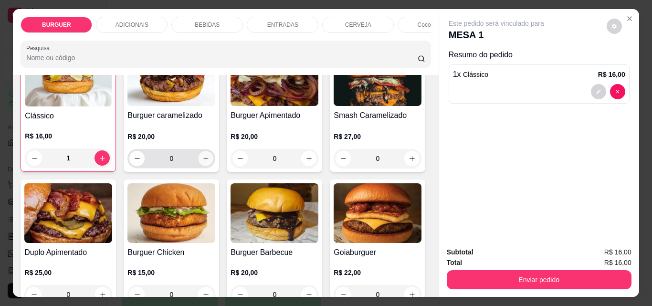
click at [202, 160] on icon "increase-product-quantity" at bounding box center [205, 158] width 7 height 7
type input "1"
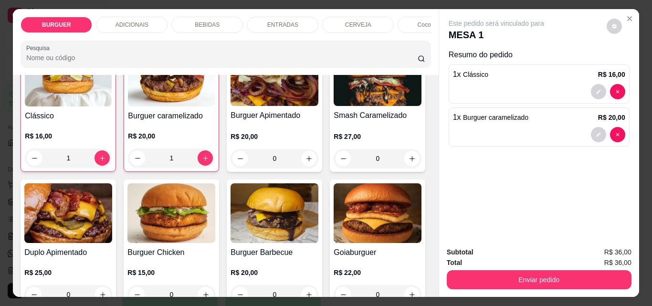
click at [127, 21] on p "ADICIONAIS" at bounding box center [131, 25] width 33 height 8
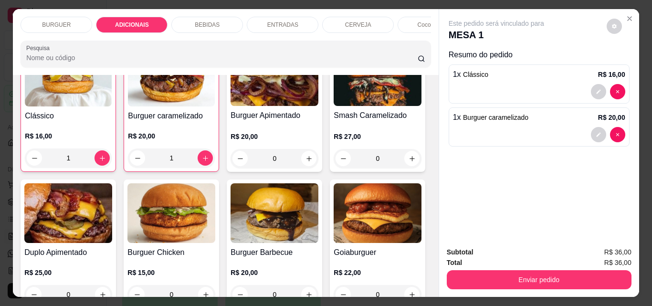
scroll to position [25, 0]
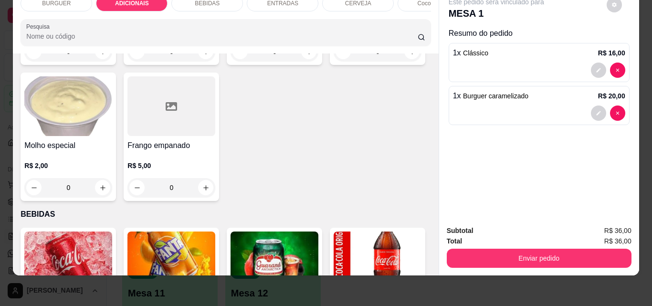
drag, startPoint x: 201, startPoint y: 112, endPoint x: 365, endPoint y: 115, distance: 164.1
click at [365, 115] on div "Cheddar R$ 2,00 0 Picles R$ 1,00 0 Geleia De Pimenta R$ 2,00 0 Blend 120g R$ 5,…" at bounding box center [226, 69] width 410 height 264
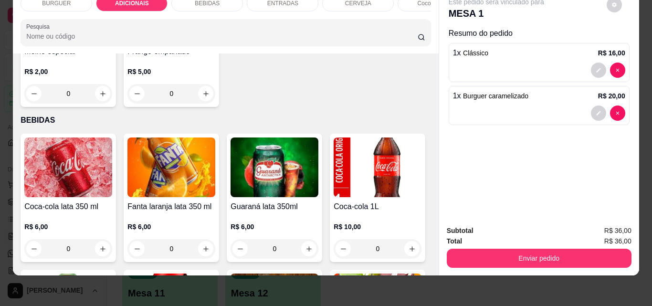
scroll to position [724, 0]
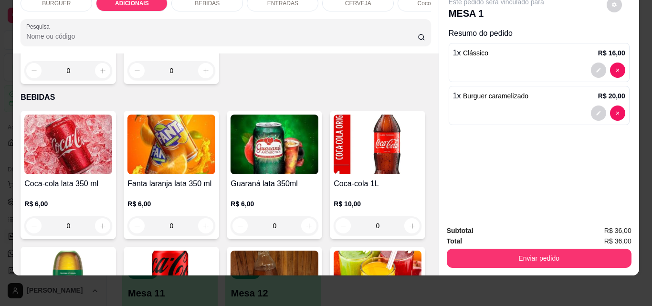
type input "1"
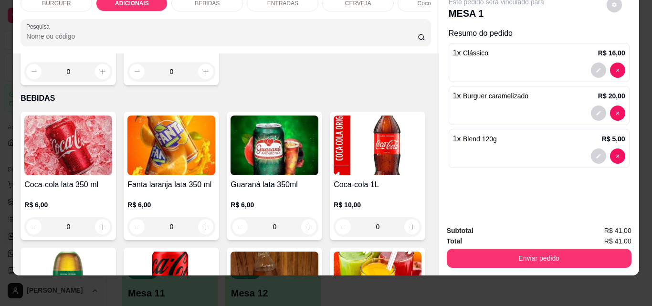
click at [197, 3] on div "BEBIDAS" at bounding box center [207, 3] width 72 height 16
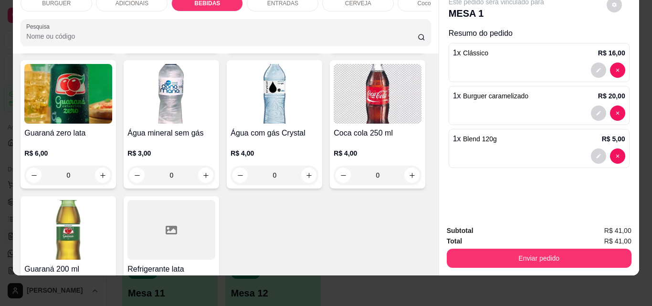
scroll to position [1166, 0]
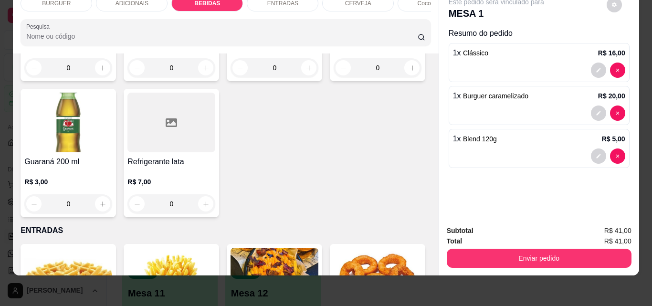
type input "2"
click at [591, 192] on button "decrease-product-quantity" at bounding box center [598, 199] width 15 height 15
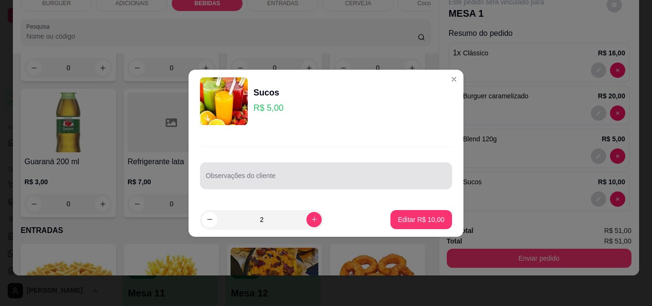
click at [238, 172] on div at bounding box center [326, 175] width 240 height 19
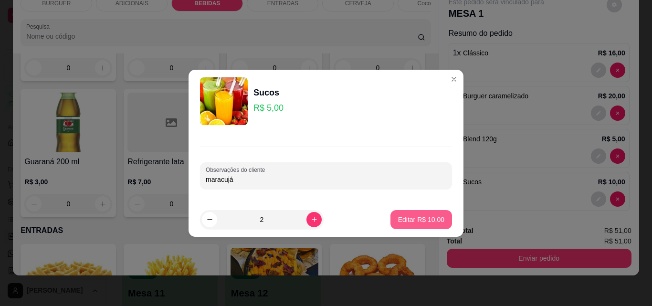
type input "maracujá"
click at [406, 216] on p "Editar R$ 10,00" at bounding box center [420, 219] width 45 height 9
type input "0"
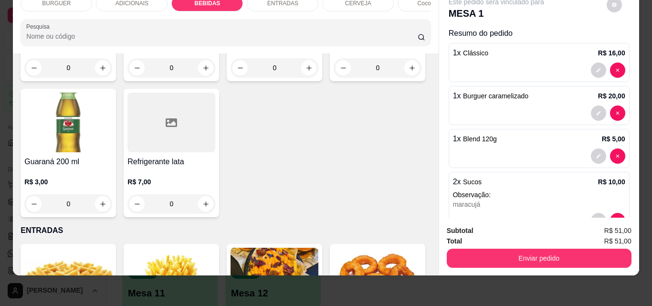
scroll to position [28, 0]
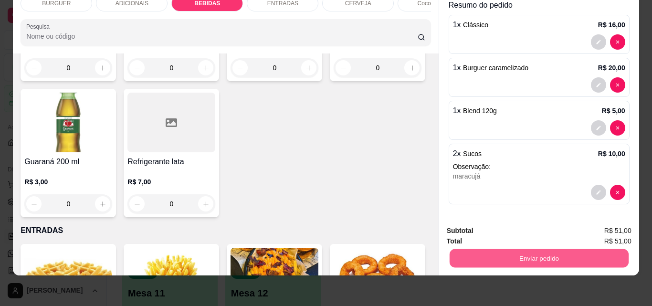
click at [496, 249] on button "Enviar pedido" at bounding box center [538, 258] width 179 height 19
click at [467, 226] on button "Não registrar e enviar pedido" at bounding box center [507, 227] width 96 height 18
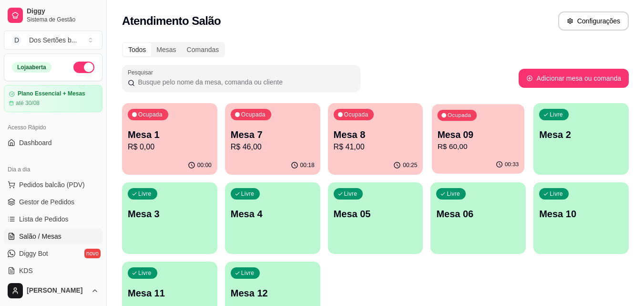
click at [456, 141] on p "R$ 60,00" at bounding box center [479, 146] width 82 height 11
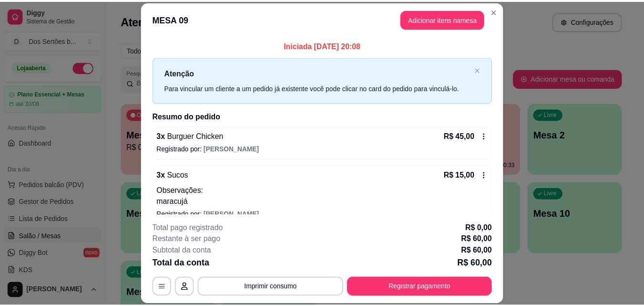
scroll to position [14, 0]
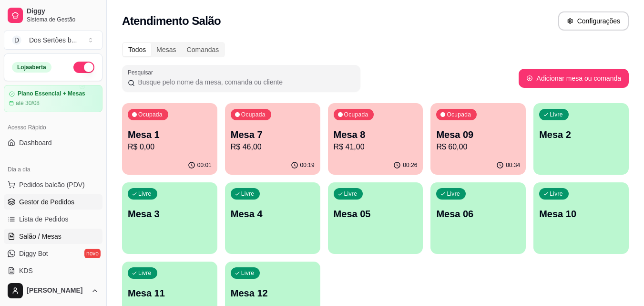
click at [17, 196] on link "Gestor de Pedidos" at bounding box center [53, 201] width 99 height 15
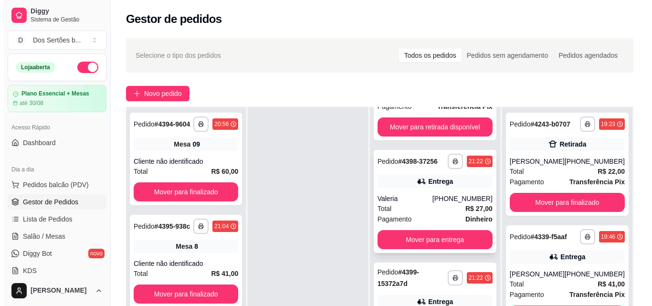
scroll to position [160, 0]
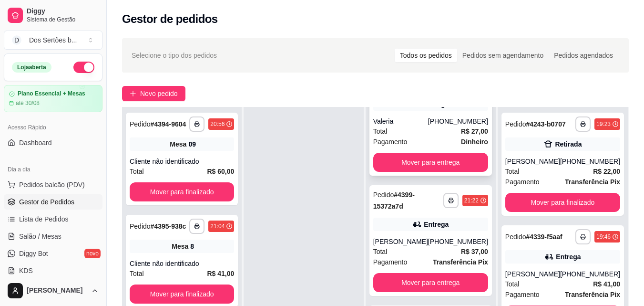
click at [426, 136] on div "Total R$ 27,00" at bounding box center [430, 131] width 115 height 10
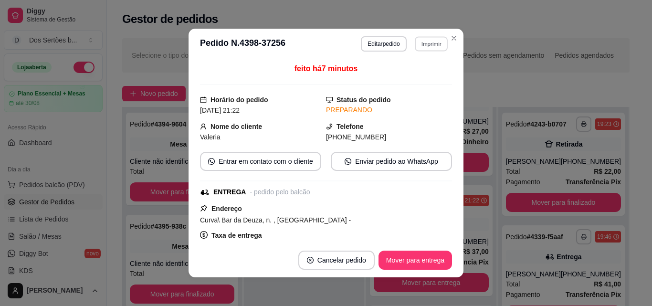
click at [419, 40] on button "Imprimir" at bounding box center [431, 43] width 33 height 15
click at [394, 77] on button "Impressora" at bounding box center [410, 77] width 67 height 15
click at [392, 256] on button "Mover para entrega" at bounding box center [415, 260] width 72 height 19
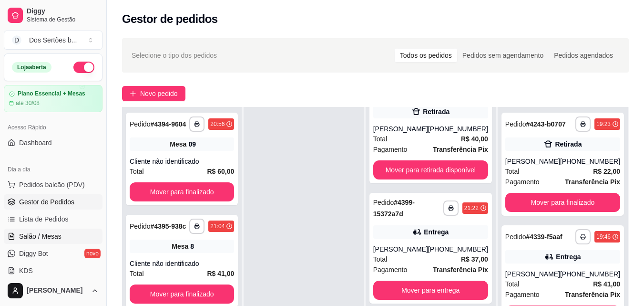
click at [15, 232] on icon at bounding box center [12, 236] width 8 height 8
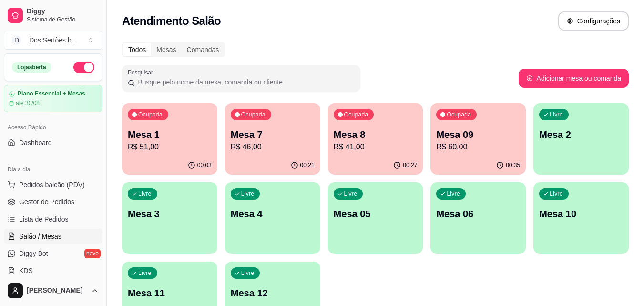
click at [465, 150] on p "R$ 60,00" at bounding box center [478, 146] width 84 height 11
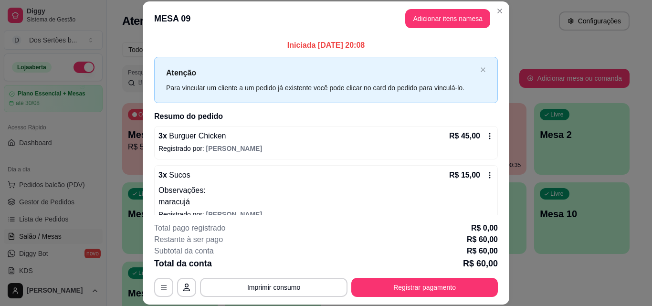
scroll to position [14, 0]
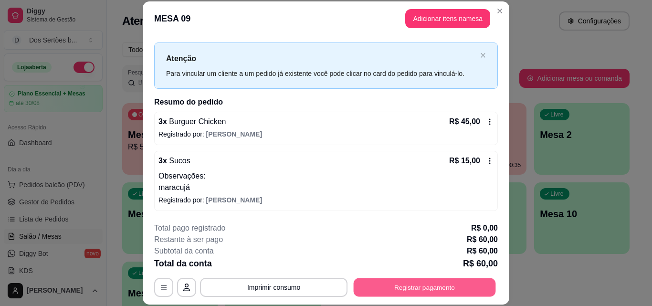
click at [408, 288] on button "Registrar pagamento" at bounding box center [424, 287] width 142 height 19
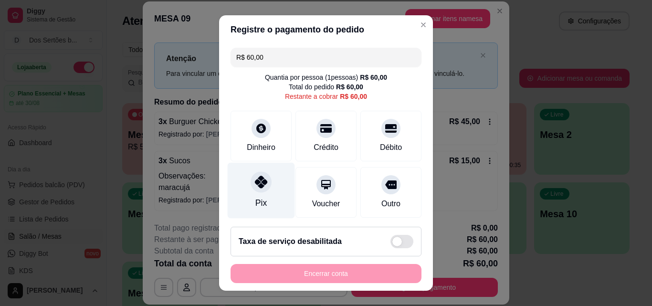
click at [259, 191] on div at bounding box center [260, 181] width 21 height 21
type input "R$ 0,00"
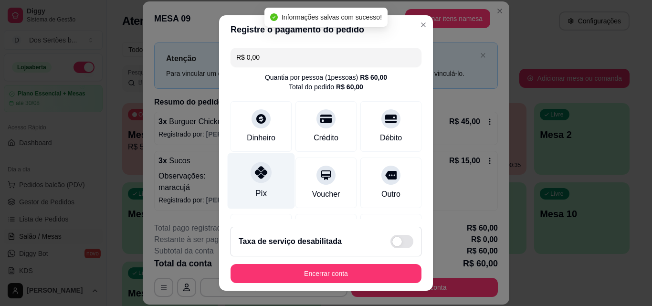
scroll to position [110, 0]
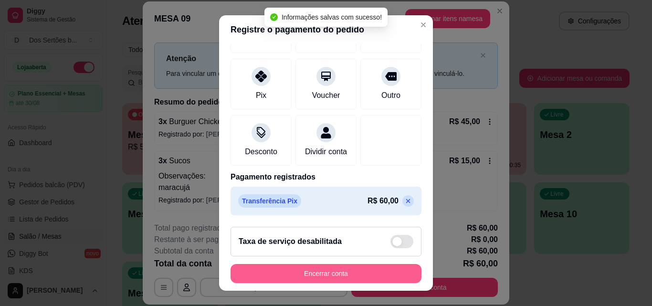
click at [358, 275] on button "Encerrar conta" at bounding box center [325, 273] width 191 height 19
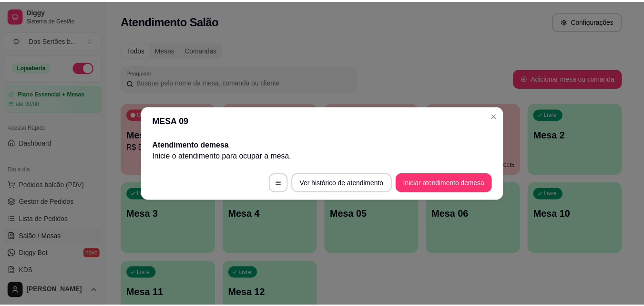
scroll to position [0, 0]
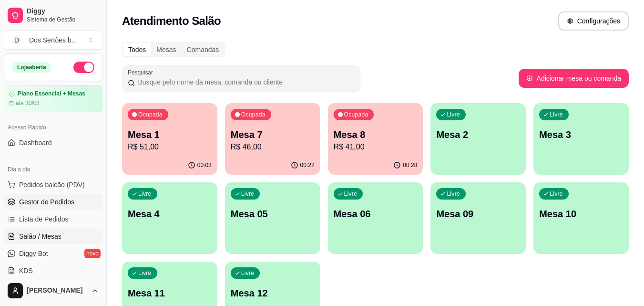
click at [53, 198] on span "Gestor de Pedidos" at bounding box center [46, 202] width 55 height 10
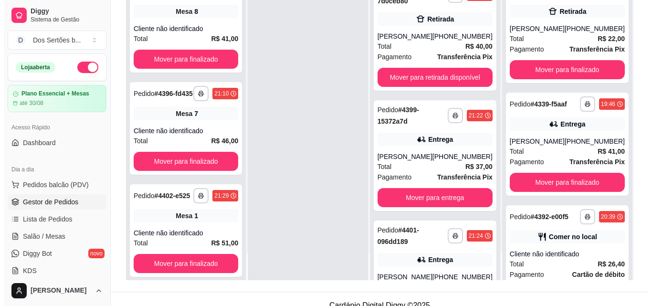
scroll to position [145, 0]
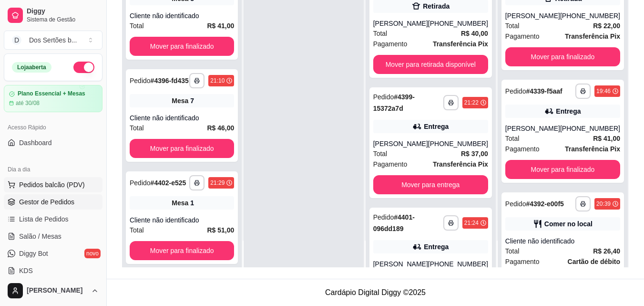
click at [62, 187] on span "Pedidos balcão (PDV)" at bounding box center [52, 185] width 66 height 10
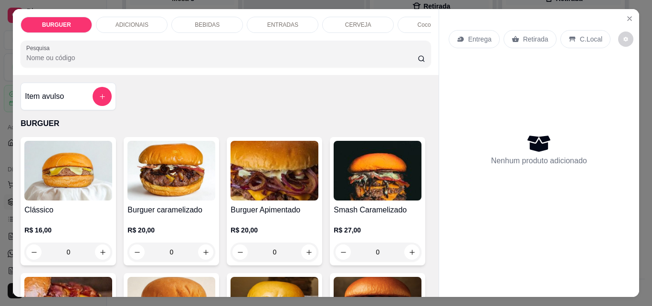
scroll to position [58, 0]
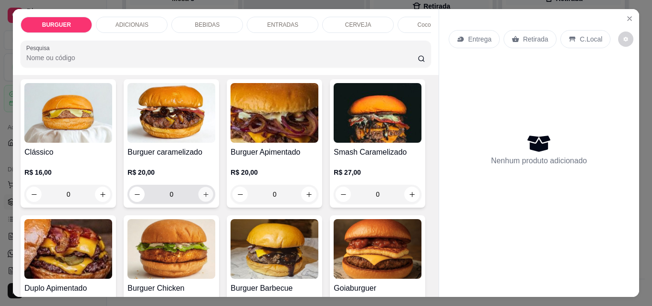
click at [202, 192] on button "increase-product-quantity" at bounding box center [205, 194] width 15 height 15
type input "1"
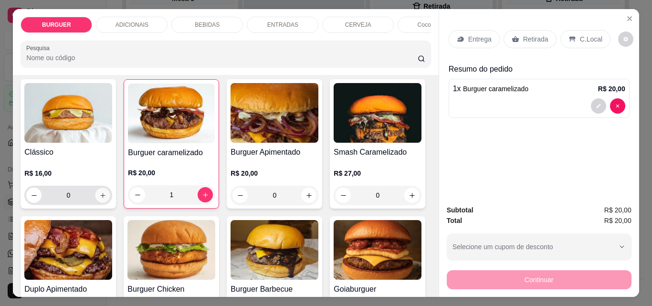
click at [99, 199] on icon "increase-product-quantity" at bounding box center [102, 195] width 7 height 7
type input "1"
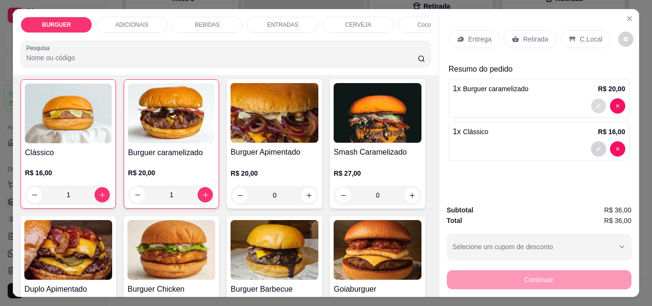
click at [593, 107] on button "decrease-product-quantity" at bounding box center [598, 106] width 15 height 15
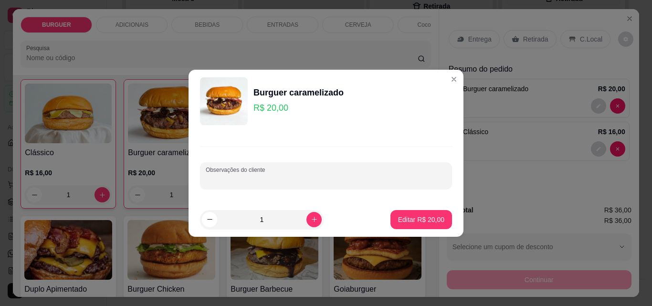
click at [283, 178] on input "Observações do cliente" at bounding box center [326, 180] width 240 height 10
type input "carne ao ponto"
click at [404, 218] on p "Editar R$ 20,00" at bounding box center [420, 219] width 45 height 9
type input "0"
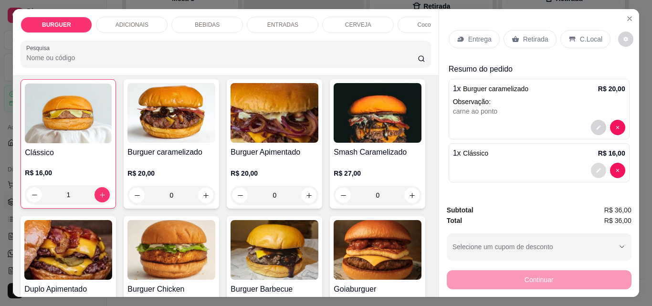
click at [598, 168] on button "decrease-product-quantity" at bounding box center [598, 170] width 15 height 15
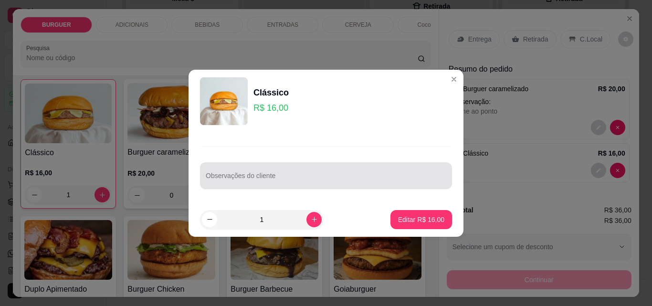
click at [262, 187] on div "Observações do cliente" at bounding box center [326, 175] width 252 height 27
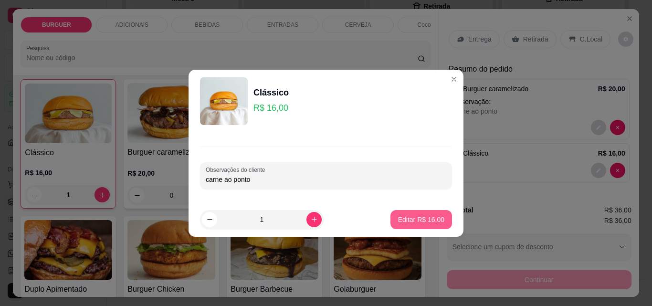
type input "carne ao ponto"
click at [405, 214] on button "Editar R$ 16,00" at bounding box center [421, 219] width 60 height 19
type input "0"
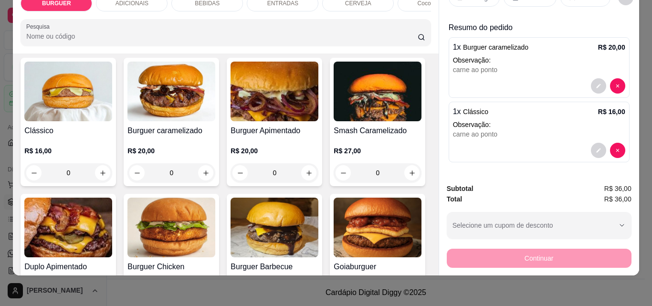
scroll to position [0, 0]
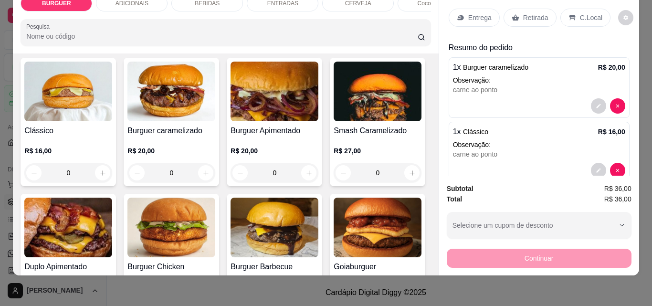
click at [459, 9] on div "Entrega" at bounding box center [473, 18] width 51 height 18
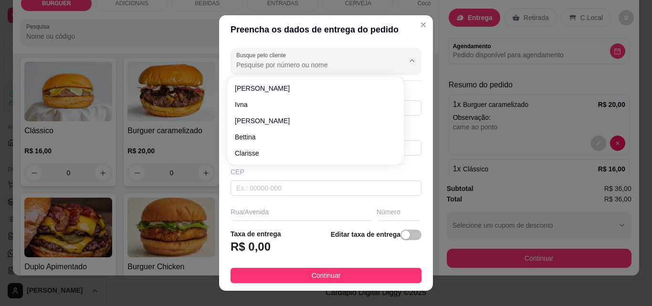
click at [236, 63] on input "Busque pelo cliente" at bounding box center [312, 65] width 153 height 10
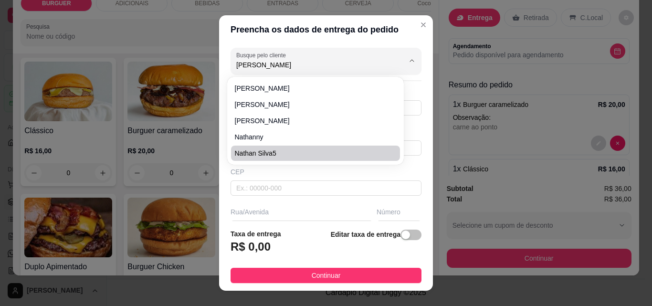
click at [255, 153] on span "Nathan Silva5" at bounding box center [311, 153] width 152 height 10
type input "Nathan Silva5"
type input "8681583190"
type input "Nathan Silva5"
type input "Rua [PERSON_NAME][GEOGRAPHIC_DATA]"
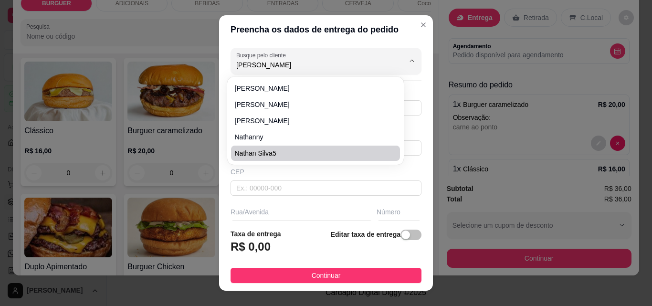
type input "720"
type input "Esperantina"
type input "Próximo a comunidade São Benedito"
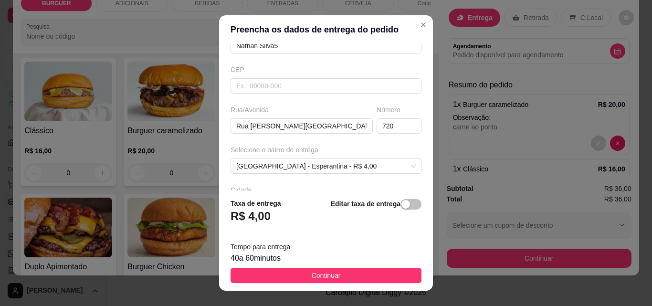
scroll to position [175, 0]
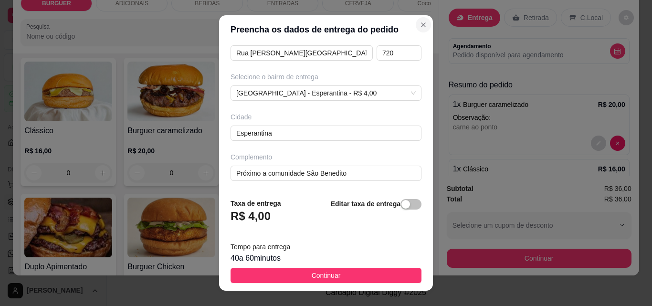
type input "Nathan Silva5"
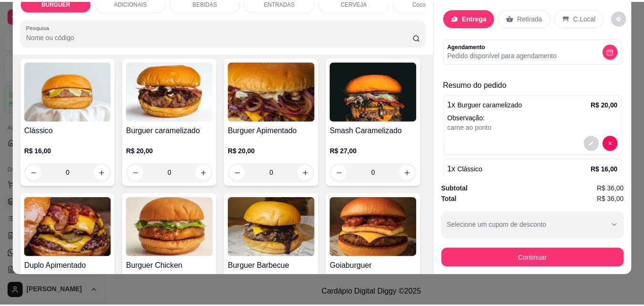
scroll to position [0, 0]
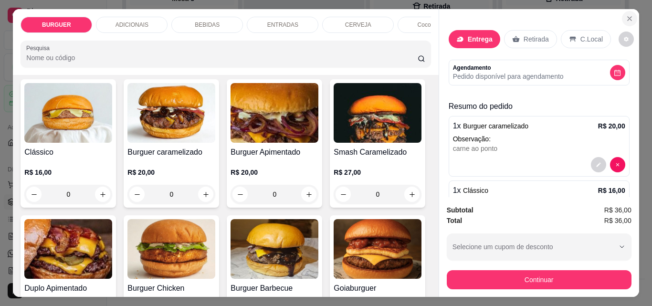
click at [626, 15] on icon "Close" at bounding box center [629, 19] width 8 height 8
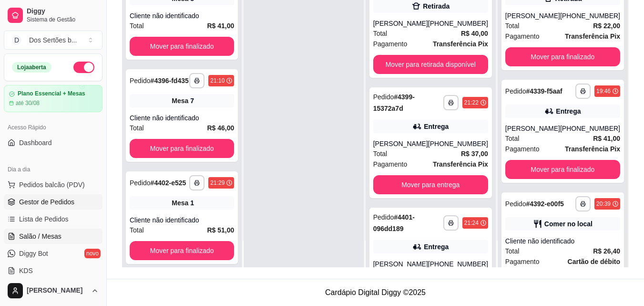
click at [61, 233] on link "Salão / Mesas" at bounding box center [53, 235] width 99 height 15
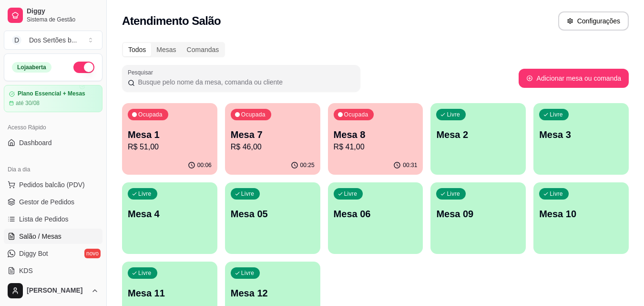
click at [361, 135] on p "Mesa 8" at bounding box center [376, 134] width 84 height 13
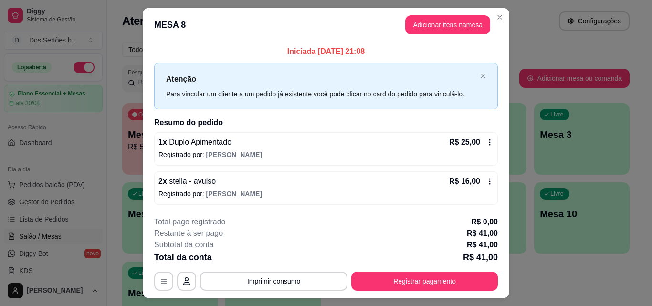
scroll to position [23, 0]
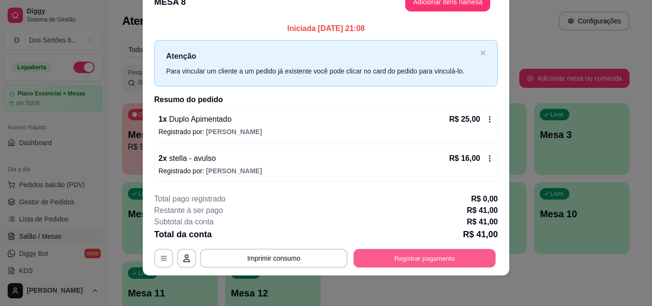
click at [391, 252] on button "Registrar pagamento" at bounding box center [424, 258] width 142 height 19
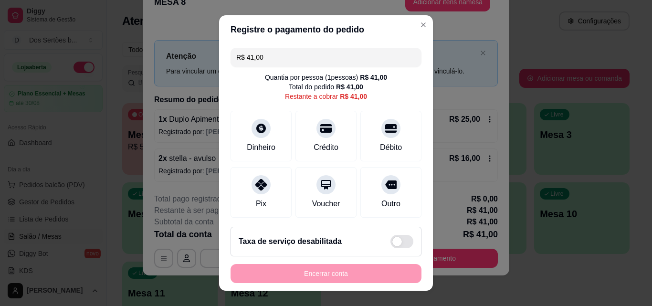
click at [272, 49] on input "R$ 41,00" at bounding box center [325, 57] width 179 height 19
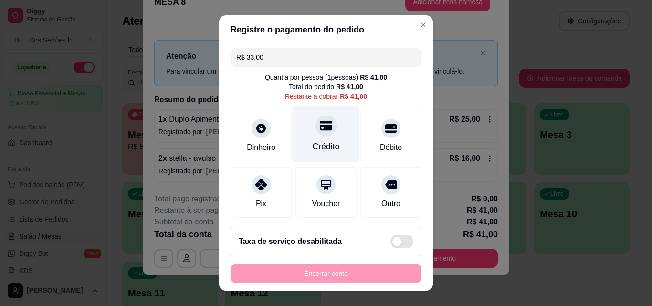
click at [302, 125] on div "Crédito" at bounding box center [325, 134] width 67 height 56
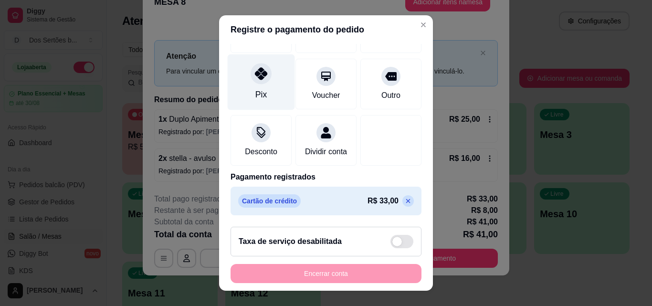
scroll to position [5, 0]
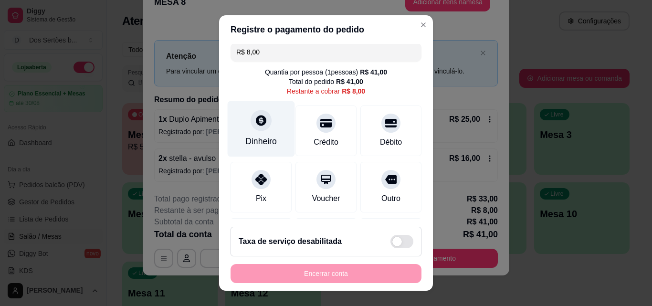
click at [238, 125] on div "Dinheiro" at bounding box center [261, 129] width 67 height 56
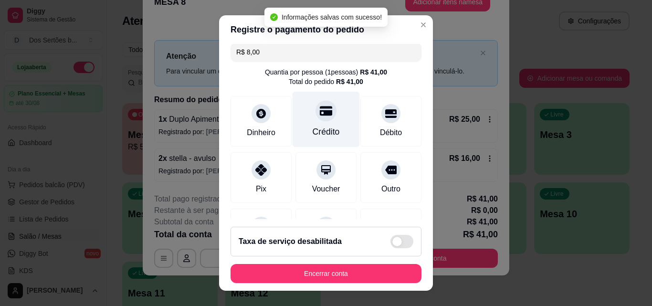
type input "R$ 0,00"
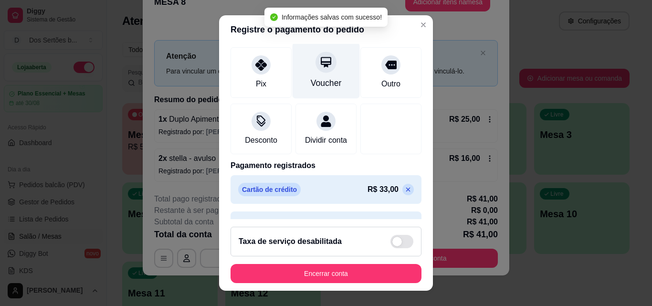
scroll to position [146, 0]
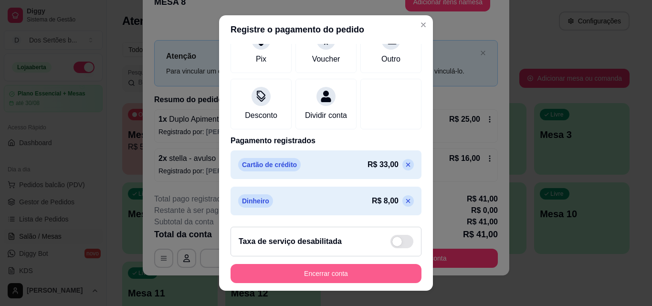
click at [274, 271] on button "Encerrar conta" at bounding box center [325, 273] width 191 height 19
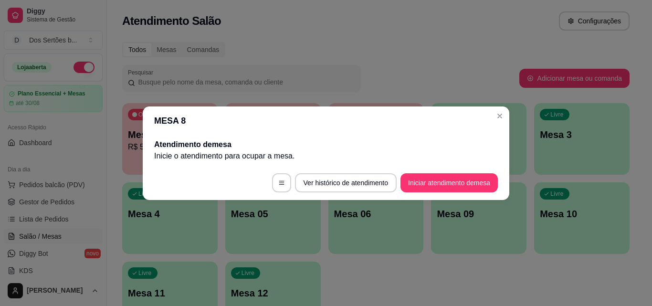
scroll to position [0, 0]
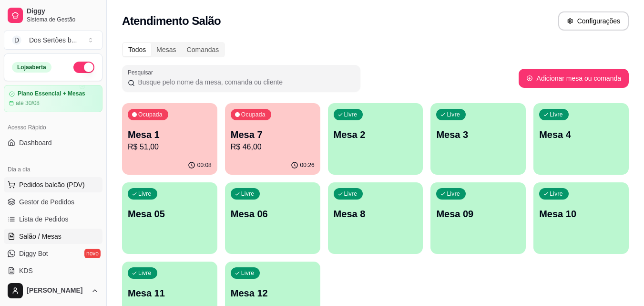
click at [8, 189] on button "Pedidos balcão (PDV)" at bounding box center [53, 184] width 99 height 15
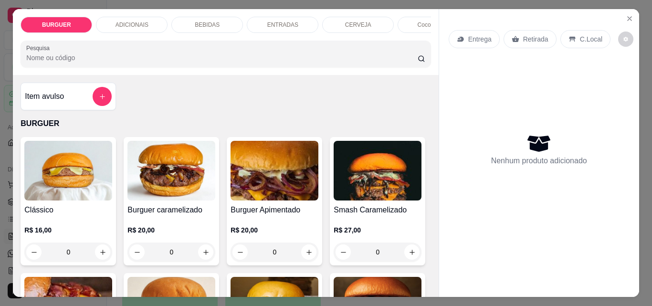
scroll to position [100, 0]
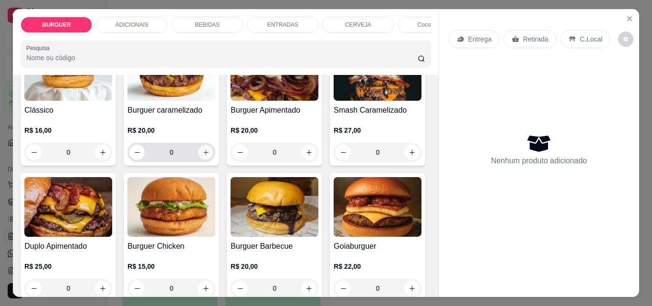
click at [202, 156] on icon "increase-product-quantity" at bounding box center [205, 152] width 7 height 7
type input "1"
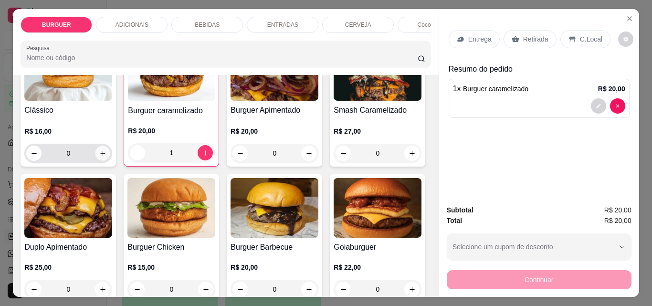
click at [99, 157] on icon "increase-product-quantity" at bounding box center [102, 153] width 7 height 7
type input "1"
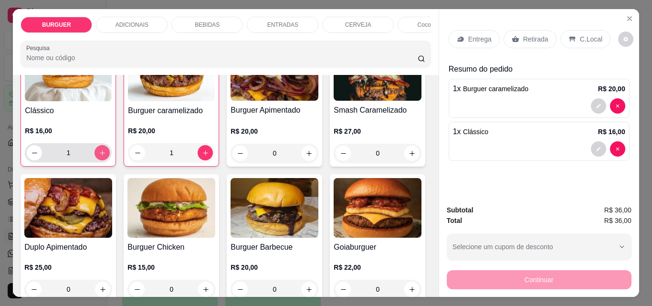
scroll to position [100, 0]
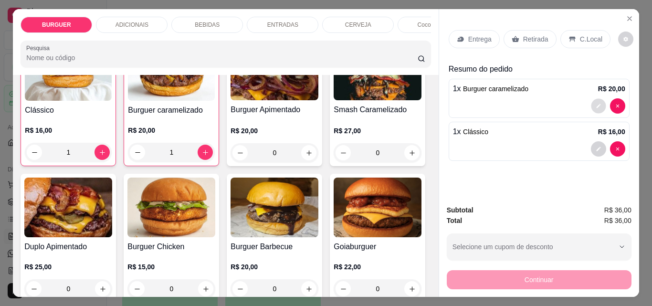
click at [596, 104] on icon "decrease-product-quantity" at bounding box center [598, 106] width 4 height 4
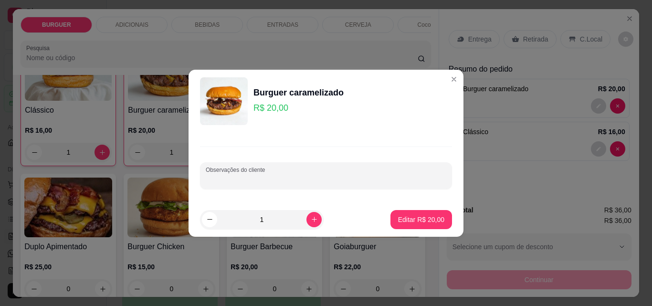
click at [244, 179] on input "Observações do cliente" at bounding box center [326, 180] width 240 height 10
type input "carne bem passada"
click at [421, 222] on p "Editar R$ 20,00" at bounding box center [420, 219] width 45 height 9
type input "0"
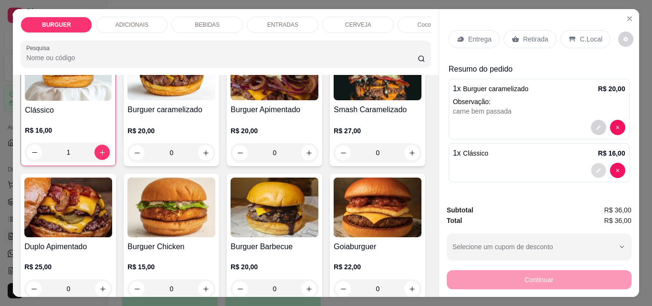
click at [595, 167] on icon "decrease-product-quantity" at bounding box center [598, 170] width 6 height 6
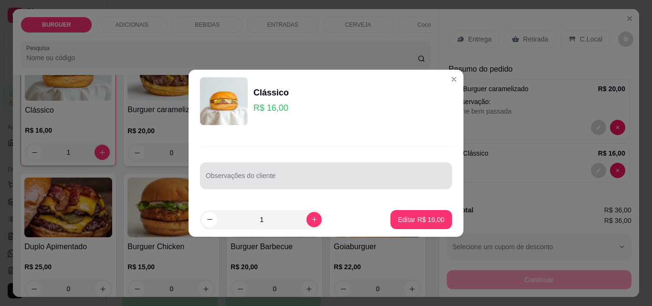
click at [254, 186] on div "Observações do cliente" at bounding box center [326, 175] width 252 height 27
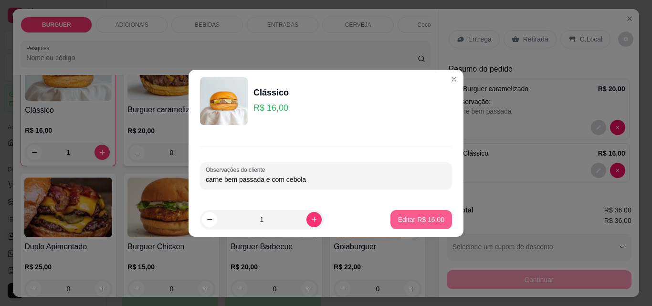
type input "carne bem passada e com cebola"
click at [400, 220] on p "Editar R$ 16,00" at bounding box center [420, 219] width 45 height 9
type input "0"
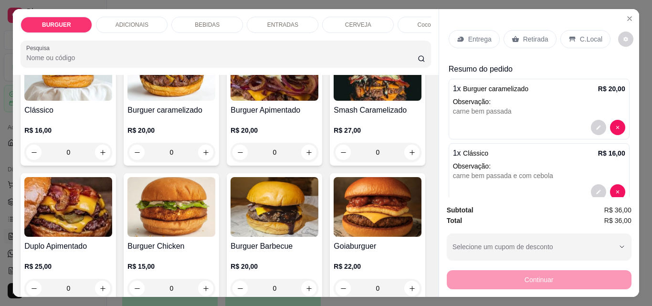
click at [468, 35] on p "Entrega" at bounding box center [479, 39] width 23 height 10
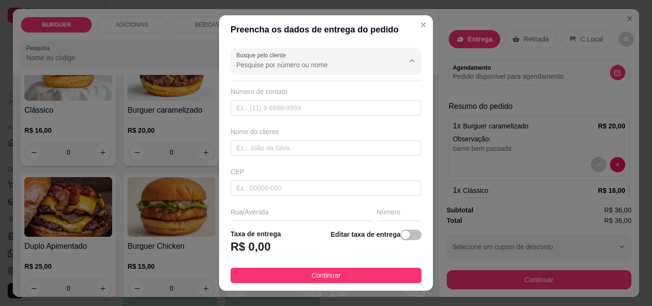
click at [277, 66] on input "Busque pelo cliente" at bounding box center [312, 65] width 153 height 10
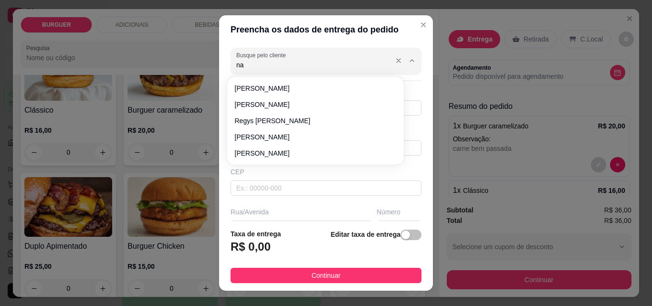
type input "n"
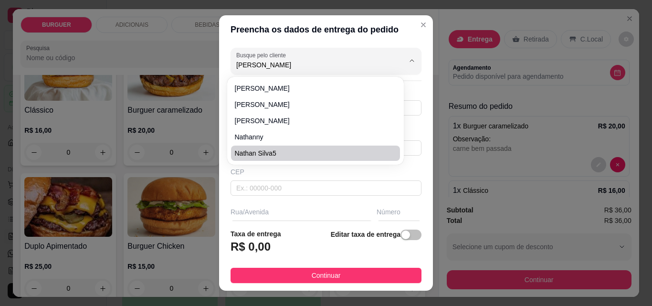
click at [237, 153] on span "Nathan Silva5" at bounding box center [311, 153] width 152 height 10
type input "Nathan Silva5"
type input "8681583190"
type input "Nathan Silva5"
type input "Rua [PERSON_NAME][GEOGRAPHIC_DATA]"
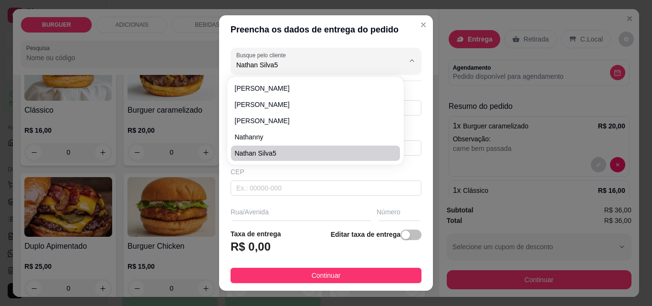
type input "720"
type input "Esperantina"
type input "Próximo a comunidade São Benedito"
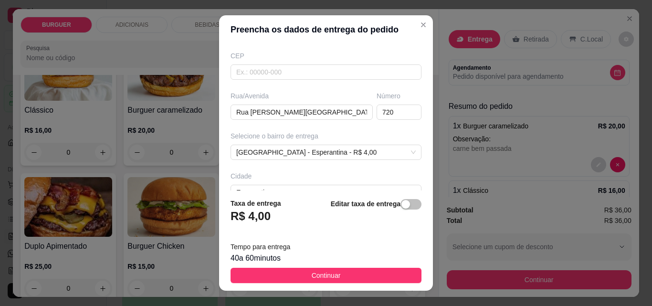
scroll to position [175, 0]
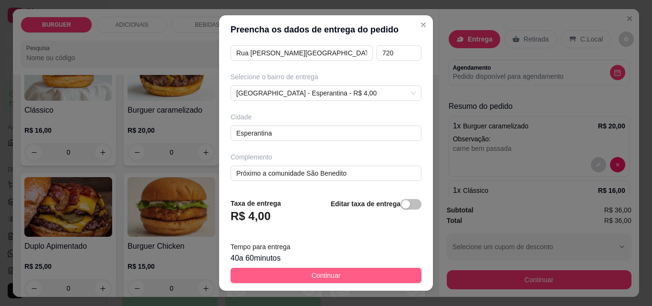
type input "Nathan Silva5"
click at [314, 270] on span "Continuar" at bounding box center [325, 275] width 29 height 10
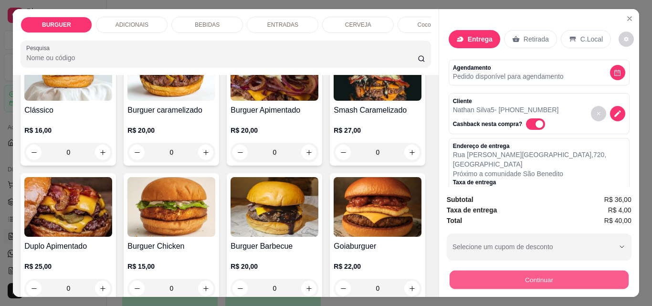
click at [476, 277] on button "Continuar" at bounding box center [538, 279] width 179 height 19
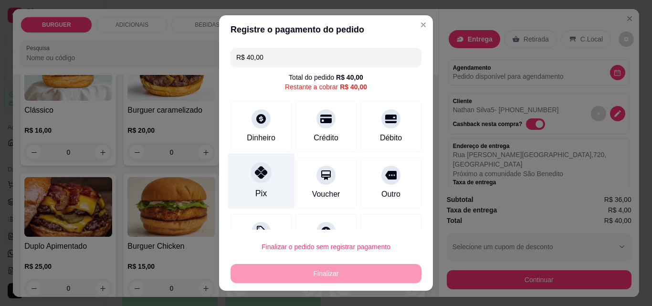
click at [270, 176] on div "Pix" at bounding box center [261, 181] width 67 height 56
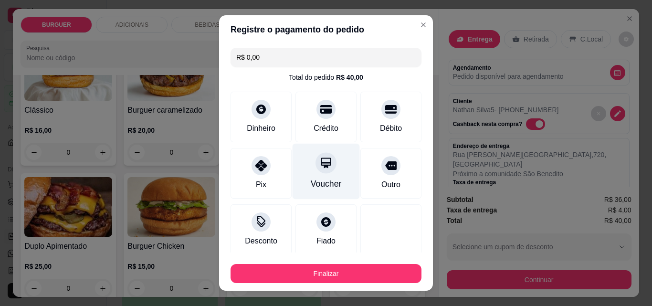
scroll to position [56, 0]
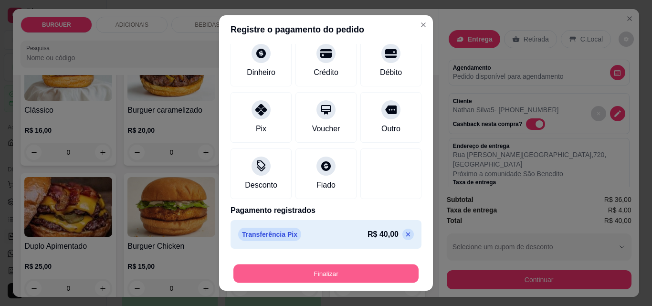
click at [312, 275] on button "Finalizar" at bounding box center [325, 273] width 185 height 19
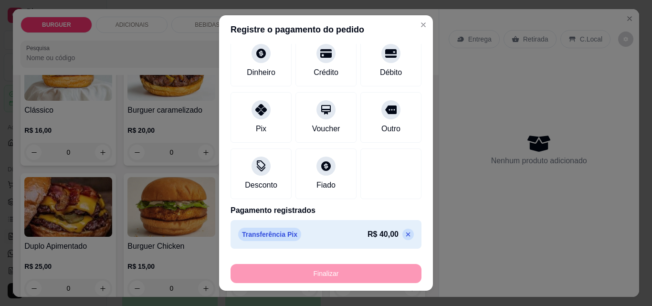
type input "-R$ 40,00"
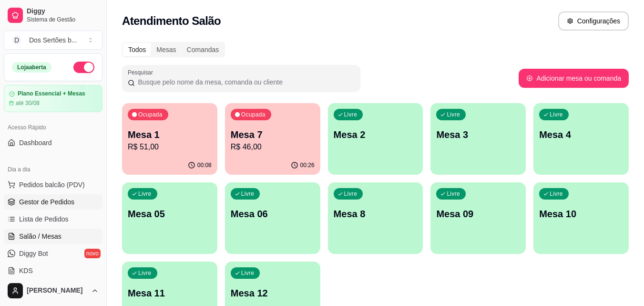
click at [41, 202] on span "Gestor de Pedidos" at bounding box center [46, 202] width 55 height 10
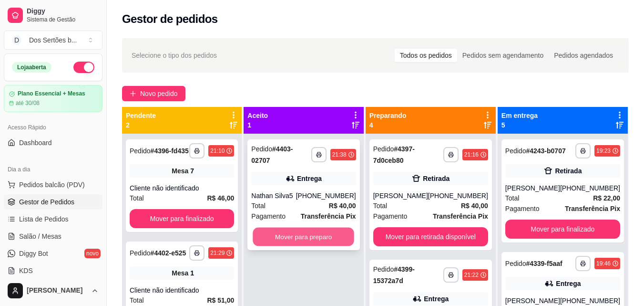
click at [301, 228] on button "Mover para preparo" at bounding box center [304, 237] width 102 height 19
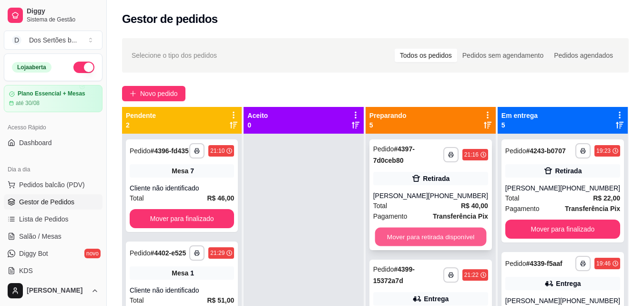
click at [410, 234] on button "Mover para retirada disponível" at bounding box center [431, 237] width 112 height 19
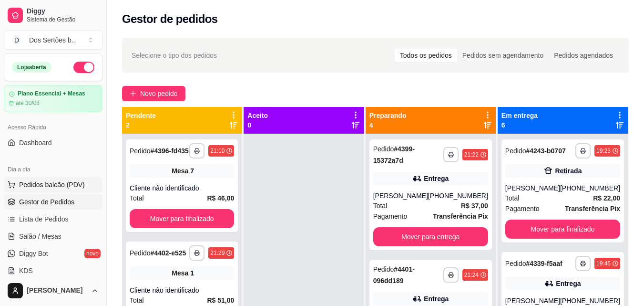
click at [48, 182] on span "Pedidos balcão (PDV)" at bounding box center [52, 185] width 66 height 10
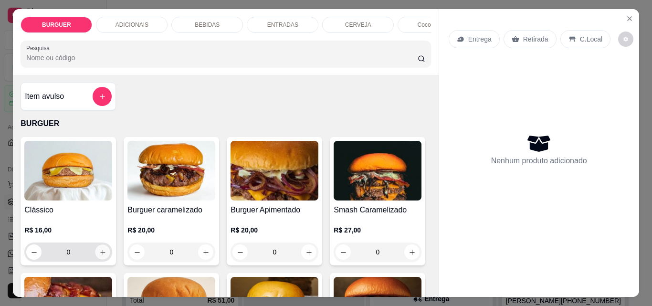
click at [102, 252] on icon "increase-product-quantity" at bounding box center [102, 252] width 7 height 7
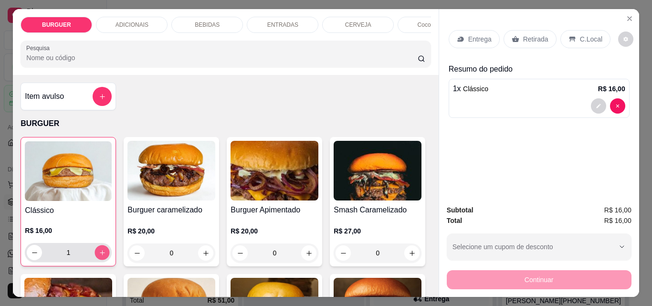
click at [102, 254] on icon "increase-product-quantity" at bounding box center [102, 252] width 7 height 7
type input "2"
click at [468, 37] on p "Entrega" at bounding box center [479, 39] width 23 height 10
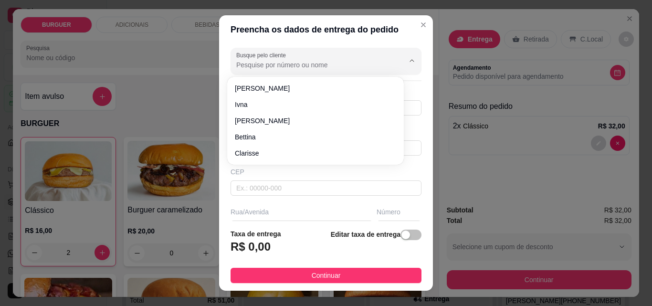
click at [249, 62] on input "Busque pelo cliente" at bounding box center [312, 65] width 153 height 10
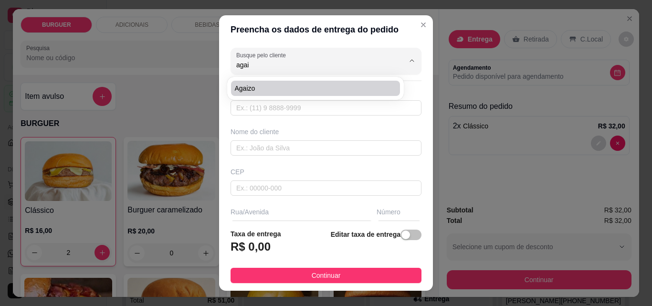
click at [246, 87] on span "Agaizo" at bounding box center [311, 88] width 152 height 10
type input "Agaizo"
type input "86981955563"
type input "Agaizo"
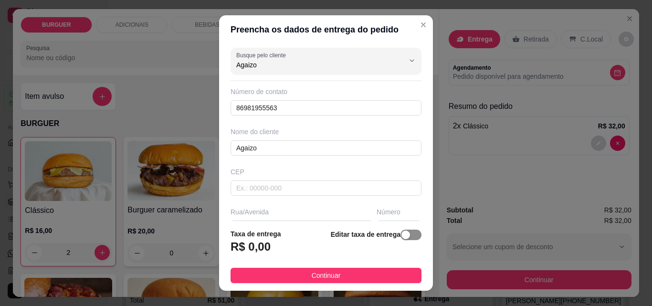
type input "Agaizo"
click at [403, 236] on span "button" at bounding box center [410, 234] width 21 height 10
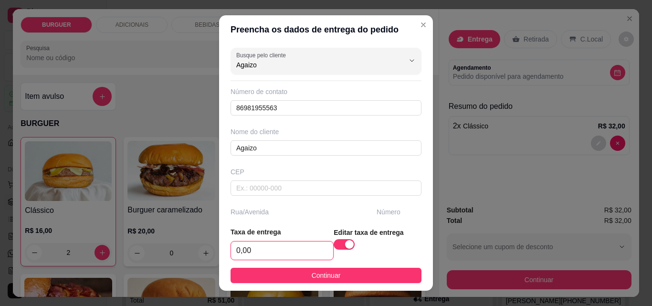
click at [256, 253] on input "0,00" at bounding box center [282, 250] width 102 height 18
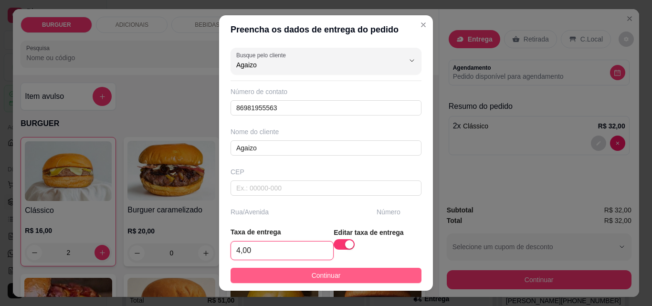
type input "4,00"
click at [301, 272] on button "Continuar" at bounding box center [325, 275] width 191 height 15
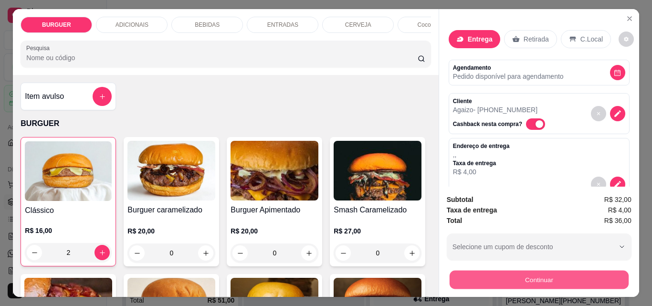
click at [499, 276] on button "Continuar" at bounding box center [538, 279] width 179 height 19
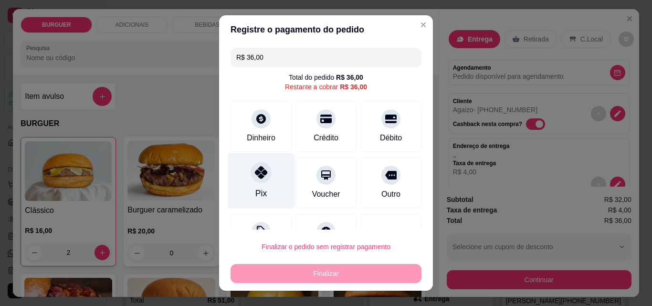
click at [245, 187] on div "Pix" at bounding box center [261, 181] width 67 height 56
type input "R$ 0,00"
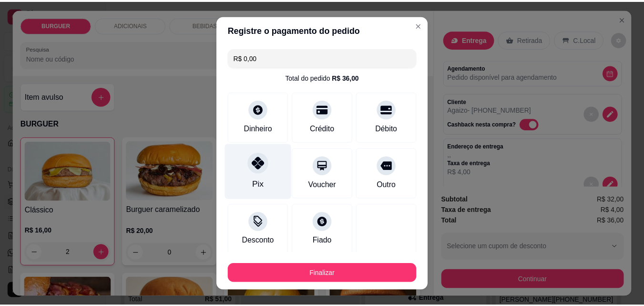
scroll to position [56, 0]
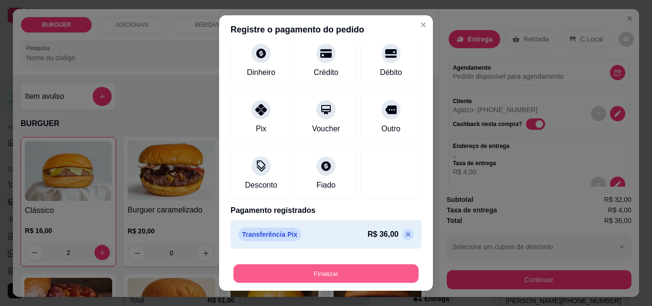
click at [300, 274] on button "Finalizar" at bounding box center [325, 273] width 185 height 19
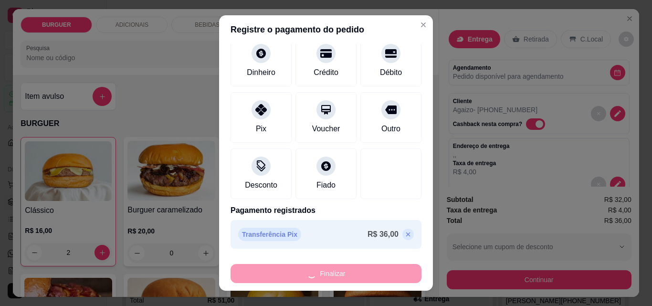
type input "0"
type input "-R$ 36,00"
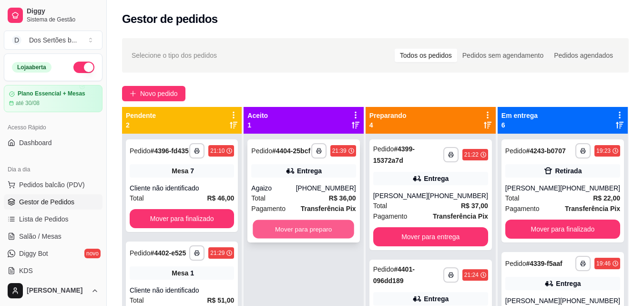
click at [317, 223] on button "Mover para preparo" at bounding box center [304, 229] width 102 height 19
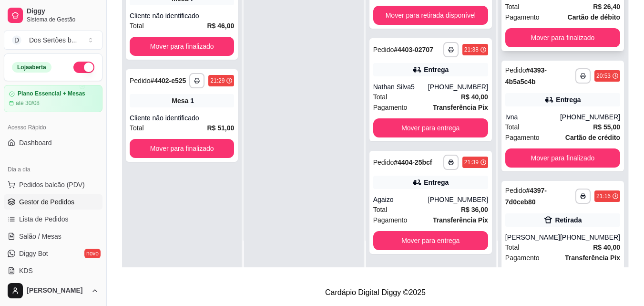
scroll to position [243, 0]
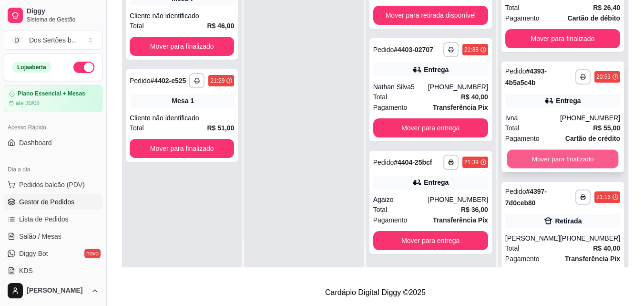
click at [525, 168] on button "Mover para finalizado" at bounding box center [563, 159] width 112 height 19
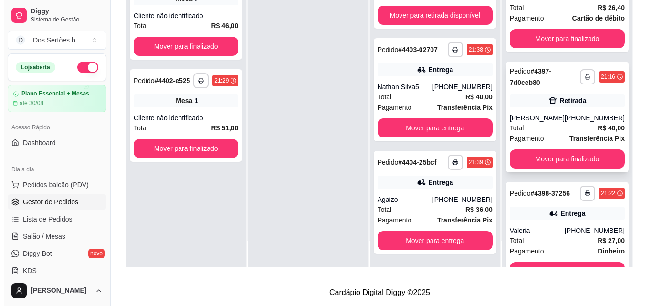
scroll to position [305, 0]
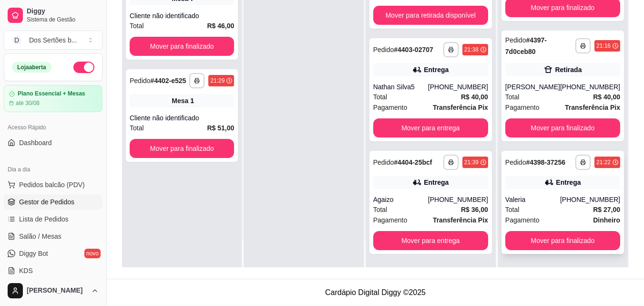
click at [508, 191] on div "**********" at bounding box center [563, 202] width 123 height 103
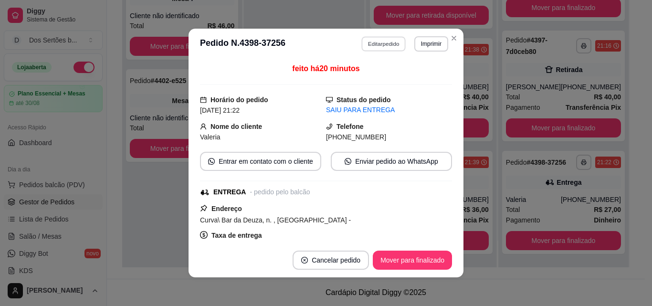
click at [370, 45] on button "Editar pedido" at bounding box center [384, 43] width 44 height 15
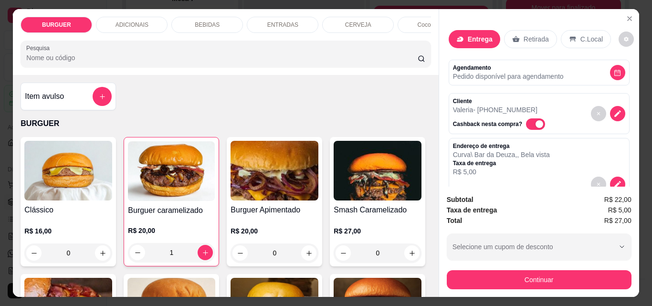
scroll to position [128, 0]
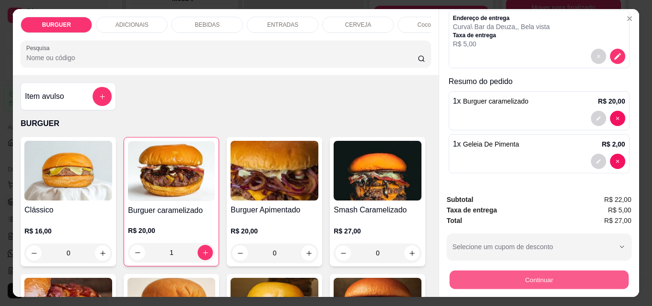
click at [473, 278] on button "Continuar" at bounding box center [538, 279] width 179 height 19
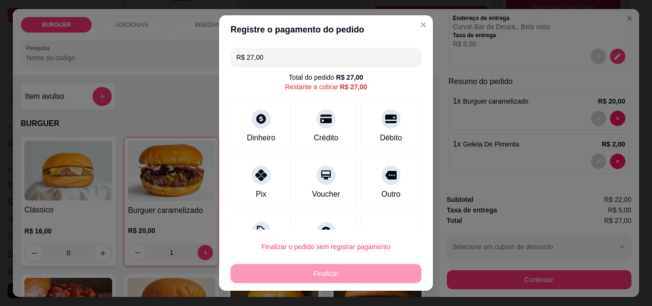
click at [261, 62] on input "R$ 27,00" at bounding box center [325, 57] width 179 height 19
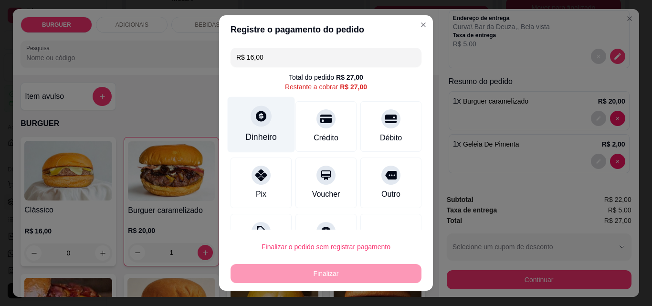
click at [249, 130] on div "Dinheiro" at bounding box center [261, 125] width 67 height 56
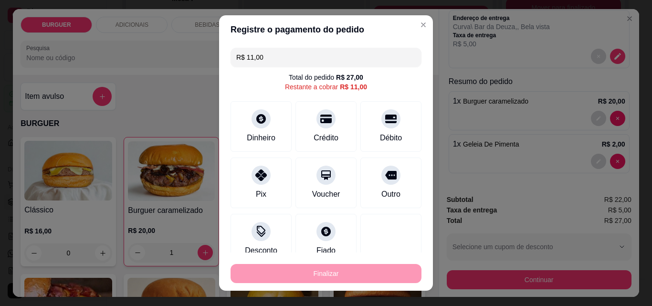
scroll to position [65, 0]
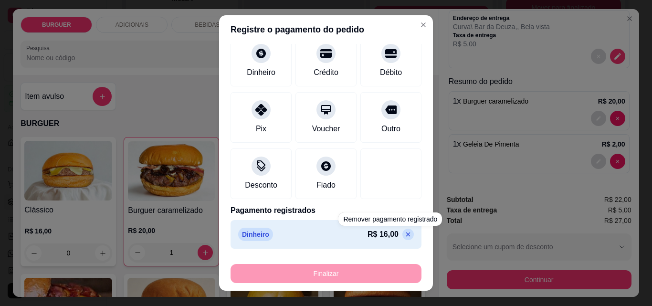
click at [404, 233] on icon at bounding box center [408, 234] width 8 height 8
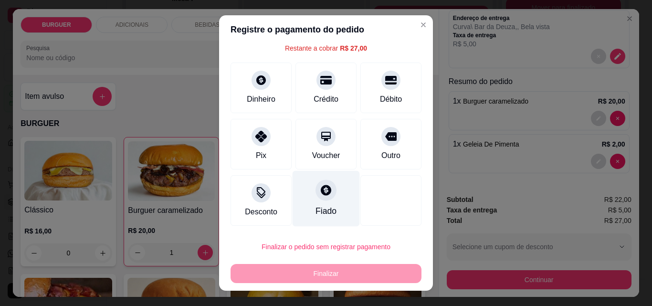
scroll to position [0, 0]
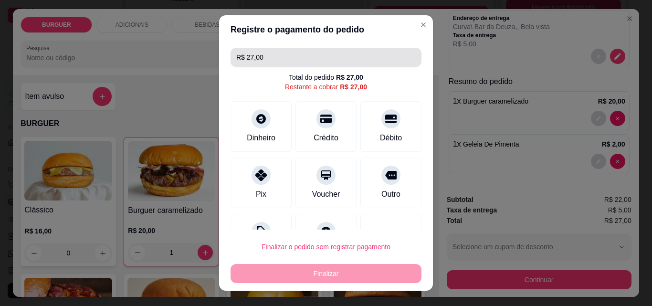
click at [260, 54] on input "R$ 27,00" at bounding box center [325, 57] width 179 height 19
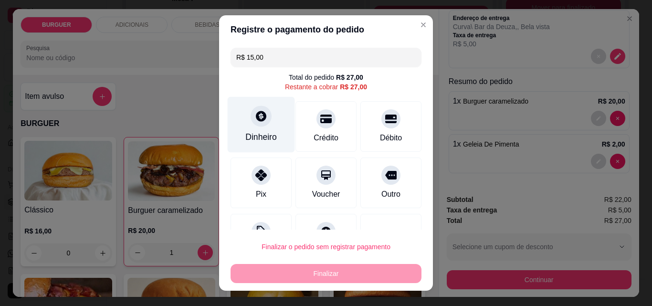
click at [249, 125] on div "Dinheiro" at bounding box center [261, 125] width 67 height 56
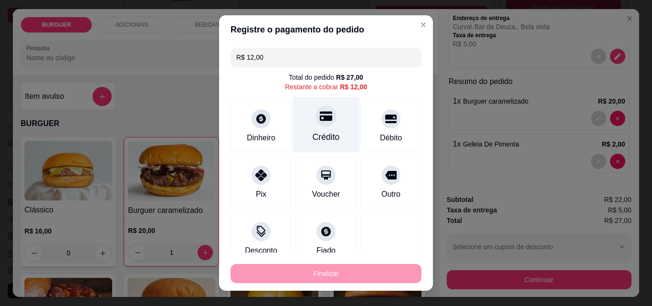
scroll to position [65, 0]
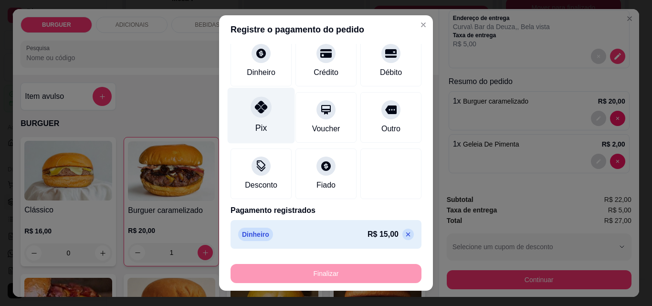
click at [245, 119] on div "Pix" at bounding box center [261, 116] width 67 height 56
type input "R$ 0,00"
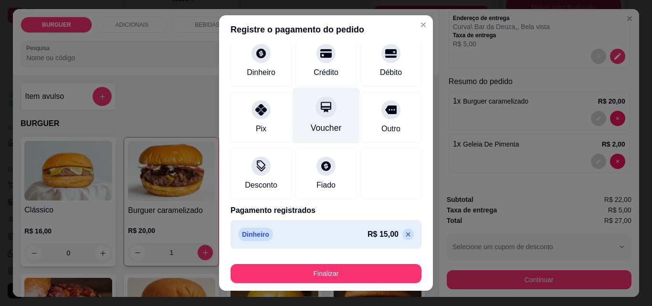
scroll to position [92, 0]
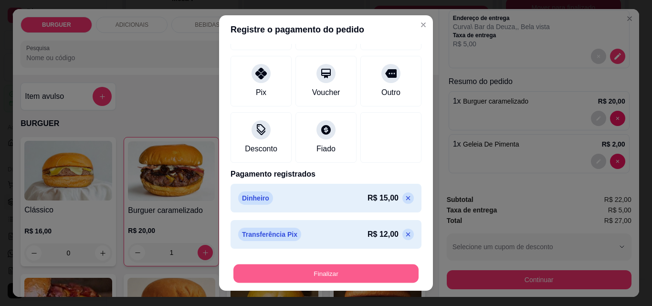
click at [318, 273] on button "Finalizar" at bounding box center [325, 273] width 185 height 19
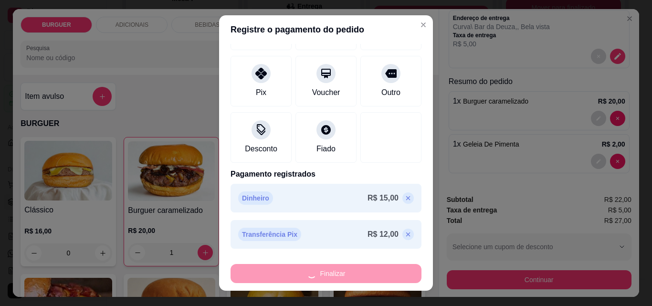
type input "0"
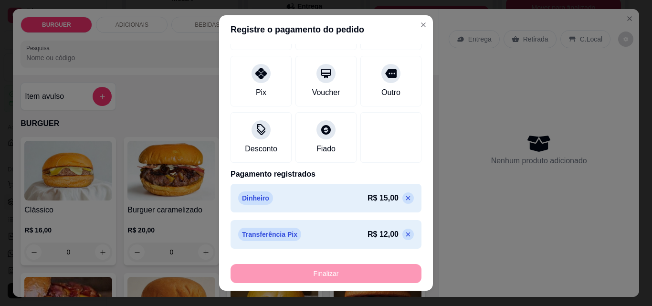
type input "-R$ 27,00"
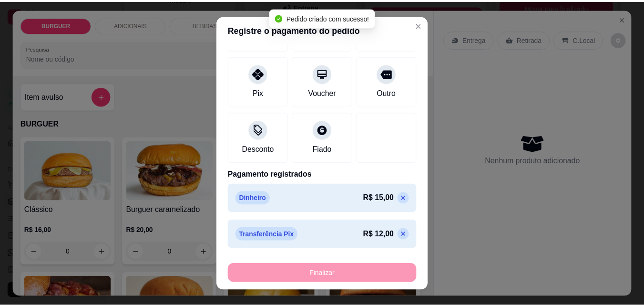
scroll to position [185, 0]
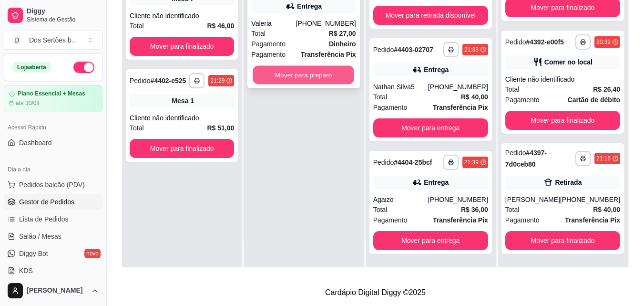
click at [295, 66] on button "Mover para preparo" at bounding box center [304, 75] width 102 height 19
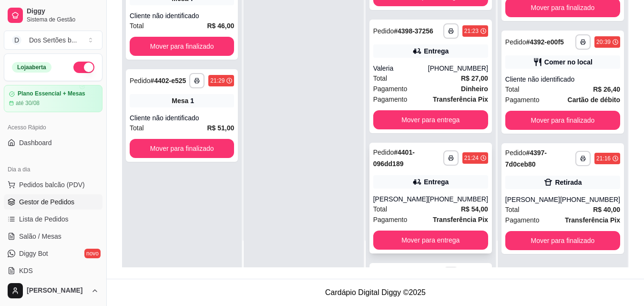
scroll to position [1, 0]
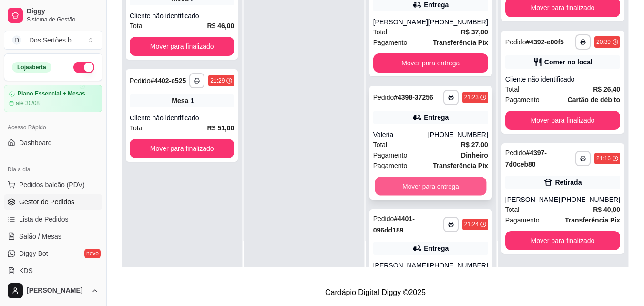
click at [422, 190] on button "Mover para entrega" at bounding box center [431, 186] width 112 height 19
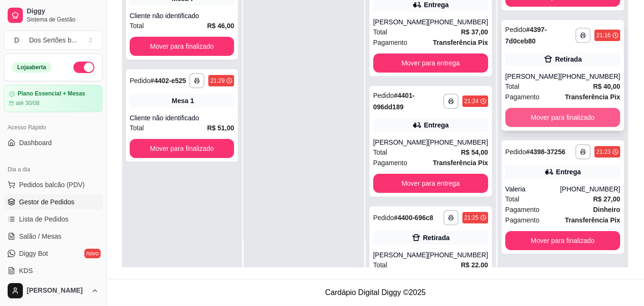
scroll to position [315, 0]
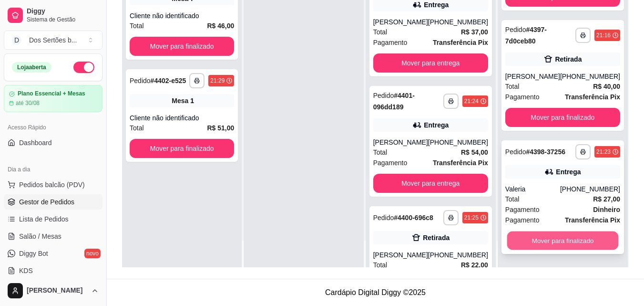
click at [562, 236] on button "Mover para finalizado" at bounding box center [563, 240] width 112 height 19
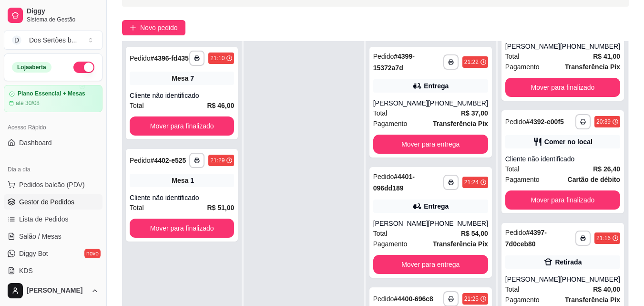
scroll to position [119, 0]
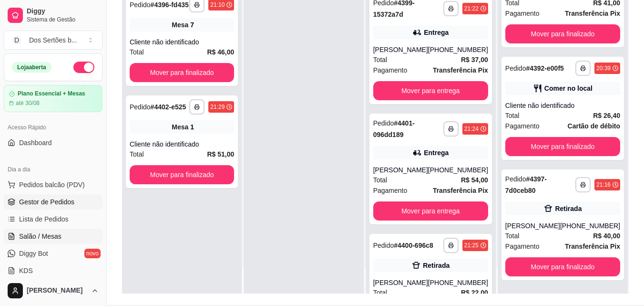
click at [19, 237] on link "Salão / Mesas" at bounding box center [53, 235] width 99 height 15
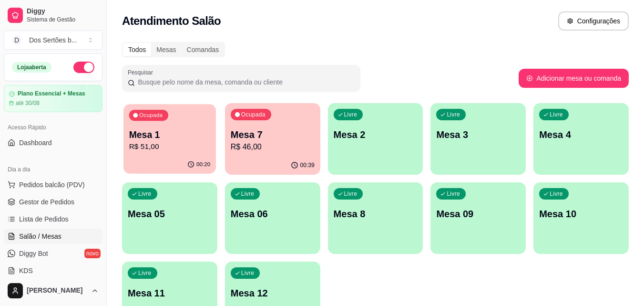
click at [165, 142] on p "R$ 51,00" at bounding box center [170, 146] width 82 height 11
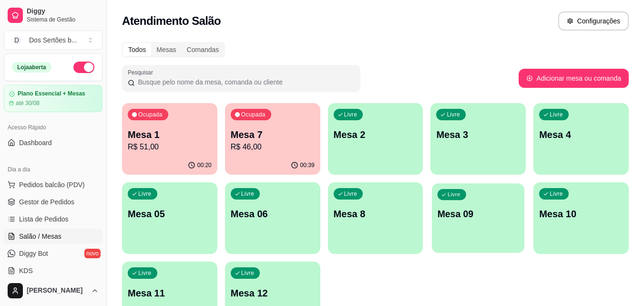
click at [470, 219] on p "Mesa 09" at bounding box center [479, 213] width 82 height 13
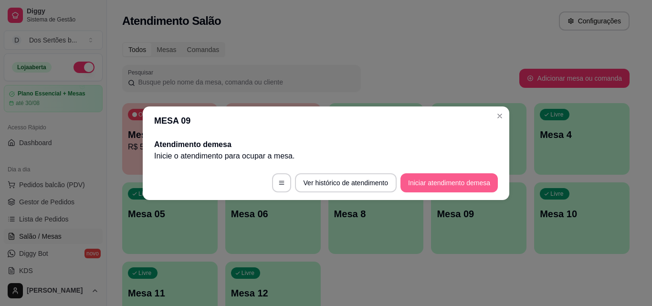
click at [445, 181] on button "Iniciar atendimento de mesa" at bounding box center [448, 182] width 97 height 19
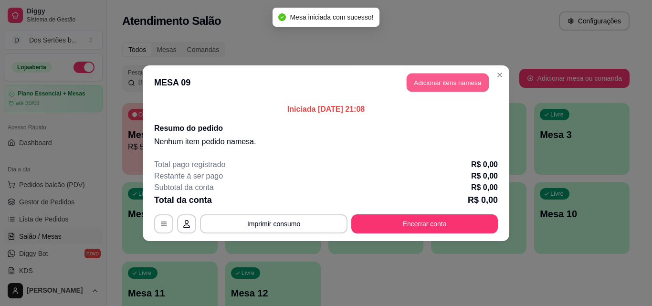
click at [430, 84] on button "Adicionar itens na mesa" at bounding box center [447, 82] width 82 height 19
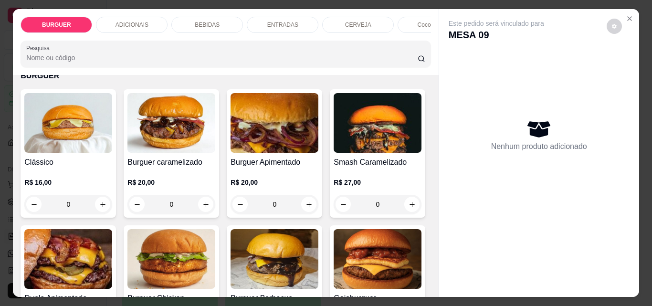
scroll to position [93, 0]
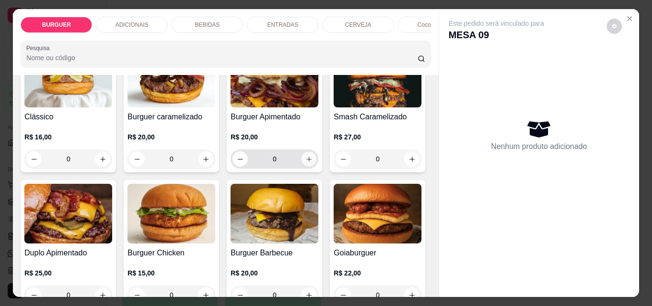
click at [301, 163] on button "increase-product-quantity" at bounding box center [308, 159] width 15 height 15
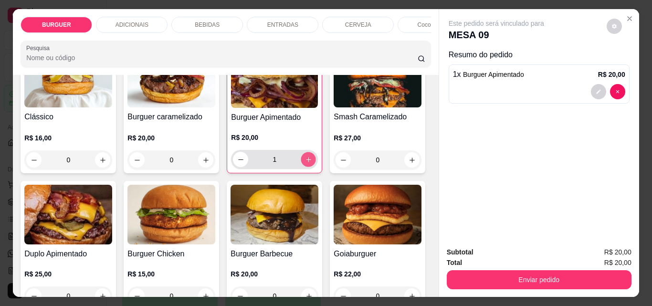
click at [301, 164] on button "increase-product-quantity" at bounding box center [308, 159] width 15 height 15
type input "2"
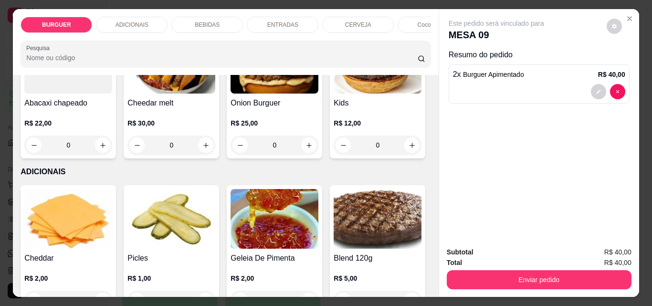
scroll to position [485, 0]
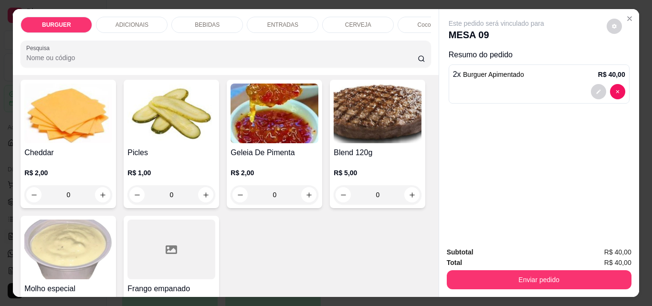
click at [408, 43] on icon "increase-product-quantity" at bounding box center [411, 39] width 7 height 7
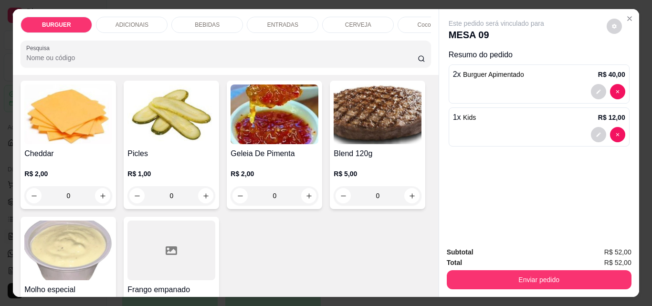
click at [408, 44] on icon "increase-product-quantity" at bounding box center [411, 40] width 7 height 7
type input "2"
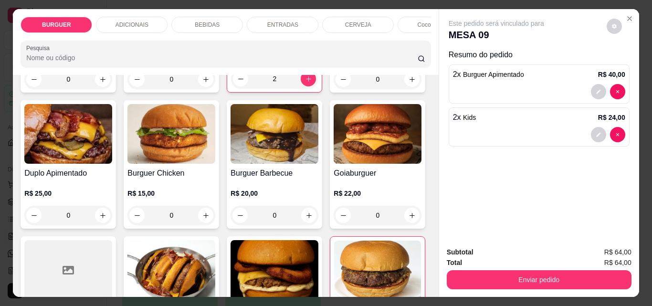
scroll to position [85, 0]
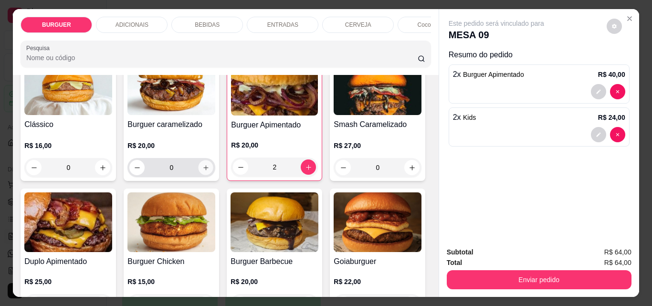
click at [202, 169] on icon "increase-product-quantity" at bounding box center [205, 167] width 7 height 7
type input "1"
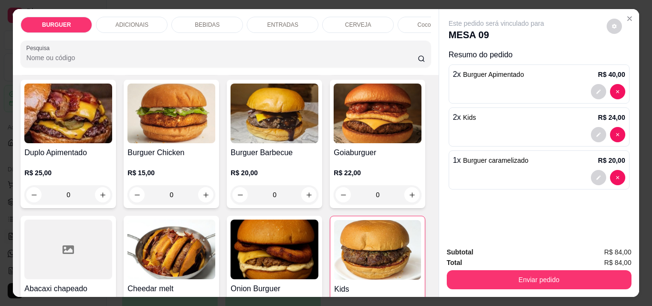
scroll to position [299, 0]
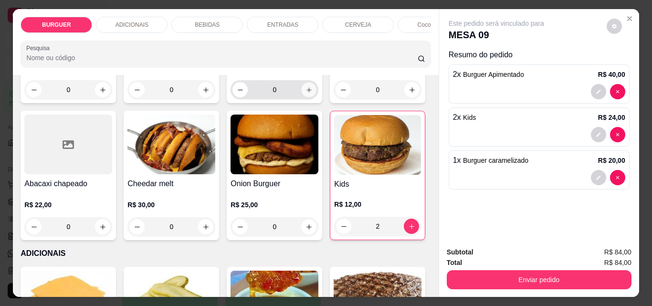
click at [305, 93] on icon "increase-product-quantity" at bounding box center [308, 89] width 7 height 7
type input "1"
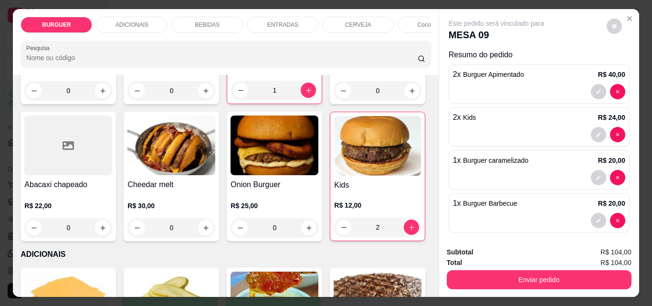
scroll to position [41, 0]
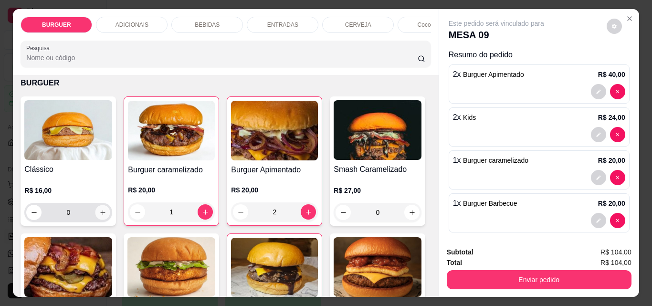
click at [99, 216] on icon "increase-product-quantity" at bounding box center [102, 212] width 7 height 7
type input "1"
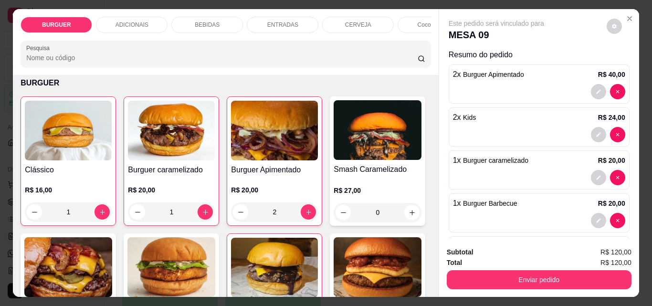
scroll to position [0, 0]
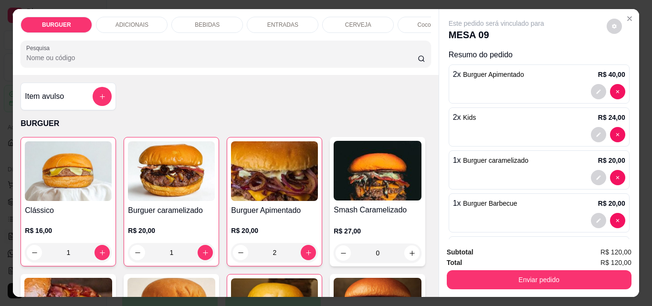
click at [190, 25] on div "BEBIDAS" at bounding box center [207, 25] width 72 height 16
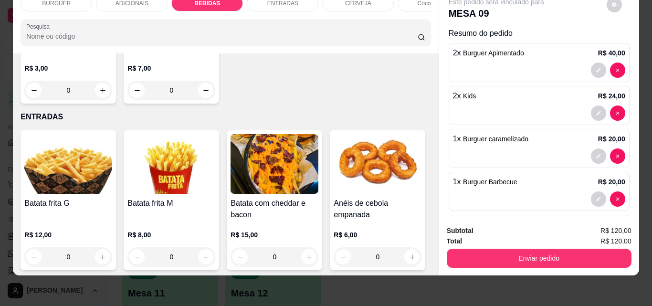
scroll to position [1361, 0]
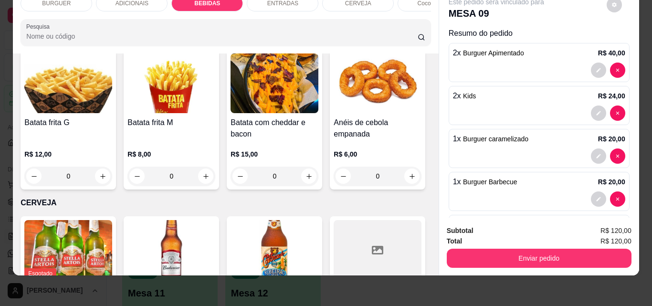
type input "1"
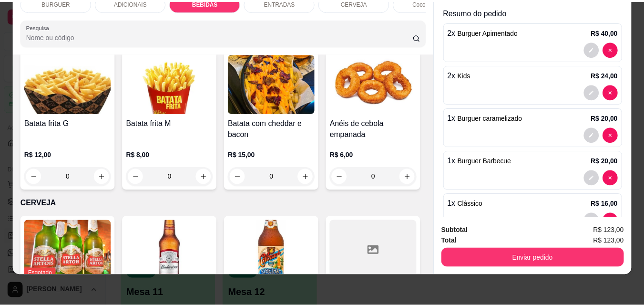
scroll to position [93, 0]
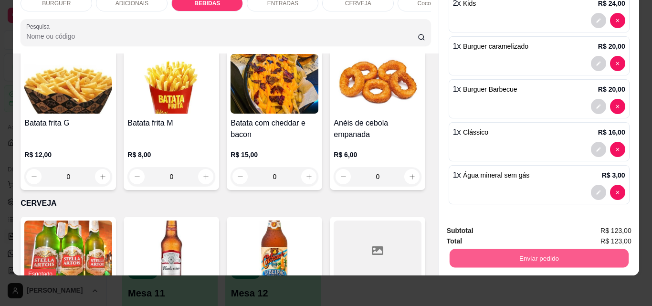
click at [486, 255] on button "Enviar pedido" at bounding box center [538, 258] width 179 height 19
click at [477, 224] on button "Não registrar e enviar pedido" at bounding box center [507, 227] width 96 height 18
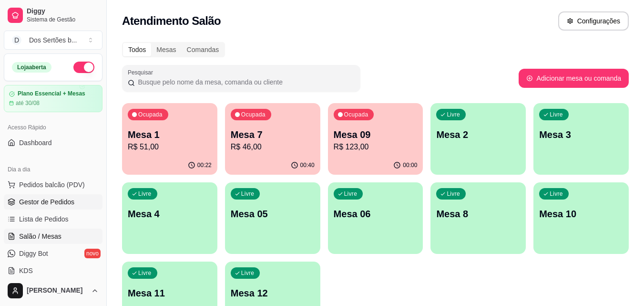
click at [24, 199] on span "Gestor de Pedidos" at bounding box center [46, 202] width 55 height 10
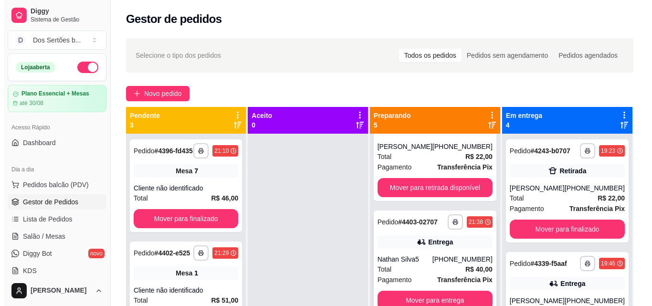
scroll to position [297, 0]
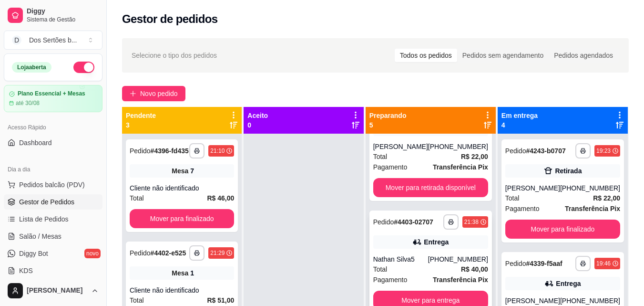
click at [396, 232] on div "**********" at bounding box center [431, 261] width 123 height 103
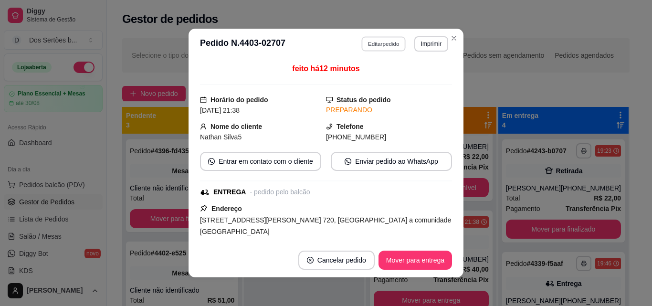
click at [362, 39] on button "Editar pedido" at bounding box center [384, 43] width 44 height 15
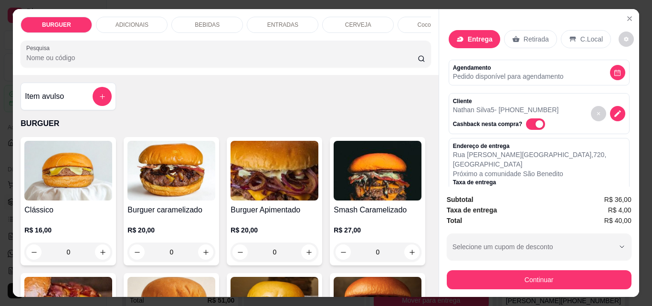
click at [220, 18] on div "BEBIDAS" at bounding box center [207, 25] width 72 height 16
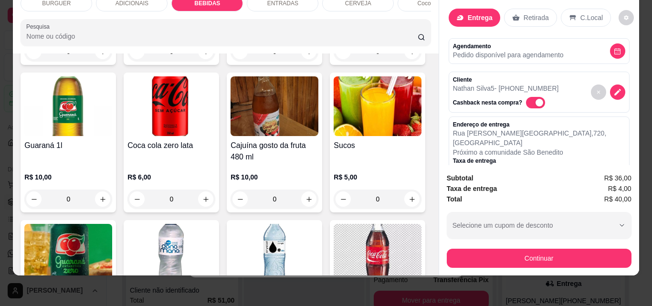
scroll to position [1013, 0]
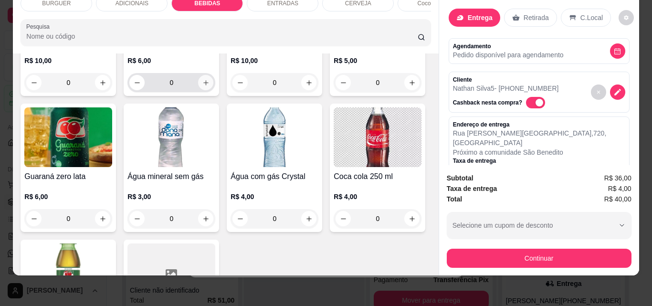
click at [209, 86] on icon "increase-product-quantity" at bounding box center [205, 82] width 7 height 7
type input "1"
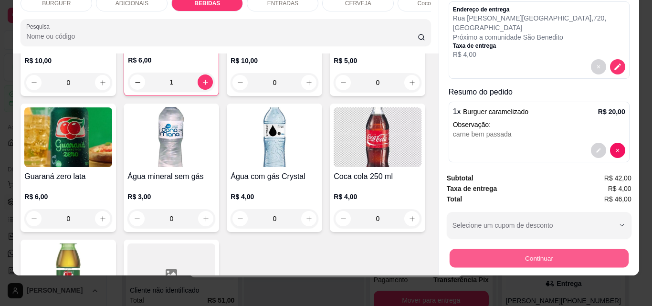
click at [480, 249] on button "Continuar" at bounding box center [538, 258] width 179 height 19
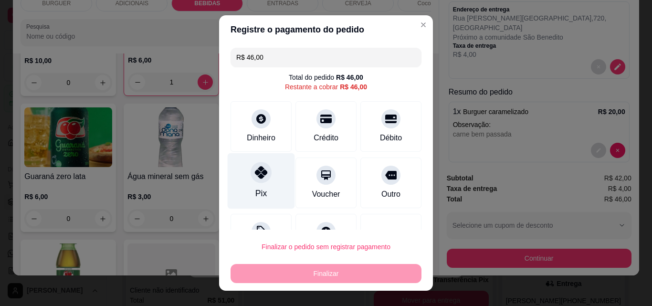
click at [252, 164] on div at bounding box center [260, 172] width 21 height 21
type input "R$ 0,00"
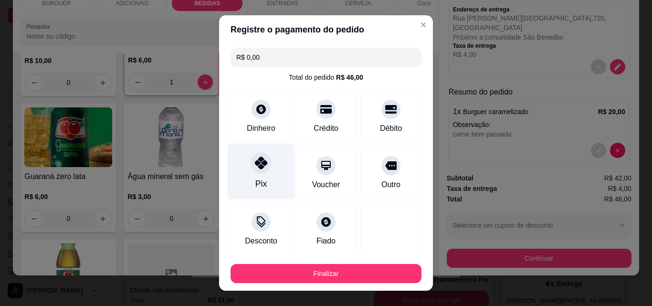
scroll to position [56, 0]
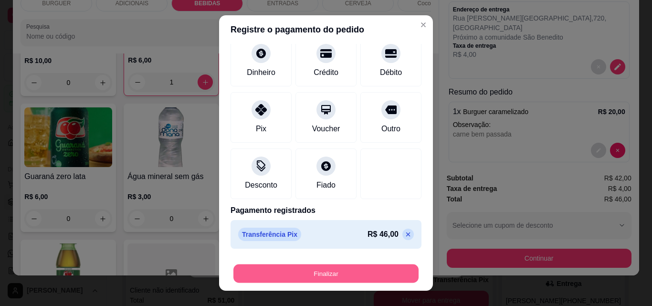
click at [261, 265] on button "Finalizar" at bounding box center [325, 273] width 185 height 19
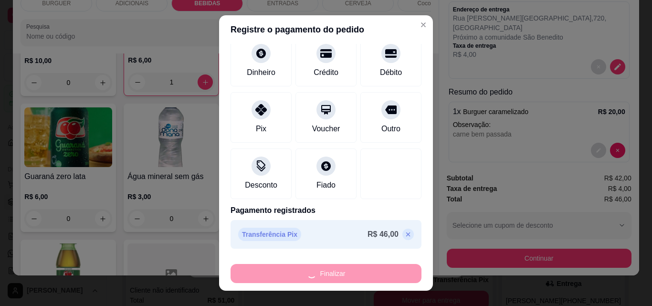
type input "0"
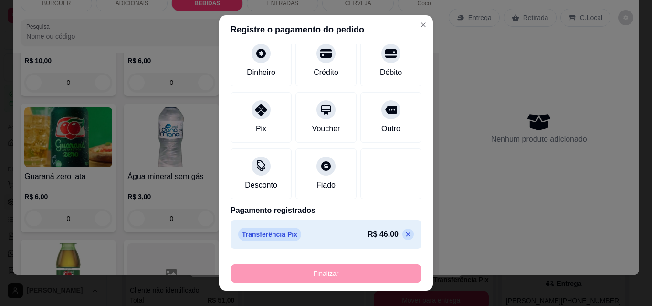
type input "-R$ 46,00"
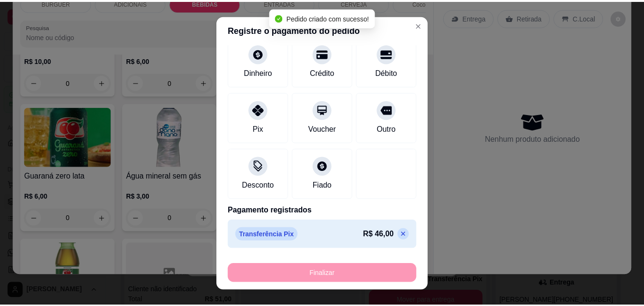
scroll to position [177, 0]
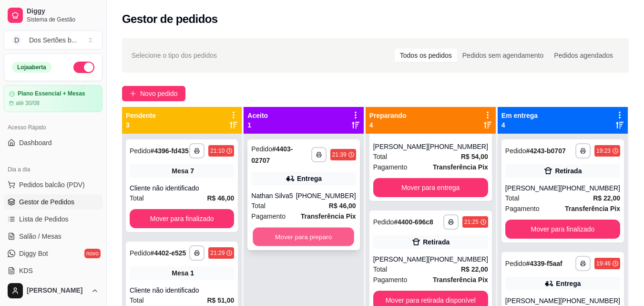
click at [275, 228] on button "Mover para preparo" at bounding box center [304, 237] width 102 height 19
click at [295, 231] on button "Mover para preparo" at bounding box center [304, 237] width 102 height 19
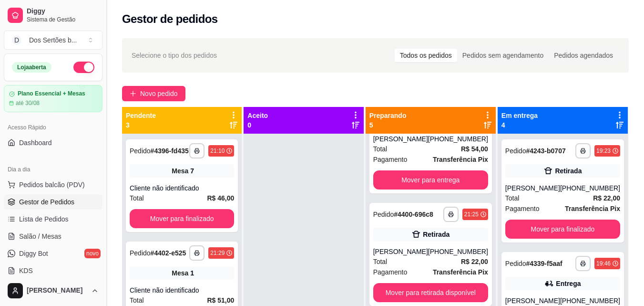
scroll to position [297, 0]
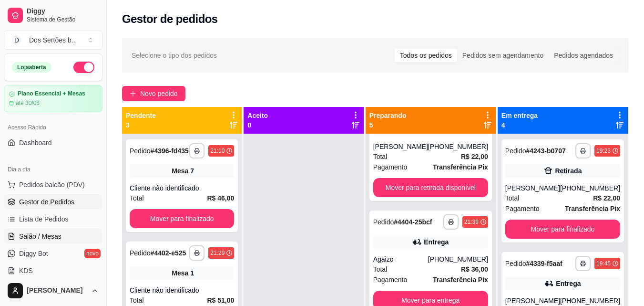
click at [70, 234] on link "Salão / Mesas" at bounding box center [53, 235] width 99 height 15
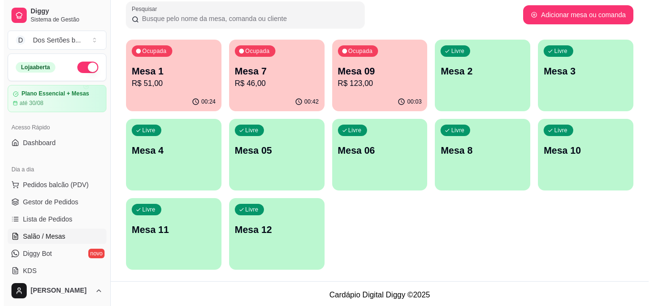
scroll to position [66, 0]
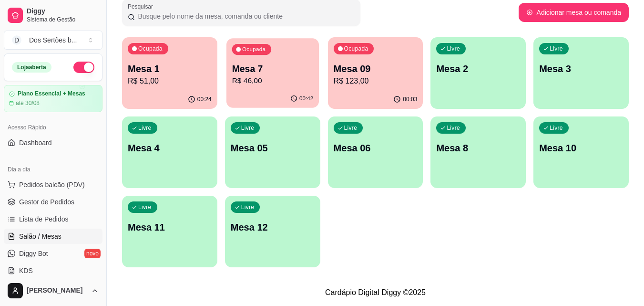
click at [293, 87] on div "Ocupada Mesa 7 R$ 46,00" at bounding box center [273, 64] width 93 height 52
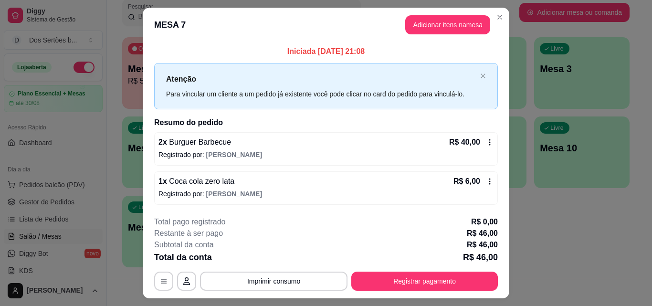
scroll to position [23, 0]
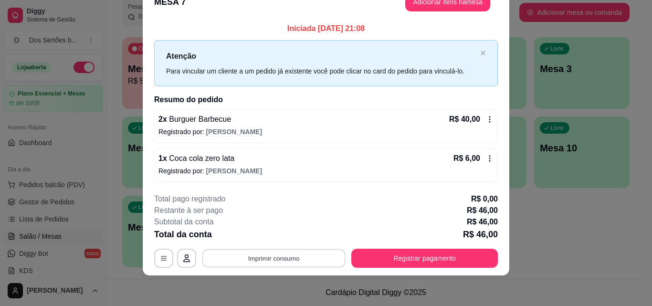
click at [288, 252] on button "Imprimir consumo" at bounding box center [273, 258] width 143 height 19
click at [257, 239] on button "Impressora" at bounding box center [273, 235] width 69 height 15
click at [251, 255] on button "Imprimir consumo" at bounding box center [273, 258] width 143 height 19
click at [250, 239] on button "Impressora" at bounding box center [272, 235] width 67 height 15
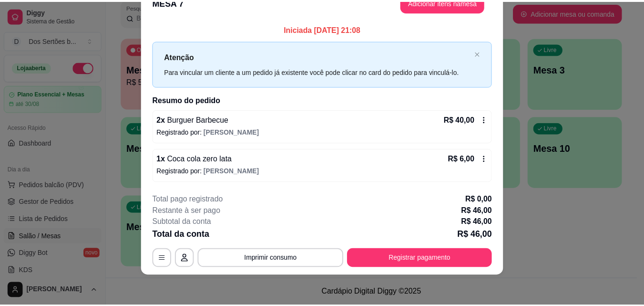
scroll to position [0, 0]
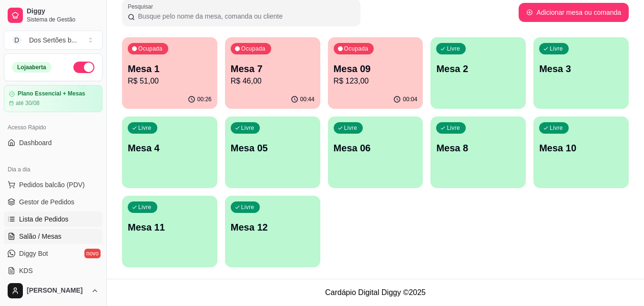
click at [68, 213] on link "Lista de Pedidos" at bounding box center [53, 218] width 99 height 15
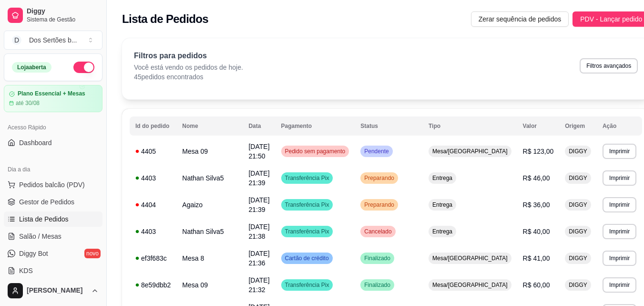
click at [41, 193] on ul "Pedidos balcão (PDV) Gestor de Pedidos Lista de Pedidos Salão / Mesas Diggy Bot…" at bounding box center [53, 227] width 99 height 101
click at [33, 197] on link "Gestor de Pedidos" at bounding box center [53, 201] width 99 height 15
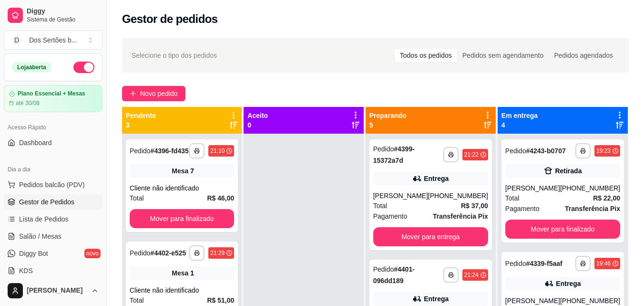
click at [320, 180] on div at bounding box center [304, 287] width 120 height 306
drag, startPoint x: 289, startPoint y: 258, endPoint x: 274, endPoint y: 211, distance: 49.0
click at [274, 211] on div at bounding box center [304, 287] width 120 height 306
click at [644, 227] on div "**********" at bounding box center [376, 228] width 538 height 392
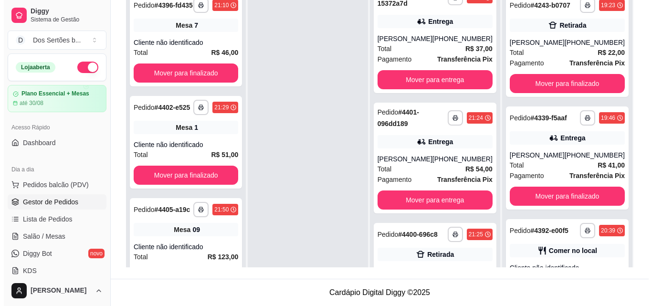
scroll to position [279, 0]
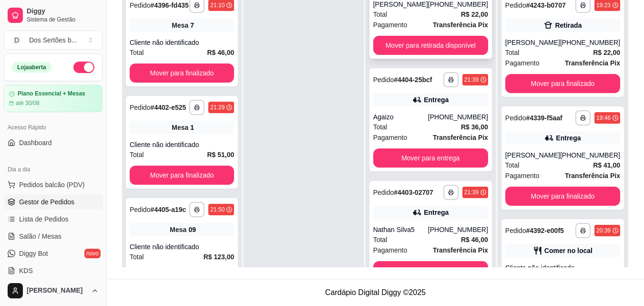
click at [404, 30] on span "Pagamento" at bounding box center [390, 25] width 34 height 10
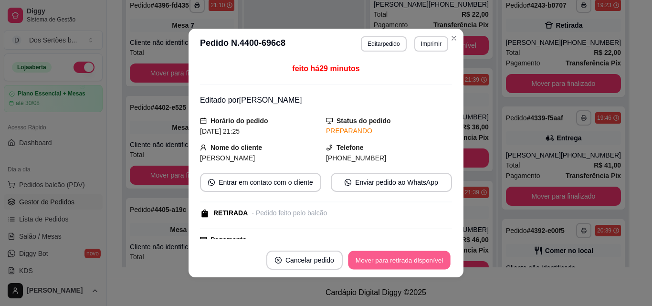
click at [420, 251] on button "Mover para retirada disponível" at bounding box center [399, 260] width 102 height 19
click at [407, 257] on button "Mover para retirada disponível" at bounding box center [398, 259] width 105 height 19
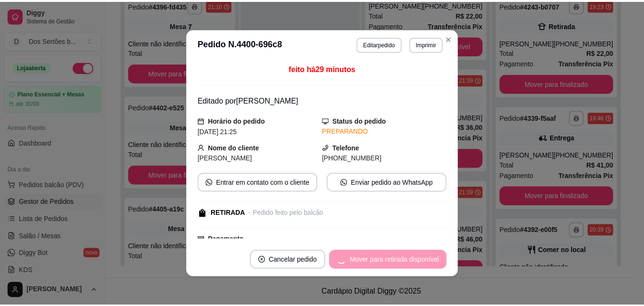
scroll to position [158, 0]
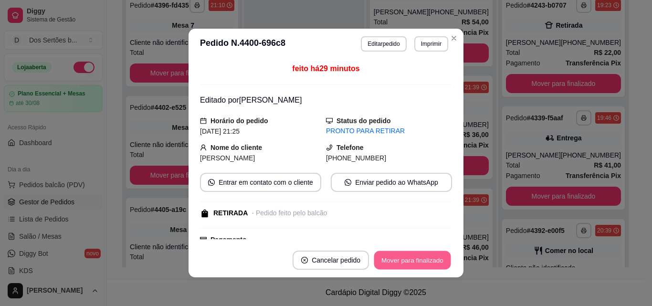
click at [417, 260] on button "Mover para finalizado" at bounding box center [412, 260] width 77 height 19
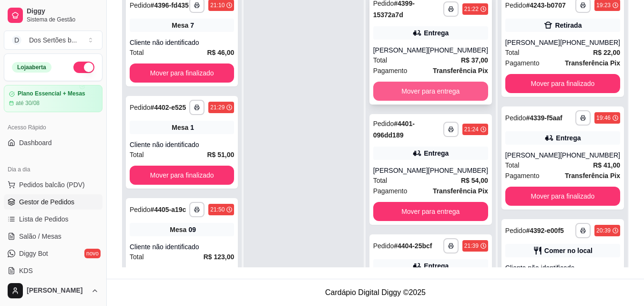
scroll to position [142, 0]
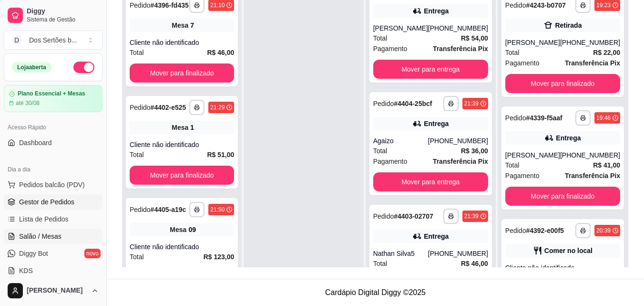
click at [18, 230] on link "Salão / Mesas" at bounding box center [53, 235] width 99 height 15
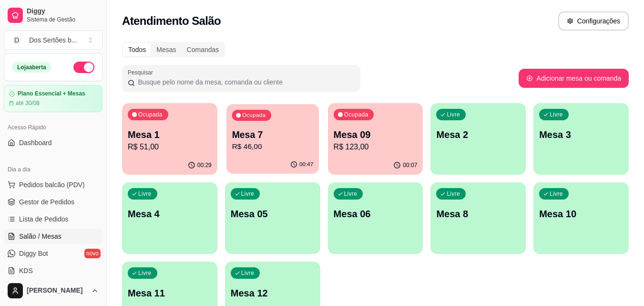
click at [303, 139] on p "Mesa 7" at bounding box center [273, 134] width 82 height 13
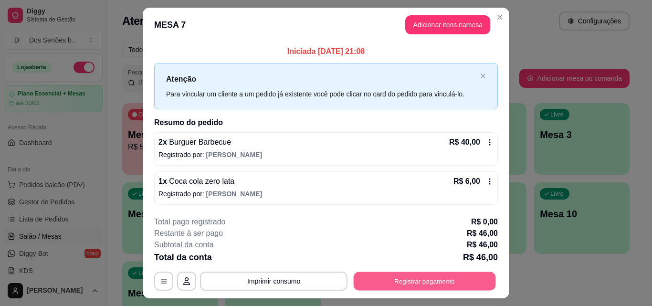
click at [412, 281] on button "Registrar pagamento" at bounding box center [424, 281] width 142 height 19
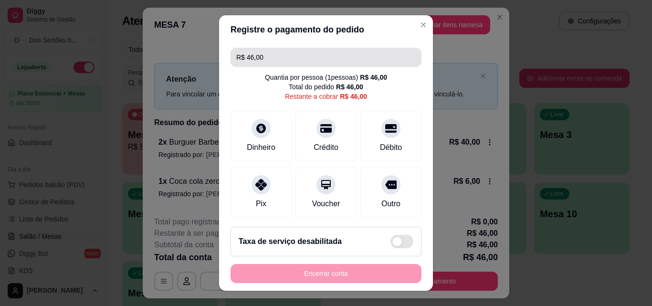
click at [270, 59] on input "R$ 46,00" at bounding box center [325, 57] width 179 height 19
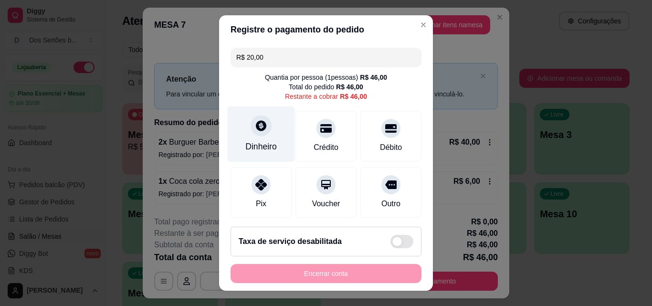
click at [250, 143] on div "Dinheiro" at bounding box center [260, 146] width 31 height 12
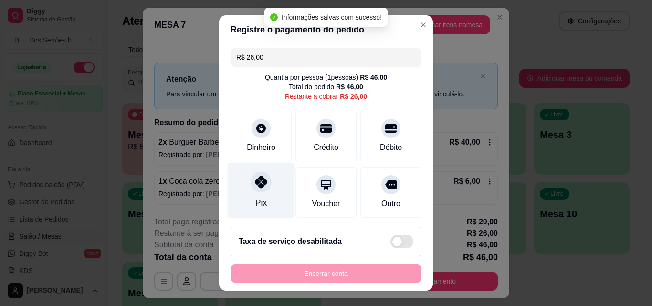
click at [239, 205] on div "Pix" at bounding box center [261, 191] width 67 height 56
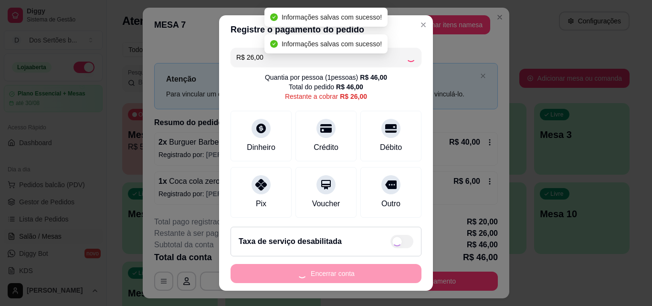
type input "R$ 0,00"
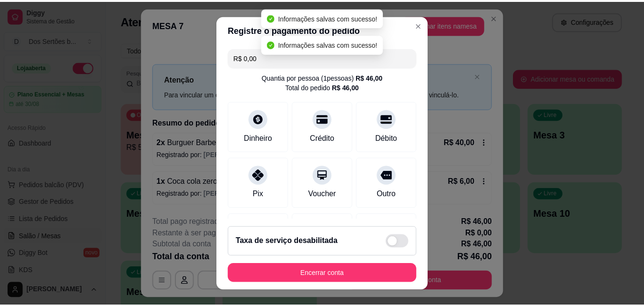
scroll to position [146, 0]
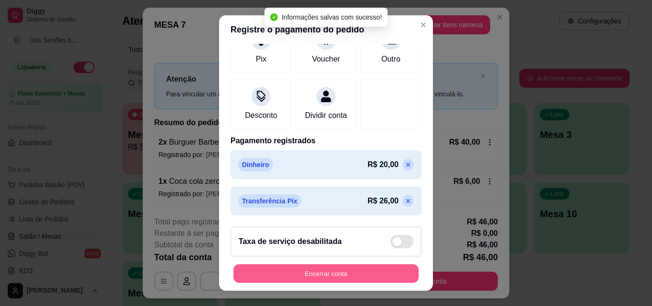
click at [288, 274] on button "Encerrar conta" at bounding box center [325, 273] width 185 height 19
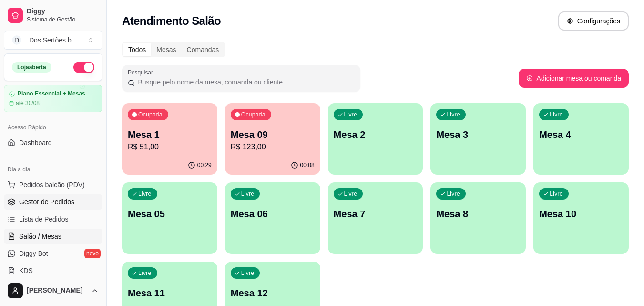
click at [19, 203] on link "Gestor de Pedidos" at bounding box center [53, 201] width 99 height 15
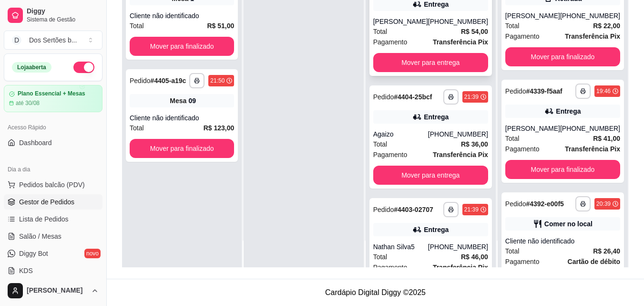
scroll to position [185, 0]
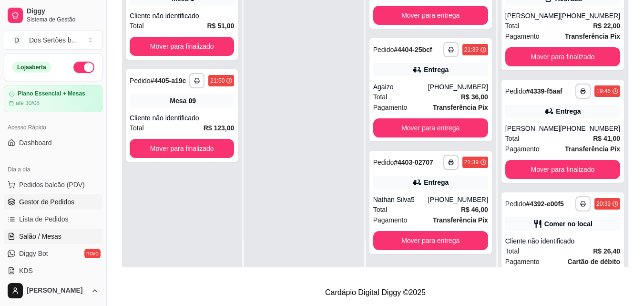
click at [24, 231] on span "Salão / Mesas" at bounding box center [40, 236] width 42 height 10
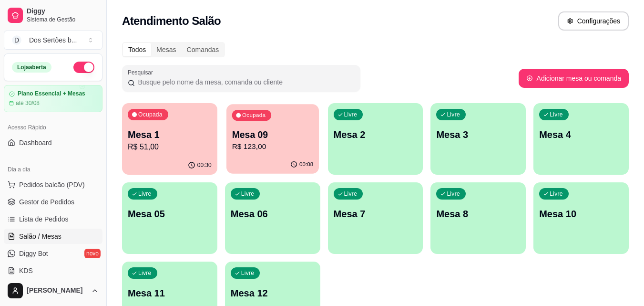
click at [267, 158] on div "00:08" at bounding box center [273, 165] width 93 height 18
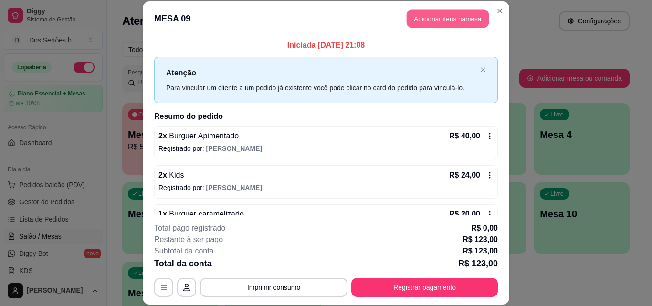
click at [430, 22] on button "Adicionar itens na mesa" at bounding box center [447, 19] width 82 height 19
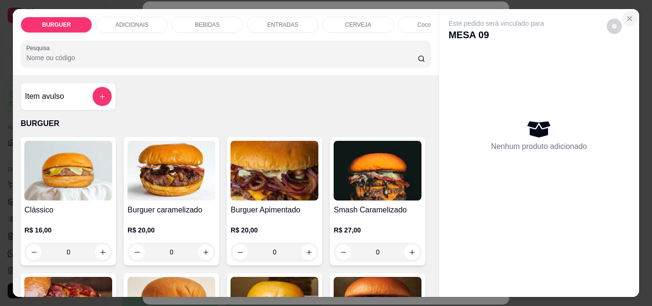
click at [630, 15] on button "Close" at bounding box center [629, 18] width 15 height 15
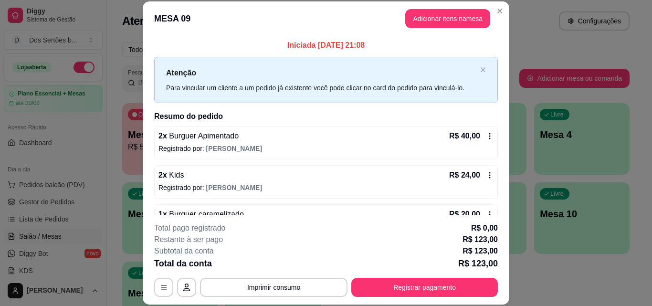
click at [486, 136] on icon at bounding box center [490, 136] width 8 height 8
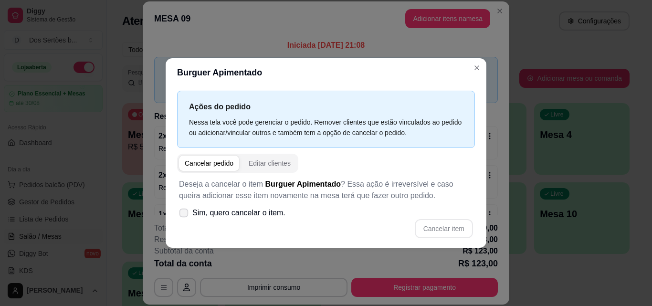
click at [183, 213] on icon at bounding box center [183, 212] width 7 height 5
click at [183, 214] on input "Sim, quero cancelar o item." at bounding box center [181, 217] width 6 height 6
checkbox input "true"
click at [443, 228] on button "Cancelar item" at bounding box center [443, 228] width 57 height 19
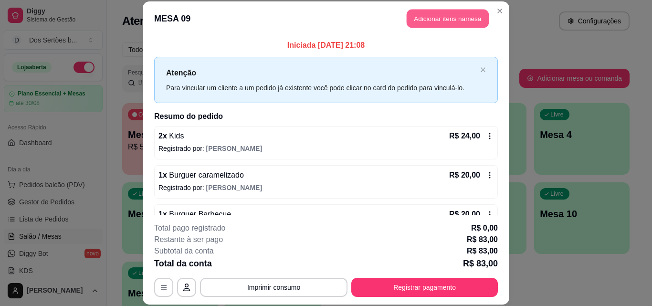
click at [432, 14] on button "Adicionar itens na mesa" at bounding box center [447, 19] width 82 height 19
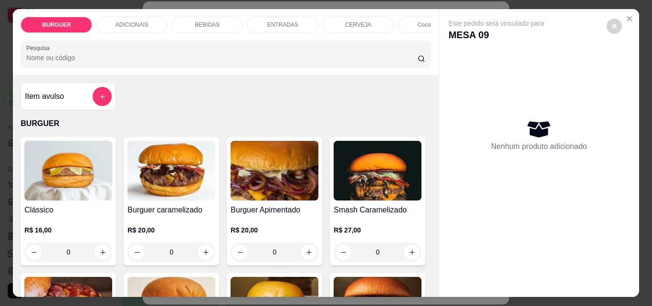
scroll to position [77, 0]
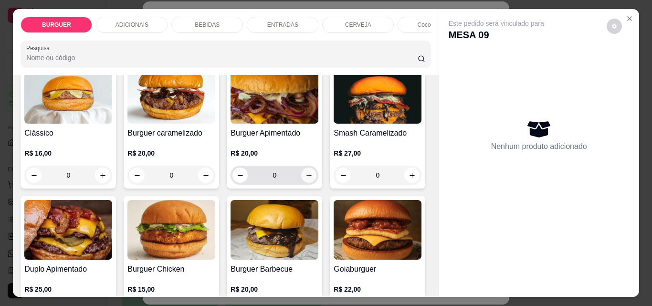
click at [301, 178] on button "increase-product-quantity" at bounding box center [308, 174] width 15 height 15
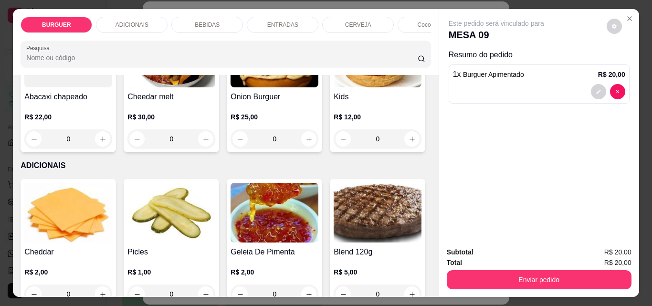
scroll to position [439, 0]
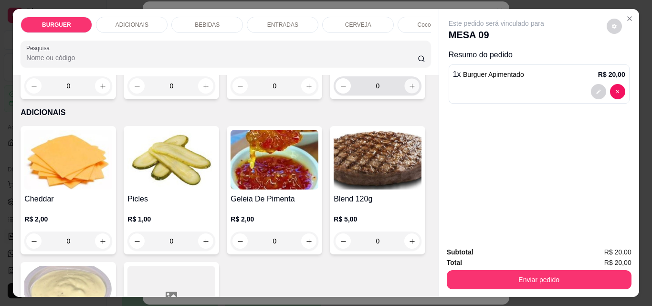
click at [408, 90] on icon "increase-product-quantity" at bounding box center [411, 86] width 7 height 7
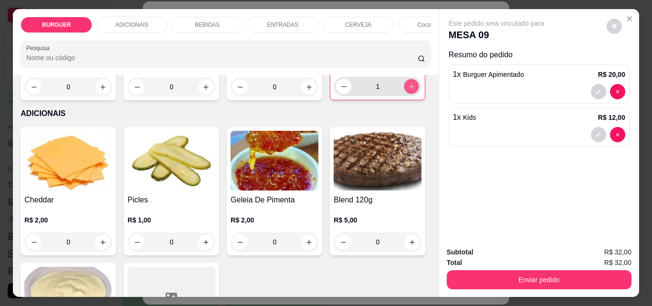
click at [408, 90] on icon "increase-product-quantity" at bounding box center [411, 86] width 7 height 7
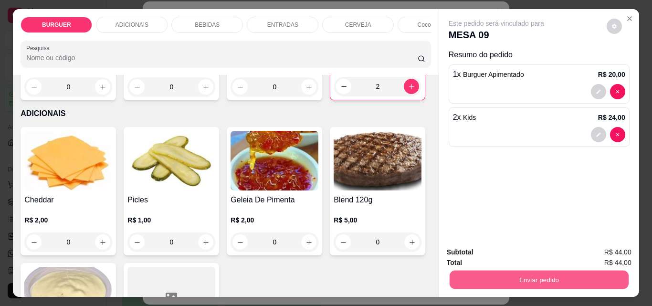
click at [505, 272] on button "Enviar pedido" at bounding box center [538, 279] width 179 height 19
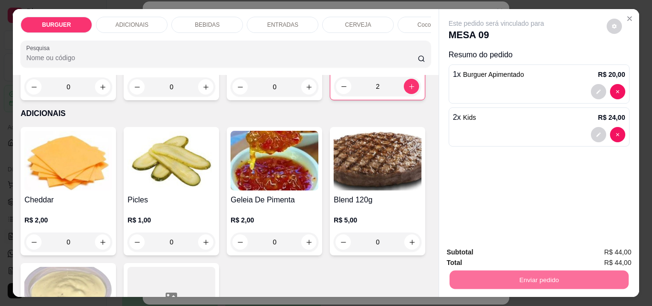
click at [473, 252] on button "Não registrar e enviar pedido" at bounding box center [507, 252] width 96 height 18
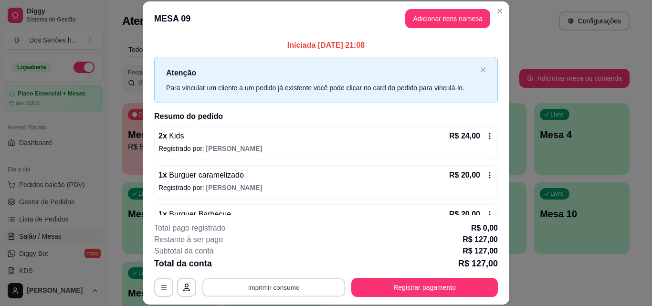
click at [258, 281] on button "Imprimir consumo" at bounding box center [273, 287] width 143 height 19
click at [246, 263] on button "Impressora" at bounding box center [272, 265] width 67 height 15
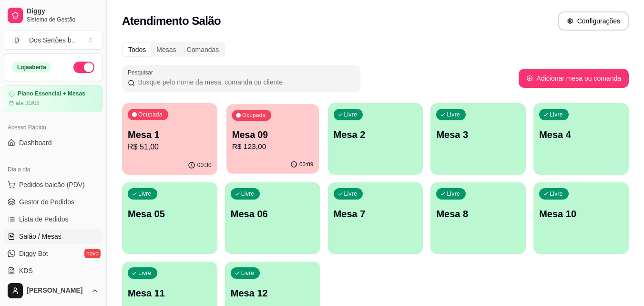
click at [264, 127] on div "Ocupada Mesa 09 R$ 123,00" at bounding box center [273, 130] width 93 height 52
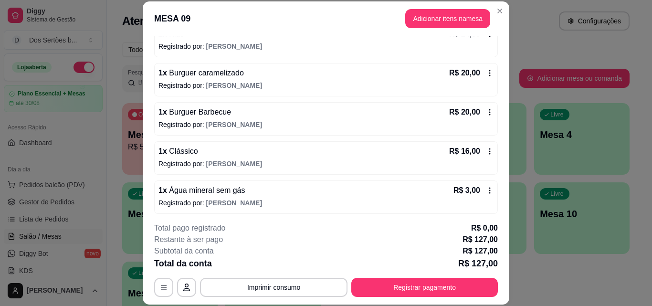
scroll to position [238, 0]
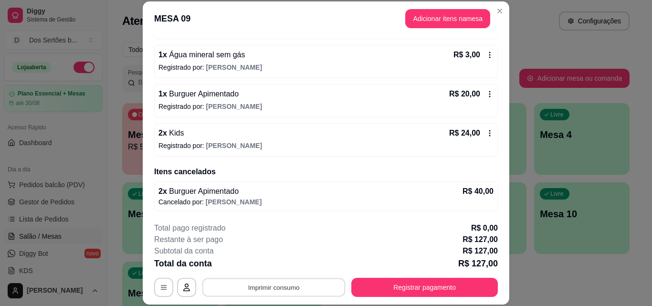
click at [263, 288] on button "Imprimir consumo" at bounding box center [273, 287] width 143 height 19
click at [264, 263] on button "Impressora" at bounding box center [272, 265] width 67 height 15
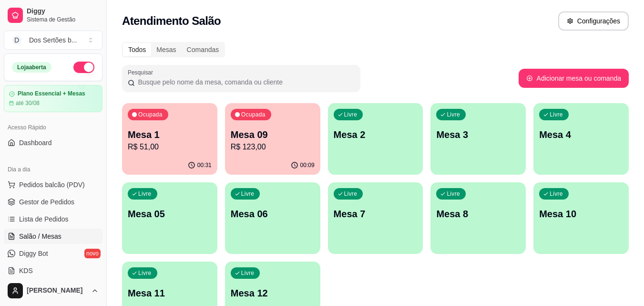
click at [261, 287] on p "Mesa 12" at bounding box center [273, 292] width 84 height 13
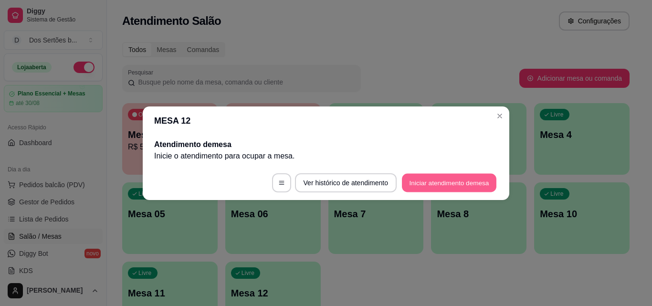
click at [430, 178] on button "Iniciar atendimento de mesa" at bounding box center [449, 182] width 94 height 19
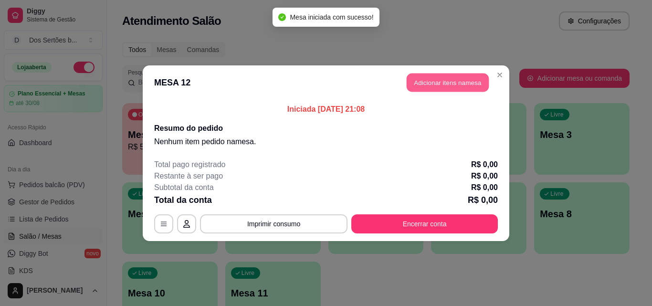
click at [424, 76] on button "Adicionar itens na mesa" at bounding box center [447, 82] width 82 height 19
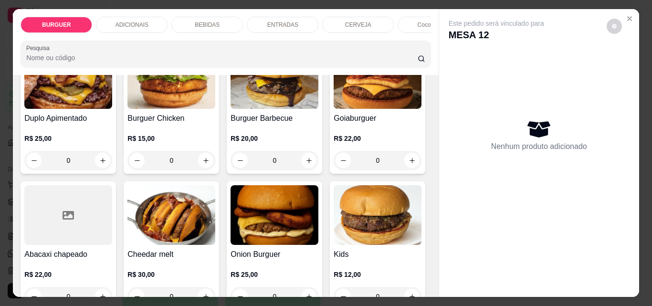
scroll to position [291, 0]
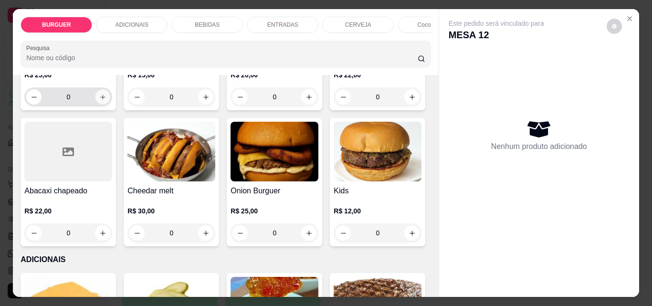
click at [110, 104] on button "increase-product-quantity" at bounding box center [102, 97] width 15 height 15
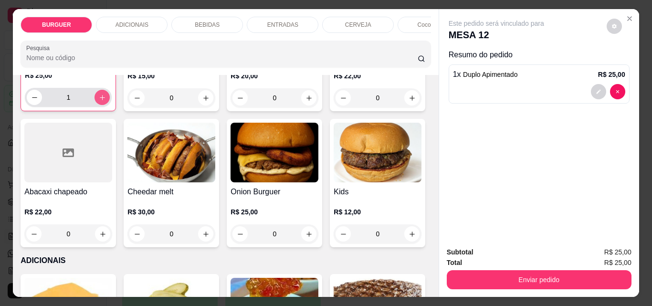
scroll to position [292, 0]
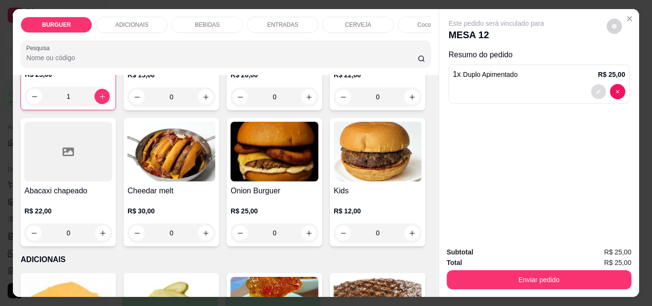
click at [595, 89] on icon "decrease-product-quantity" at bounding box center [598, 92] width 6 height 6
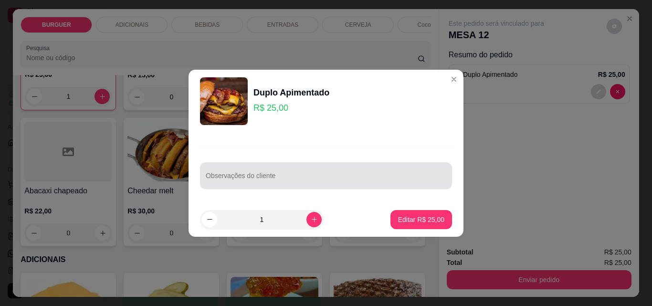
click at [250, 173] on div at bounding box center [326, 175] width 240 height 19
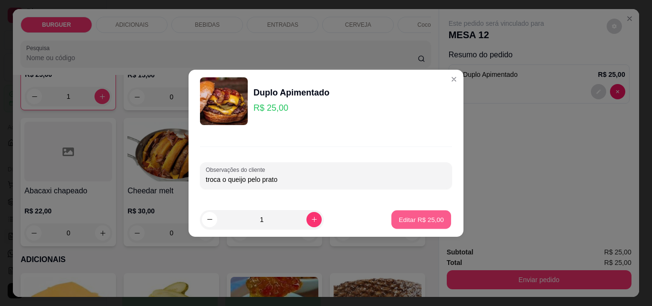
click at [415, 221] on p "Editar R$ 25,00" at bounding box center [420, 219] width 45 height 9
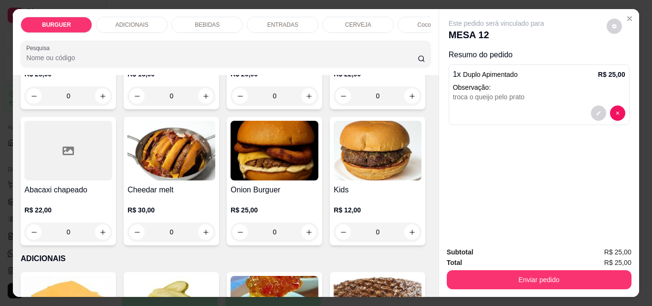
scroll to position [291, 0]
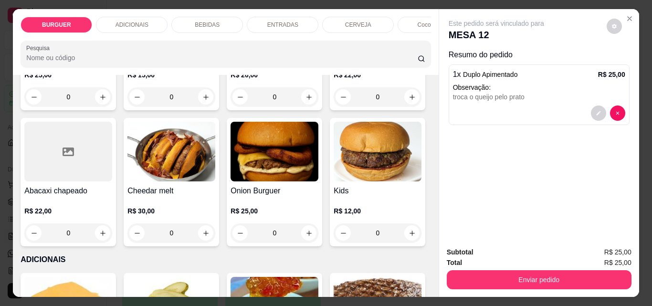
click at [183, 17] on div "BEBIDAS" at bounding box center [207, 25] width 72 height 16
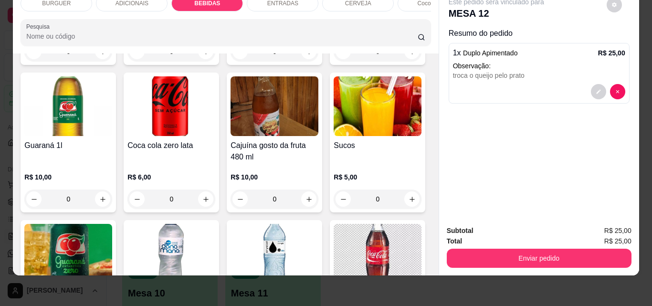
scroll to position [971, 0]
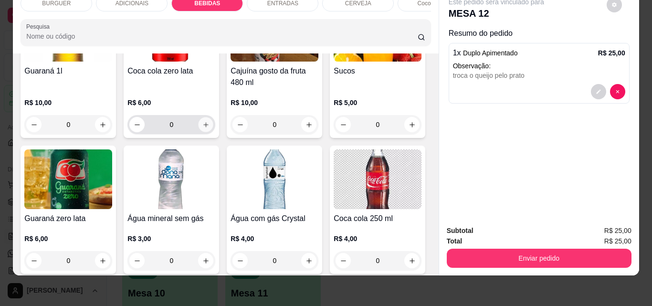
click at [209, 128] on icon "increase-product-quantity" at bounding box center [205, 124] width 7 height 7
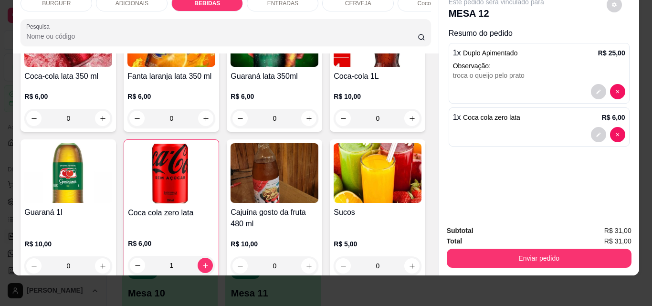
scroll to position [590, 0]
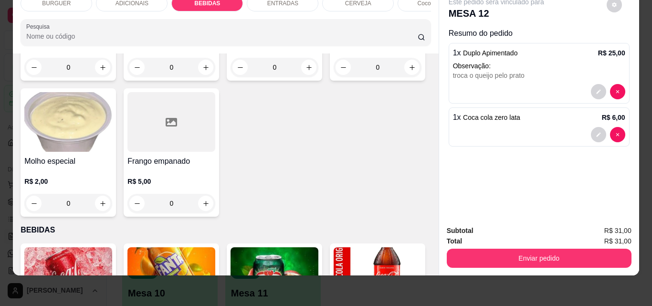
click at [72, 1] on div "BURGUER" at bounding box center [57, 3] width 72 height 16
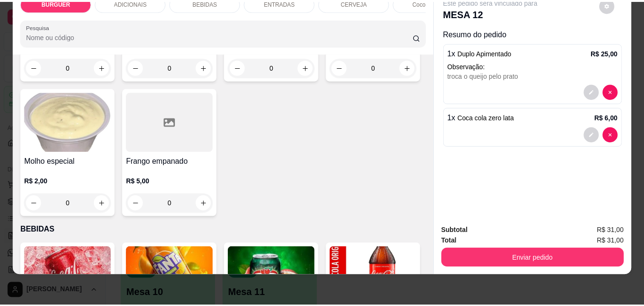
scroll to position [43, 0]
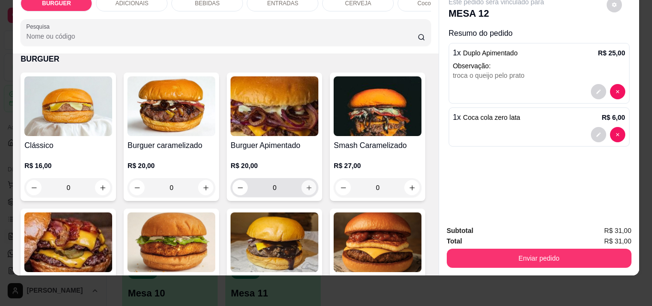
click at [305, 186] on icon "increase-product-quantity" at bounding box center [308, 187] width 7 height 7
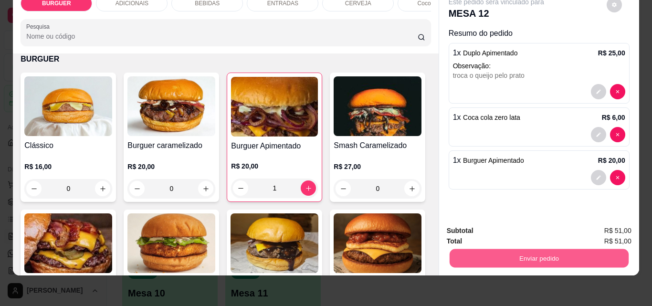
click at [516, 249] on button "Enviar pedido" at bounding box center [538, 258] width 179 height 19
click at [494, 224] on button "Não registrar e enviar pedido" at bounding box center [507, 227] width 96 height 18
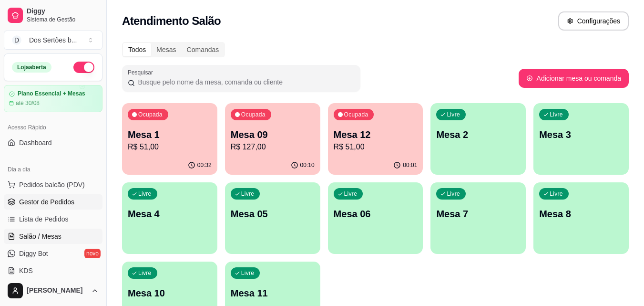
click at [47, 199] on span "Gestor de Pedidos" at bounding box center [46, 202] width 55 height 10
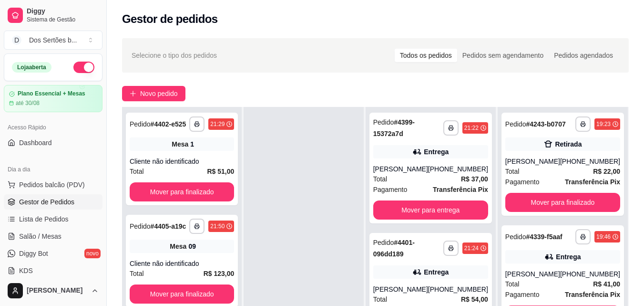
scroll to position [145, 0]
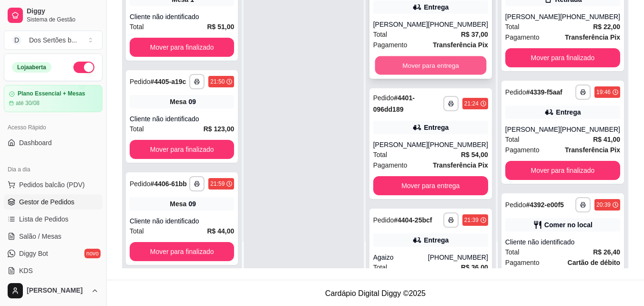
click at [394, 63] on button "Mover para entrega" at bounding box center [431, 65] width 112 height 19
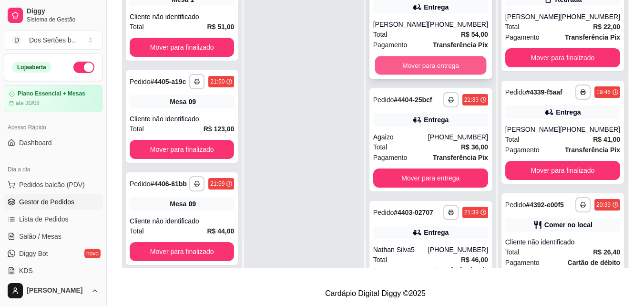
click at [430, 62] on button "Mover para entrega" at bounding box center [431, 65] width 112 height 19
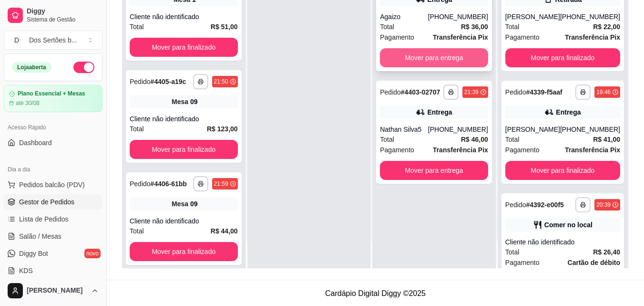
click at [395, 51] on button "Mover para entrega" at bounding box center [434, 57] width 108 height 19
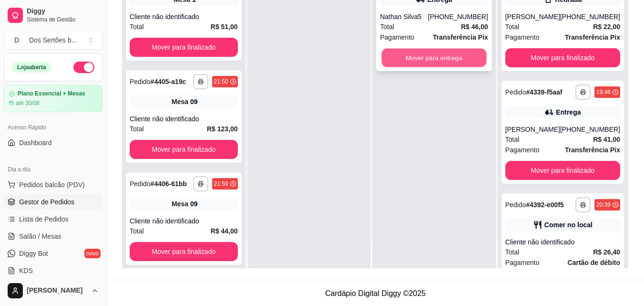
click at [418, 56] on button "Mover para entrega" at bounding box center [434, 58] width 105 height 19
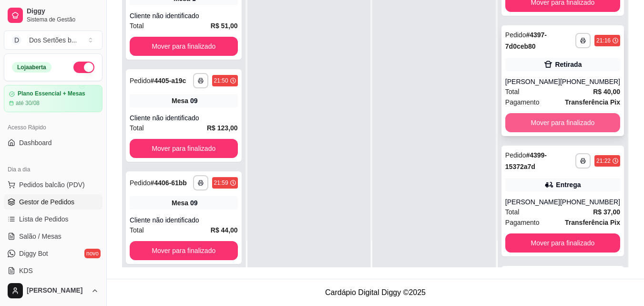
scroll to position [219, 0]
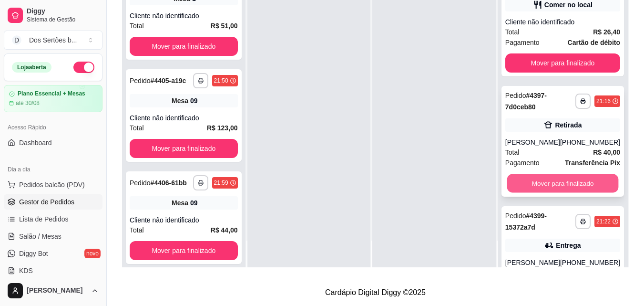
click at [549, 193] on button "Mover para finalizado" at bounding box center [563, 183] width 112 height 19
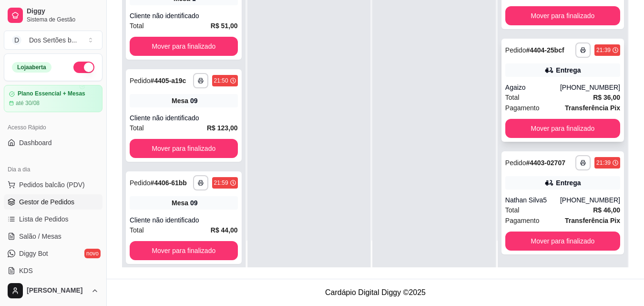
scroll to position [390, 0]
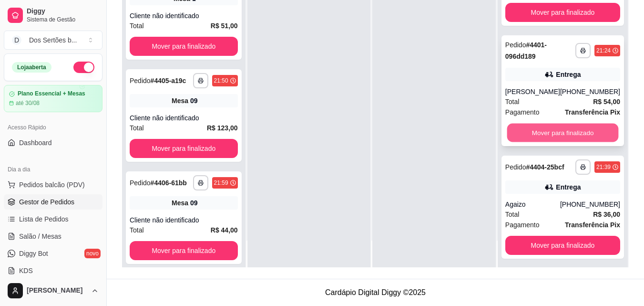
click at [531, 142] on button "Mover para finalizado" at bounding box center [563, 133] width 112 height 19
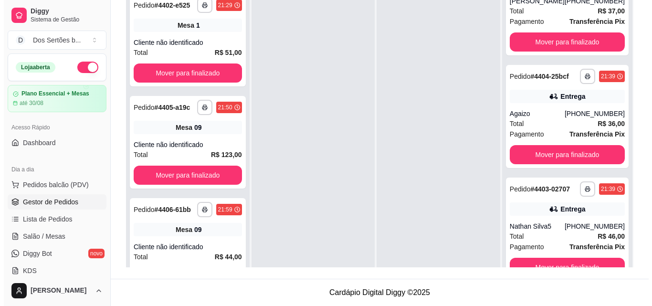
scroll to position [27, 0]
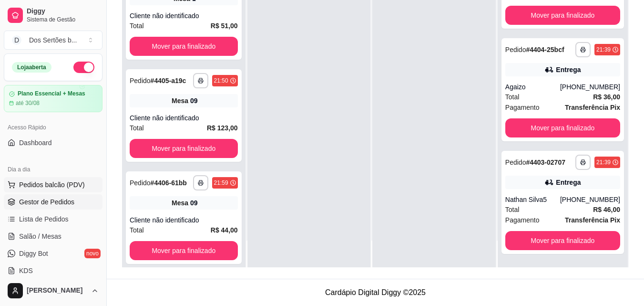
click at [21, 187] on span "Pedidos balcão (PDV)" at bounding box center [52, 185] width 66 height 10
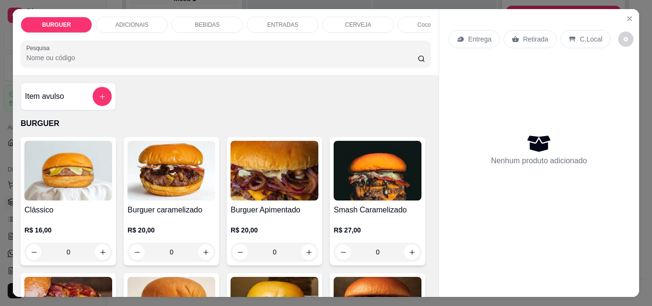
scroll to position [44, 0]
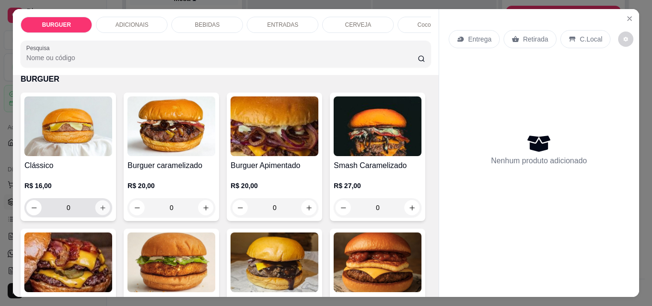
click at [100, 210] on icon "increase-product-quantity" at bounding box center [102, 207] width 5 height 5
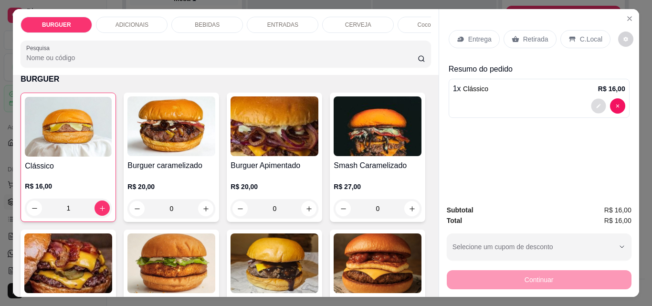
click at [591, 99] on button "decrease-product-quantity" at bounding box center [598, 106] width 15 height 15
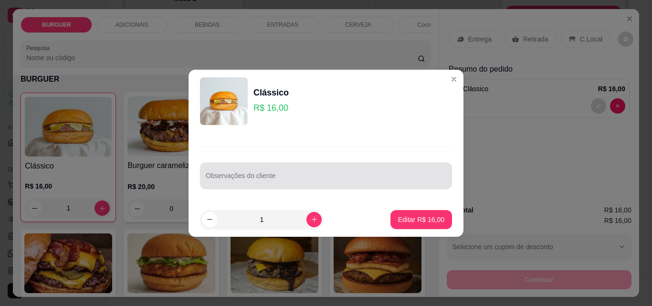
click at [286, 170] on div at bounding box center [326, 175] width 240 height 19
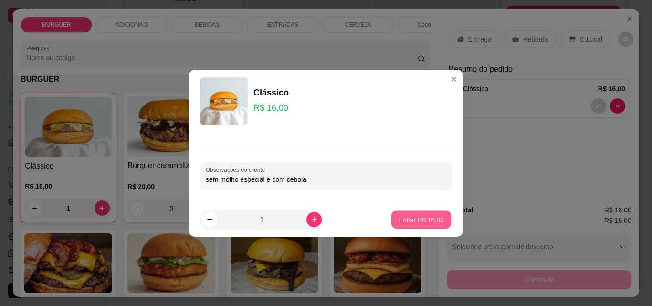
click at [416, 214] on button "Editar R$ 16,00" at bounding box center [421, 219] width 60 height 19
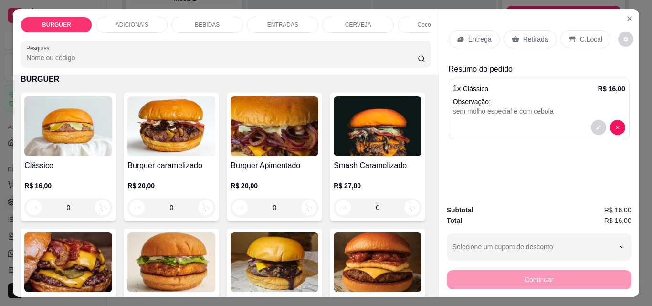
click at [207, 21] on p "BEBIDAS" at bounding box center [207, 25] width 25 height 8
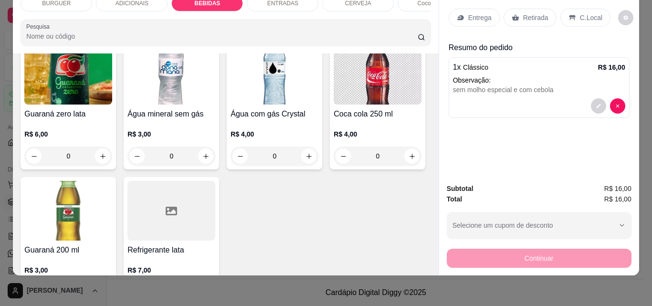
scroll to position [1187, 0]
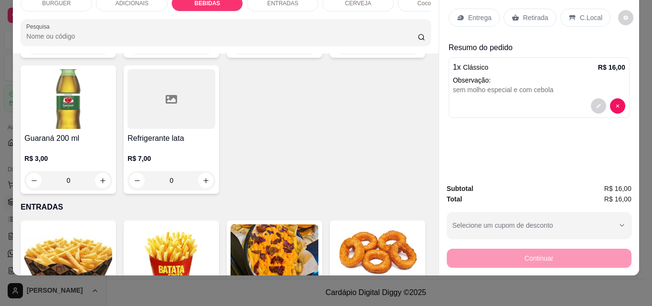
click at [595, 142] on button "decrease-product-quantity" at bounding box center [598, 149] width 15 height 15
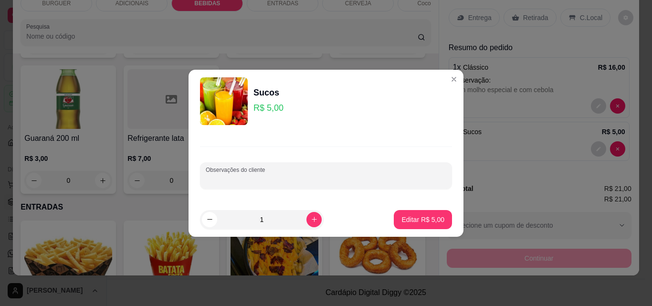
click at [233, 183] on input "Observações do cliente" at bounding box center [326, 180] width 240 height 10
click at [415, 228] on button "Editar R$ 5,00" at bounding box center [422, 219] width 56 height 19
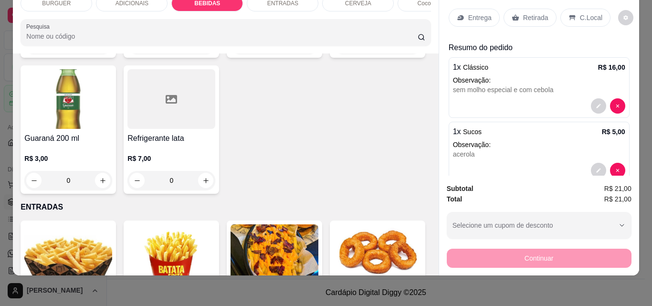
click at [598, 9] on div "C.Local" at bounding box center [585, 18] width 50 height 18
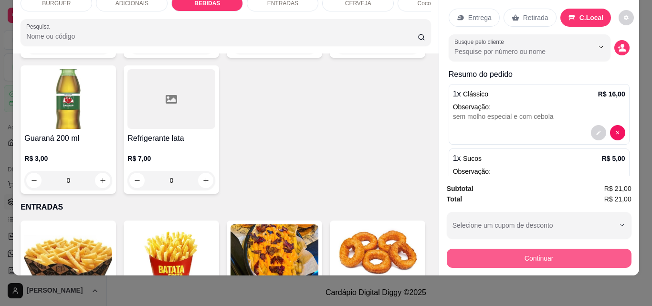
click at [467, 256] on button "Continuar" at bounding box center [538, 258] width 185 height 19
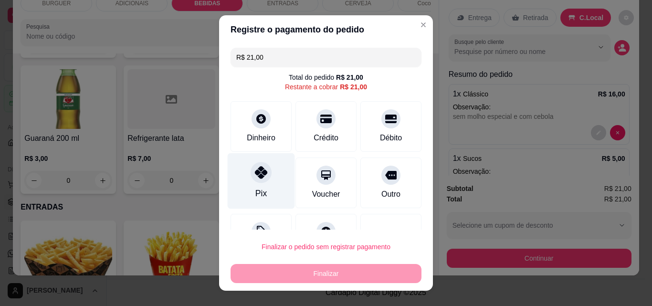
click at [260, 175] on icon at bounding box center [261, 172] width 12 height 12
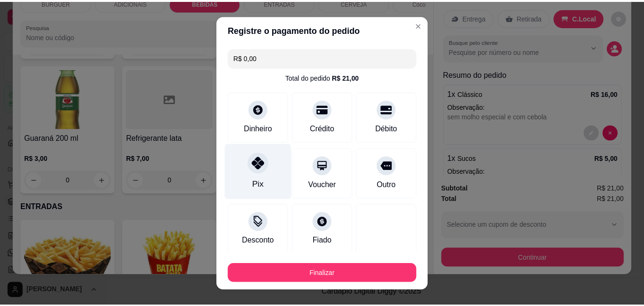
scroll to position [56, 0]
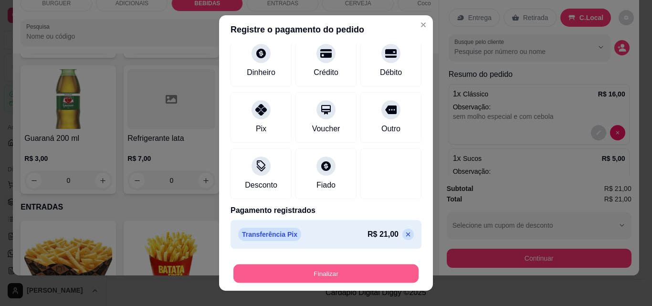
click at [266, 269] on button "Finalizar" at bounding box center [325, 273] width 185 height 19
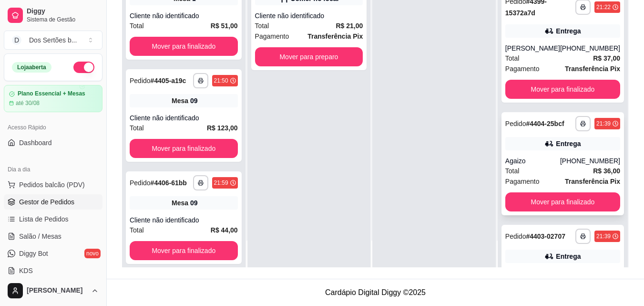
scroll to position [276, 0]
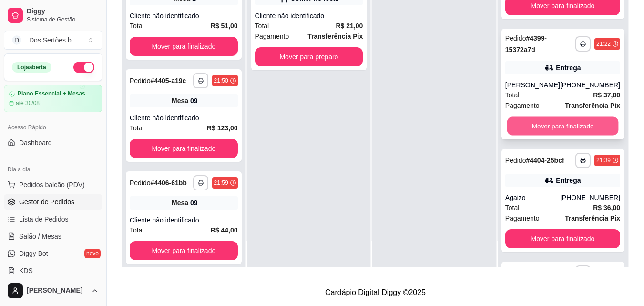
click at [534, 135] on button "Mover para finalizado" at bounding box center [563, 126] width 112 height 19
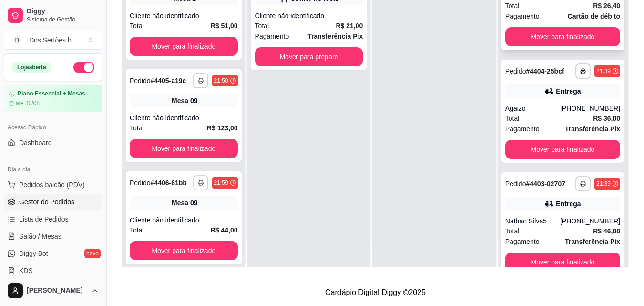
scroll to position [305, 0]
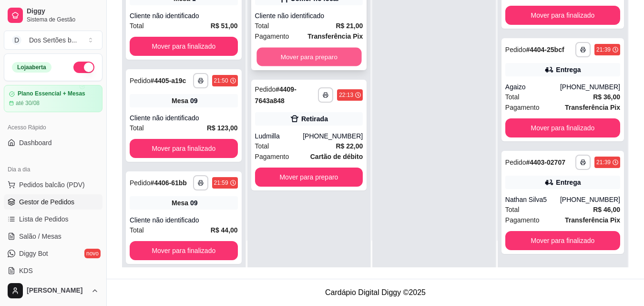
click at [277, 57] on button "Mover para preparo" at bounding box center [309, 57] width 105 height 19
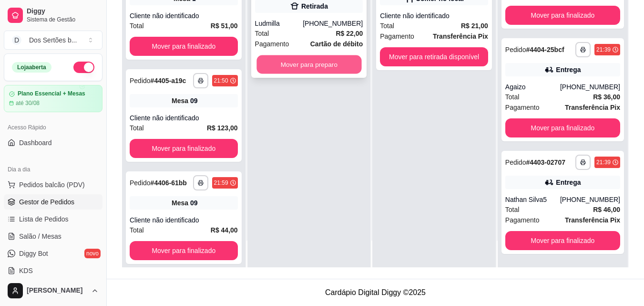
click at [320, 59] on button "Mover para preparo" at bounding box center [309, 64] width 105 height 19
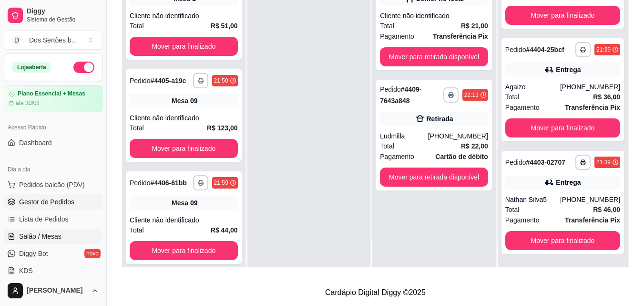
click at [33, 239] on span "Salão / Mesas" at bounding box center [40, 236] width 42 height 10
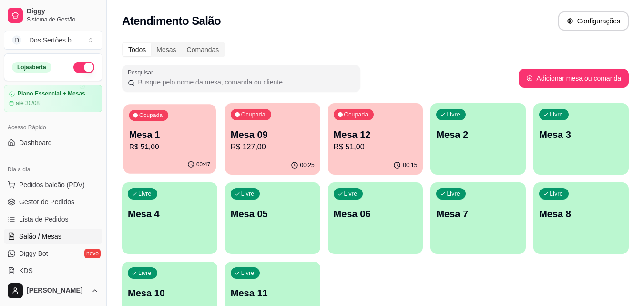
click at [175, 153] on div "Ocupada Mesa 1 R$ 51,00" at bounding box center [170, 130] width 93 height 52
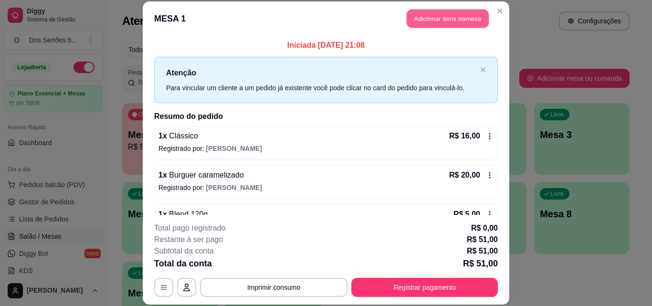
click at [437, 13] on button "Adicionar itens na mesa" at bounding box center [447, 19] width 82 height 19
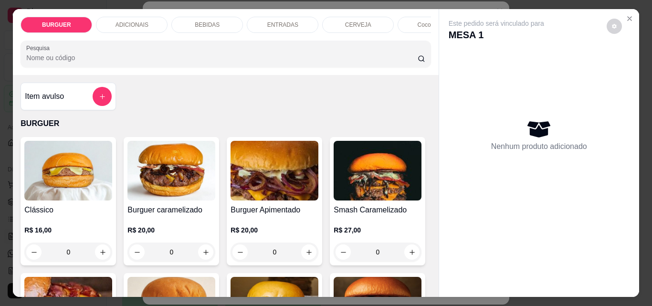
click at [145, 17] on div "ADICIONAIS" at bounding box center [132, 25] width 72 height 16
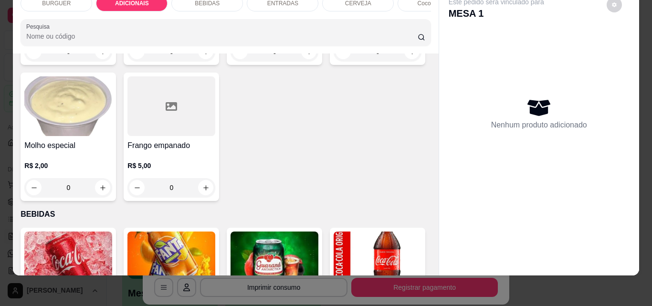
scroll to position [750, 0]
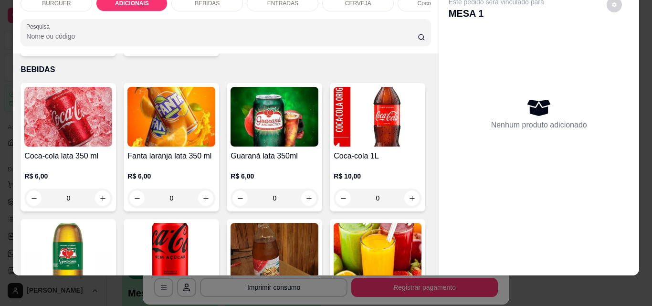
click at [106, 47] on icon "increase-product-quantity" at bounding box center [102, 43] width 7 height 7
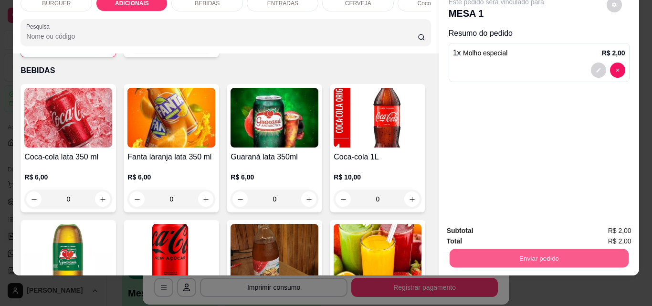
click at [473, 249] on button "Enviar pedido" at bounding box center [538, 258] width 179 height 19
click at [489, 229] on button "Não registrar e enviar pedido" at bounding box center [507, 227] width 96 height 18
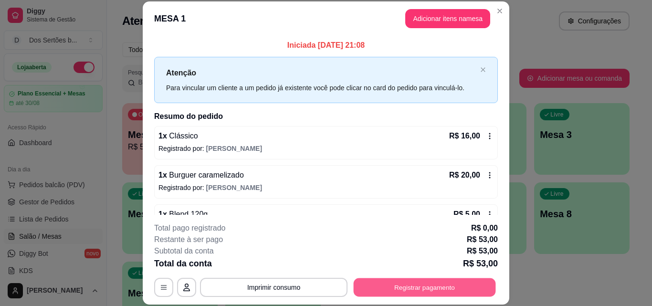
click at [384, 287] on button "Registrar pagamento" at bounding box center [424, 287] width 142 height 19
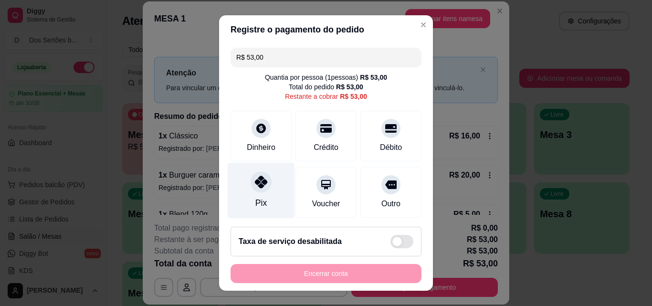
click at [255, 177] on icon at bounding box center [261, 182] width 12 height 12
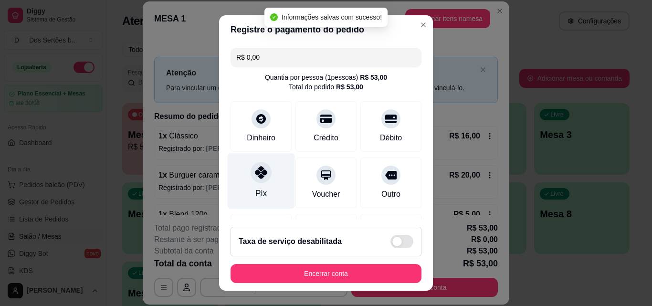
scroll to position [110, 0]
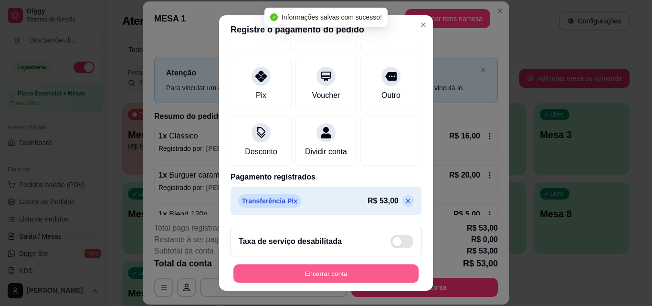
click at [308, 265] on button "Encerrar conta" at bounding box center [325, 273] width 185 height 19
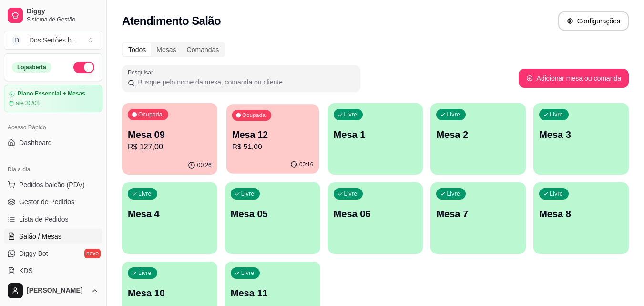
click at [267, 156] on div "00:16" at bounding box center [273, 165] width 93 height 18
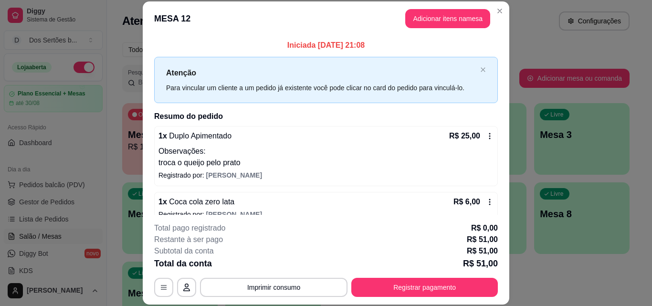
scroll to position [53, 0]
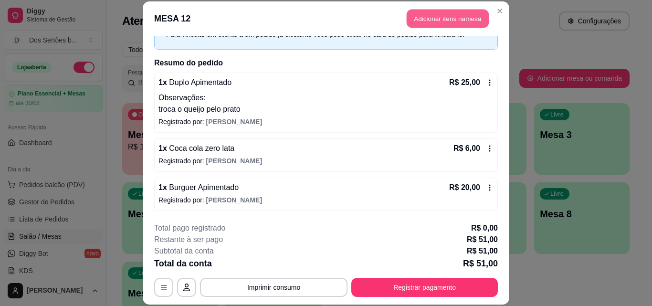
click at [427, 15] on button "Adicionar itens na mesa" at bounding box center [447, 19] width 82 height 19
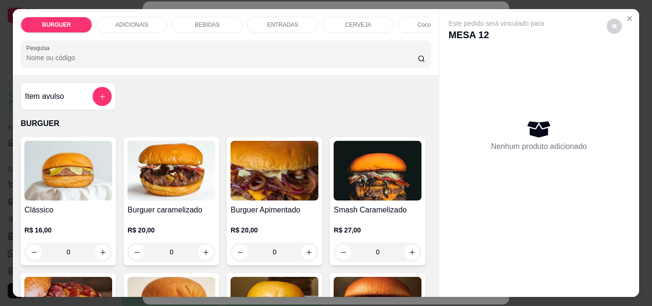
click at [202, 23] on p "BEBIDAS" at bounding box center [207, 25] width 25 height 8
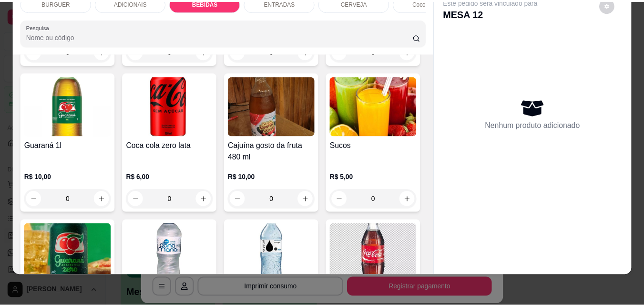
scroll to position [1102, 0]
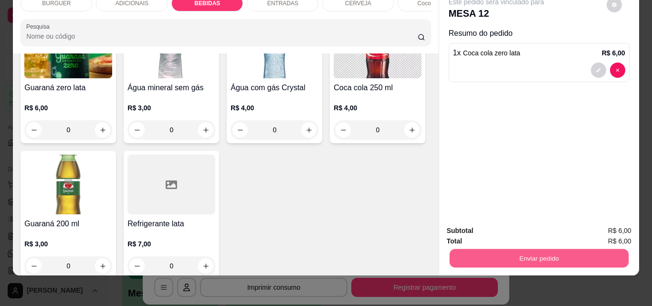
click at [495, 249] on button "Enviar pedido" at bounding box center [538, 258] width 179 height 19
click at [488, 226] on button "Não registrar e enviar pedido" at bounding box center [507, 227] width 96 height 18
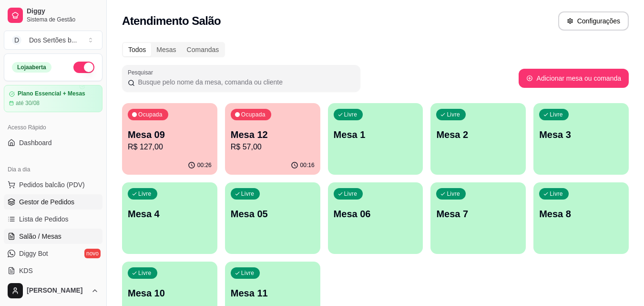
click at [50, 201] on span "Gestor de Pedidos" at bounding box center [46, 202] width 55 height 10
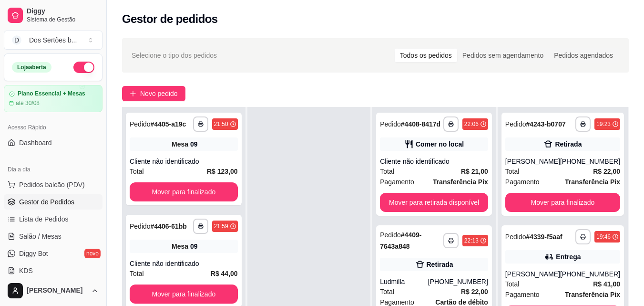
scroll to position [109, 0]
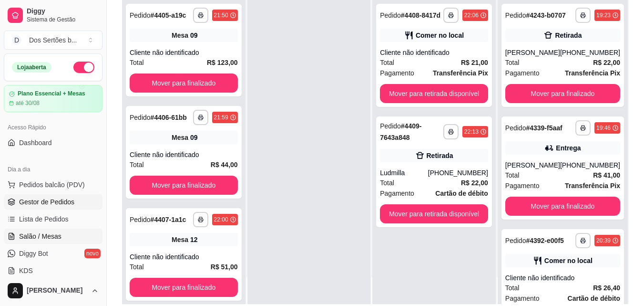
click at [49, 229] on link "Salão / Mesas" at bounding box center [53, 235] width 99 height 15
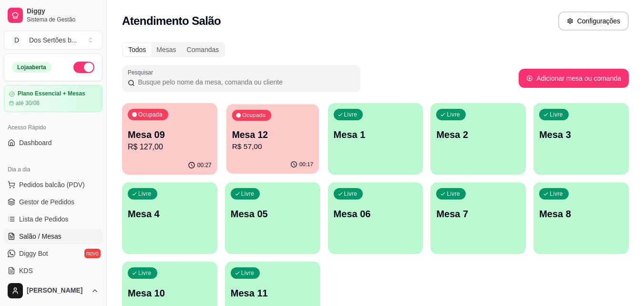
click at [262, 137] on p "Mesa 12" at bounding box center [273, 134] width 82 height 13
click at [158, 128] on p "Mesa 09" at bounding box center [170, 134] width 82 height 13
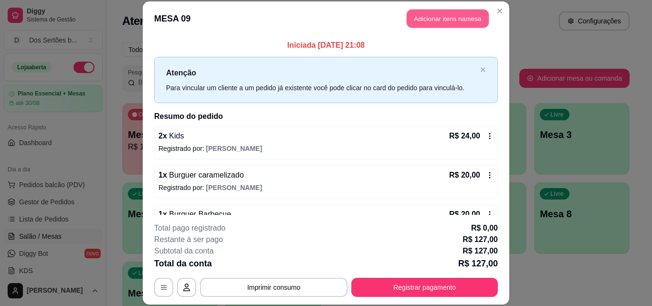
click at [415, 13] on button "Adicionar itens na mesa" at bounding box center [447, 19] width 82 height 19
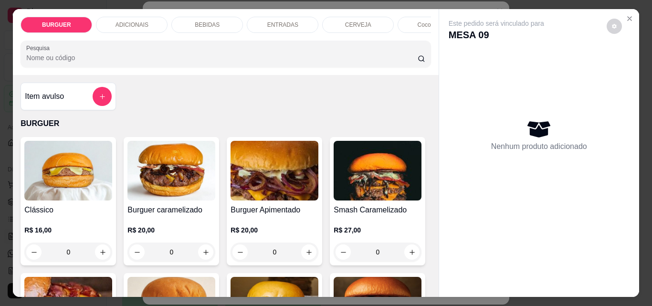
click at [195, 17] on div "BEBIDAS" at bounding box center [207, 25] width 72 height 16
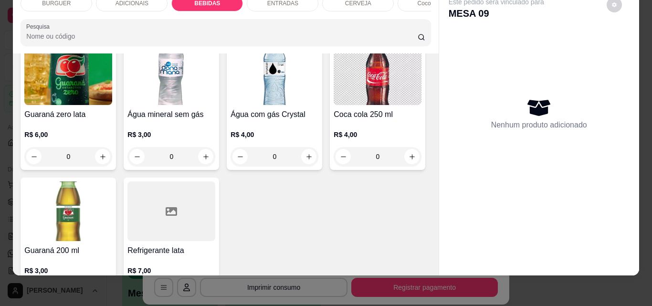
scroll to position [1157, 0]
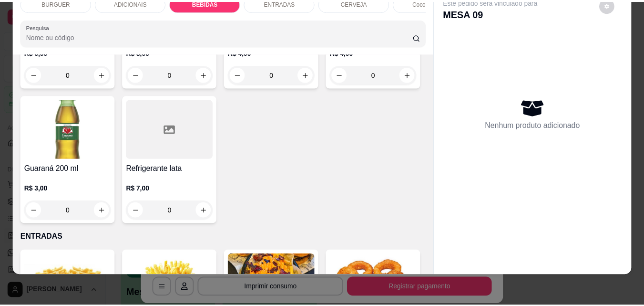
scroll to position [1158, 0]
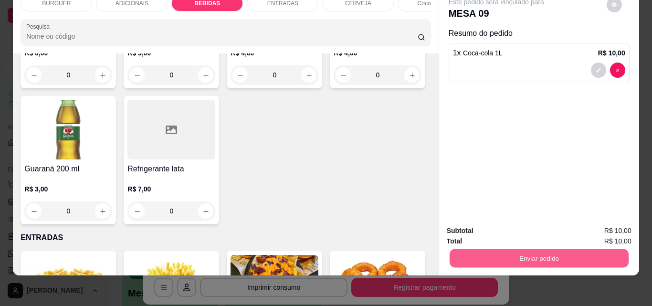
click at [480, 250] on button "Enviar pedido" at bounding box center [538, 258] width 179 height 19
click at [478, 227] on button "Não registrar e enviar pedido" at bounding box center [507, 227] width 96 height 18
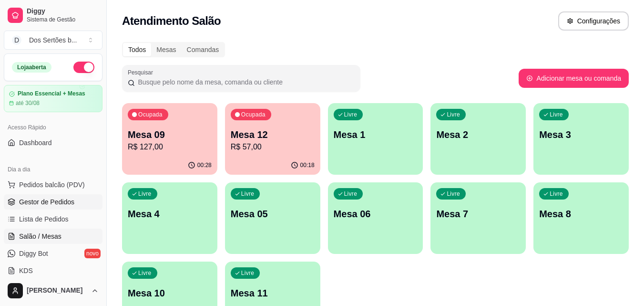
click at [9, 201] on icon at bounding box center [12, 202] width 8 height 8
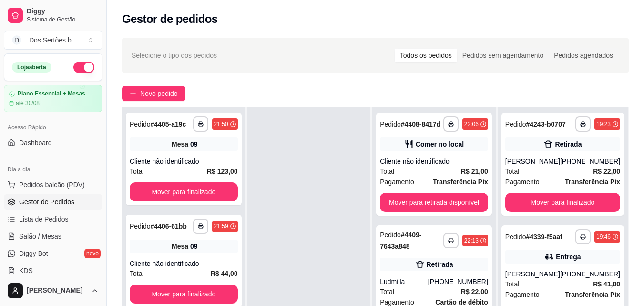
scroll to position [145, 0]
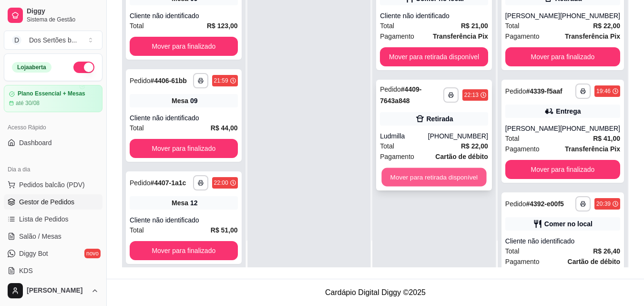
click at [410, 173] on button "Mover para retirada disponível" at bounding box center [434, 177] width 105 height 19
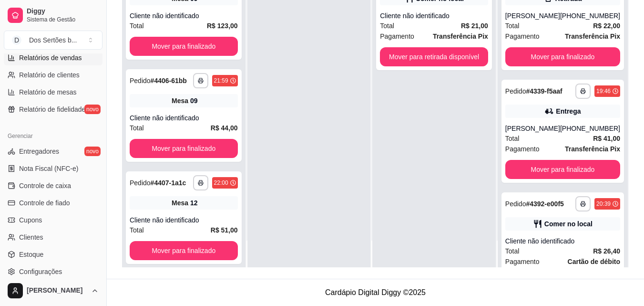
scroll to position [381, 0]
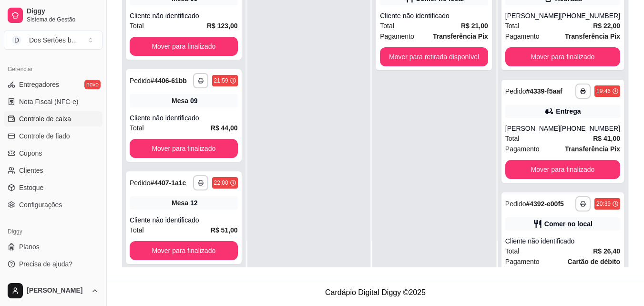
click at [32, 125] on link "Controle de caixa" at bounding box center [53, 118] width 99 height 15
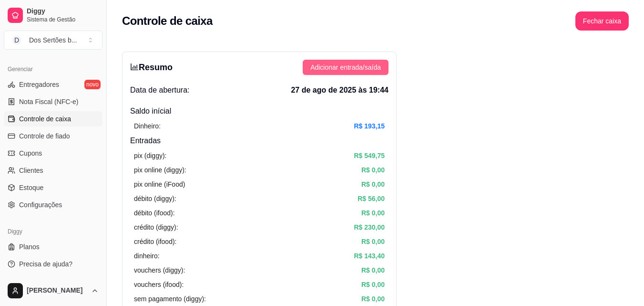
click at [355, 73] on button "Adicionar entrada/saída" at bounding box center [346, 67] width 86 height 15
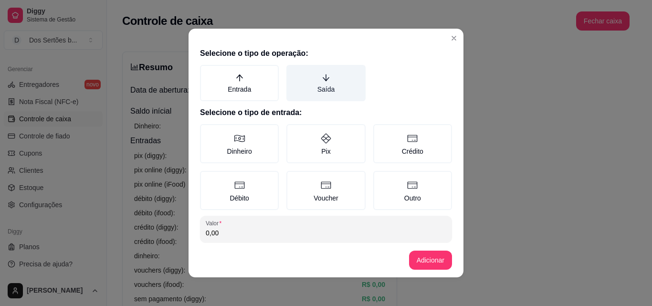
click at [337, 81] on label "Saída" at bounding box center [325, 83] width 79 height 36
click at [293, 72] on button "Saída" at bounding box center [290, 68] width 8 height 8
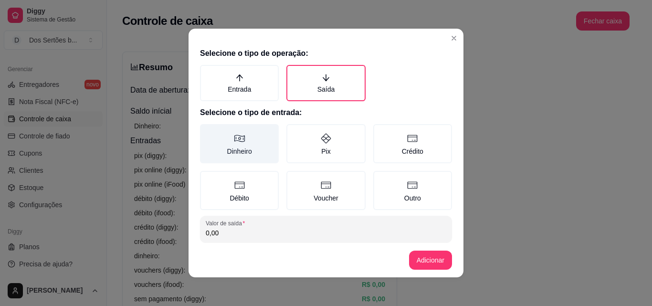
click at [231, 150] on label "Dinheiro" at bounding box center [239, 143] width 79 height 39
click at [207, 131] on button "Dinheiro" at bounding box center [203, 128] width 8 height 8
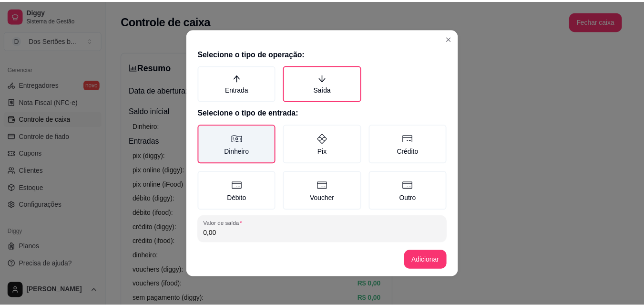
scroll to position [51, 0]
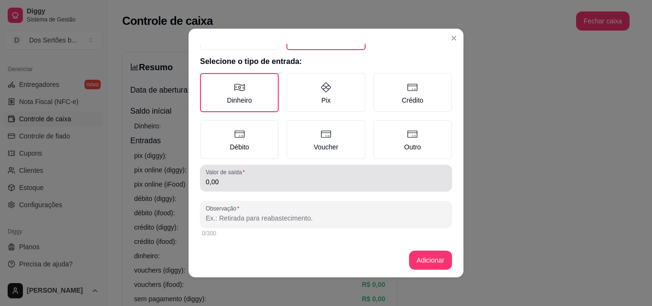
click at [218, 185] on input "0,00" at bounding box center [326, 182] width 240 height 10
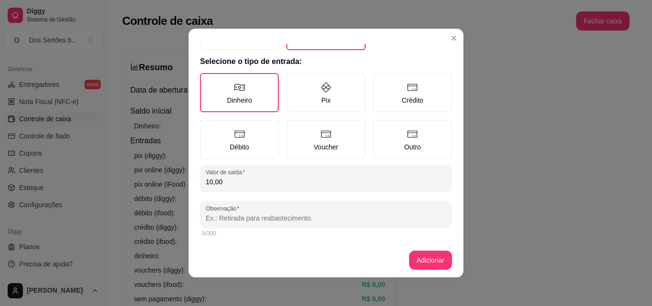
click at [207, 216] on input "Observação" at bounding box center [326, 218] width 240 height 10
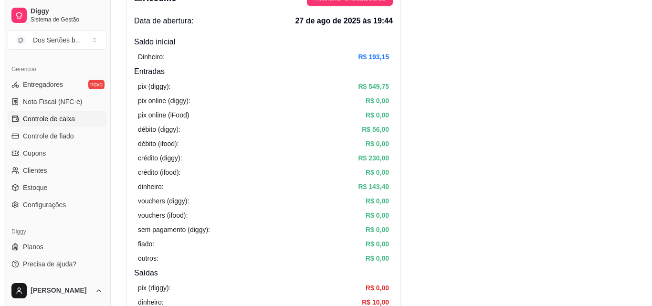
scroll to position [21, 0]
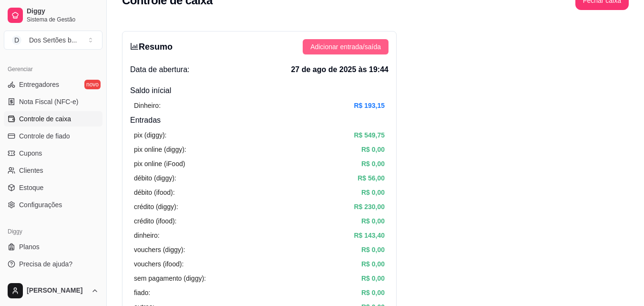
click at [327, 52] on button "Adicionar entrada/saída" at bounding box center [346, 46] width 86 height 15
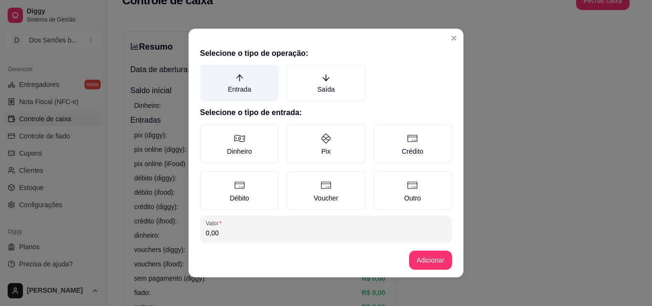
click at [260, 72] on label "Entrada" at bounding box center [239, 83] width 79 height 36
click at [207, 72] on button "Entrada" at bounding box center [203, 68] width 8 height 8
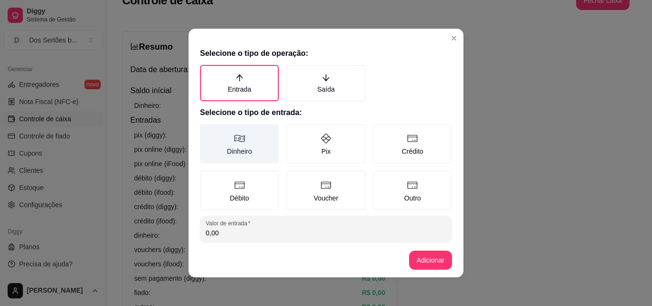
click at [242, 151] on label "Dinheiro" at bounding box center [239, 143] width 79 height 39
click at [207, 131] on button "Dinheiro" at bounding box center [203, 128] width 8 height 8
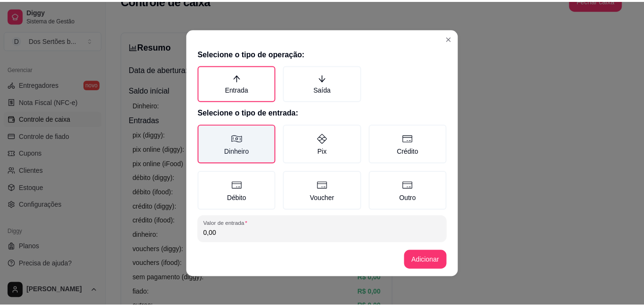
scroll to position [51, 0]
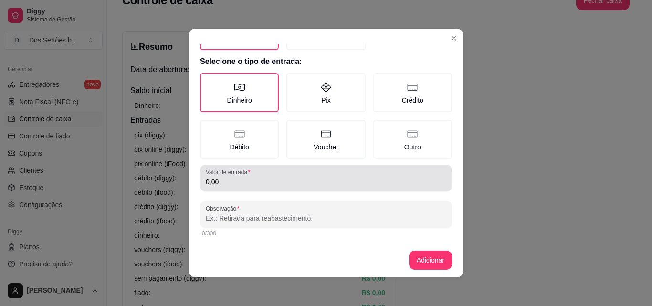
click at [225, 177] on input "0,00" at bounding box center [326, 182] width 240 height 10
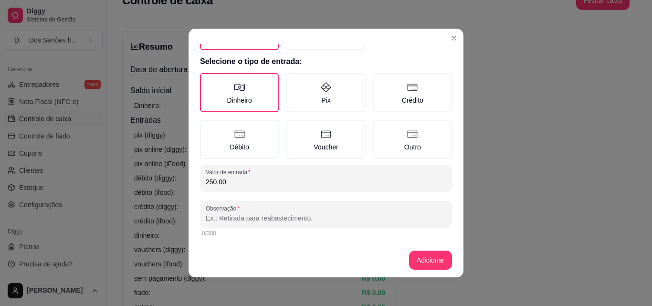
click at [210, 218] on input "Observação" at bounding box center [326, 218] width 240 height 10
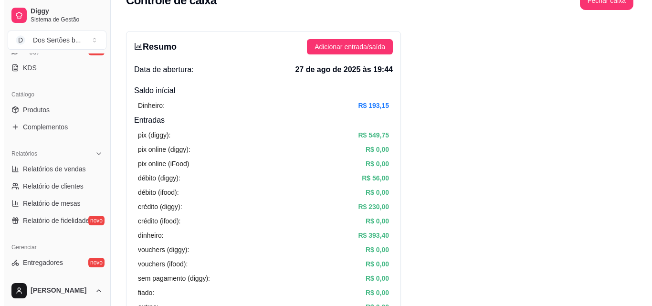
scroll to position [10, 0]
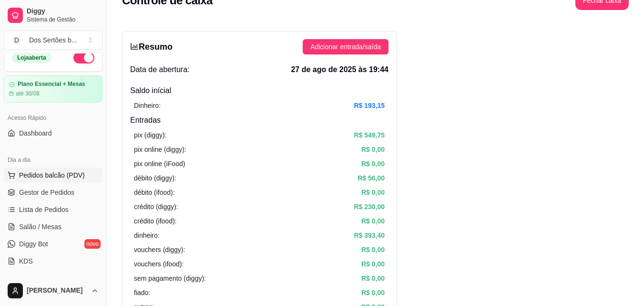
click at [29, 179] on span "Pedidos balcão (PDV)" at bounding box center [52, 175] width 66 height 10
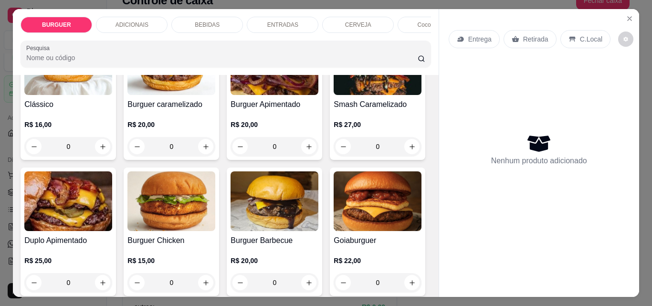
scroll to position [180, 0]
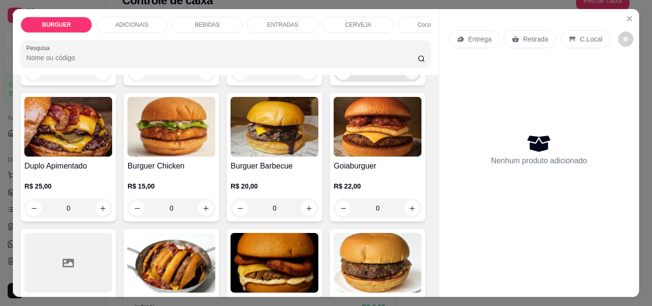
click at [408, 76] on icon "increase-product-quantity" at bounding box center [411, 72] width 7 height 7
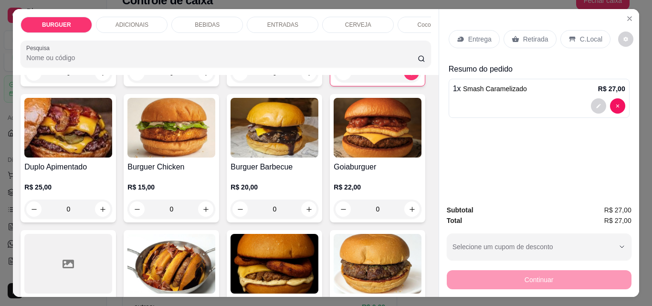
scroll to position [114, 0]
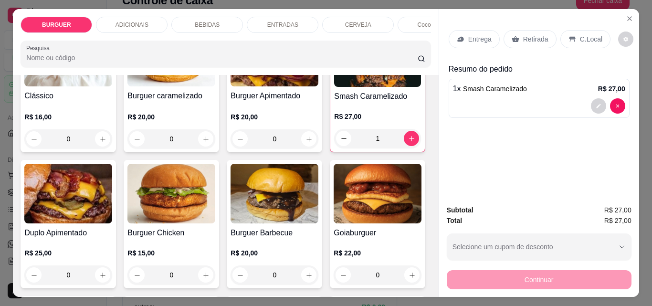
click at [184, 19] on div "BEBIDAS" at bounding box center [207, 25] width 72 height 16
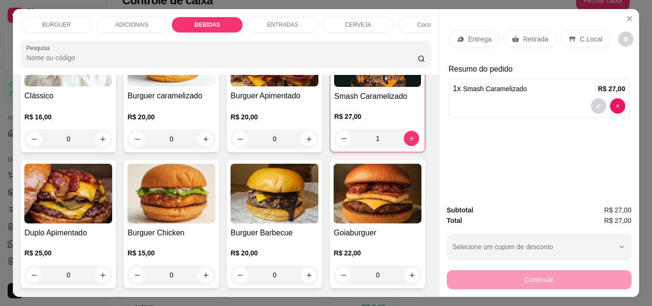
scroll to position [25, 0]
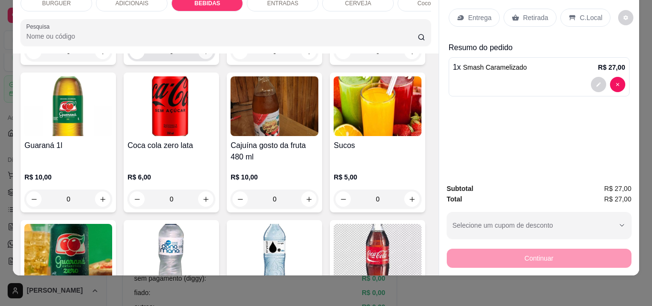
click at [203, 54] on icon "increase-product-quantity" at bounding box center [205, 51] width 5 height 5
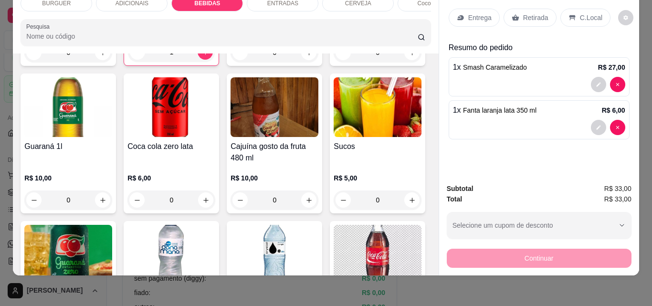
click at [268, 2] on div "ENTRADAS" at bounding box center [283, 3] width 72 height 16
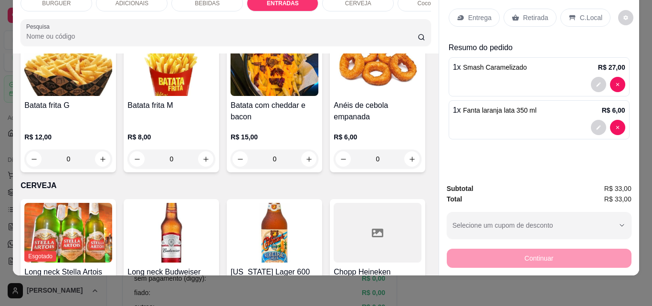
scroll to position [1324, 0]
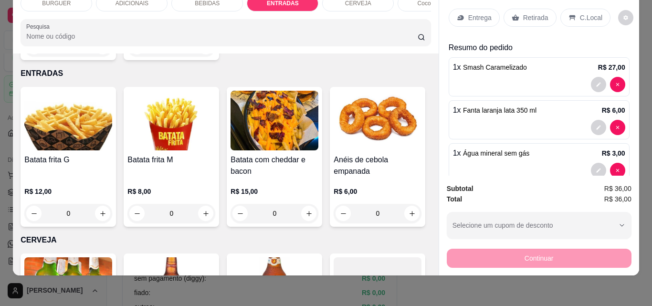
scroll to position [0, 0]
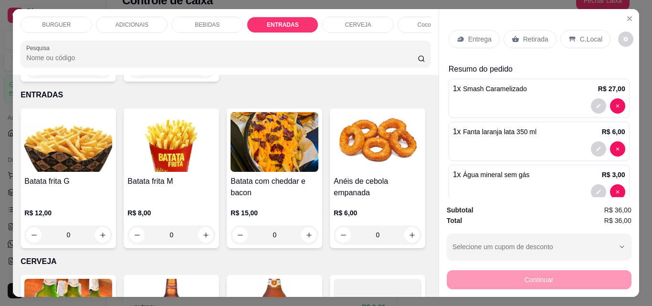
click at [139, 21] on p "ADICIONAIS" at bounding box center [131, 25] width 33 height 8
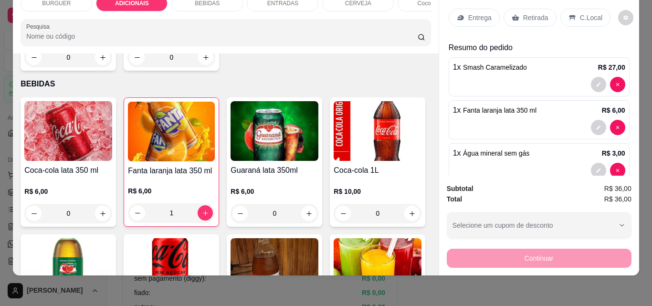
scroll to position [738, 0]
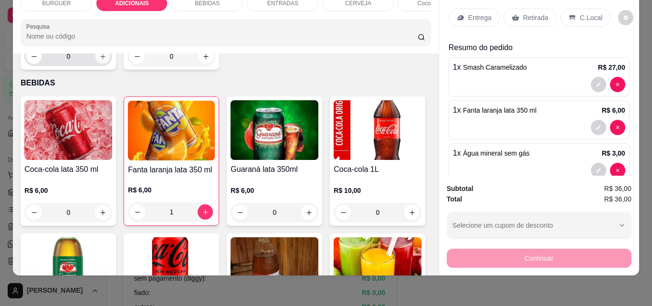
click at [110, 64] on button "increase-product-quantity" at bounding box center [102, 56] width 15 height 15
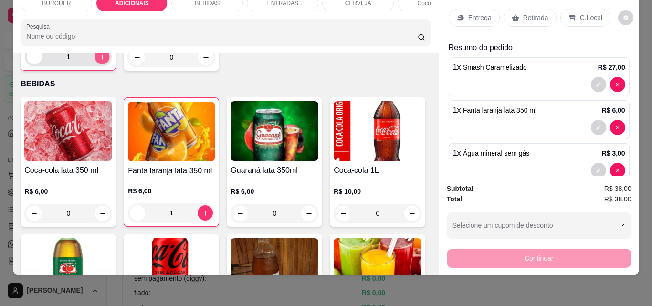
click at [110, 64] on button "increase-product-quantity" at bounding box center [102, 57] width 15 height 15
click at [474, 13] on p "Entrega" at bounding box center [479, 18] width 23 height 10
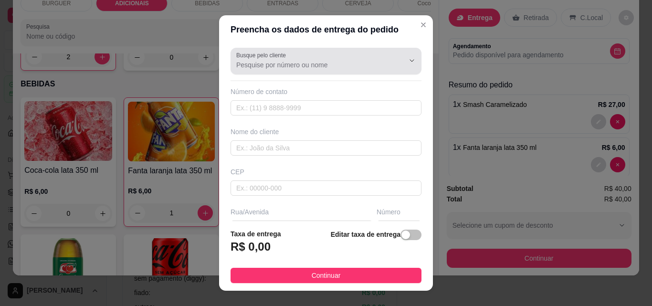
click at [258, 71] on div "Busque pelo cliente" at bounding box center [325, 61] width 191 height 27
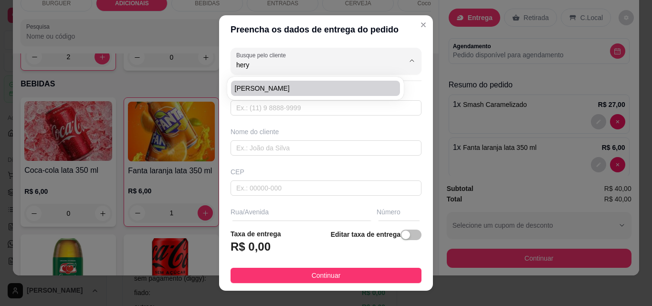
click at [242, 89] on span "[PERSON_NAME]" at bounding box center [311, 88] width 152 height 10
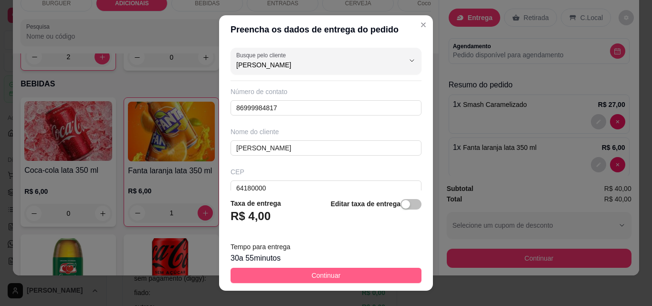
click at [322, 270] on span "Continuar" at bounding box center [325, 275] width 29 height 10
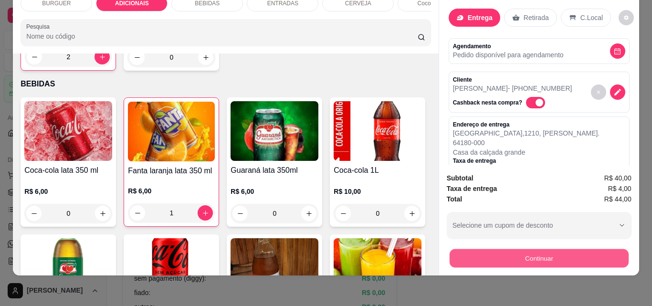
click at [470, 250] on button "Continuar" at bounding box center [538, 258] width 179 height 19
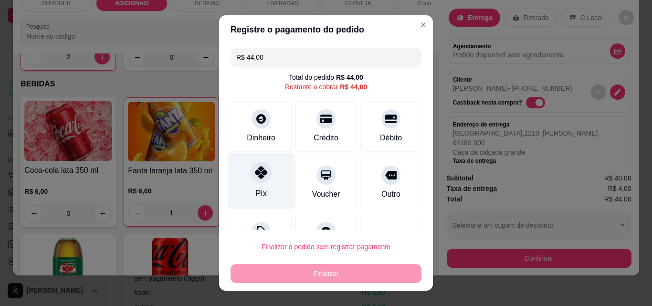
click at [255, 176] on icon at bounding box center [261, 172] width 12 height 12
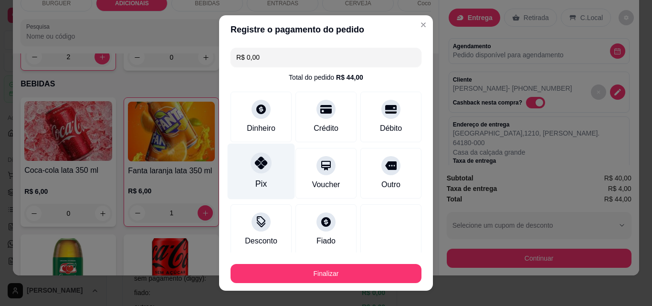
scroll to position [56, 0]
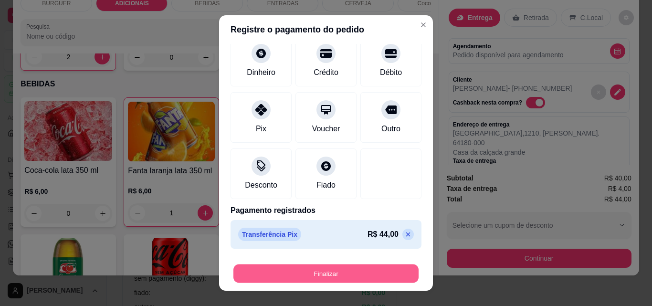
click at [301, 271] on button "Finalizar" at bounding box center [325, 273] width 185 height 19
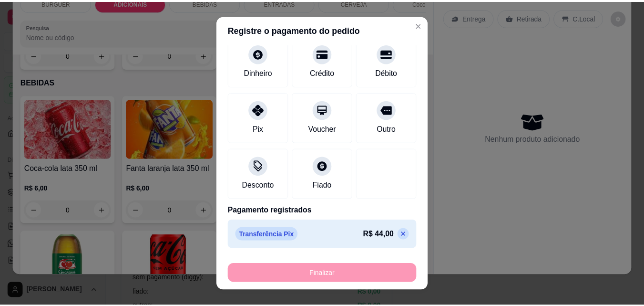
scroll to position [737, 0]
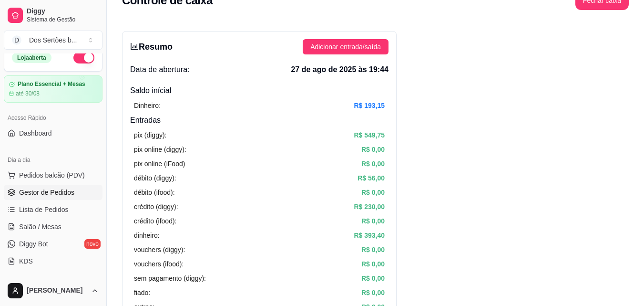
click at [21, 193] on span "Gestor de Pedidos" at bounding box center [46, 192] width 55 height 10
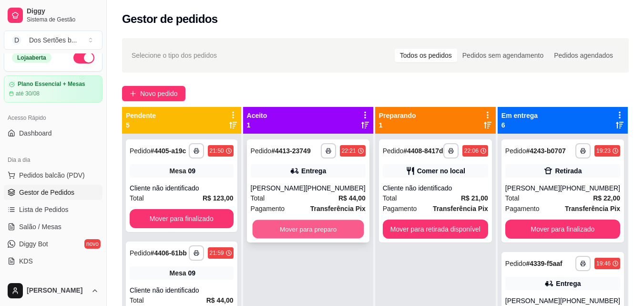
click at [285, 224] on button "Mover para preparo" at bounding box center [308, 229] width 112 height 19
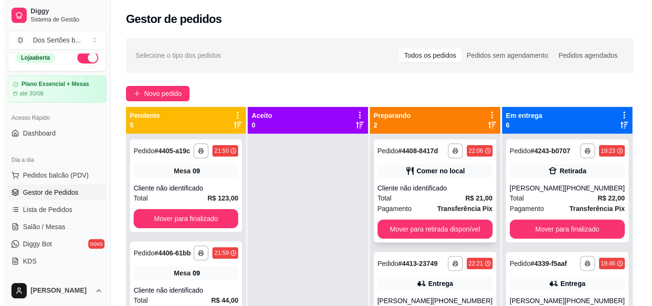
scroll to position [27, 0]
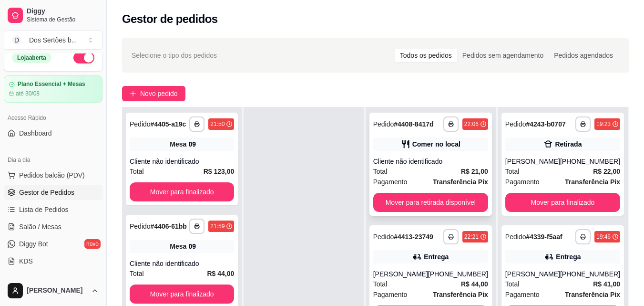
click at [413, 165] on div "Cliente não identificado" at bounding box center [430, 161] width 115 height 10
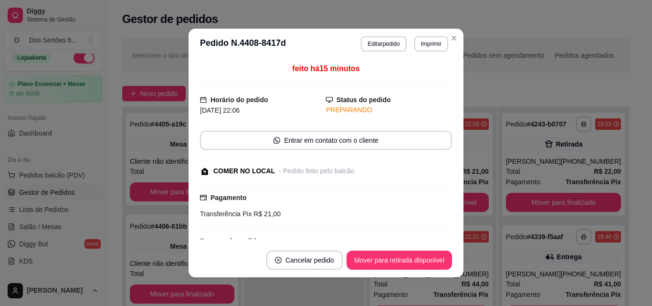
scroll to position [150, 0]
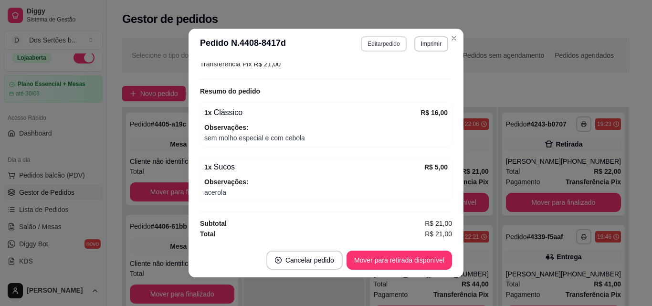
click at [370, 47] on button "Editar pedido" at bounding box center [383, 43] width 45 height 15
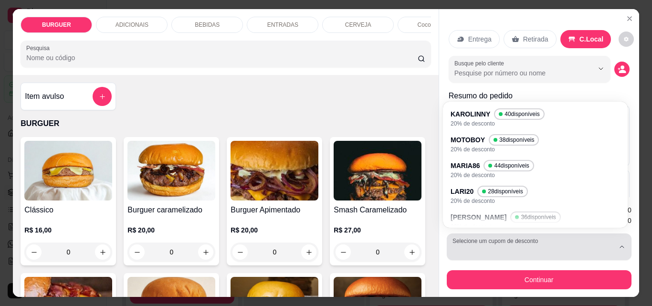
click at [478, 248] on div "button" at bounding box center [533, 246] width 162 height 19
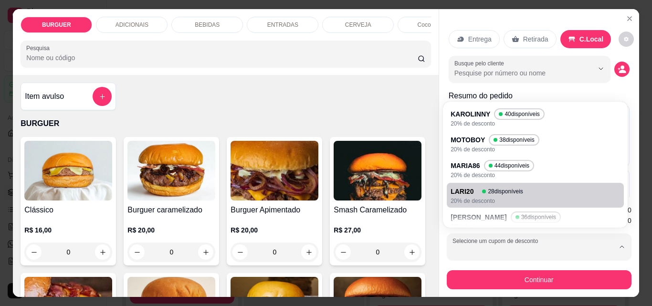
scroll to position [113, 0]
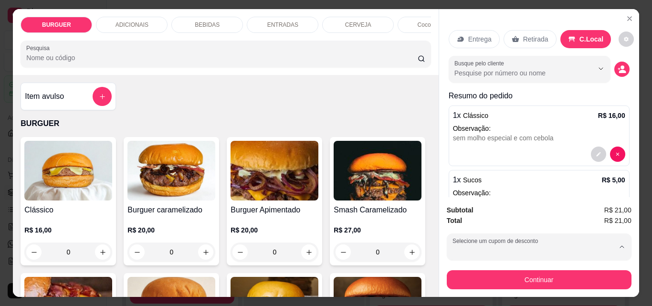
click at [486, 212] on div "100 disponíveis" at bounding box center [503, 208] width 52 height 11
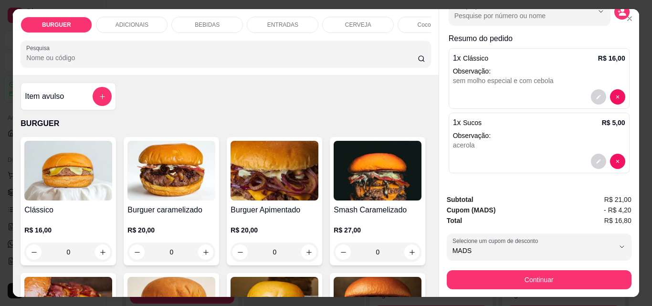
scroll to position [0, 0]
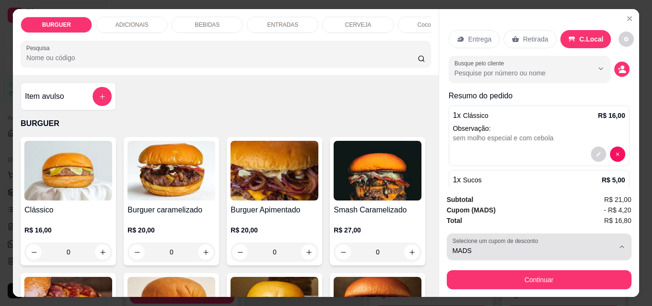
click at [532, 240] on label "Selecione um cupom de desconto" at bounding box center [496, 241] width 89 height 8
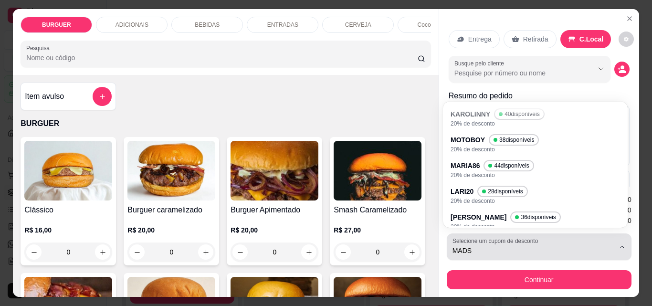
scroll to position [113, 0]
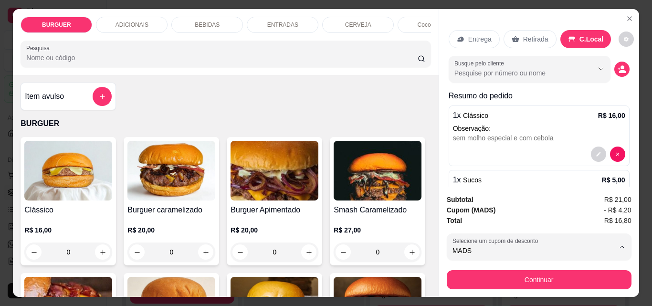
click at [450, 126] on li "NORONHA 22 disponíveis 20% de desconto" at bounding box center [535, 138] width 170 height 24
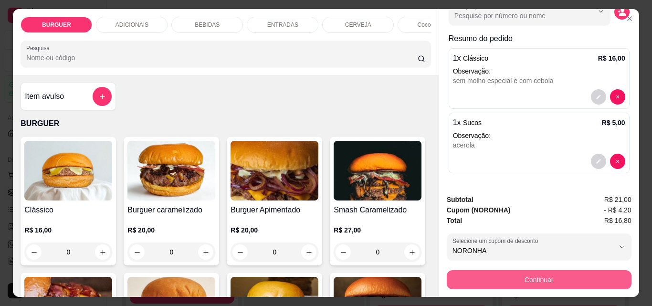
click at [458, 270] on button "Continuar" at bounding box center [538, 279] width 185 height 19
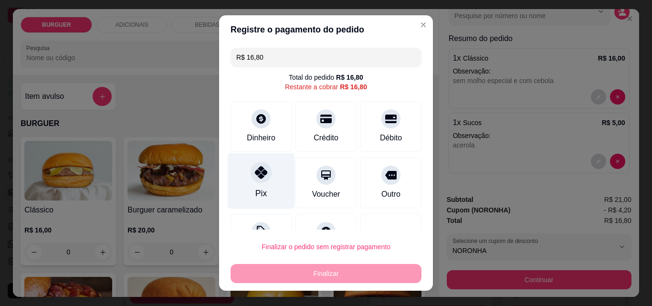
click at [241, 170] on div "Pix" at bounding box center [261, 181] width 67 height 56
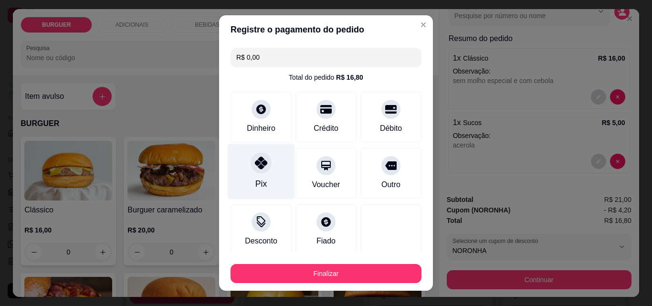
scroll to position [56, 0]
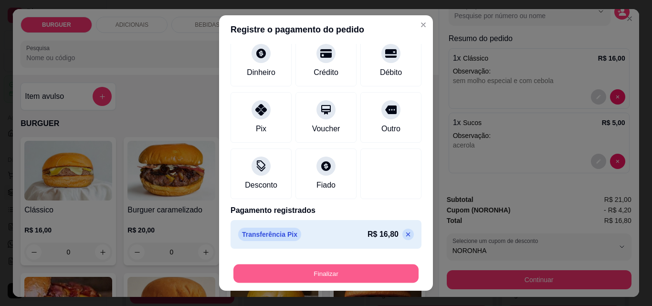
click at [266, 273] on button "Finalizar" at bounding box center [325, 273] width 185 height 19
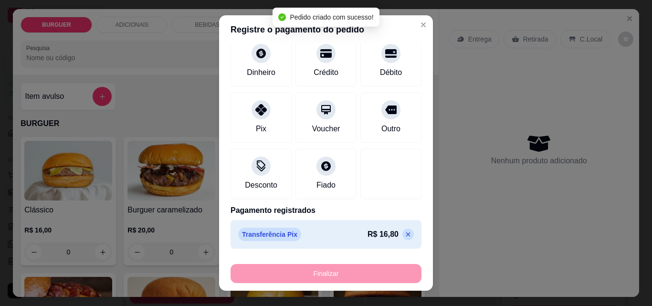
scroll to position [171, 0]
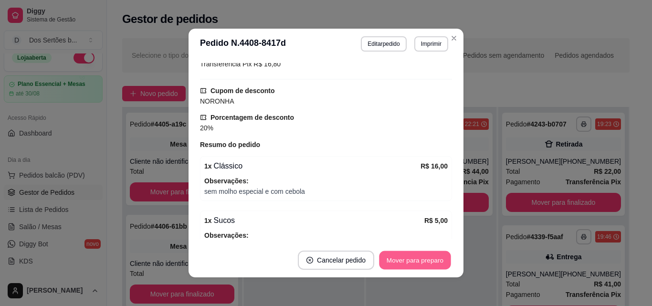
click at [393, 257] on button "Mover para preparo" at bounding box center [415, 260] width 72 height 19
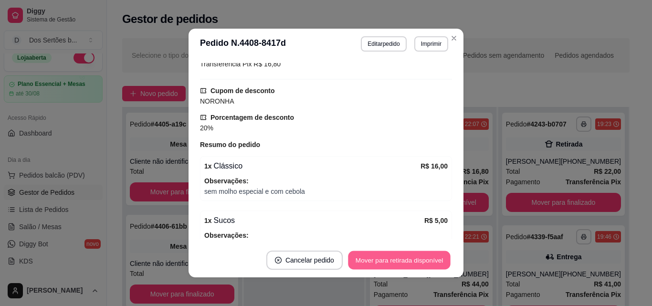
click at [393, 257] on button "Mover para retirada disponível" at bounding box center [399, 260] width 102 height 19
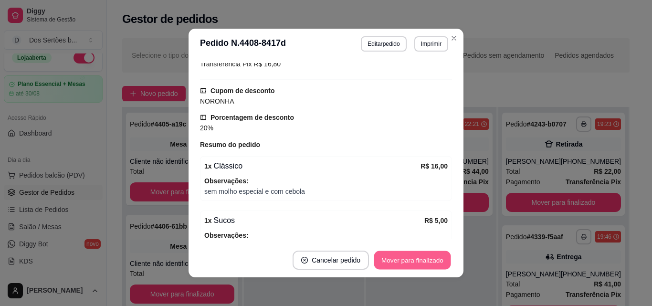
click at [393, 257] on button "Mover para finalizado" at bounding box center [412, 260] width 77 height 19
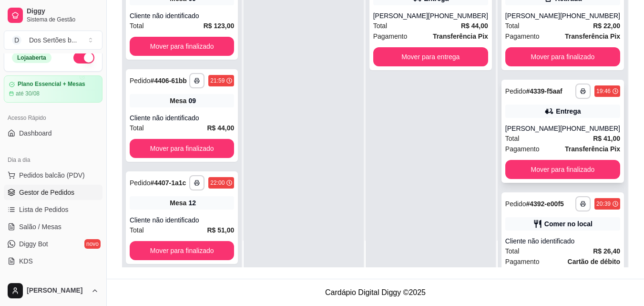
scroll to position [146, 0]
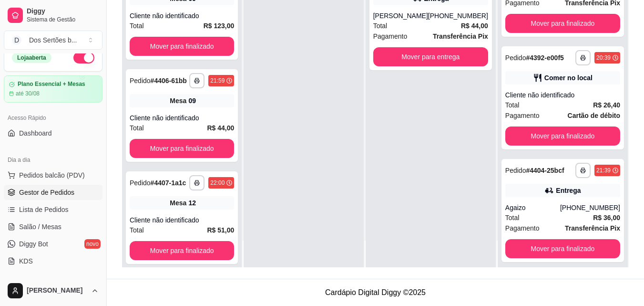
click at [612, 181] on div "**********" at bounding box center [563, 114] width 130 height 306
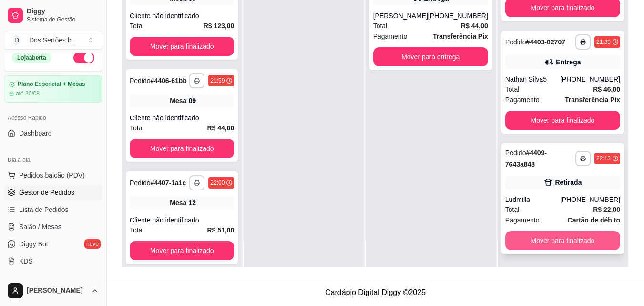
click at [562, 250] on button "Mover para finalizado" at bounding box center [563, 240] width 115 height 19
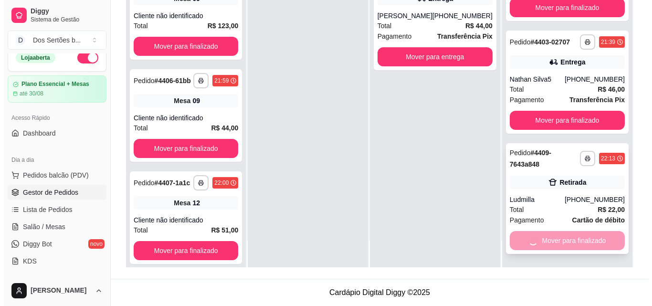
scroll to position [305, 0]
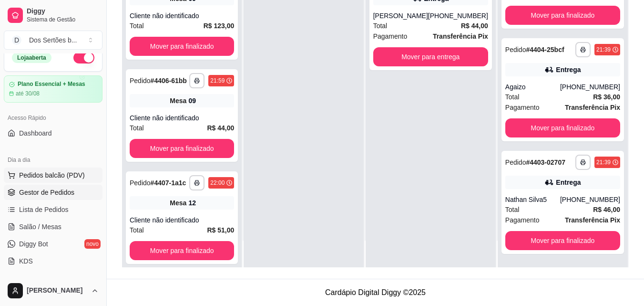
click at [47, 179] on span "Pedidos balcão (PDV)" at bounding box center [52, 175] width 66 height 10
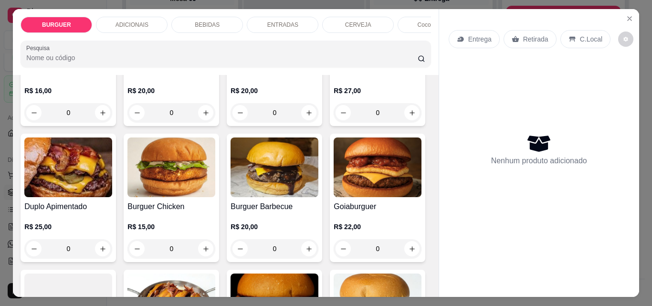
scroll to position [235, 0]
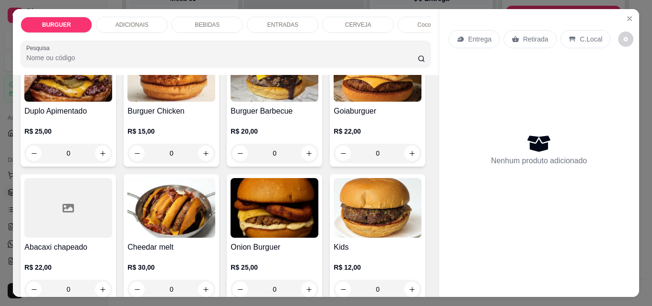
click at [408, 21] on icon "increase-product-quantity" at bounding box center [411, 17] width 7 height 7
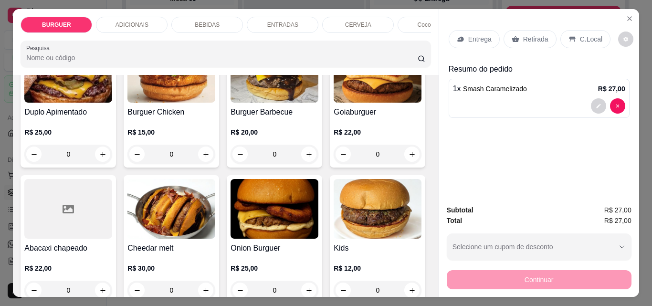
scroll to position [235, 0]
click at [523, 38] on p "Retirada" at bounding box center [535, 39] width 25 height 10
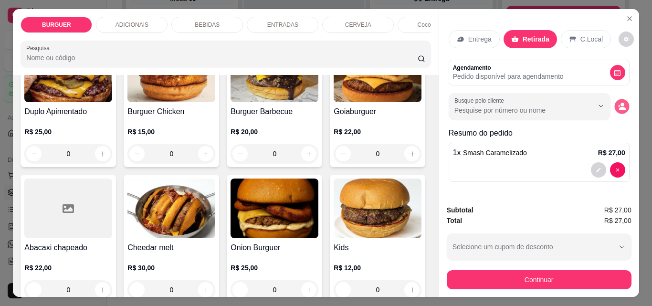
click at [622, 99] on button "decrease-product-quantity" at bounding box center [621, 106] width 15 height 15
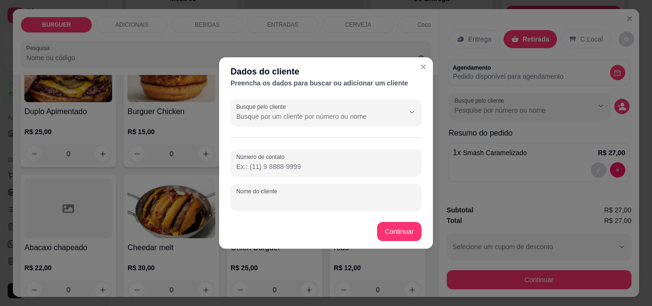
click at [256, 198] on input "Nome do cliente" at bounding box center [325, 201] width 179 height 10
click at [241, 169] on input "Número de contato" at bounding box center [325, 167] width 179 height 10
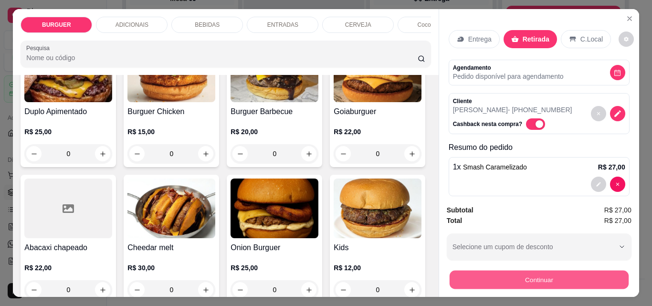
click at [477, 275] on button "Continuar" at bounding box center [538, 279] width 179 height 19
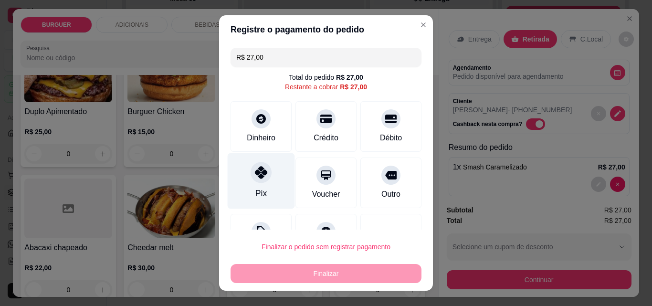
click at [255, 167] on icon at bounding box center [261, 172] width 12 height 12
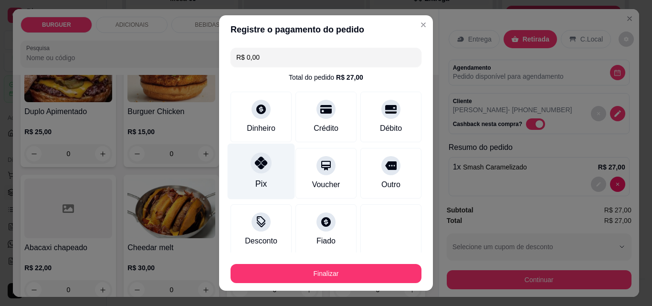
scroll to position [56, 0]
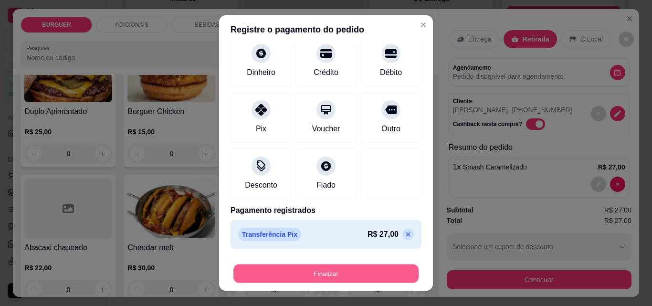
click at [298, 275] on button "Finalizar" at bounding box center [325, 273] width 185 height 19
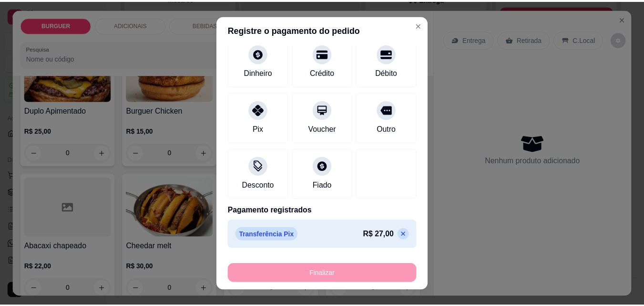
scroll to position [235, 0]
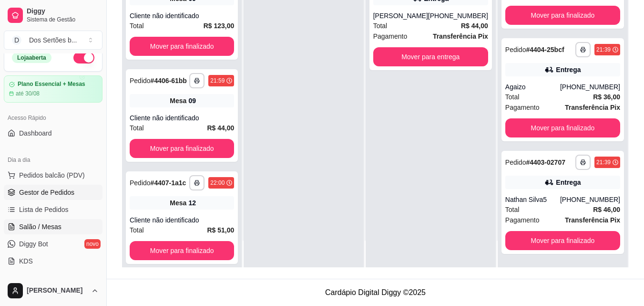
click at [20, 220] on link "Salão / Mesas" at bounding box center [53, 226] width 99 height 15
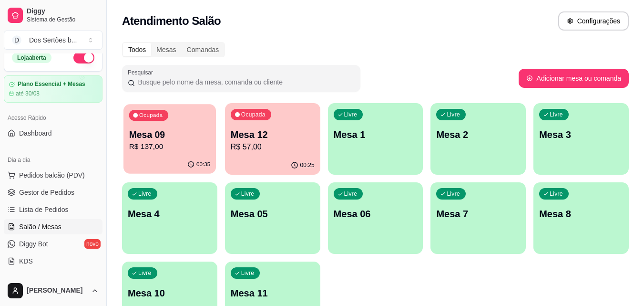
click at [181, 146] on p "R$ 137,00" at bounding box center [170, 146] width 82 height 11
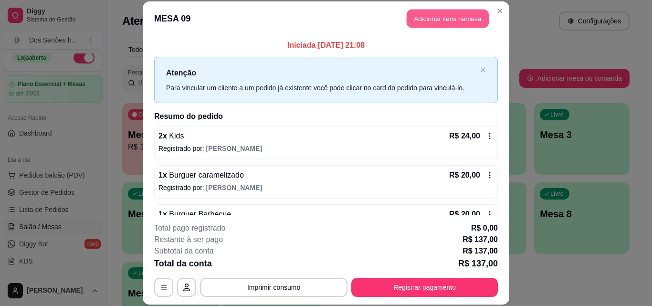
click at [422, 18] on button "Adicionar itens na mesa" at bounding box center [447, 19] width 82 height 19
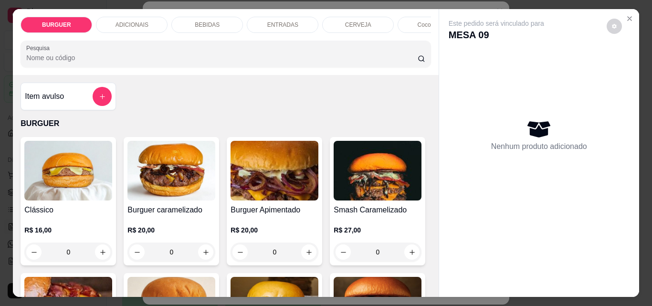
scroll to position [86, 0]
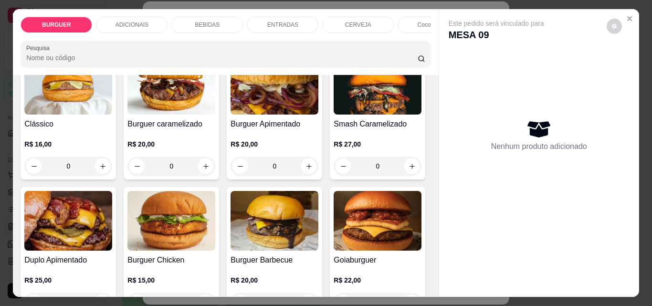
click at [197, 17] on div "BEBIDAS" at bounding box center [207, 25] width 72 height 16
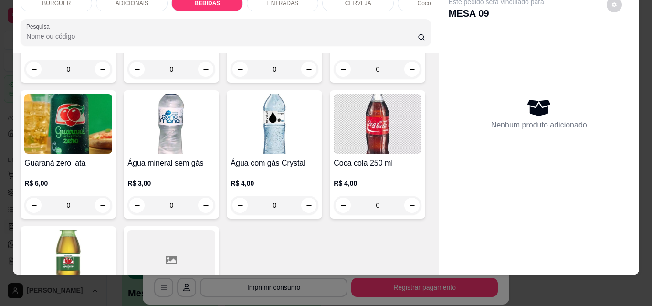
scroll to position [1179, 0]
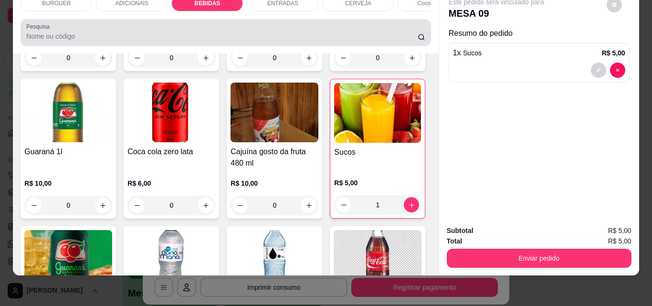
scroll to position [0, 0]
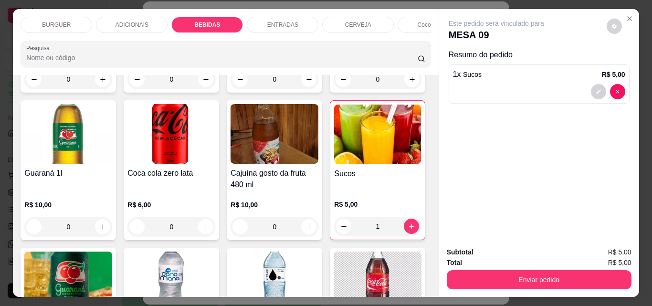
click at [53, 25] on p "BURGUER" at bounding box center [56, 25] width 29 height 8
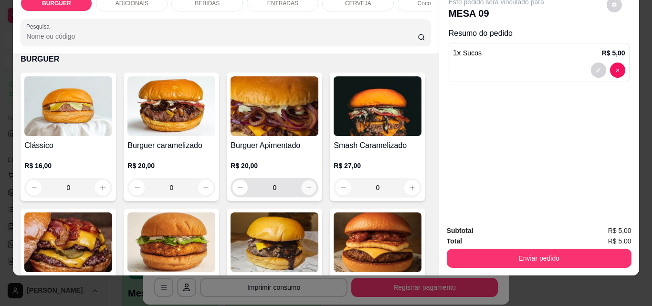
click at [305, 191] on icon "increase-product-quantity" at bounding box center [308, 187] width 7 height 7
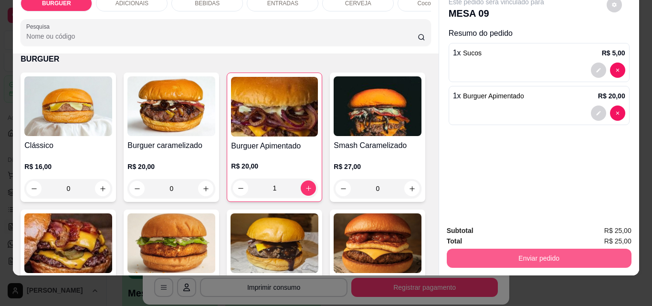
click at [522, 249] on button "Enviar pedido" at bounding box center [538, 258] width 185 height 19
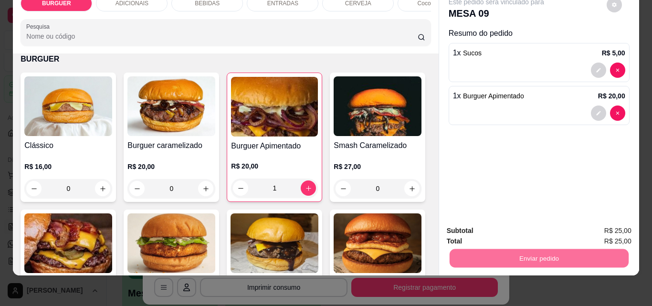
click at [492, 222] on button "Não registrar e enviar pedido" at bounding box center [507, 227] width 96 height 18
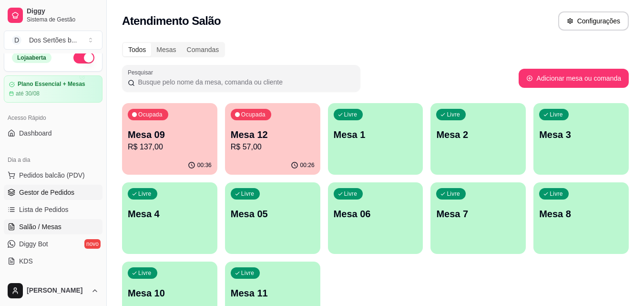
click at [65, 190] on span "Gestor de Pedidos" at bounding box center [46, 192] width 55 height 10
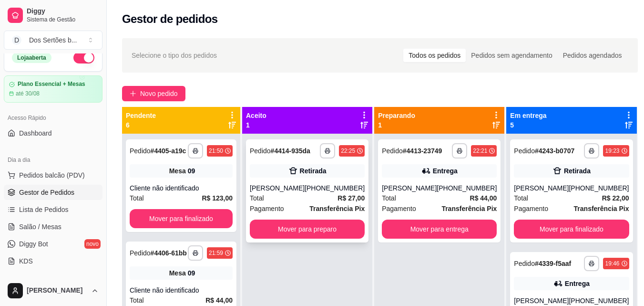
click at [300, 181] on div "**********" at bounding box center [307, 190] width 123 height 103
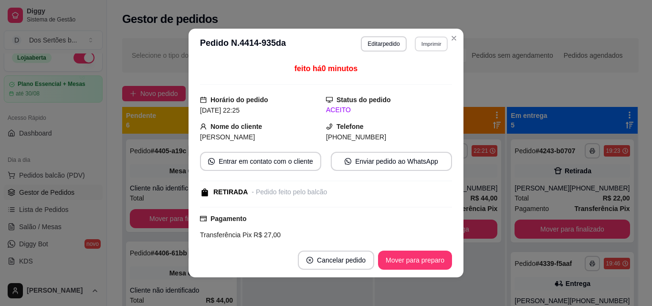
click at [430, 41] on button "Imprimir" at bounding box center [431, 43] width 33 height 15
click at [405, 78] on button "Impressora" at bounding box center [410, 77] width 67 height 15
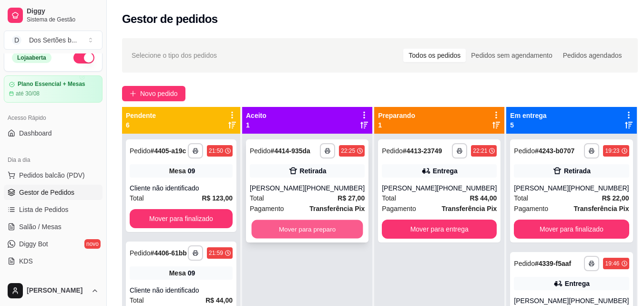
click at [275, 229] on button "Mover para preparo" at bounding box center [308, 229] width 112 height 19
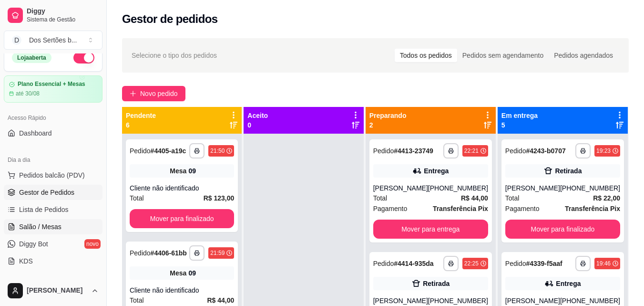
click at [59, 232] on link "Salão / Mesas" at bounding box center [53, 226] width 99 height 15
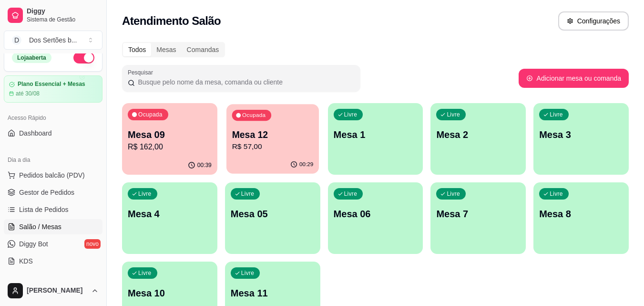
click at [242, 131] on p "Mesa 12" at bounding box center [273, 134] width 82 height 13
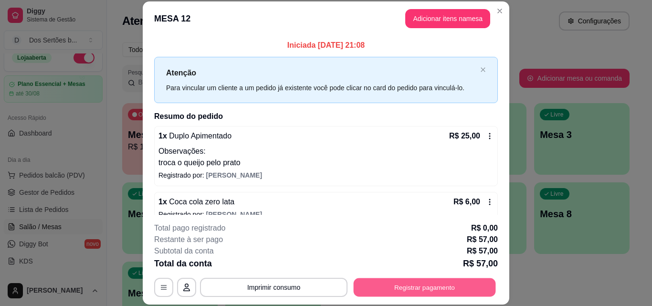
click at [395, 286] on button "Registrar pagamento" at bounding box center [424, 287] width 142 height 19
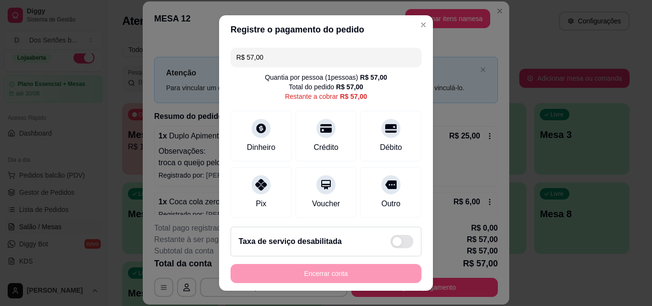
click at [269, 61] on input "R$ 57,00" at bounding box center [325, 57] width 179 height 19
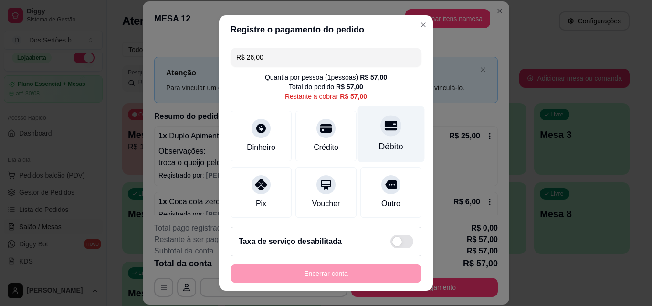
click at [384, 132] on icon at bounding box center [390, 125] width 12 height 12
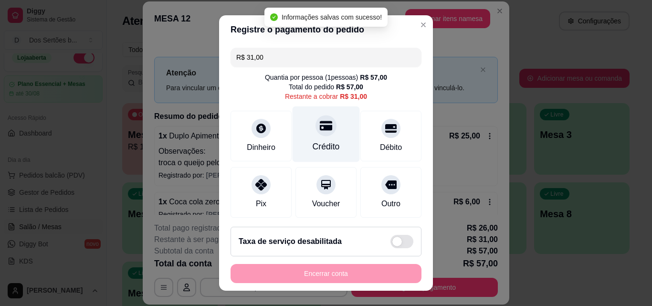
click at [329, 128] on div "Crédito" at bounding box center [325, 134] width 67 height 56
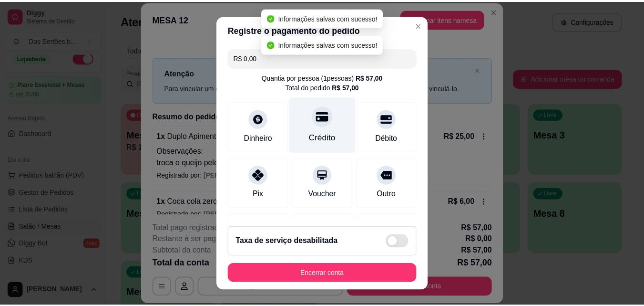
scroll to position [146, 0]
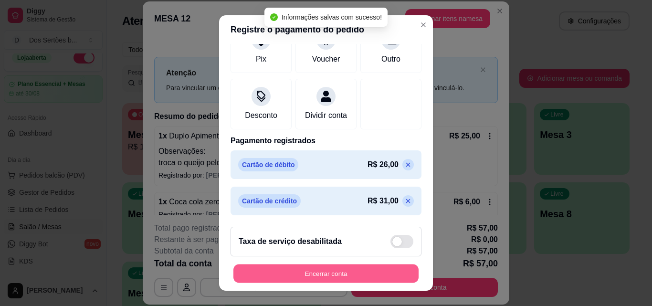
click at [339, 270] on button "Encerrar conta" at bounding box center [325, 273] width 185 height 19
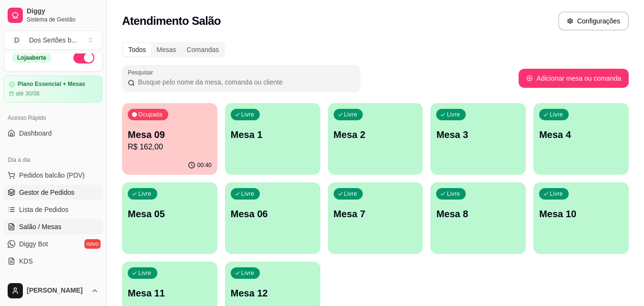
click at [29, 193] on span "Gestor de Pedidos" at bounding box center [46, 192] width 55 height 10
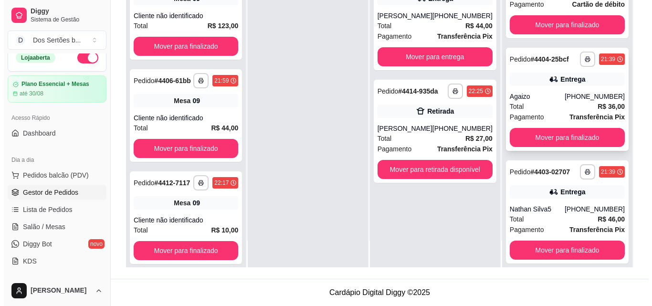
scroll to position [290, 0]
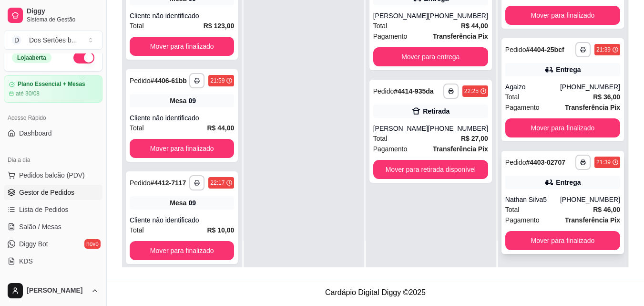
click at [541, 215] on div "Total R$ 46,00" at bounding box center [563, 209] width 115 height 10
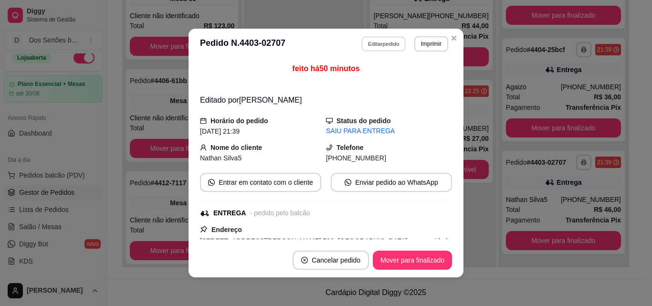
click at [369, 45] on button "Editar pedido" at bounding box center [384, 43] width 44 height 15
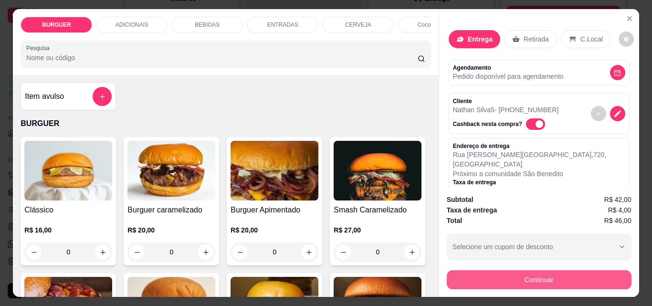
click at [466, 272] on button "Continuar" at bounding box center [538, 279] width 185 height 19
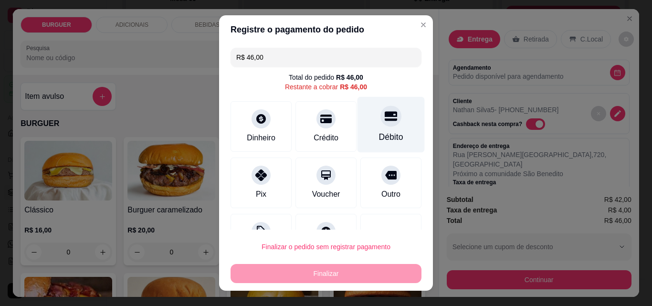
click at [384, 117] on icon at bounding box center [390, 117] width 12 height 10
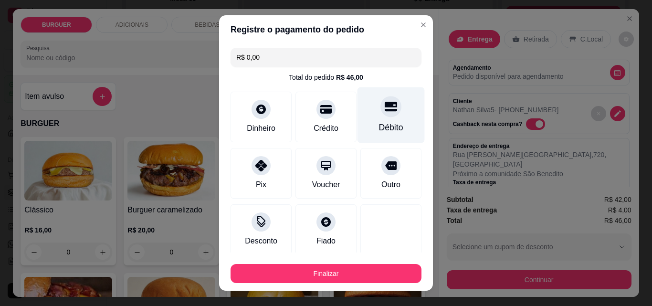
scroll to position [56, 0]
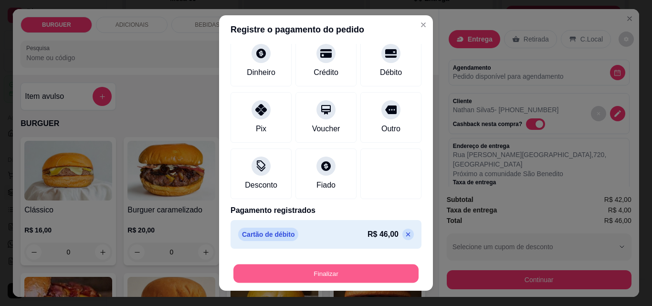
click at [340, 264] on button "Finalizar" at bounding box center [325, 273] width 185 height 19
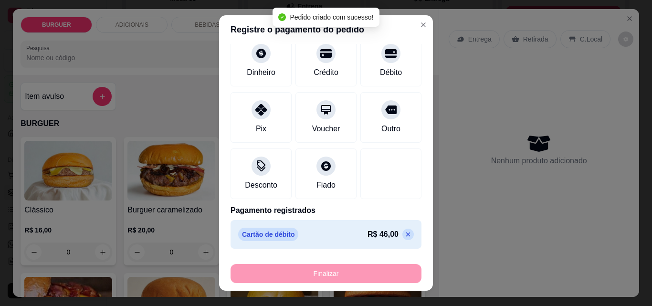
scroll to position [185, 0]
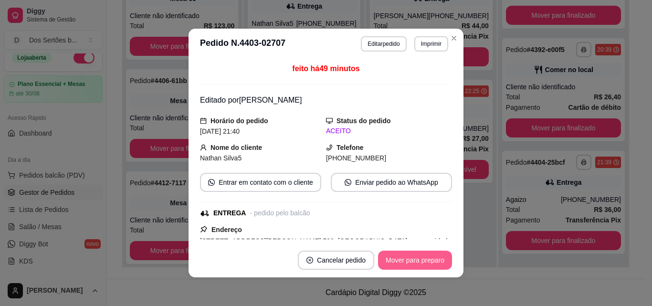
click at [407, 252] on button "Mover para preparo" at bounding box center [415, 259] width 74 height 19
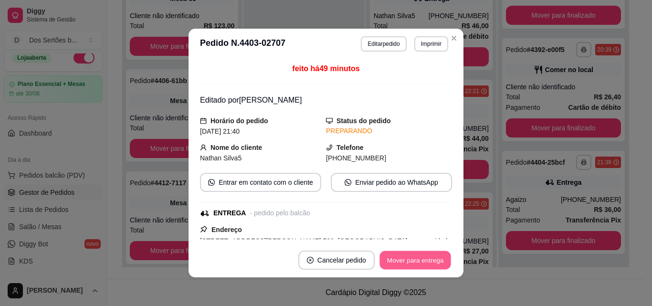
click at [426, 260] on button "Mover para entrega" at bounding box center [415, 260] width 72 height 19
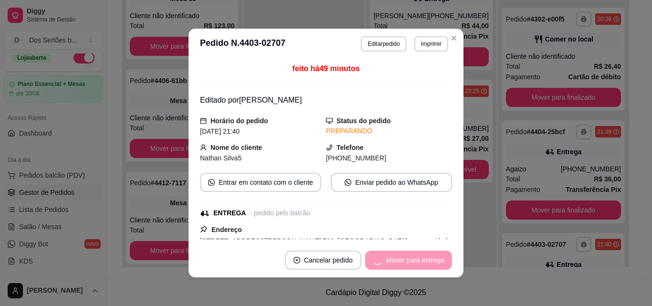
scroll to position [290, 0]
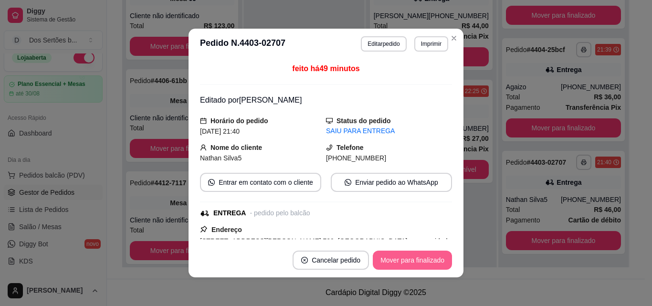
click at [400, 254] on button "Mover para finalizado" at bounding box center [412, 259] width 79 height 19
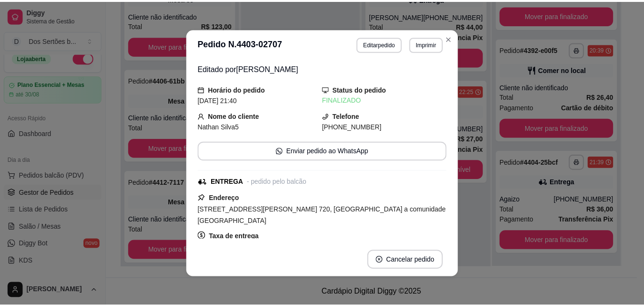
scroll to position [185, 0]
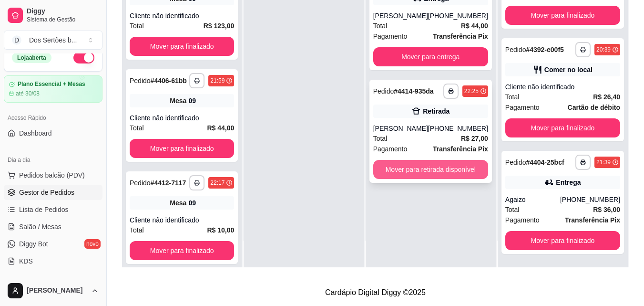
click at [402, 168] on button "Mover para retirada disponível" at bounding box center [430, 169] width 115 height 19
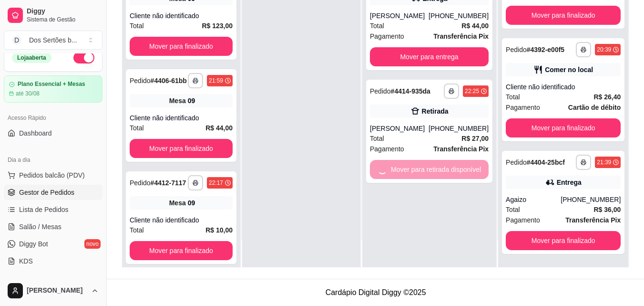
scroll to position [290, 0]
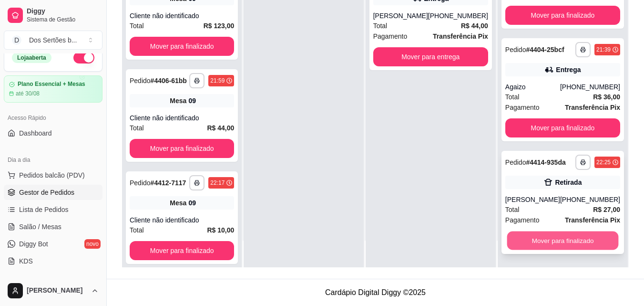
click at [561, 250] on button "Mover para finalizado" at bounding box center [563, 240] width 112 height 19
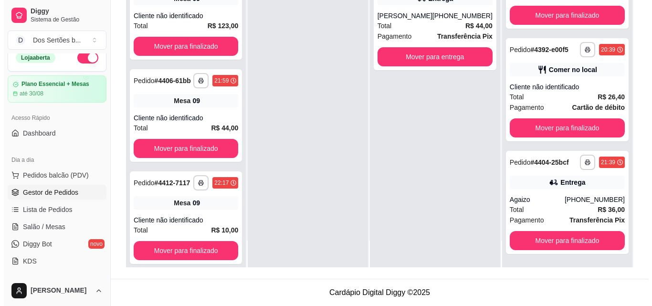
scroll to position [185, 0]
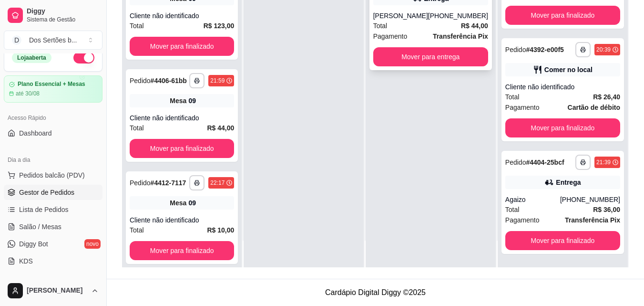
click at [405, 22] on div "Total R$ 44,00" at bounding box center [430, 26] width 115 height 10
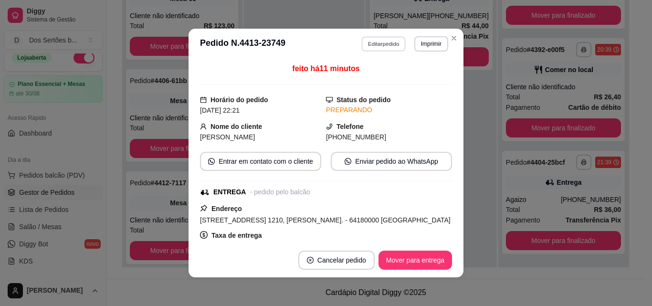
click at [369, 44] on button "Editar pedido" at bounding box center [384, 43] width 44 height 15
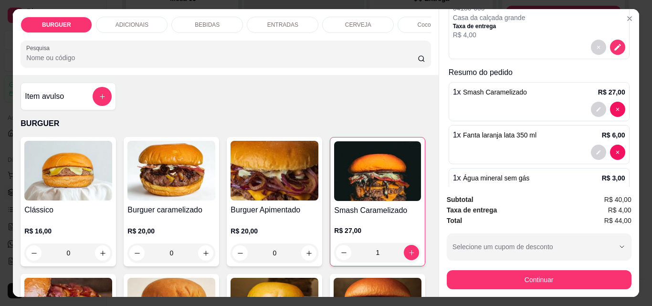
scroll to position [233, 0]
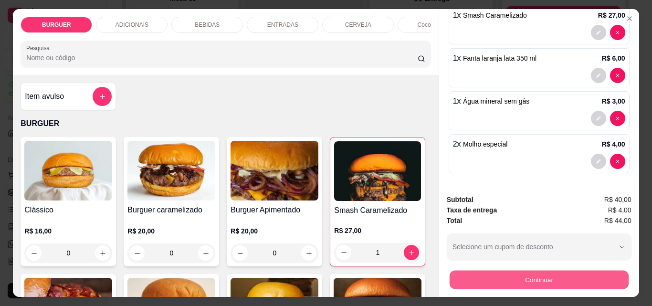
click at [496, 280] on button "Continuar" at bounding box center [538, 279] width 179 height 19
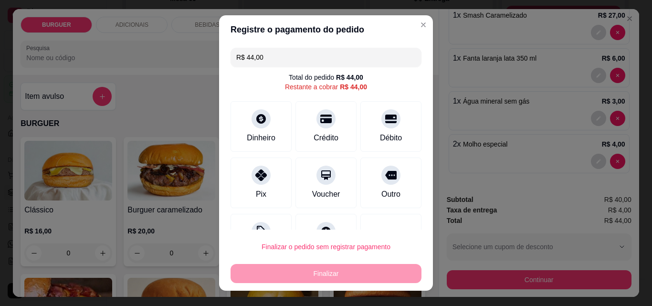
click at [268, 52] on input "R$ 44,00" at bounding box center [325, 57] width 179 height 19
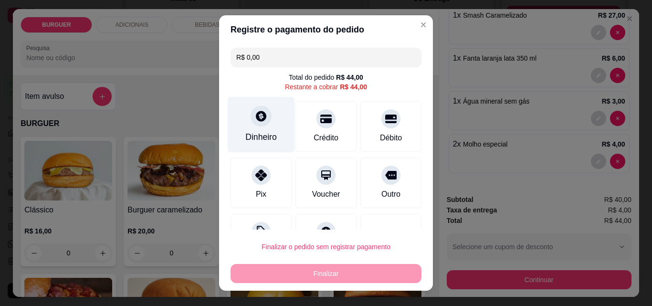
scroll to position [39, 0]
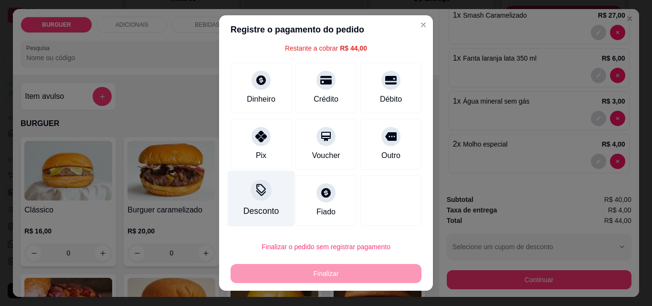
click at [255, 190] on icon at bounding box center [261, 190] width 12 height 12
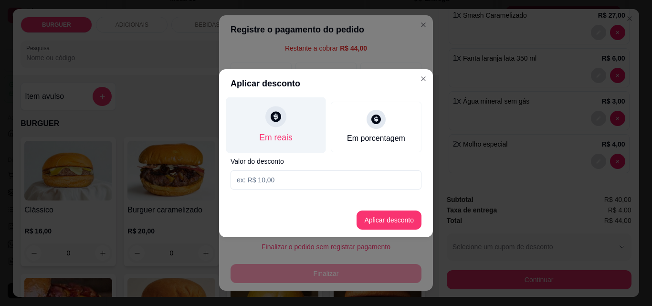
click at [279, 139] on div "Em reais" at bounding box center [275, 137] width 33 height 12
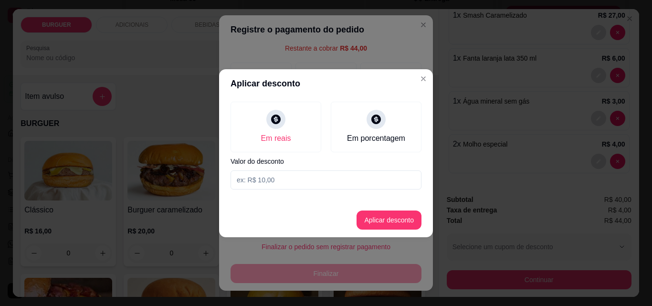
click at [253, 185] on input at bounding box center [325, 179] width 191 height 19
click at [378, 217] on button "Aplicar desconto" at bounding box center [389, 219] width 62 height 19
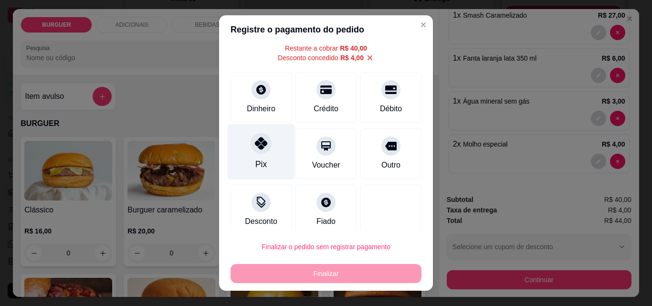
click at [255, 162] on div "Pix" at bounding box center [260, 164] width 11 height 12
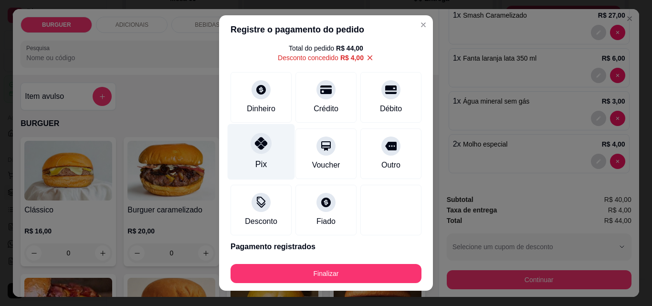
scroll to position [65, 0]
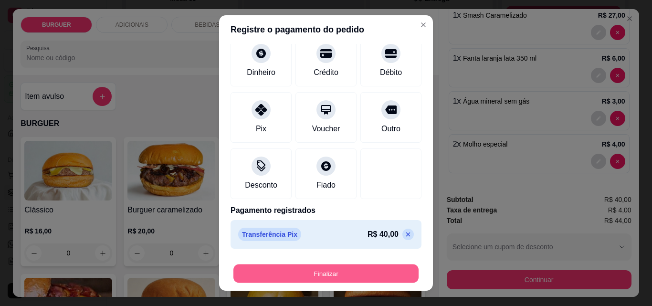
click at [288, 274] on button "Finalizar" at bounding box center [325, 273] width 185 height 19
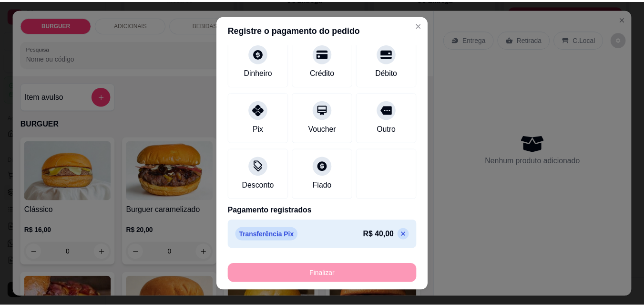
scroll to position [0, 0]
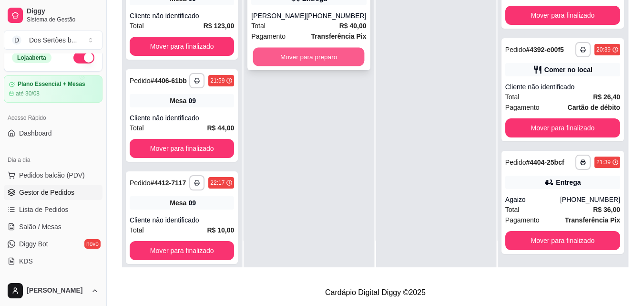
click at [283, 57] on button "Mover para preparo" at bounding box center [309, 57] width 112 height 19
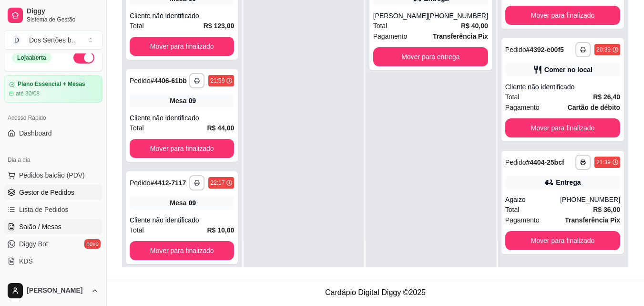
click at [24, 223] on span "Salão / Mesas" at bounding box center [40, 227] width 42 height 10
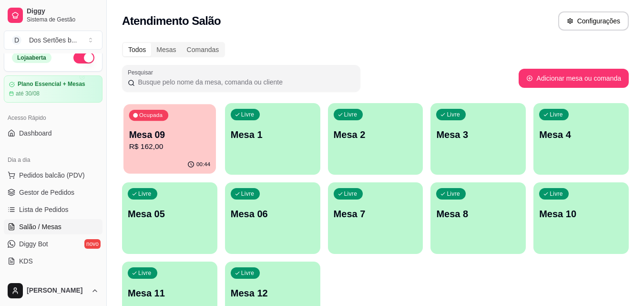
click at [164, 131] on p "Mesa 09" at bounding box center [170, 134] width 82 height 13
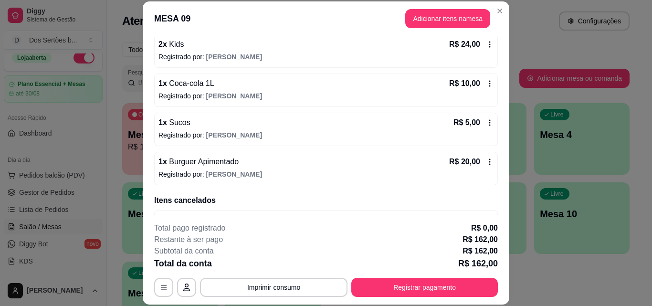
scroll to position [355, 0]
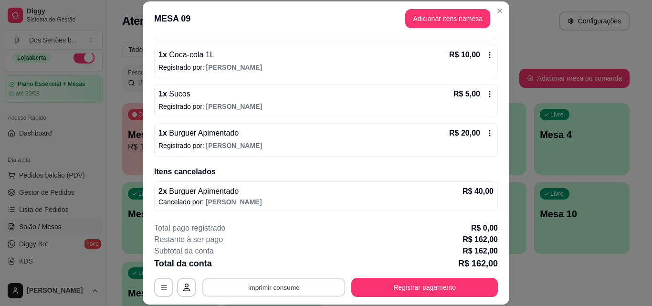
click at [253, 288] on button "Imprimir consumo" at bounding box center [273, 287] width 143 height 19
click at [265, 261] on button "Impressora" at bounding box center [272, 265] width 67 height 15
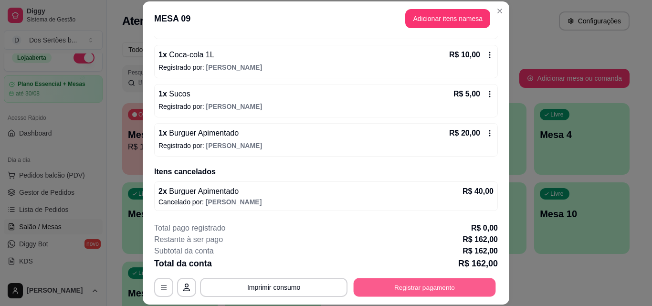
click at [400, 290] on button "Registrar pagamento" at bounding box center [424, 287] width 142 height 19
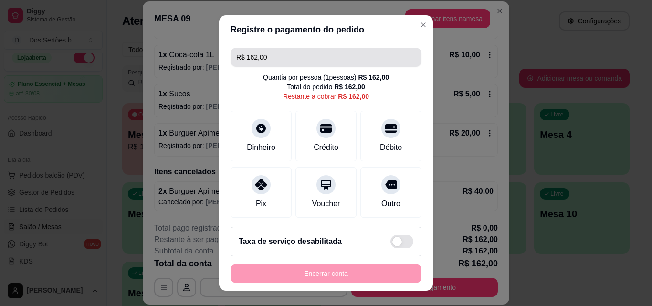
click at [265, 54] on input "R$ 162,00" at bounding box center [325, 57] width 179 height 19
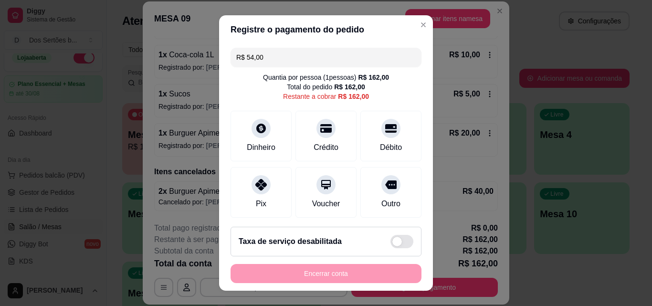
click at [286, 62] on input "R$ 54,00" at bounding box center [325, 57] width 179 height 19
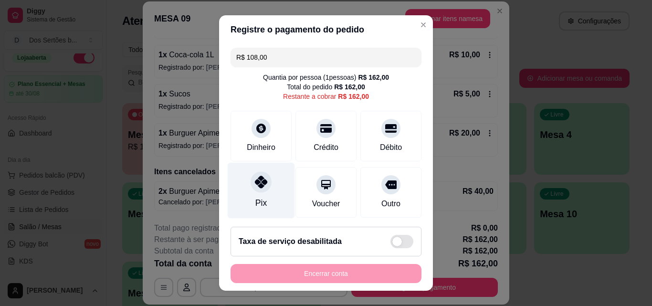
click at [270, 177] on div "Pix" at bounding box center [261, 191] width 67 height 56
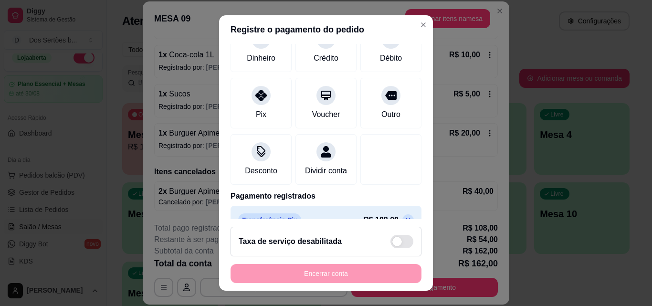
scroll to position [0, 0]
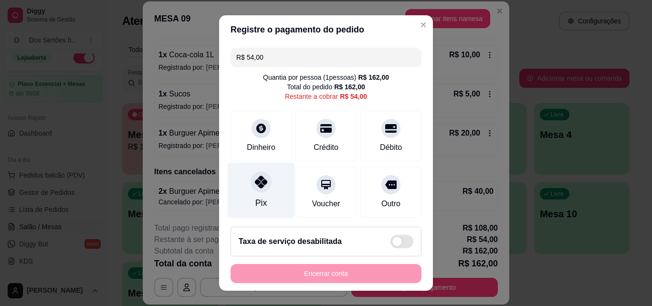
click at [263, 173] on div "Pix" at bounding box center [261, 191] width 67 height 56
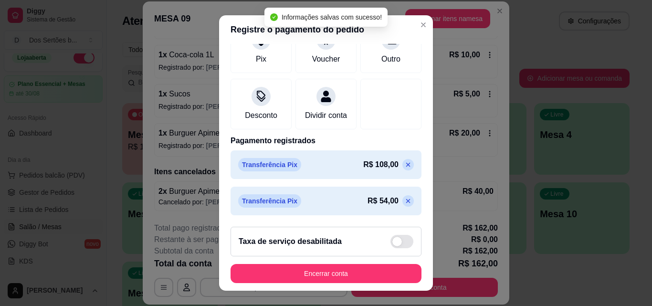
scroll to position [146, 0]
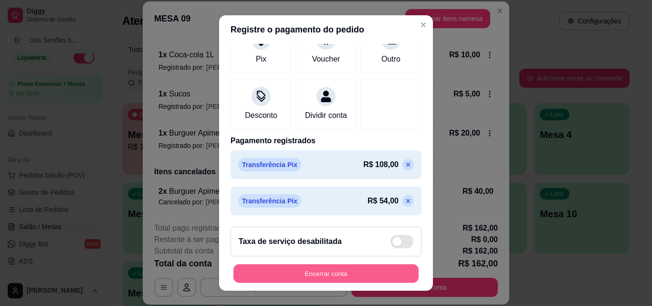
click at [272, 278] on button "Encerrar conta" at bounding box center [325, 273] width 185 height 19
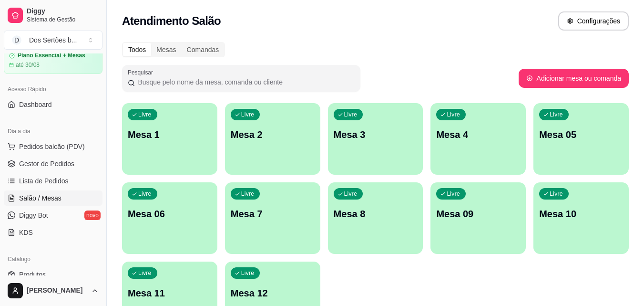
scroll to position [0, 0]
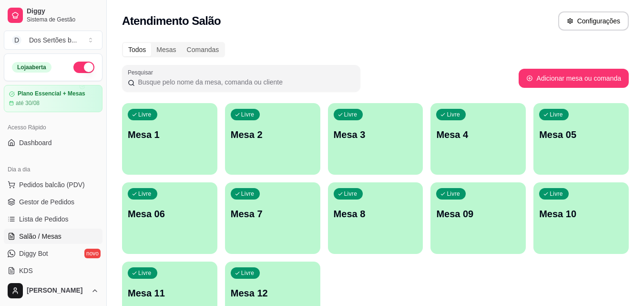
click at [77, 66] on button "button" at bounding box center [83, 67] width 21 height 11
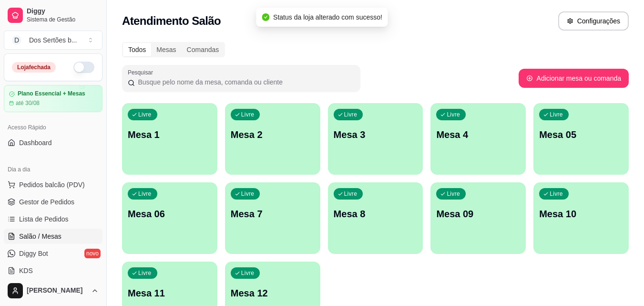
scroll to position [157, 0]
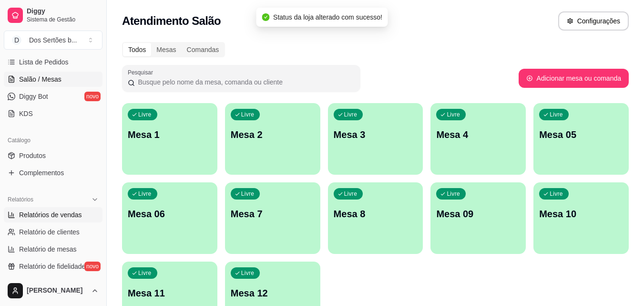
click at [33, 212] on span "Relatórios de vendas" at bounding box center [50, 215] width 63 height 10
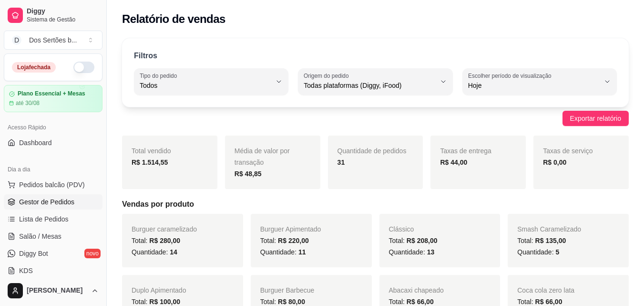
click at [27, 198] on span "Gestor de Pedidos" at bounding box center [46, 202] width 55 height 10
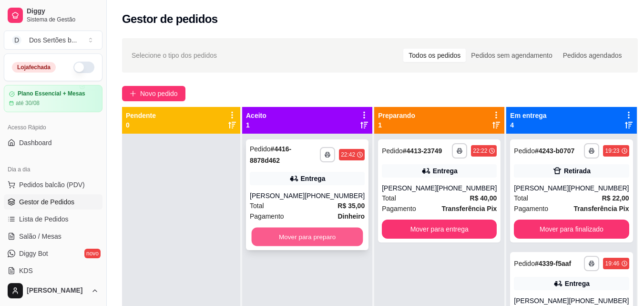
click at [290, 240] on button "Mover para preparo" at bounding box center [308, 237] width 112 height 19
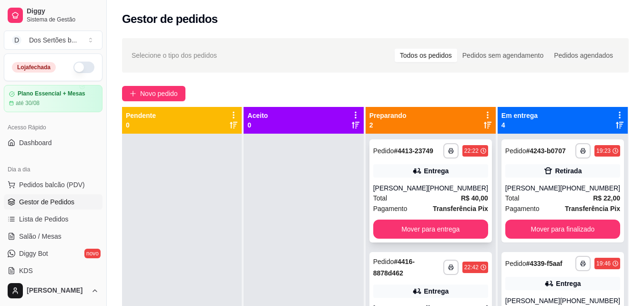
click at [448, 185] on div "[PHONE_NUMBER]" at bounding box center [458, 188] width 60 height 10
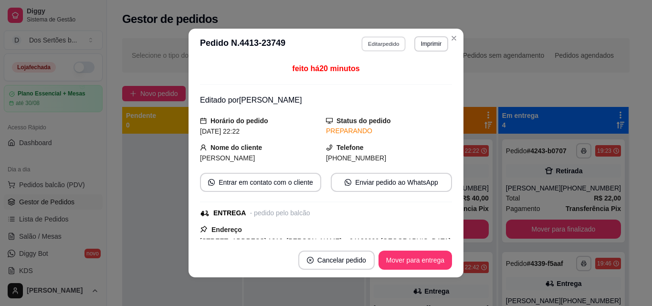
click at [386, 41] on button "Editar pedido" at bounding box center [384, 43] width 44 height 15
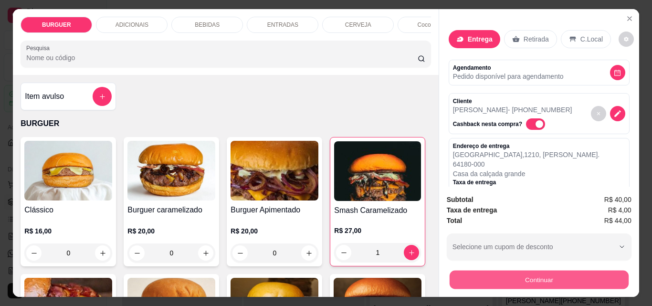
click at [463, 273] on button "Continuar" at bounding box center [538, 279] width 179 height 19
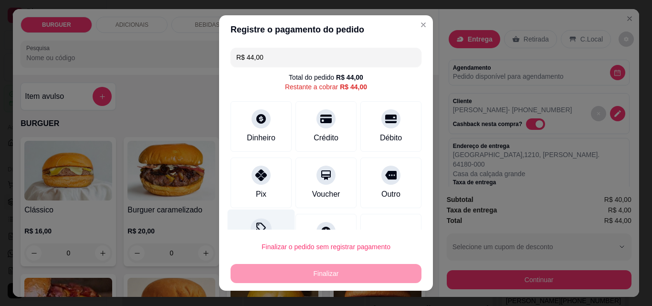
click at [253, 215] on div "Desconto" at bounding box center [261, 237] width 67 height 56
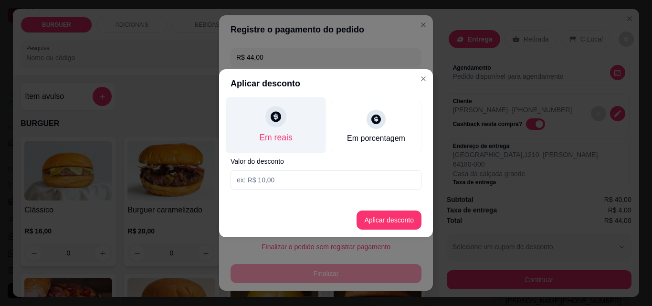
click at [270, 128] on div "Em reais" at bounding box center [276, 125] width 100 height 56
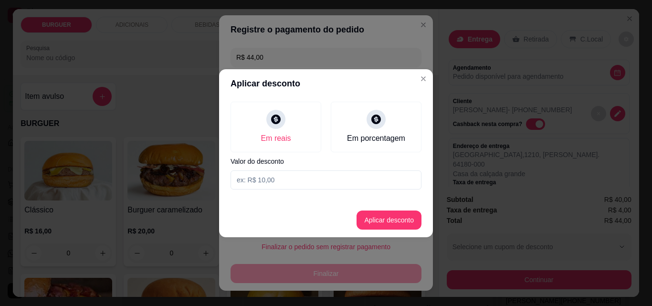
click at [248, 175] on input at bounding box center [325, 179] width 191 height 19
click at [388, 218] on button "Aplicar desconto" at bounding box center [389, 219] width 62 height 19
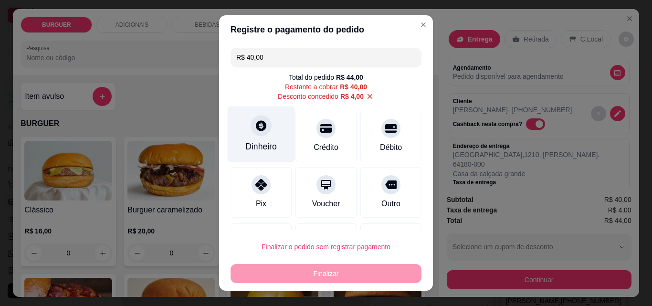
click at [250, 121] on div at bounding box center [260, 125] width 21 height 21
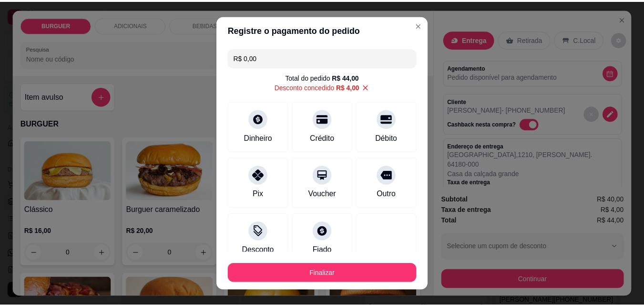
scroll to position [65, 0]
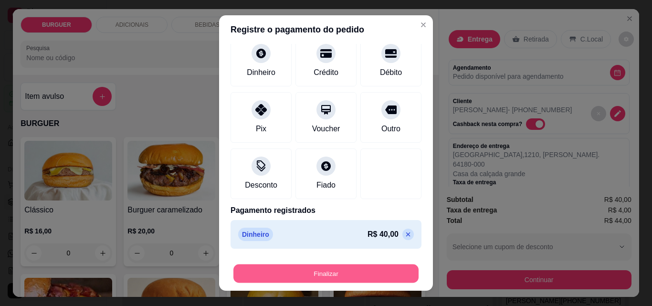
click at [324, 270] on button "Finalizar" at bounding box center [325, 273] width 185 height 19
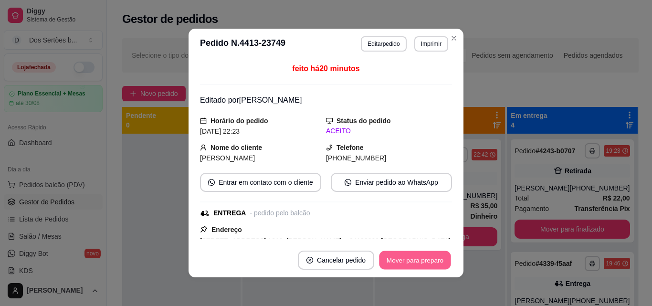
click at [396, 258] on button "Mover para preparo" at bounding box center [415, 260] width 72 height 19
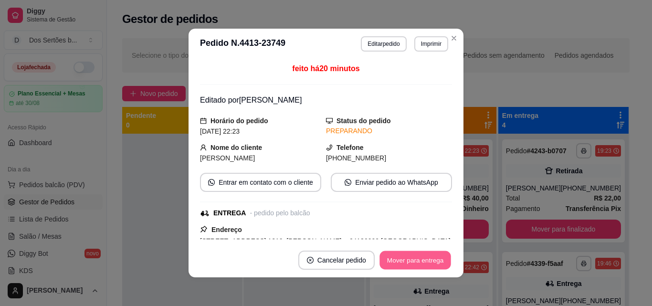
click at [396, 258] on button "Mover para entrega" at bounding box center [415, 260] width 72 height 19
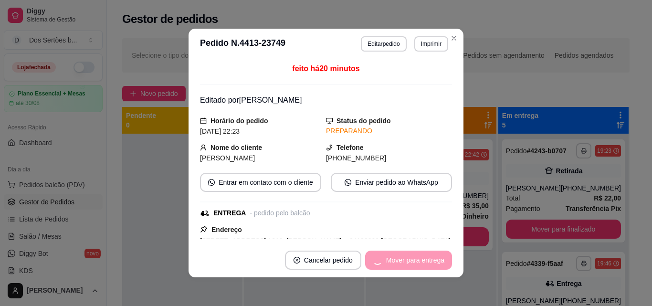
click at [396, 258] on div "Mover para entrega" at bounding box center [408, 259] width 87 height 19
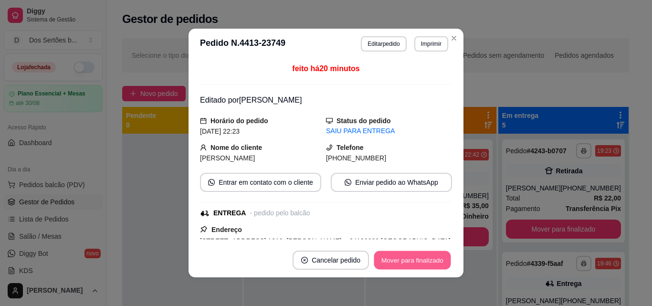
click at [396, 258] on button "Mover para finalizado" at bounding box center [412, 260] width 77 height 19
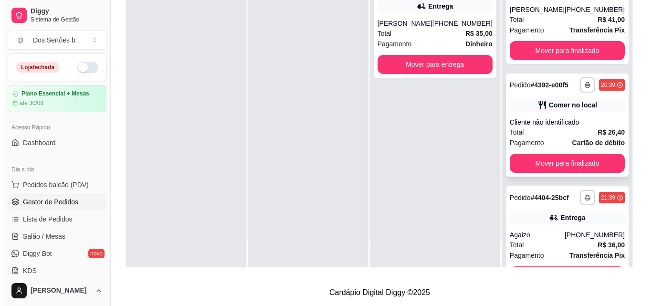
scroll to position [185, 0]
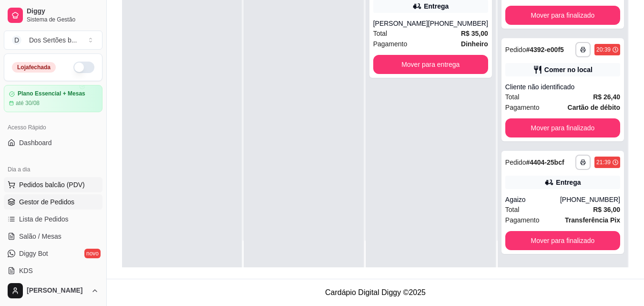
click at [34, 187] on span "Pedidos balcão (PDV)" at bounding box center [52, 185] width 66 height 10
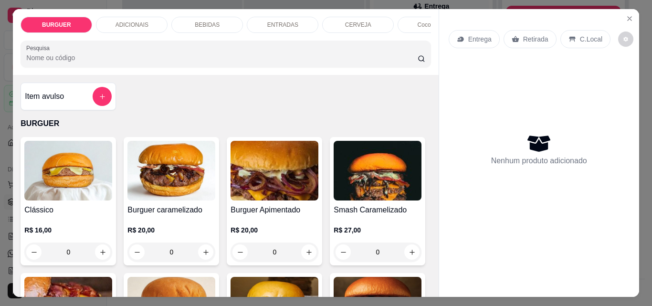
click at [195, 21] on p "BEBIDAS" at bounding box center [207, 25] width 25 height 8
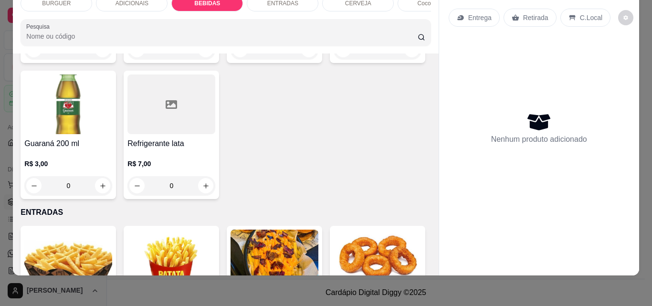
scroll to position [1251, 0]
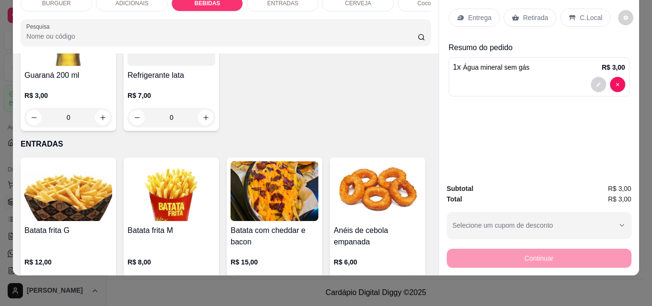
click at [511, 15] on icon at bounding box center [514, 18] width 7 height 6
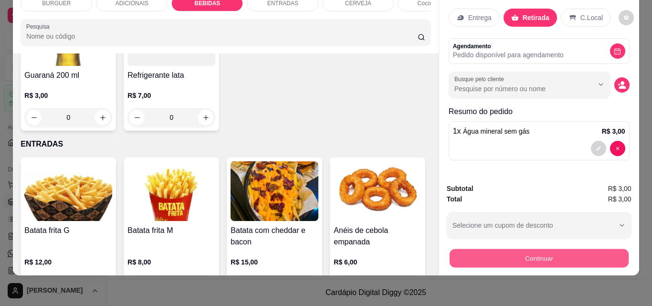
click at [480, 249] on button "Continuar" at bounding box center [538, 258] width 179 height 19
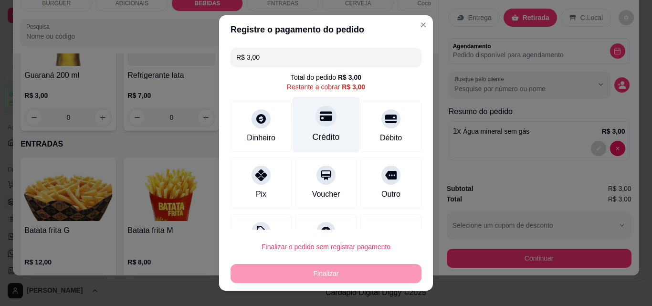
click at [325, 116] on div at bounding box center [325, 115] width 21 height 21
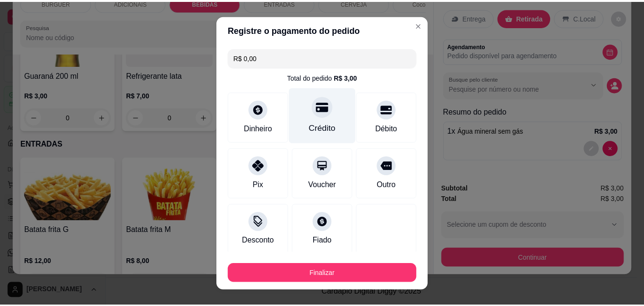
scroll to position [56, 0]
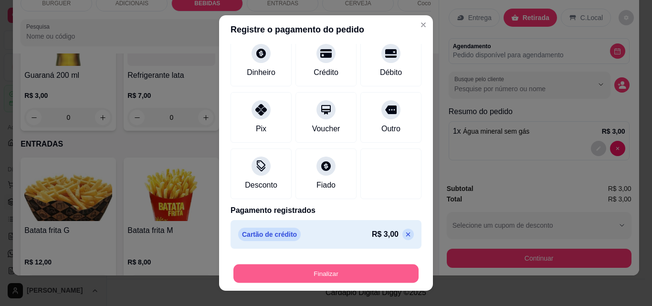
click at [311, 268] on button "Finalizar" at bounding box center [325, 273] width 185 height 19
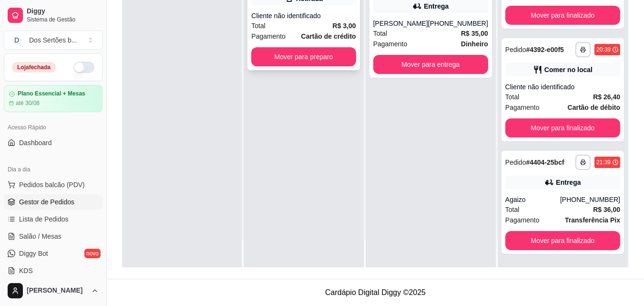
click at [310, 32] on div "Pagamento Cartão de crédito" at bounding box center [303, 36] width 104 height 10
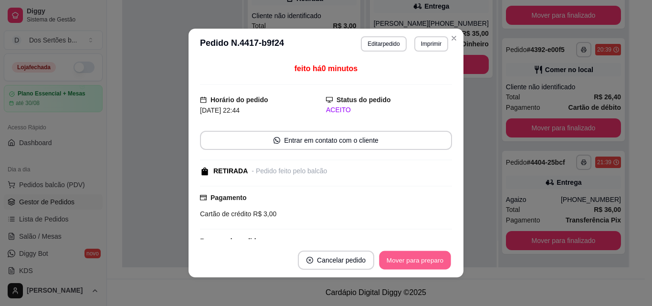
click at [393, 253] on button "Mover para preparo" at bounding box center [415, 260] width 72 height 19
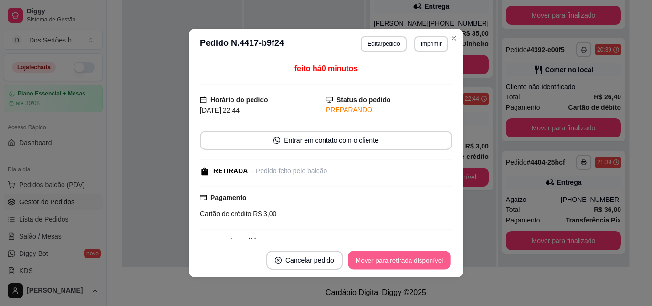
click at [393, 253] on button "Mover para retirada disponível" at bounding box center [399, 260] width 102 height 19
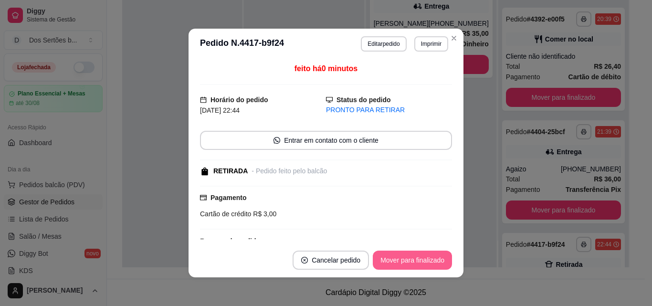
click at [392, 253] on button "Mover para finalizado" at bounding box center [412, 259] width 79 height 19
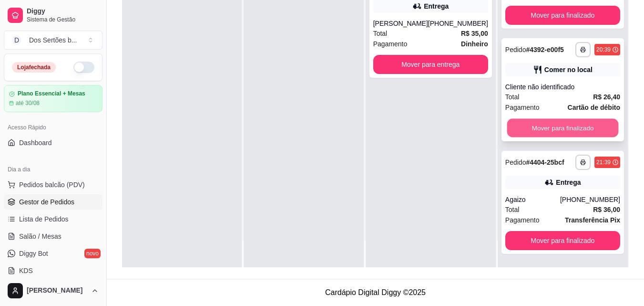
click at [528, 123] on button "Mover para finalizado" at bounding box center [563, 128] width 112 height 19
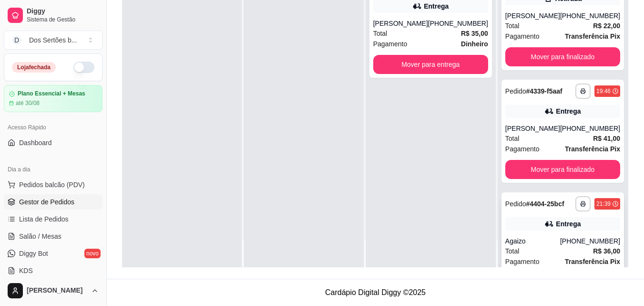
scroll to position [64, 0]
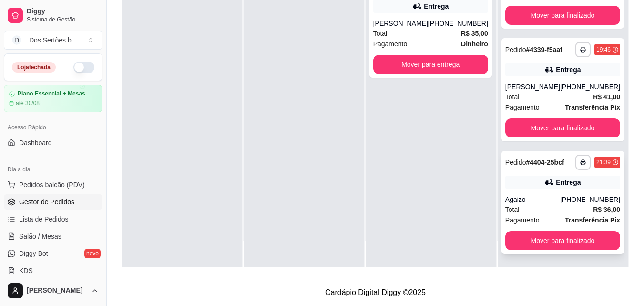
click at [560, 170] on div "**********" at bounding box center [563, 202] width 123 height 103
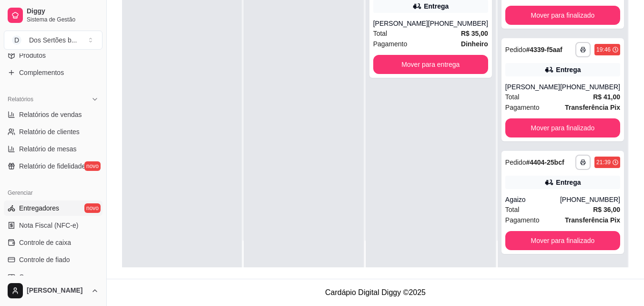
scroll to position [314, 0]
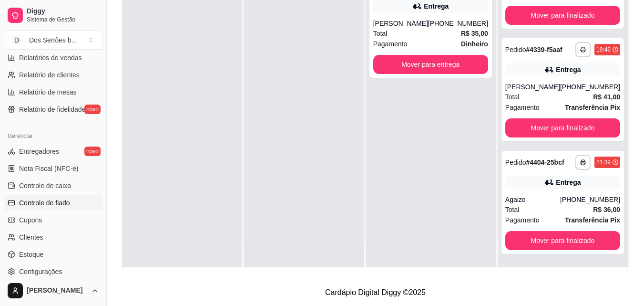
click at [61, 200] on span "Controle de fiado" at bounding box center [44, 203] width 51 height 10
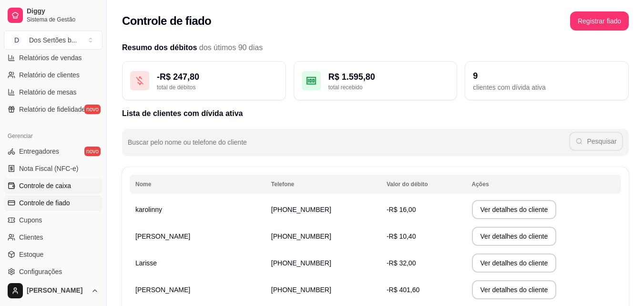
click at [34, 180] on link "Controle de caixa" at bounding box center [53, 185] width 99 height 15
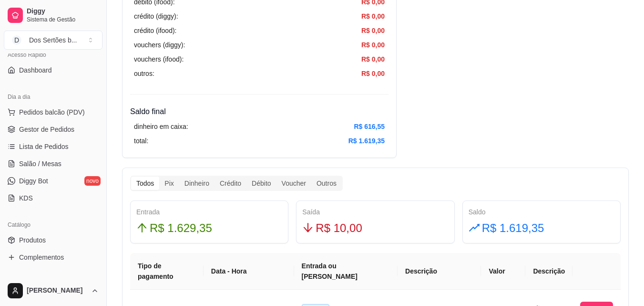
scroll to position [69, 0]
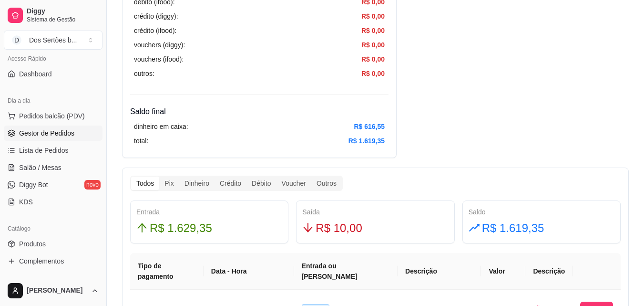
click at [24, 129] on span "Gestor de Pedidos" at bounding box center [46, 133] width 55 height 10
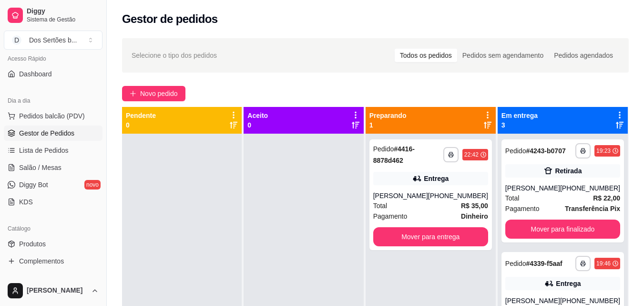
scroll to position [27, 0]
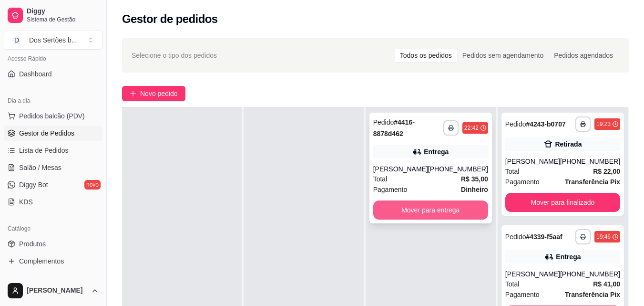
click at [431, 209] on button "Mover para entrega" at bounding box center [430, 209] width 115 height 19
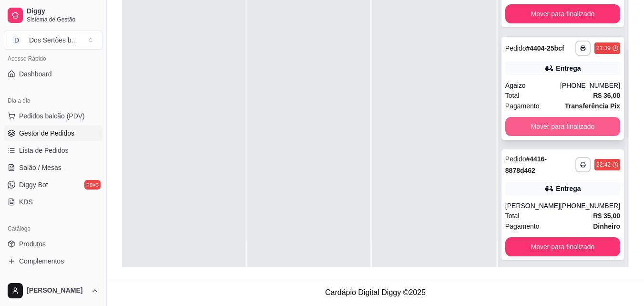
scroll to position [185, 0]
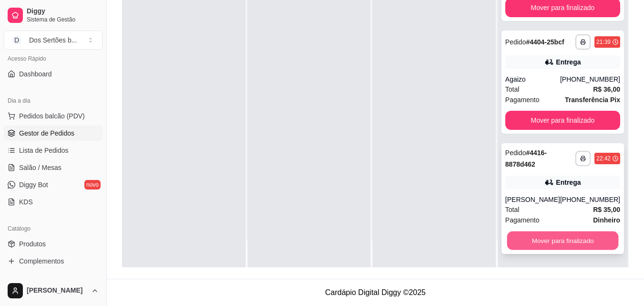
click at [541, 241] on button "Mover para finalizado" at bounding box center [563, 240] width 112 height 19
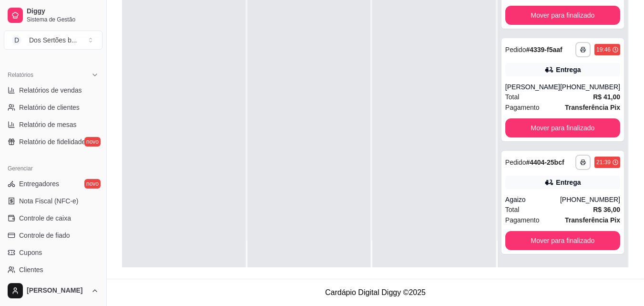
scroll to position [356, 0]
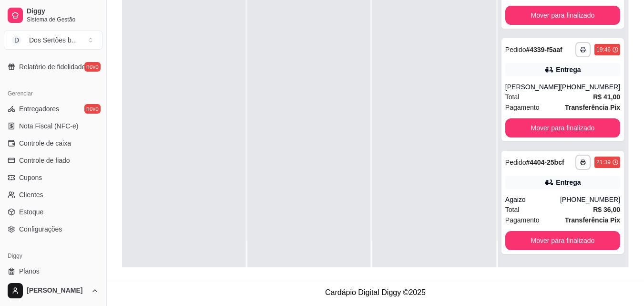
click at [17, 135] on ul "Entregadores novo Nota Fiscal (NFC-e) Controle de caixa Controle de fiado Cupon…" at bounding box center [53, 168] width 99 height 135
click at [73, 149] on link "Controle de caixa" at bounding box center [53, 142] width 99 height 15
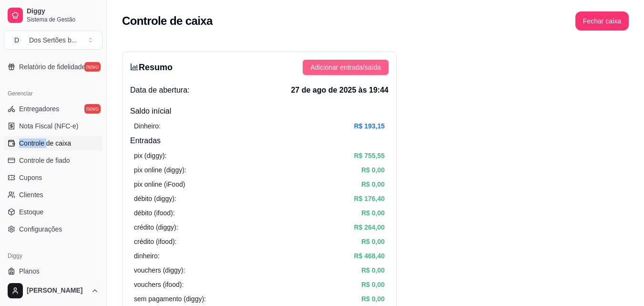
click at [343, 68] on span "Adicionar entrada/saída" at bounding box center [346, 67] width 71 height 10
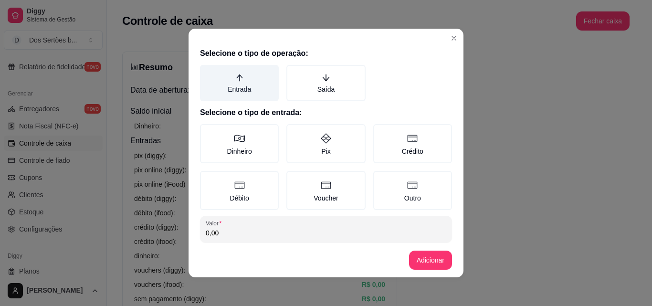
click at [247, 80] on label "Entrada" at bounding box center [239, 83] width 79 height 36
click at [207, 72] on button "Entrada" at bounding box center [203, 68] width 8 height 8
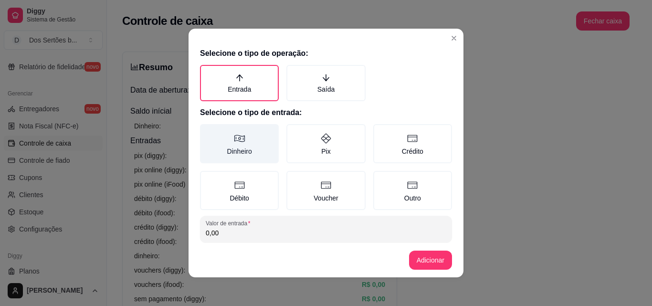
click at [227, 134] on label "Dinheiro" at bounding box center [239, 143] width 79 height 39
click at [207, 131] on button "Dinheiro" at bounding box center [203, 128] width 8 height 8
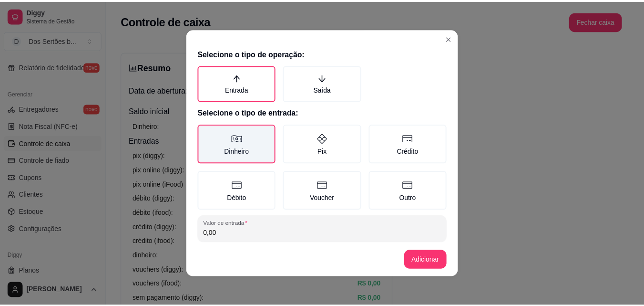
scroll to position [51, 0]
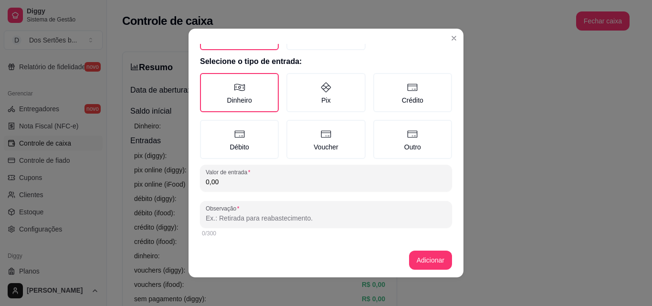
click at [224, 178] on input "0,00" at bounding box center [326, 182] width 240 height 10
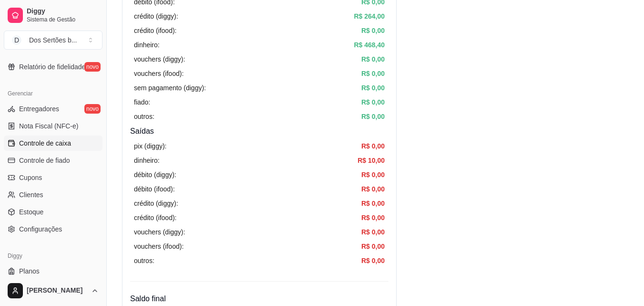
scroll to position [366, 0]
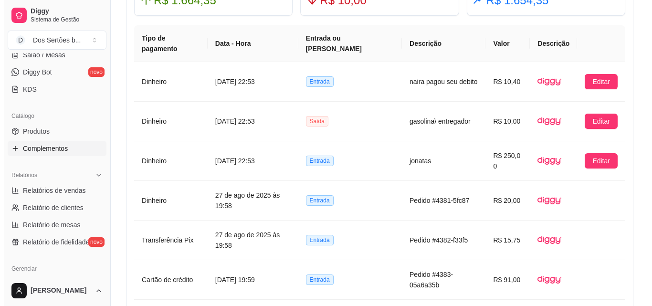
scroll to position [0, 0]
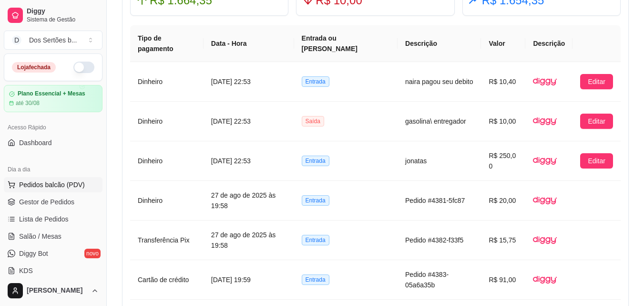
click at [41, 184] on span "Pedidos balcão (PDV)" at bounding box center [52, 185] width 66 height 10
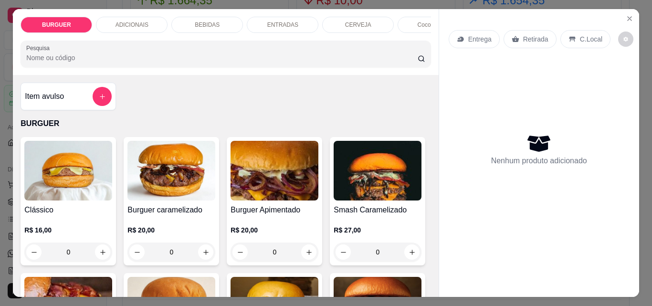
click at [200, 17] on div "BEBIDAS" at bounding box center [207, 25] width 72 height 16
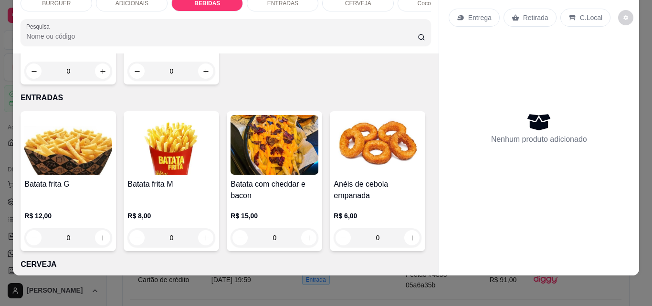
scroll to position [1361, 0]
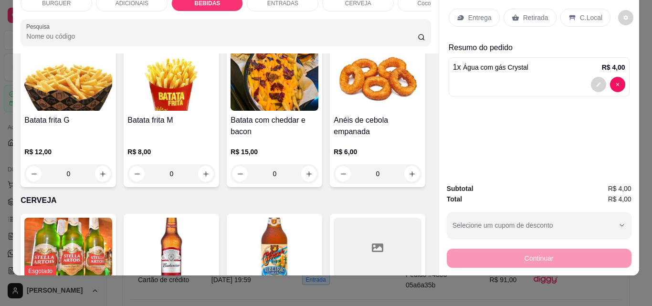
click at [529, 13] on p "Retirada" at bounding box center [535, 18] width 25 height 10
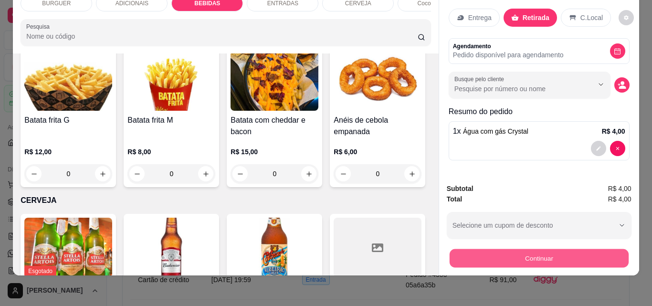
click at [493, 249] on button "Continuar" at bounding box center [538, 258] width 179 height 19
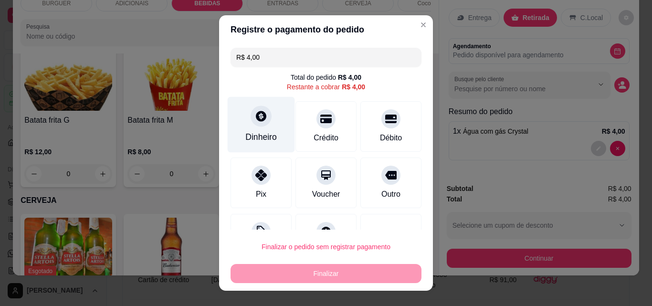
click at [245, 135] on div "Dinheiro" at bounding box center [260, 137] width 31 height 12
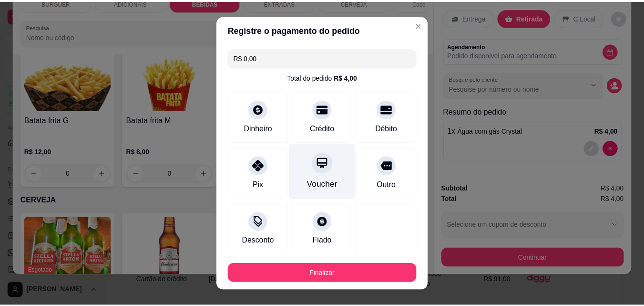
scroll to position [56, 0]
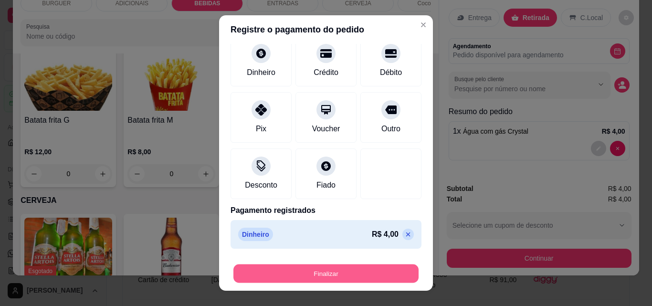
click at [323, 271] on button "Finalizar" at bounding box center [325, 273] width 185 height 19
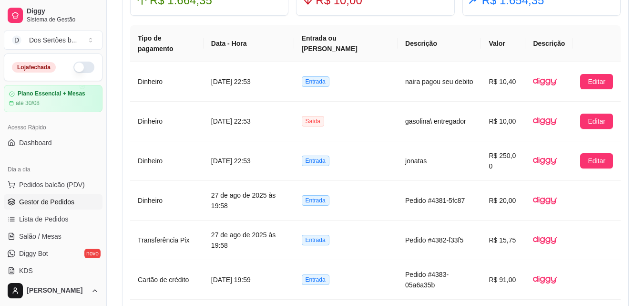
click at [45, 204] on span "Gestor de Pedidos" at bounding box center [46, 202] width 55 height 10
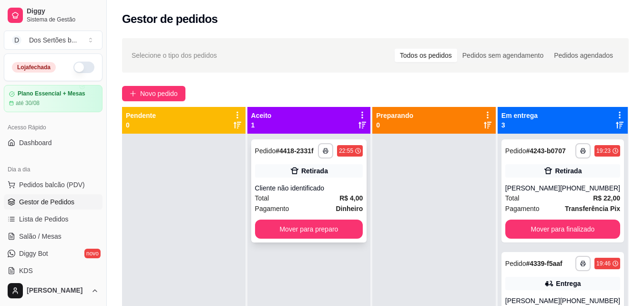
click at [302, 197] on div "Total R$ 4,00" at bounding box center [309, 198] width 108 height 10
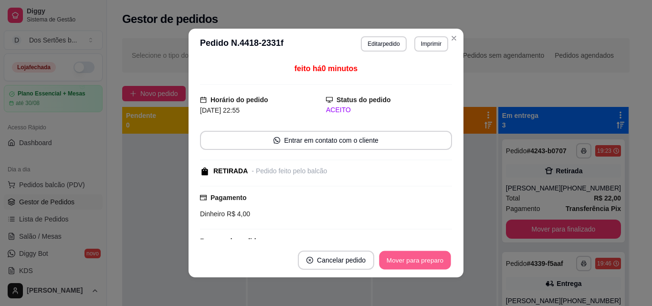
click at [396, 259] on button "Mover para preparo" at bounding box center [415, 260] width 72 height 19
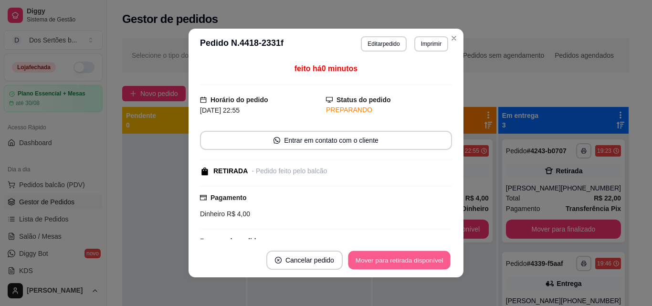
click at [396, 259] on button "Mover para retirada disponível" at bounding box center [399, 260] width 102 height 19
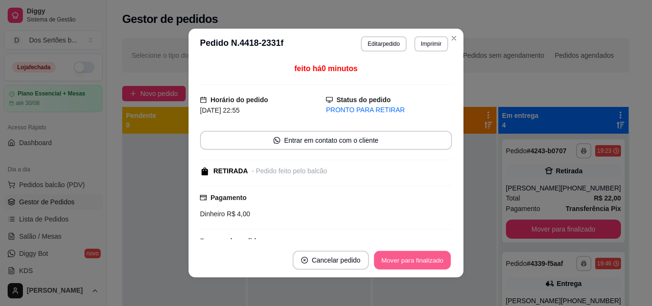
click at [395, 259] on button "Mover para finalizado" at bounding box center [412, 260] width 77 height 19
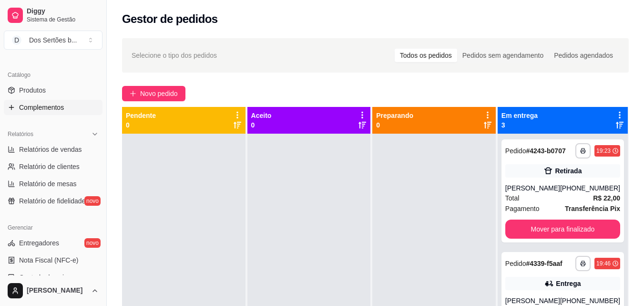
scroll to position [290, 0]
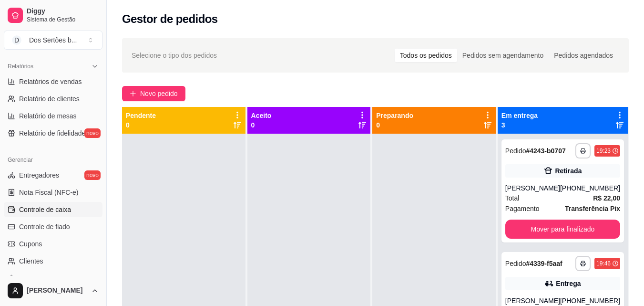
click at [37, 215] on link "Controle de caixa" at bounding box center [53, 209] width 99 height 15
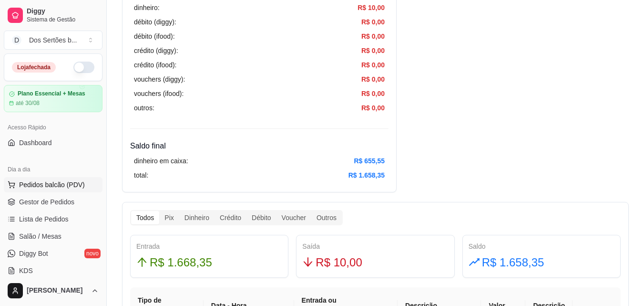
click at [12, 188] on icon at bounding box center [12, 185] width 8 height 8
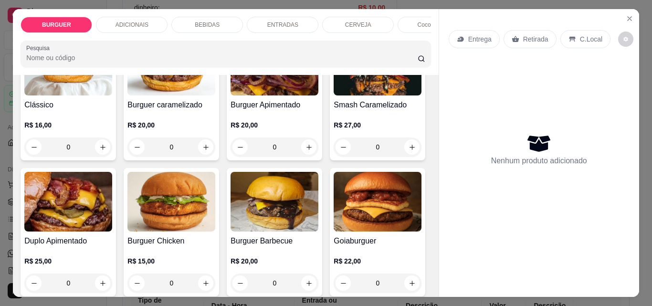
scroll to position [184, 0]
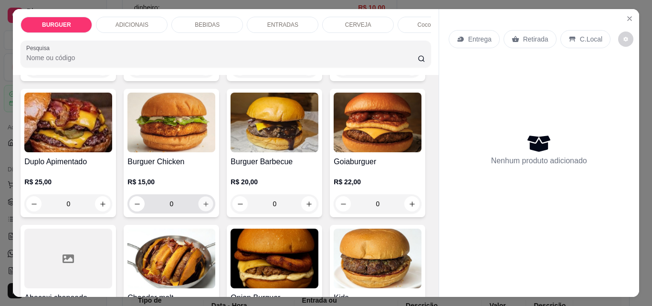
click at [209, 207] on icon "increase-product-quantity" at bounding box center [205, 203] width 7 height 7
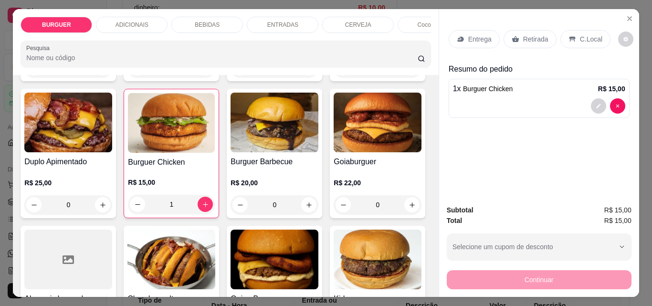
click at [524, 34] on p "Retirada" at bounding box center [535, 39] width 25 height 10
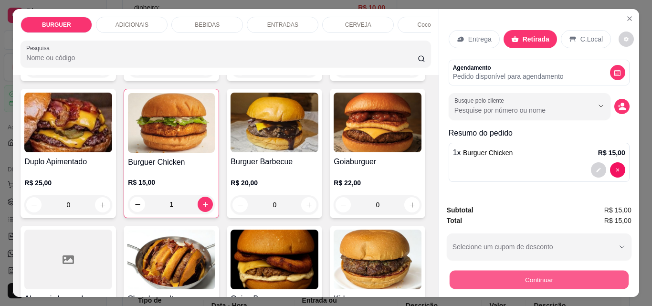
click at [532, 277] on button "Continuar" at bounding box center [538, 279] width 179 height 19
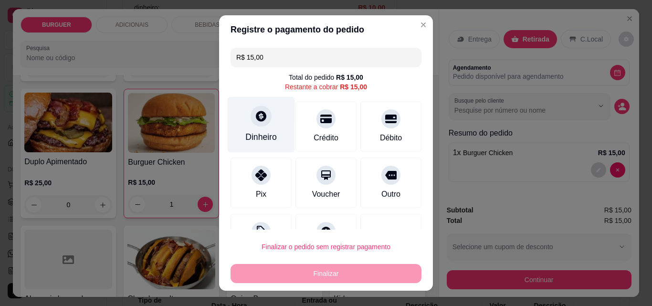
click at [239, 133] on div "Dinheiro" at bounding box center [261, 125] width 67 height 56
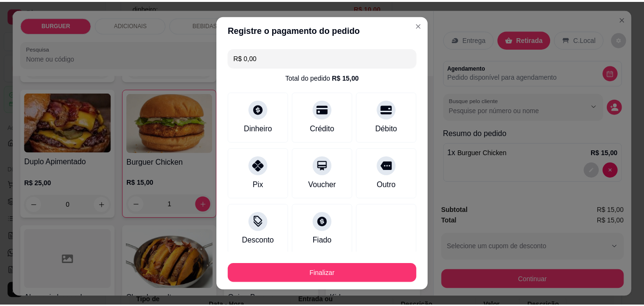
scroll to position [56, 0]
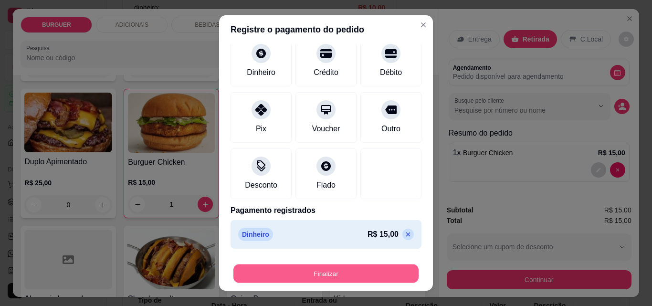
click at [329, 277] on button "Finalizar" at bounding box center [325, 273] width 185 height 19
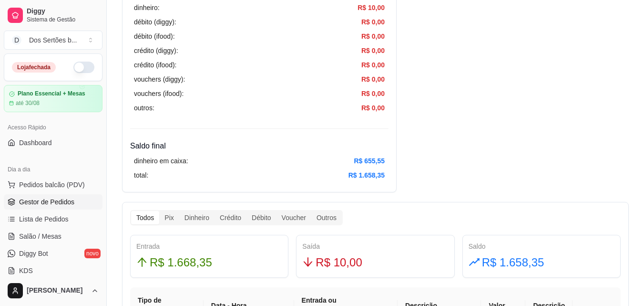
click at [39, 197] on span "Gestor de Pedidos" at bounding box center [46, 202] width 55 height 10
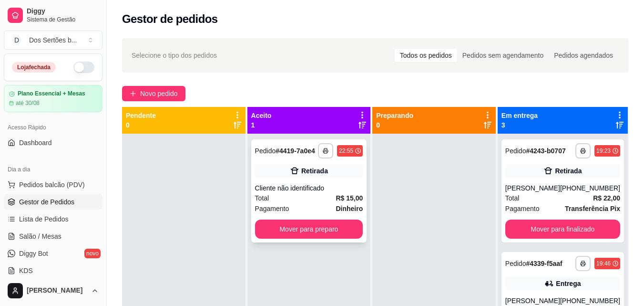
click at [289, 171] on div "Retirada" at bounding box center [309, 170] width 108 height 13
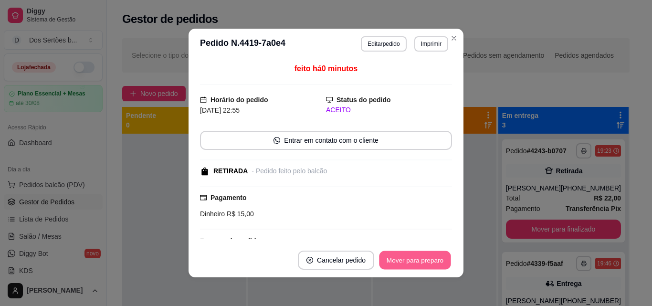
click at [405, 262] on button "Mover para preparo" at bounding box center [415, 260] width 72 height 19
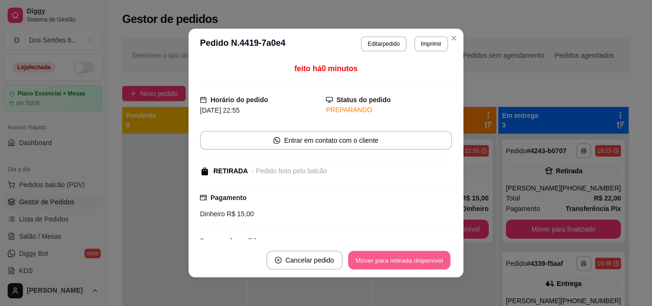
click at [405, 262] on button "Mover para retirada disponível" at bounding box center [399, 260] width 102 height 19
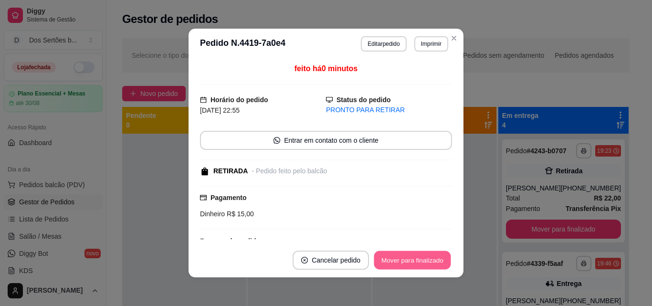
click at [405, 262] on button "Mover para finalizado" at bounding box center [412, 260] width 77 height 19
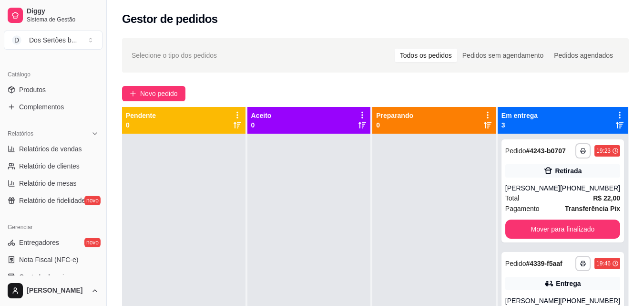
scroll to position [332, 0]
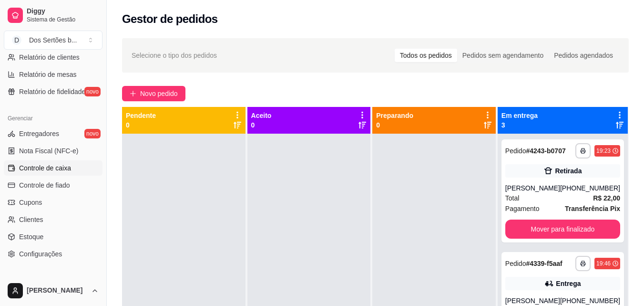
click at [15, 166] on link "Controle de caixa" at bounding box center [53, 167] width 99 height 15
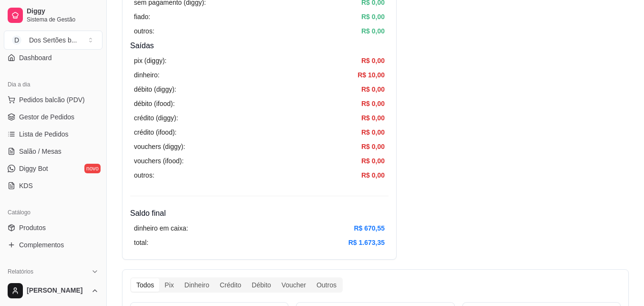
scroll to position [82, 0]
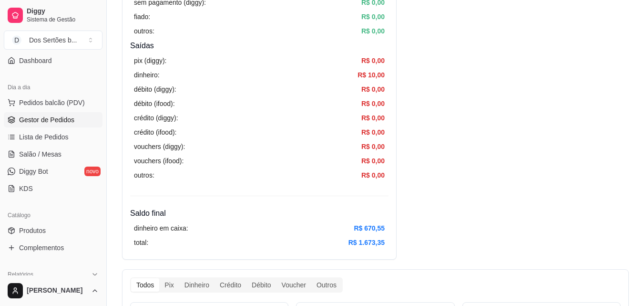
click at [18, 121] on link "Gestor de Pedidos" at bounding box center [53, 119] width 99 height 15
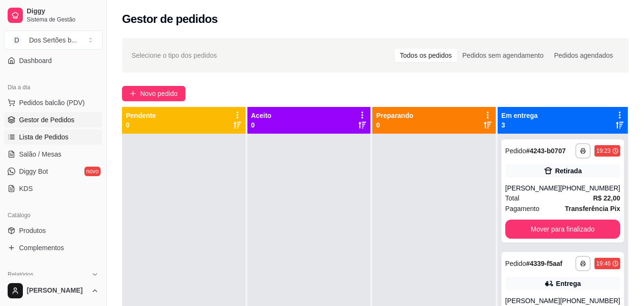
click at [17, 134] on link "Lista de Pedidos" at bounding box center [53, 136] width 99 height 15
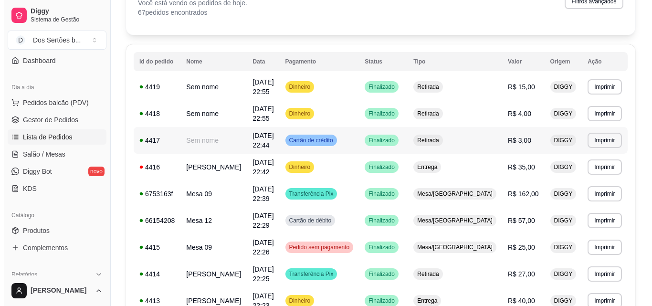
scroll to position [65, 0]
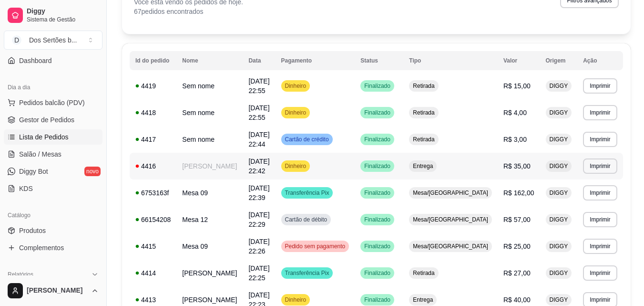
click at [270, 157] on span "[DATE] 22:42" at bounding box center [259, 165] width 21 height 17
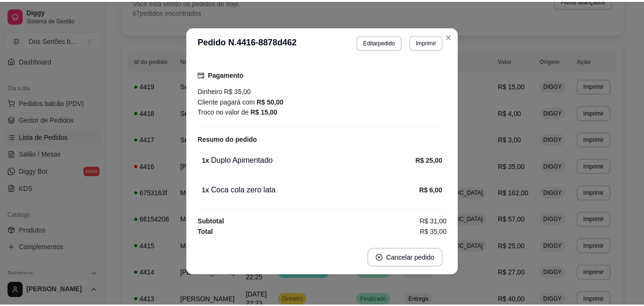
scroll to position [0, 0]
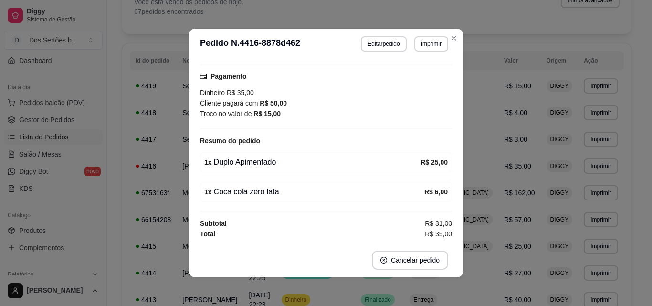
click at [451, 29] on header "**********" at bounding box center [325, 44] width 275 height 31
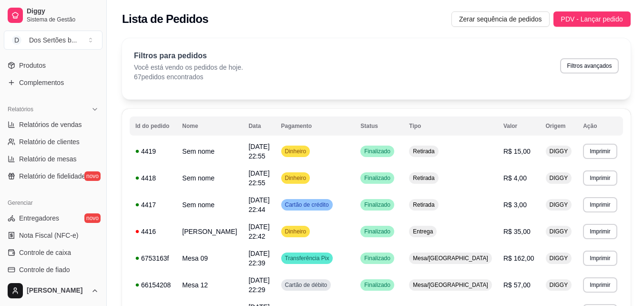
scroll to position [322, 0]
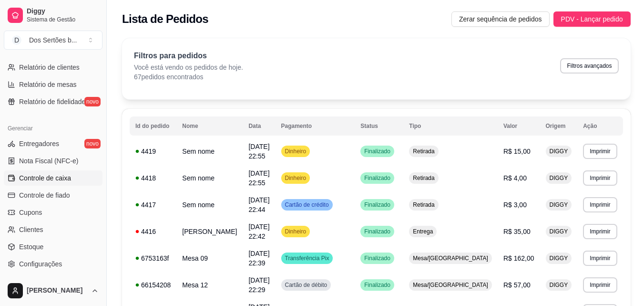
click at [63, 179] on span "Controle de caixa" at bounding box center [45, 178] width 52 height 10
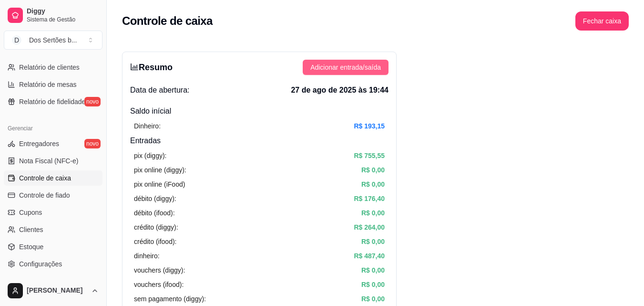
click at [322, 62] on span "Adicionar entrada/saída" at bounding box center [346, 67] width 71 height 10
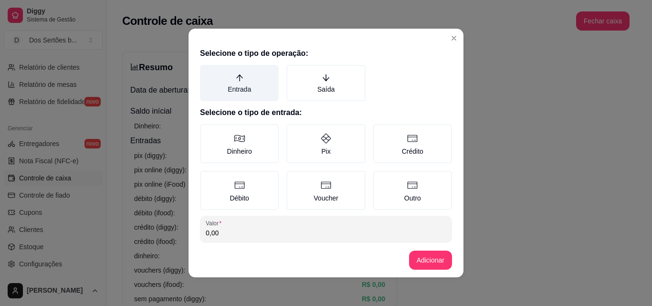
click at [252, 79] on label "Entrada" at bounding box center [239, 83] width 79 height 36
click at [207, 72] on button "Entrada" at bounding box center [203, 68] width 8 height 8
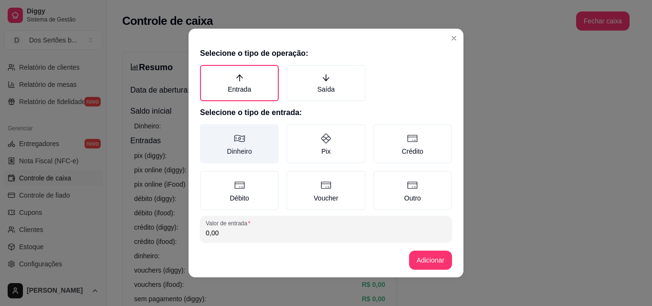
click at [225, 147] on label "Dinheiro" at bounding box center [239, 143] width 79 height 39
click at [207, 131] on button "Dinheiro" at bounding box center [203, 128] width 8 height 8
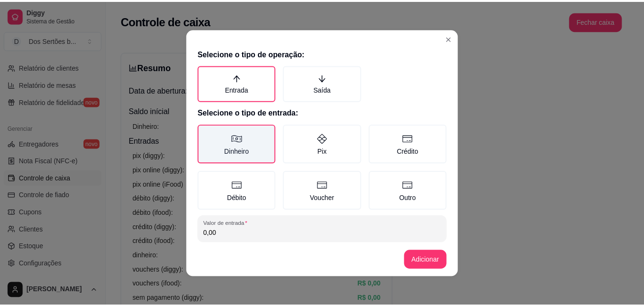
scroll to position [51, 0]
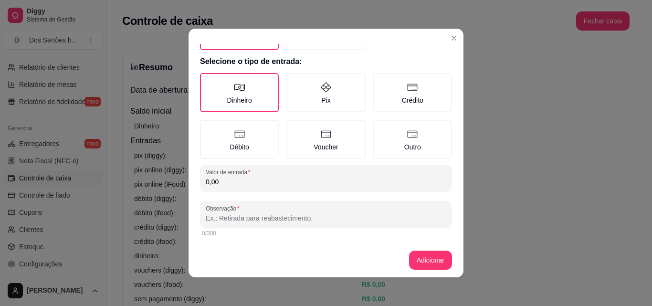
click at [225, 186] on input "0,00" at bounding box center [326, 182] width 240 height 10
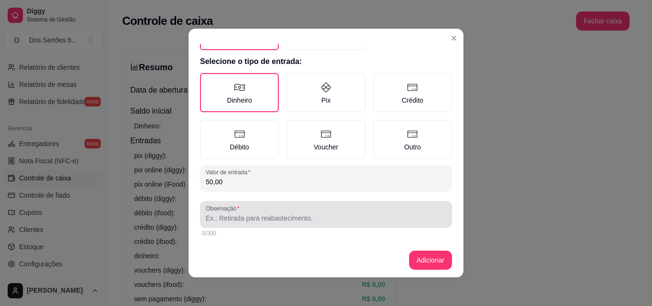
click at [212, 213] on div at bounding box center [326, 214] width 240 height 19
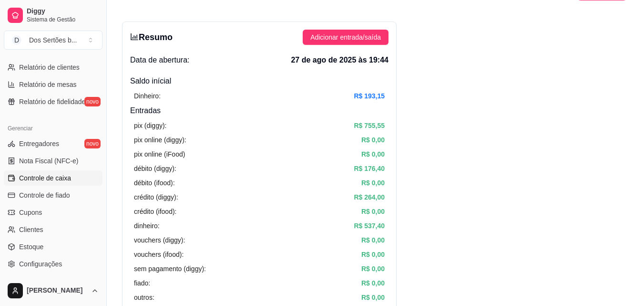
scroll to position [0, 0]
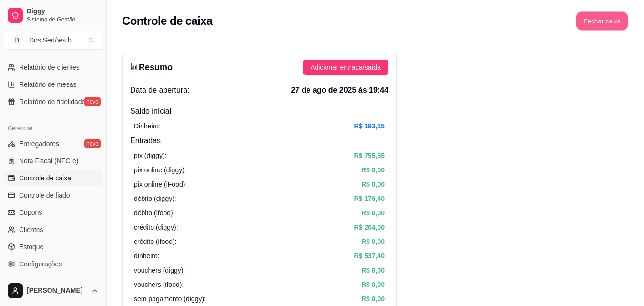
click at [591, 24] on button "Fechar caixa" at bounding box center [603, 21] width 52 height 19
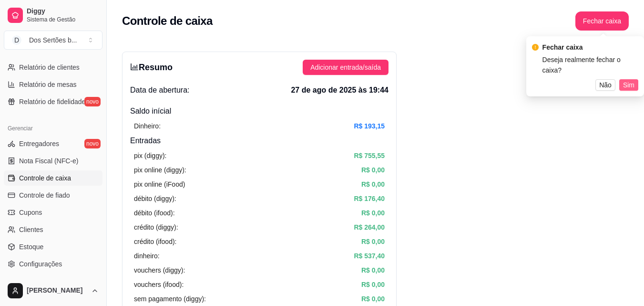
click at [631, 80] on span "Sim" at bounding box center [628, 85] width 11 height 10
